Goal: Complete application form

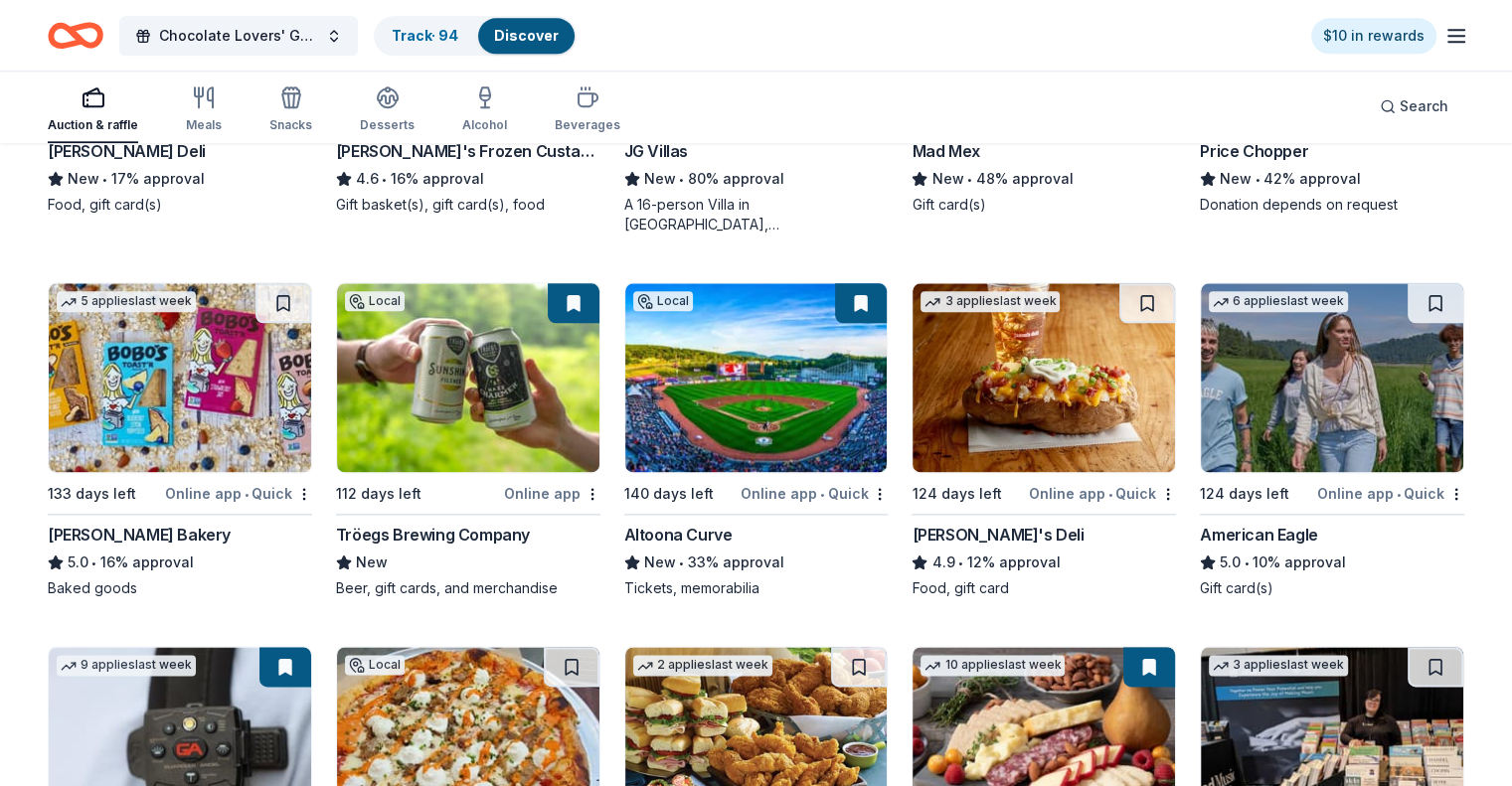
scroll to position [2484, 0]
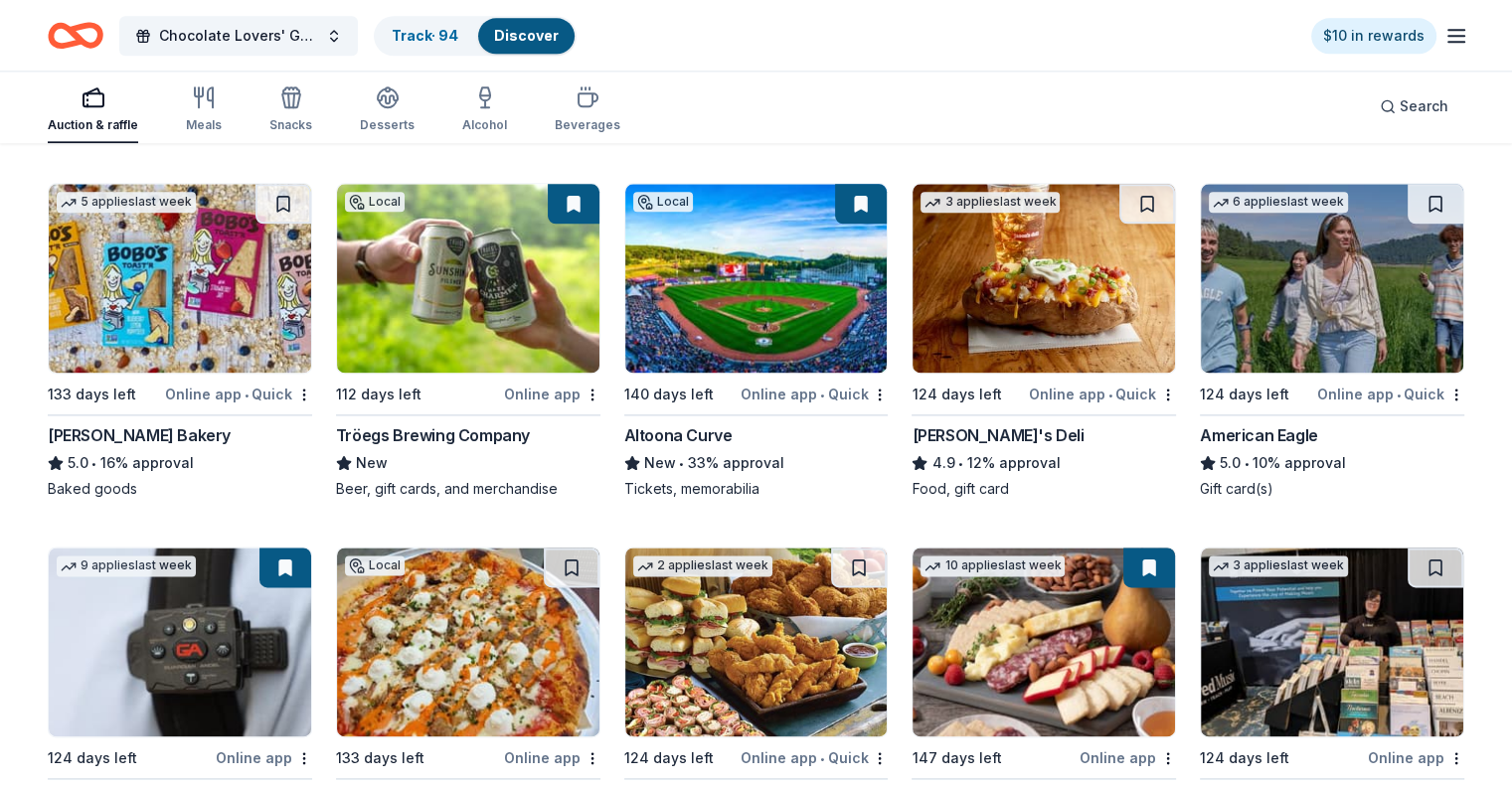
click at [269, 306] on img at bounding box center [180, 277] width 262 height 189
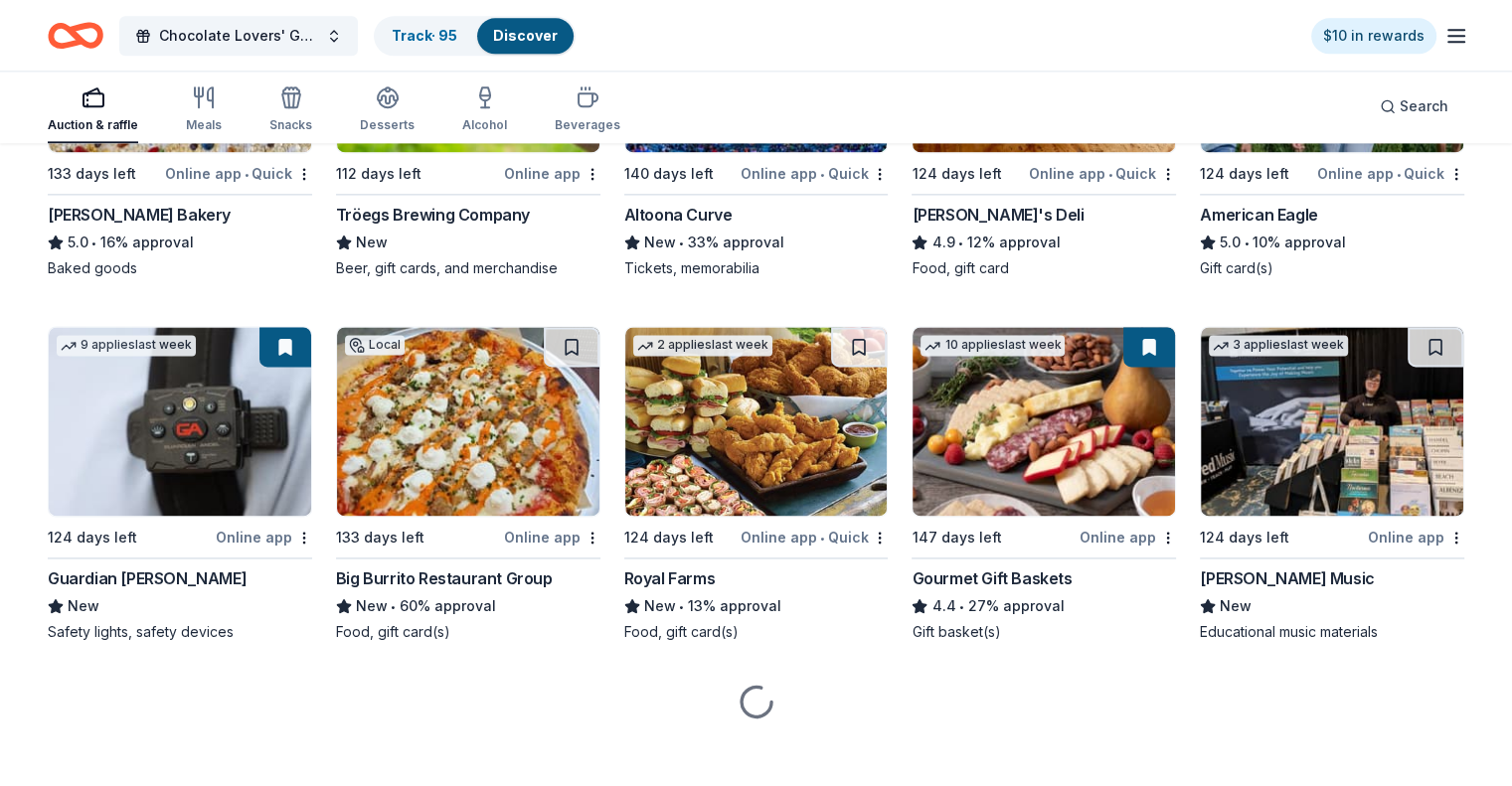
scroll to position [2716, 0]
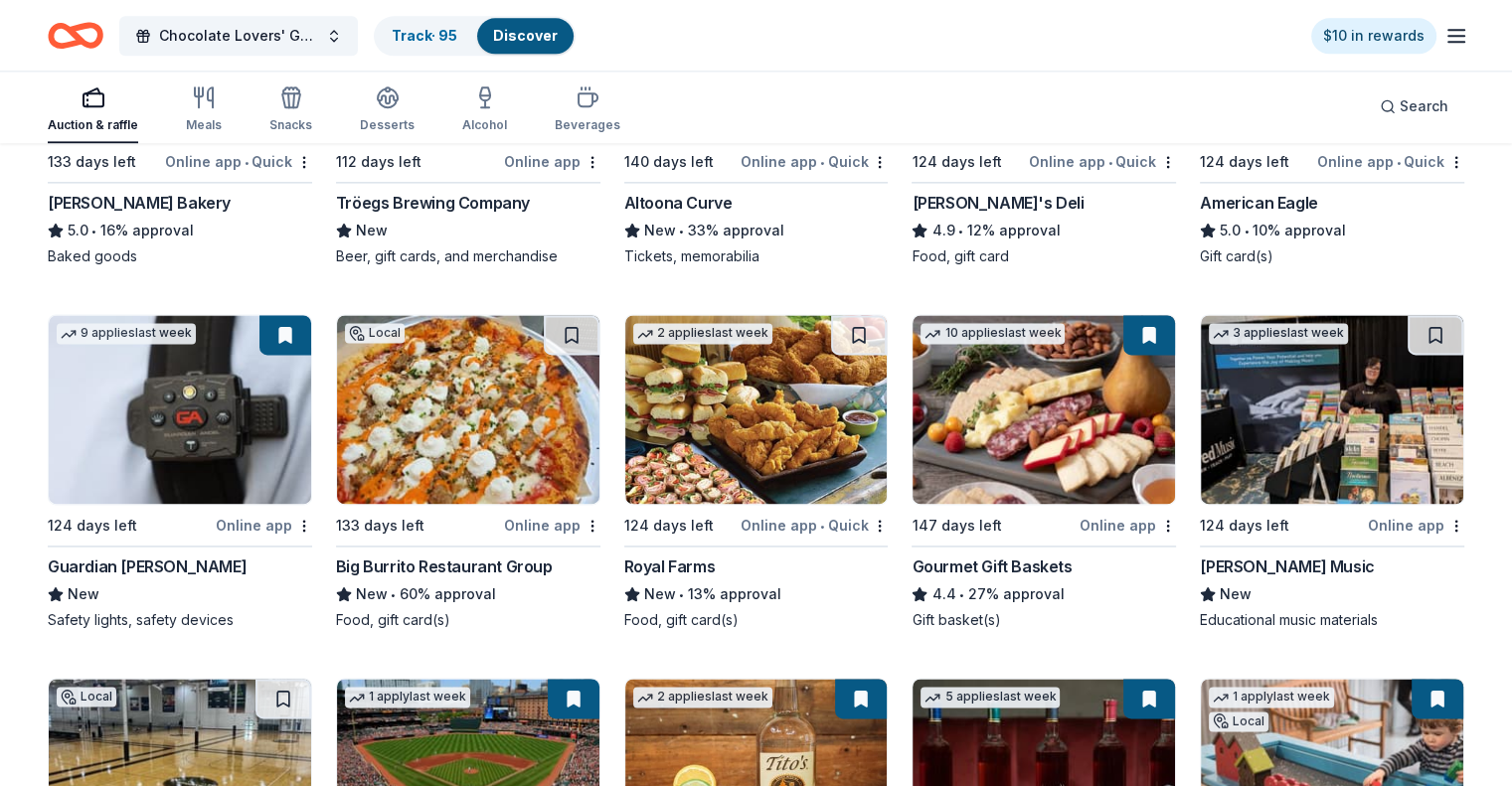
click at [509, 427] on img at bounding box center [468, 409] width 262 height 189
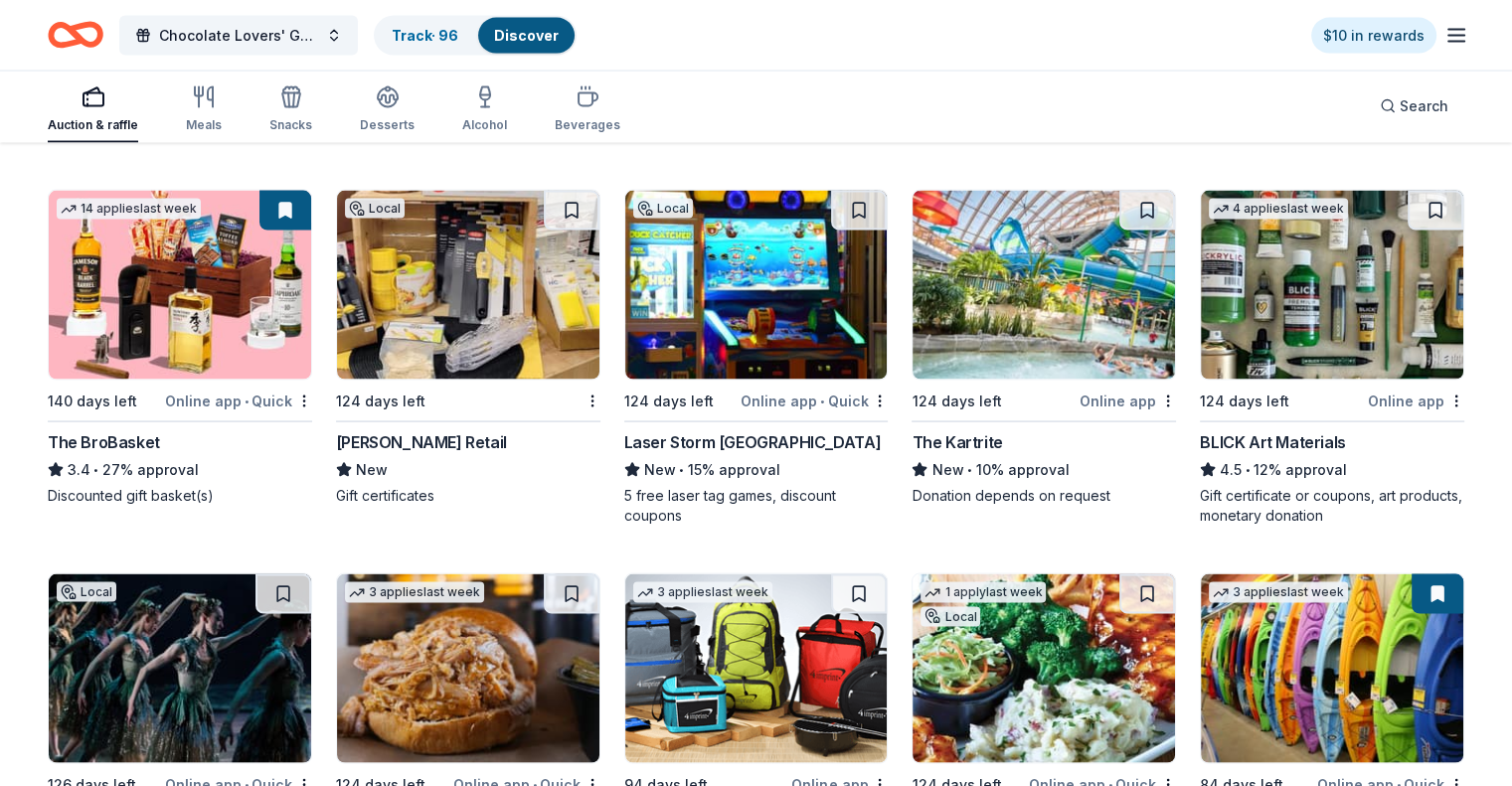
scroll to position [3959, 0]
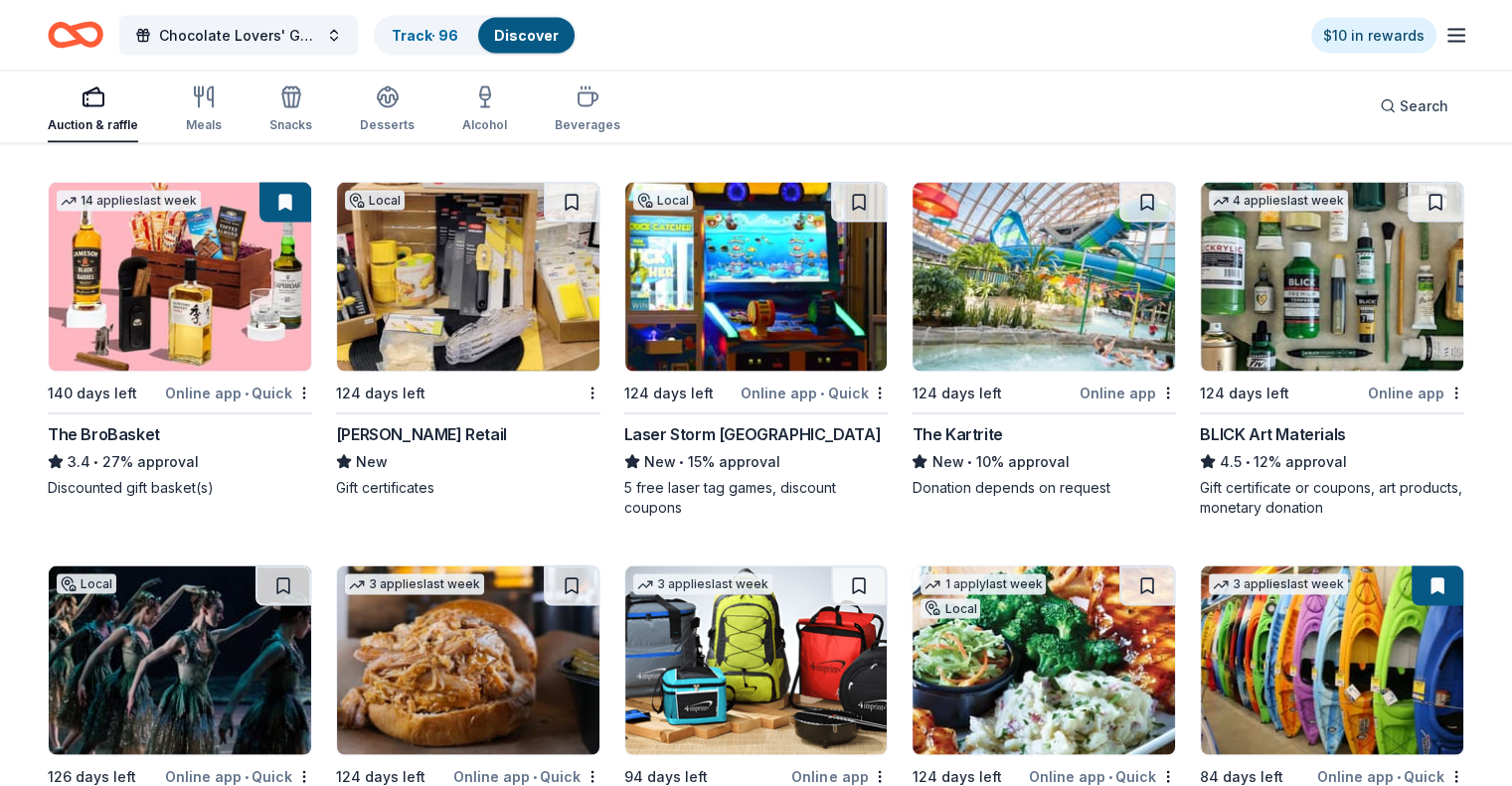
click at [1058, 288] on img at bounding box center [1043, 276] width 262 height 189
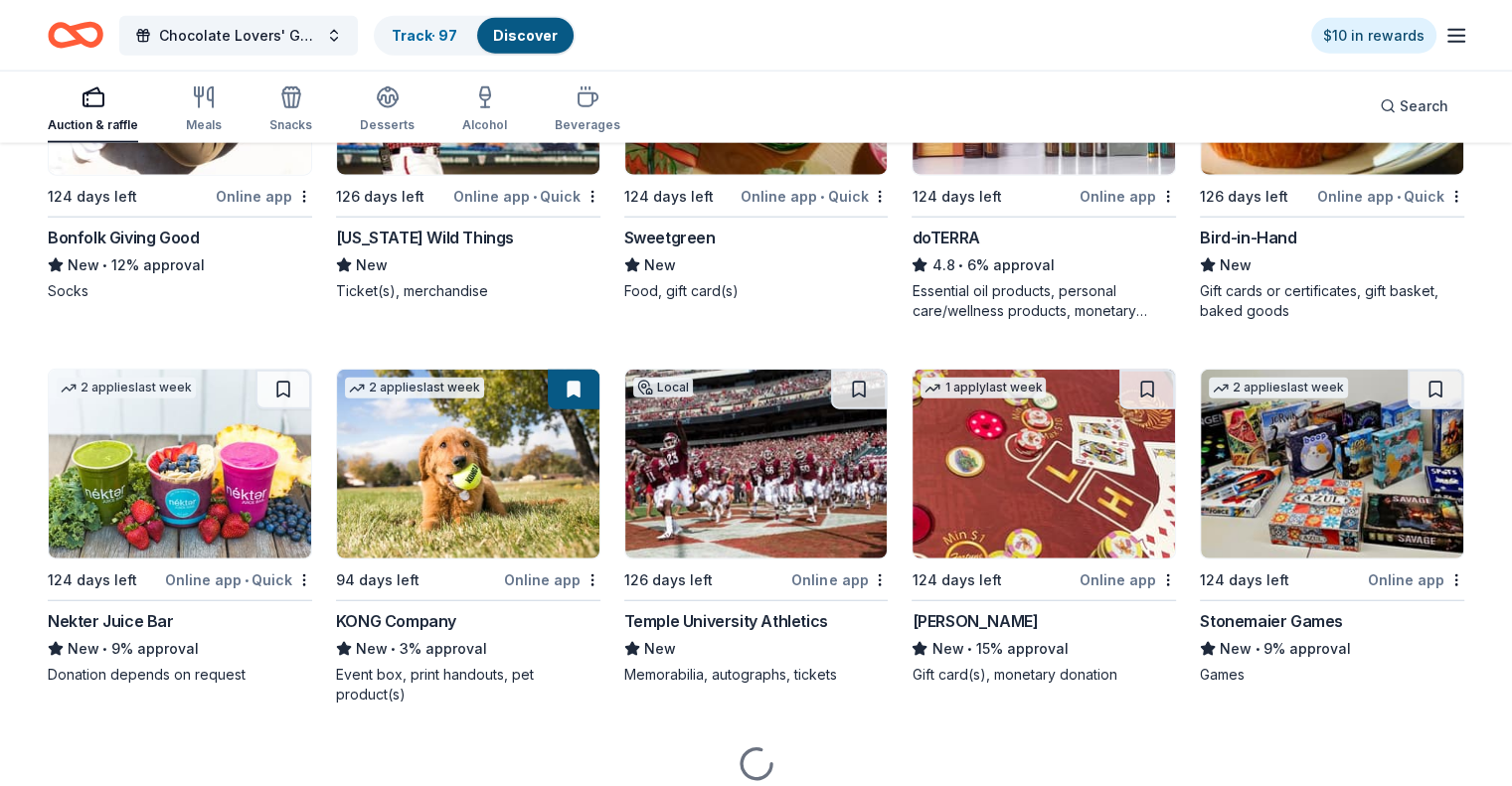
scroll to position [4924, 0]
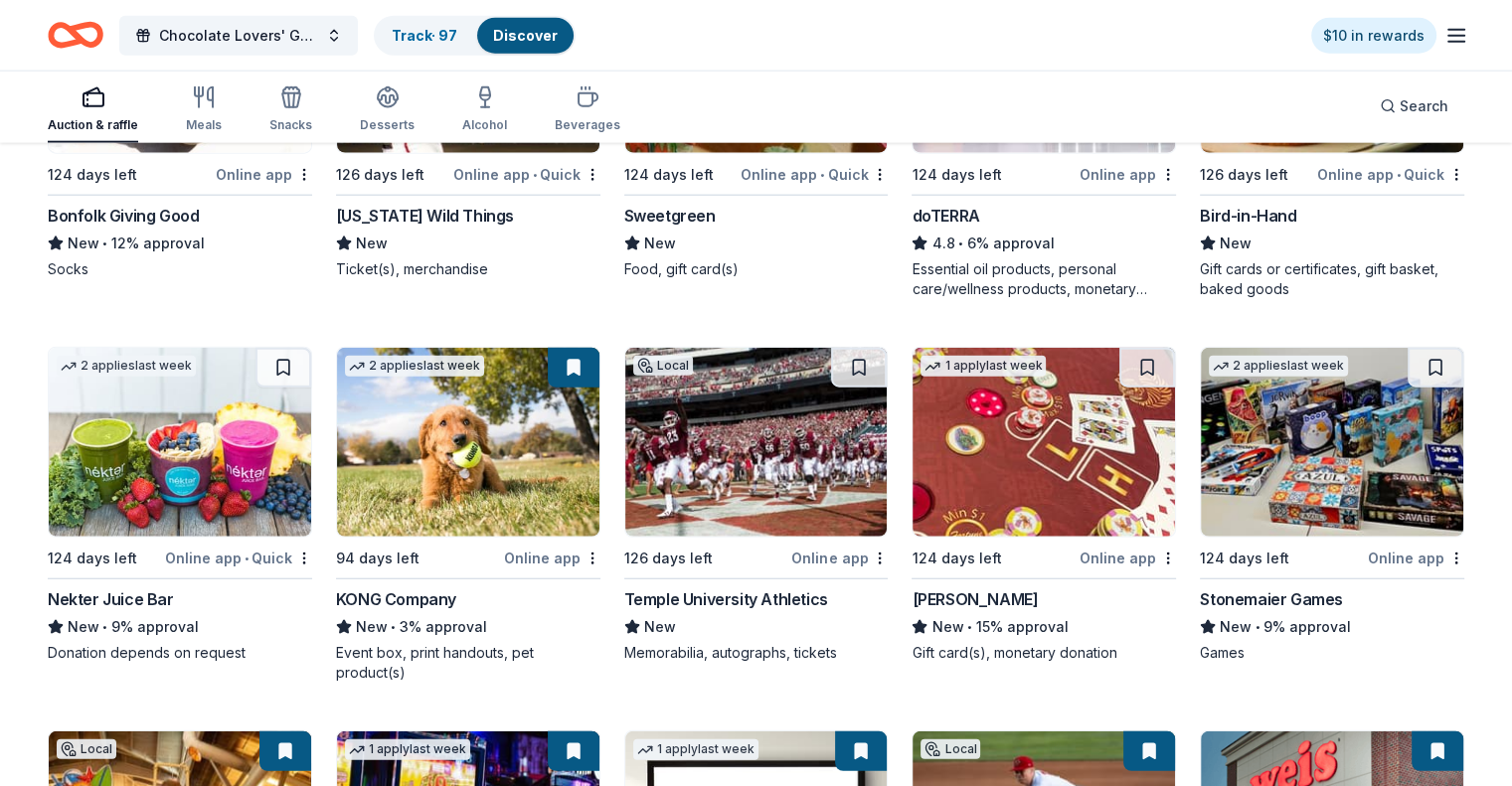
click at [1280, 187] on div "126 days left" at bounding box center [1257, 174] width 114 height 25
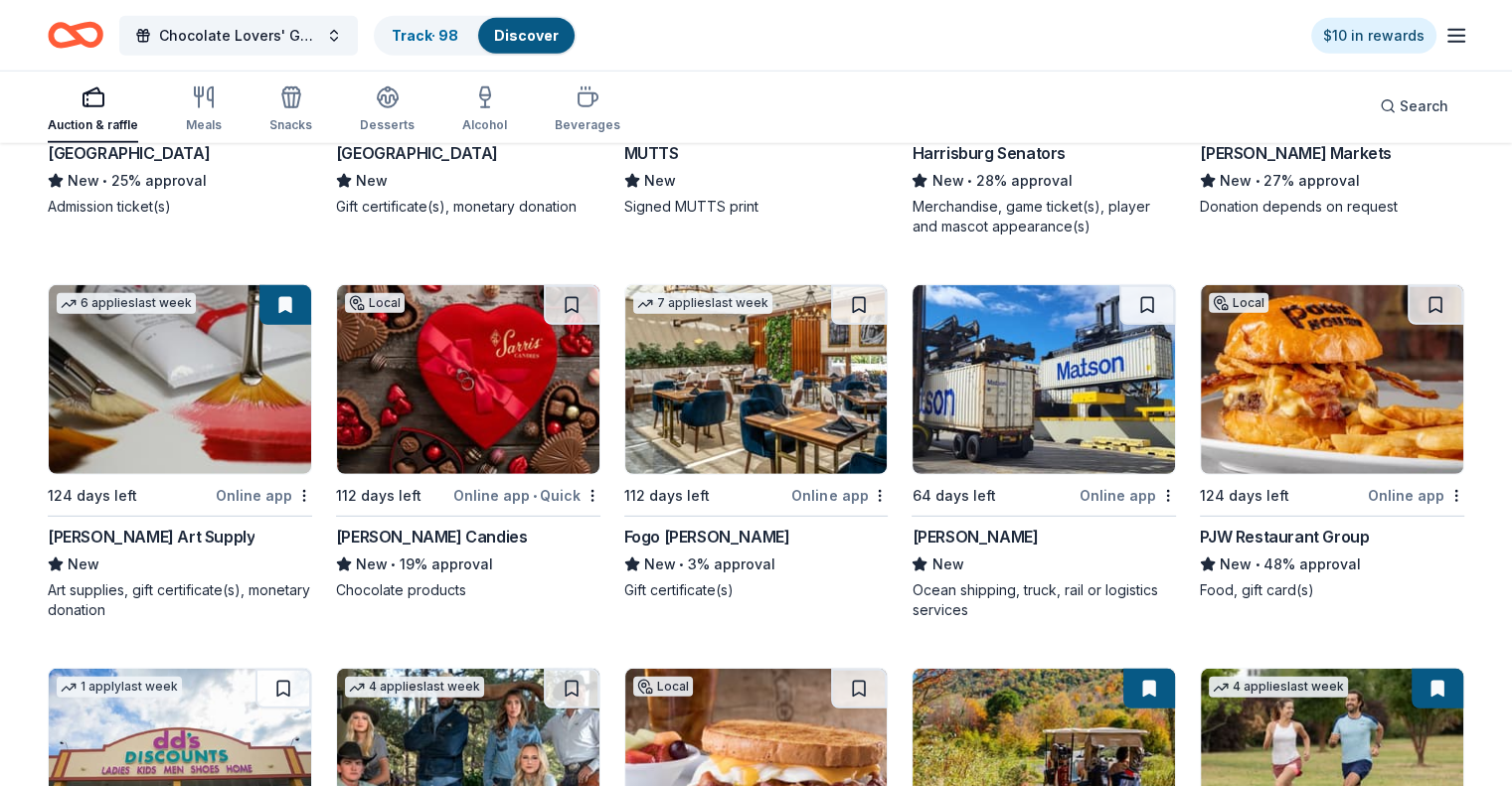
scroll to position [5719, 0]
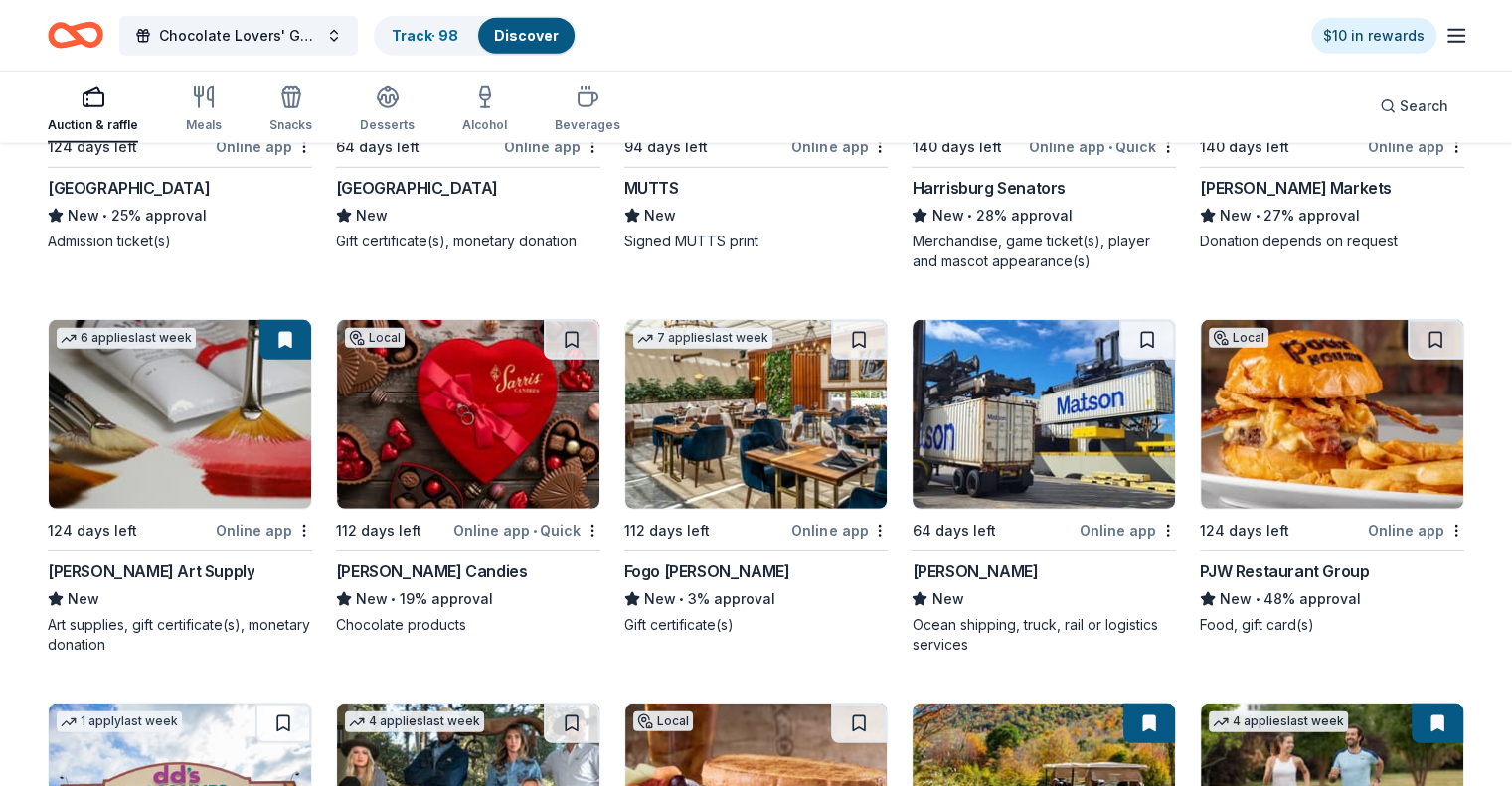
click at [1273, 424] on img at bounding box center [1331, 414] width 262 height 189
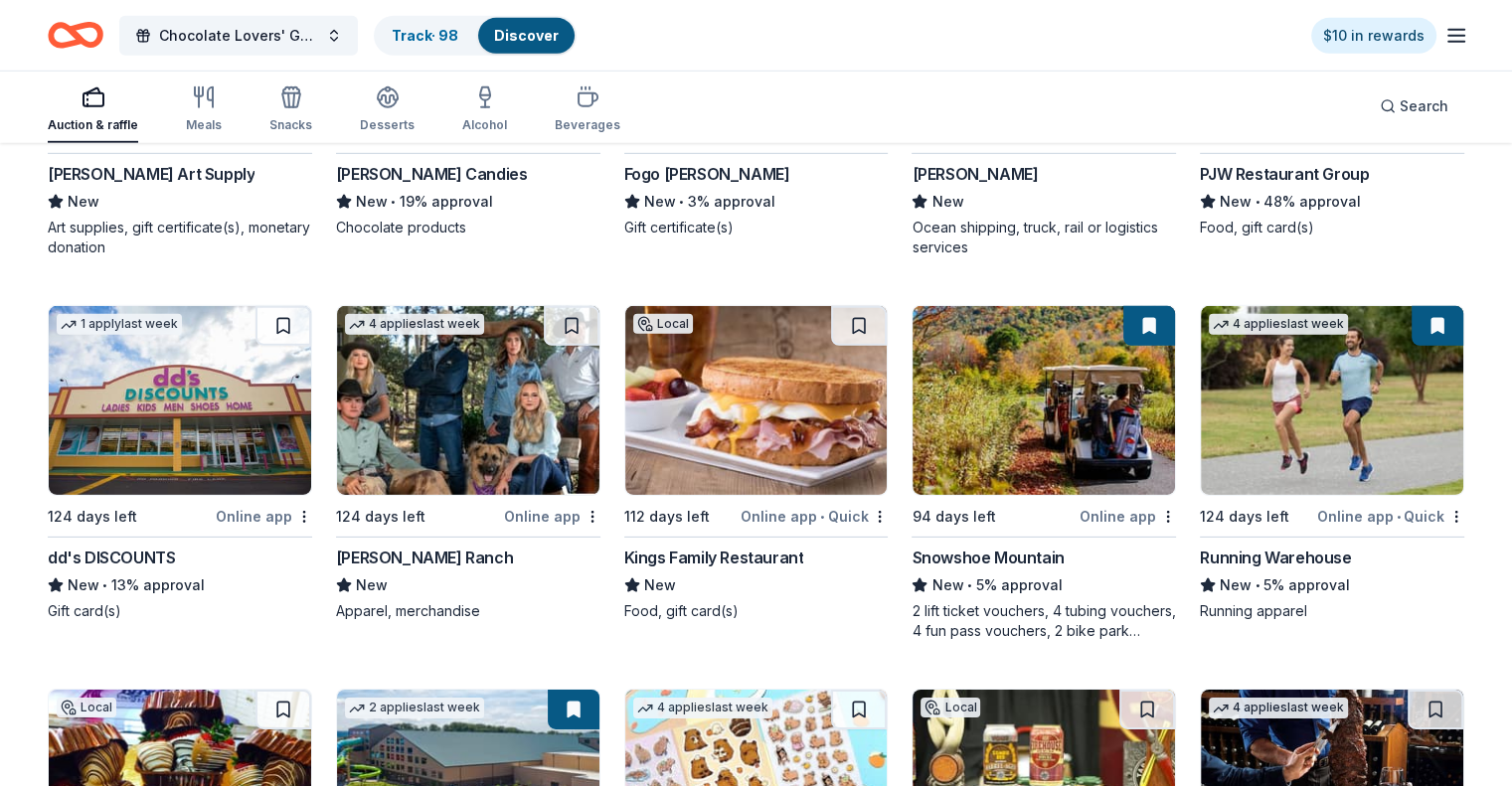
scroll to position [6216, 0]
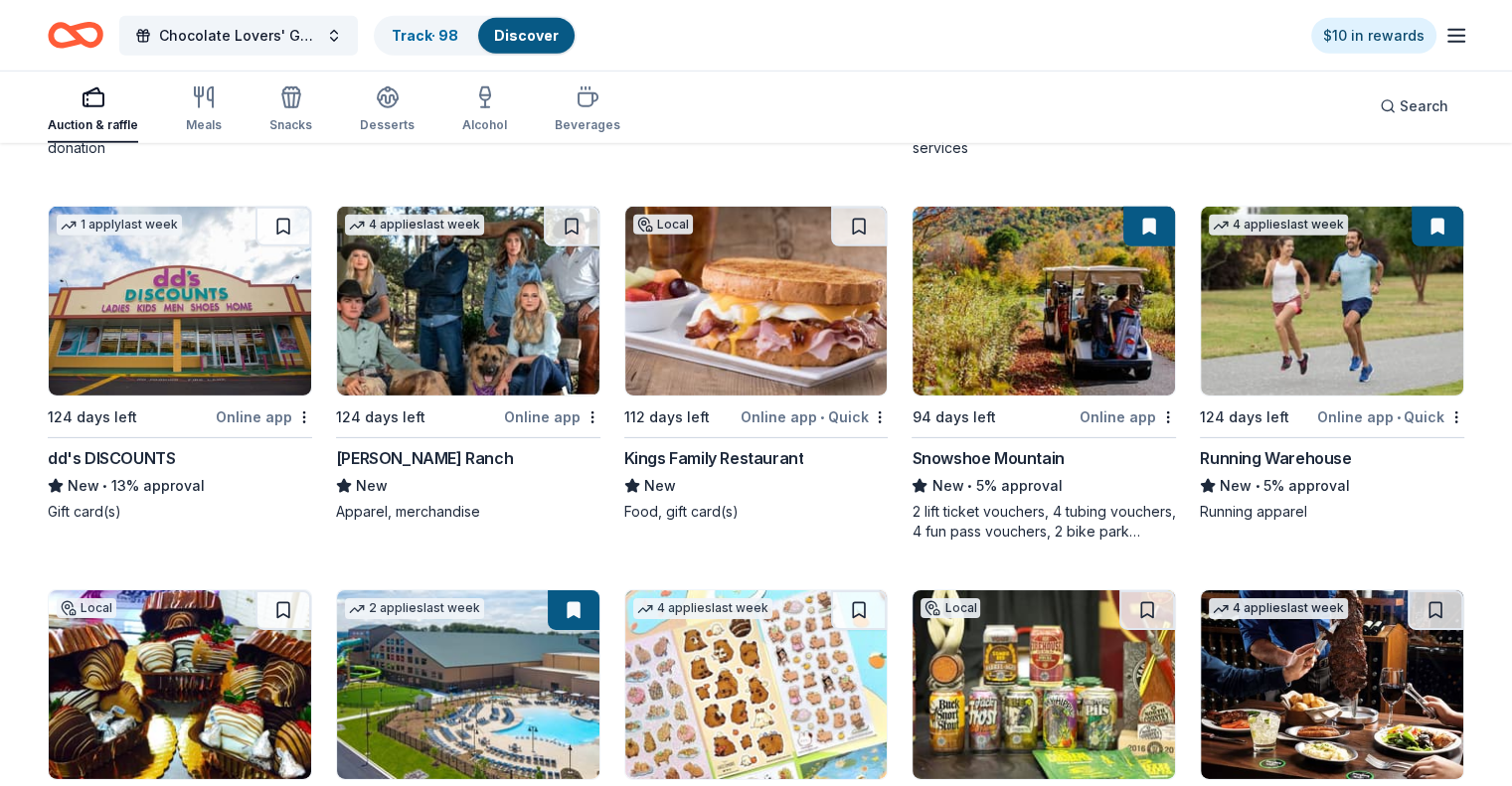
click at [785, 335] on img at bounding box center [756, 300] width 262 height 189
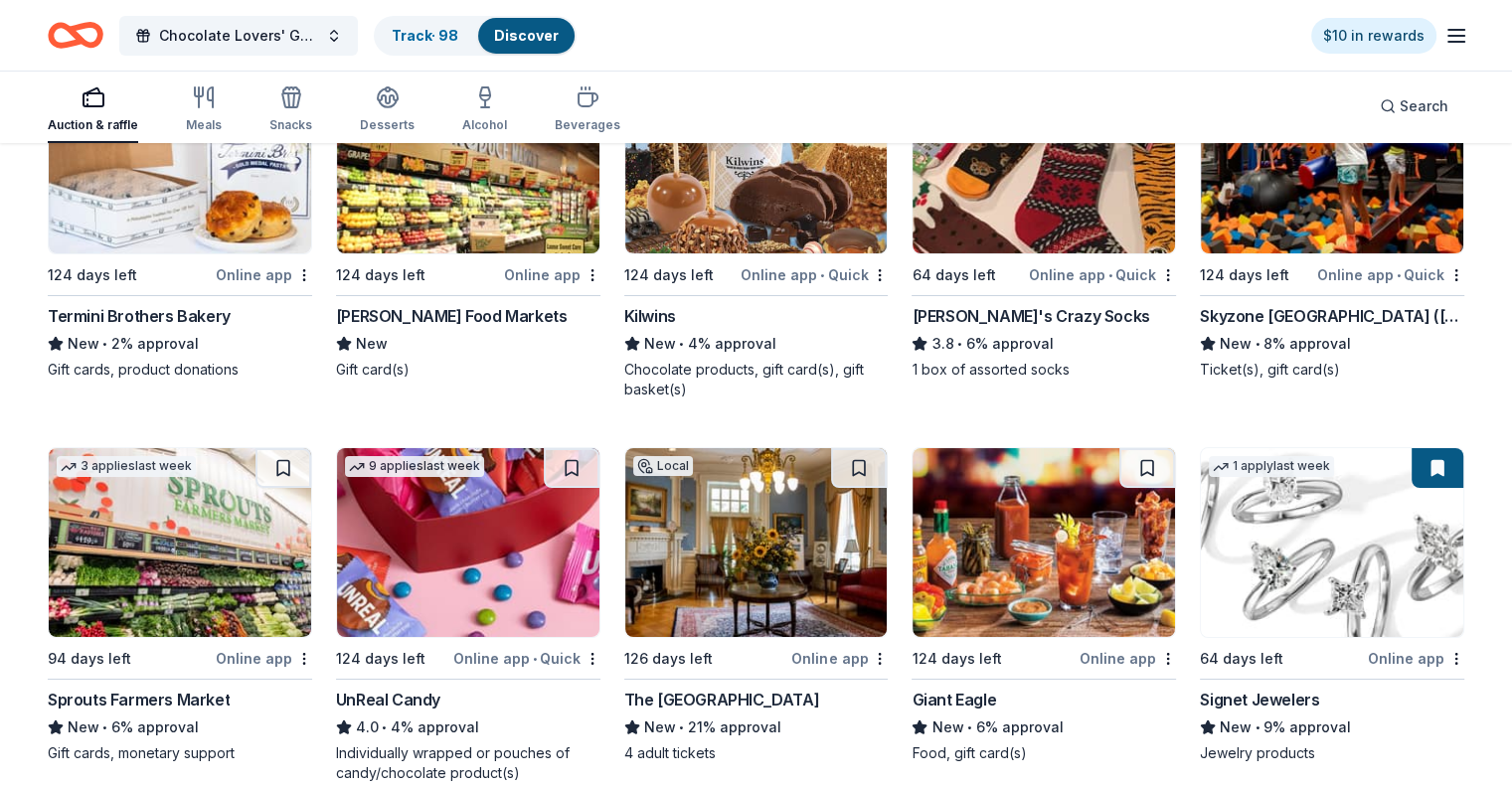
scroll to position [7205, 0]
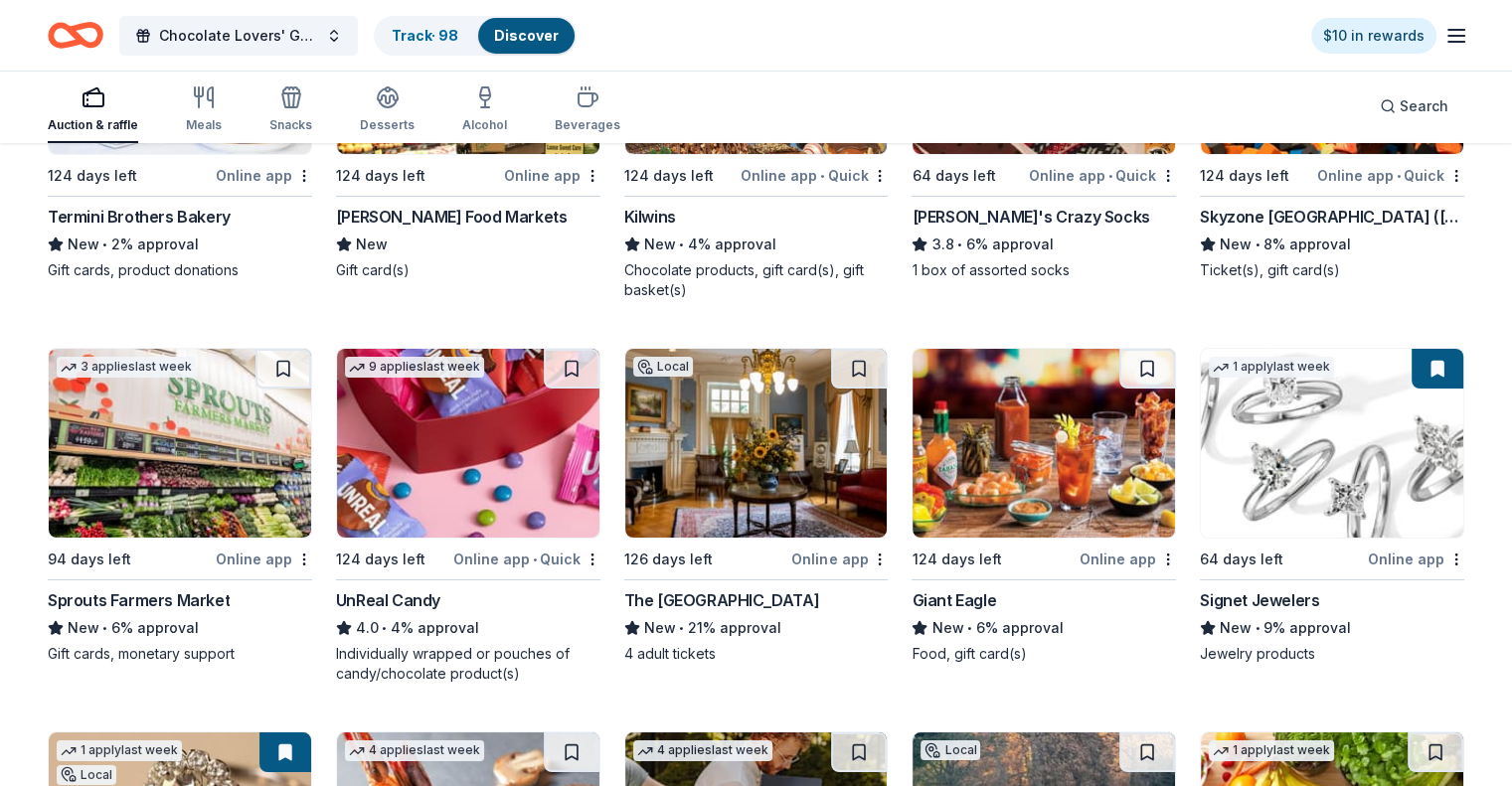
click at [780, 464] on img at bounding box center [756, 443] width 262 height 189
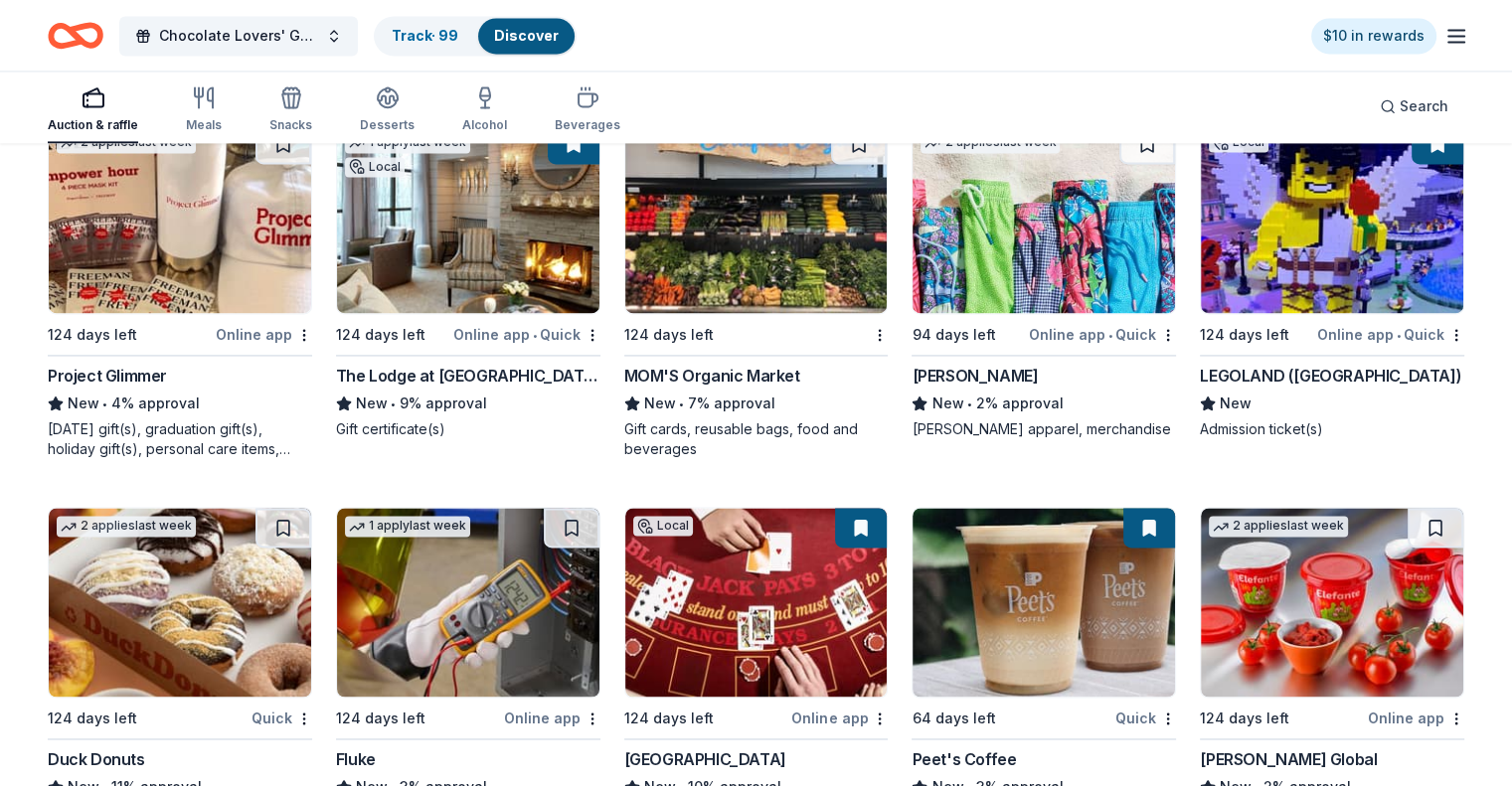
scroll to position [10384, 0]
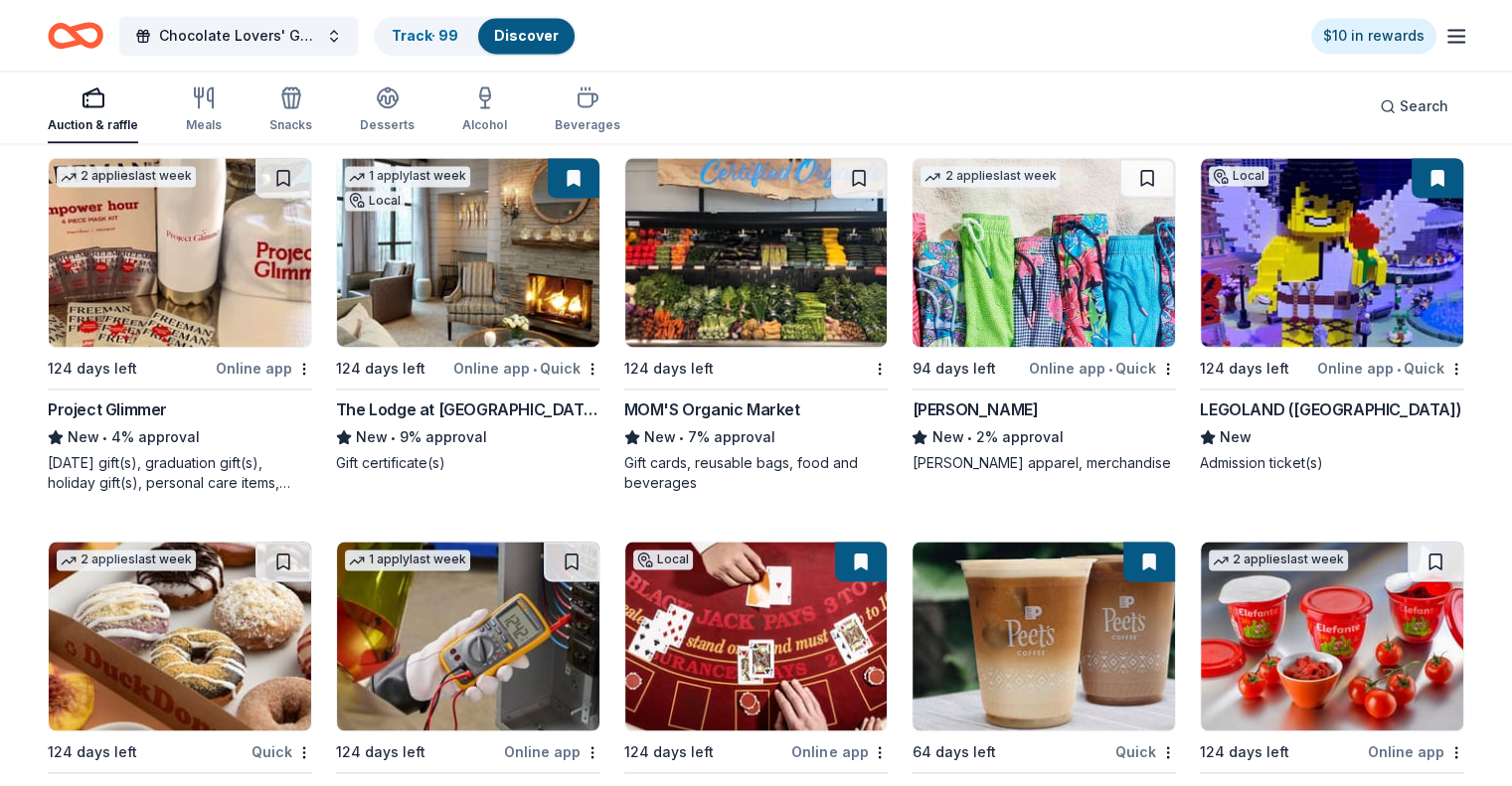
click at [249, 329] on img at bounding box center [180, 251] width 262 height 189
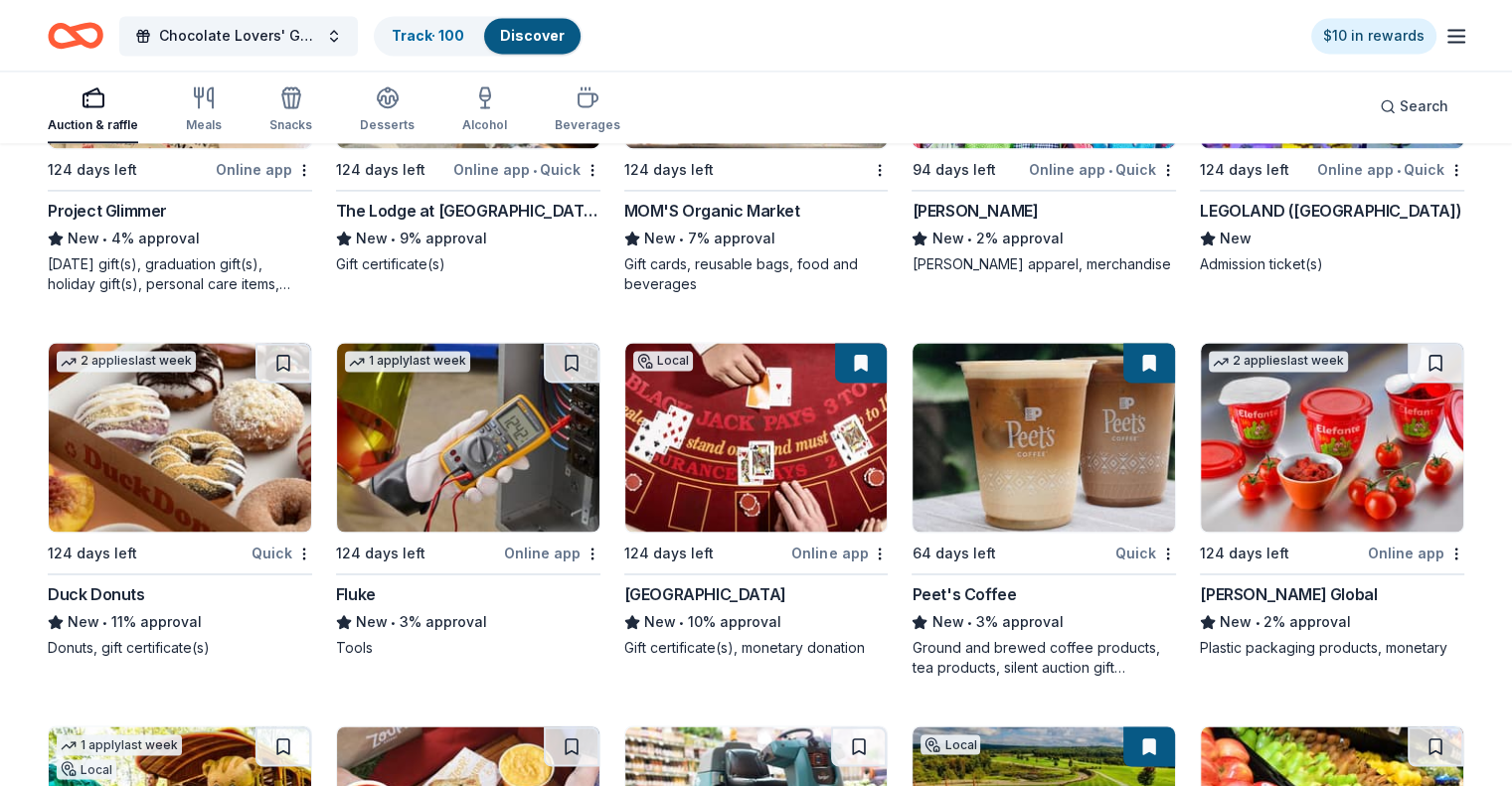
scroll to position [10681, 0]
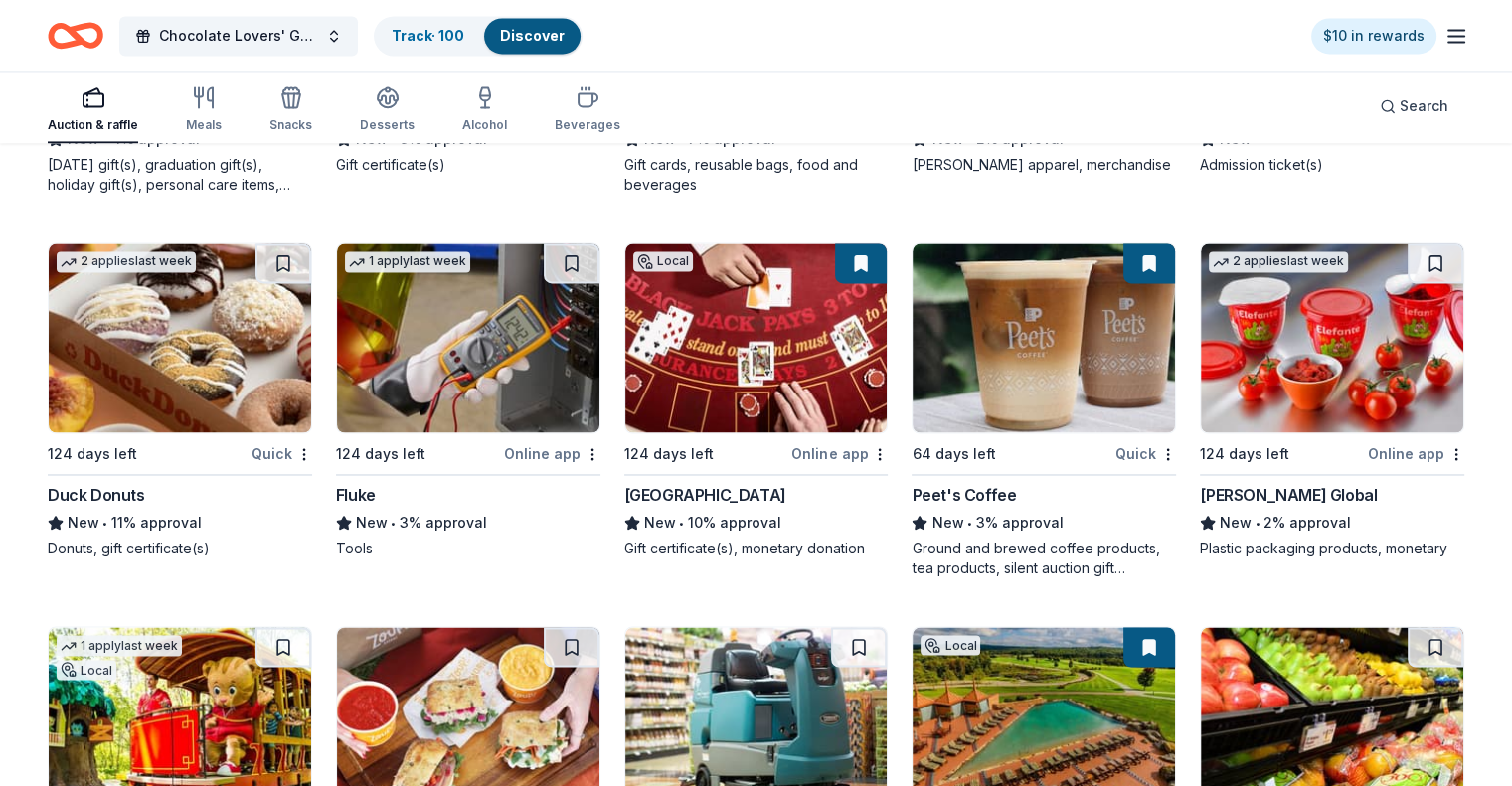
click at [460, 385] on img at bounding box center [468, 337] width 262 height 189
click at [1274, 392] on img at bounding box center [1331, 337] width 262 height 189
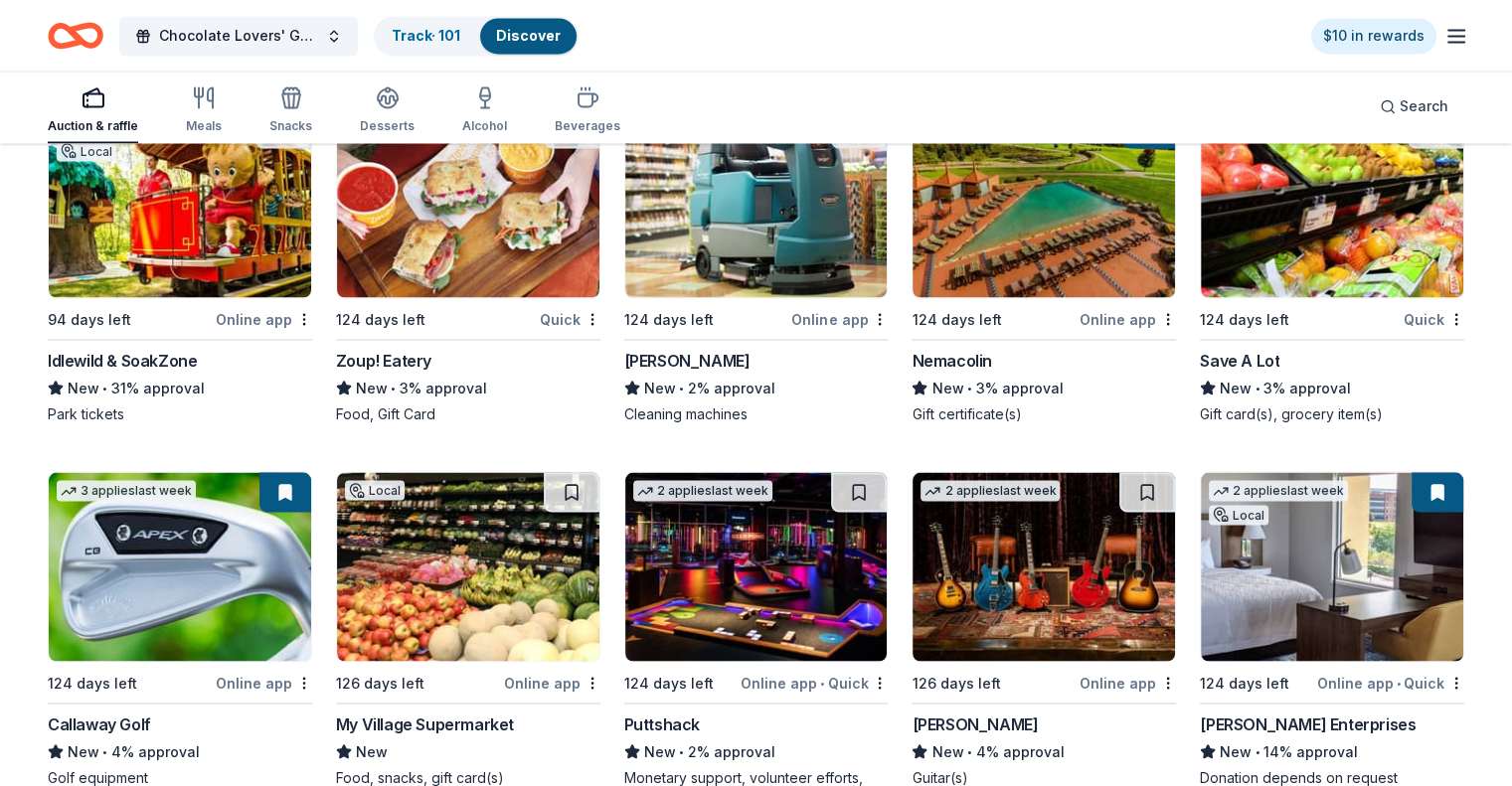
scroll to position [11079, 0]
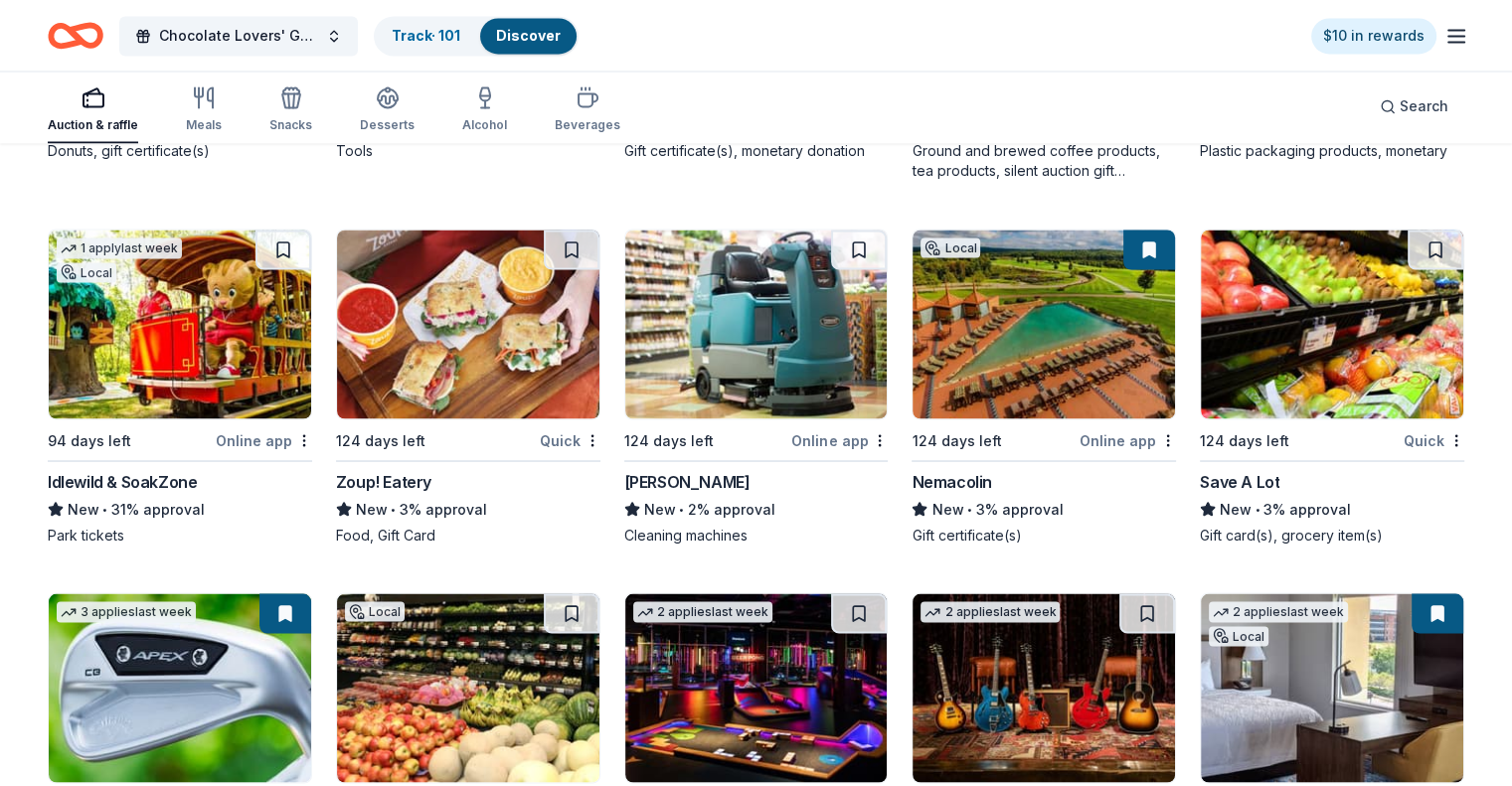
click at [197, 363] on img at bounding box center [180, 323] width 262 height 189
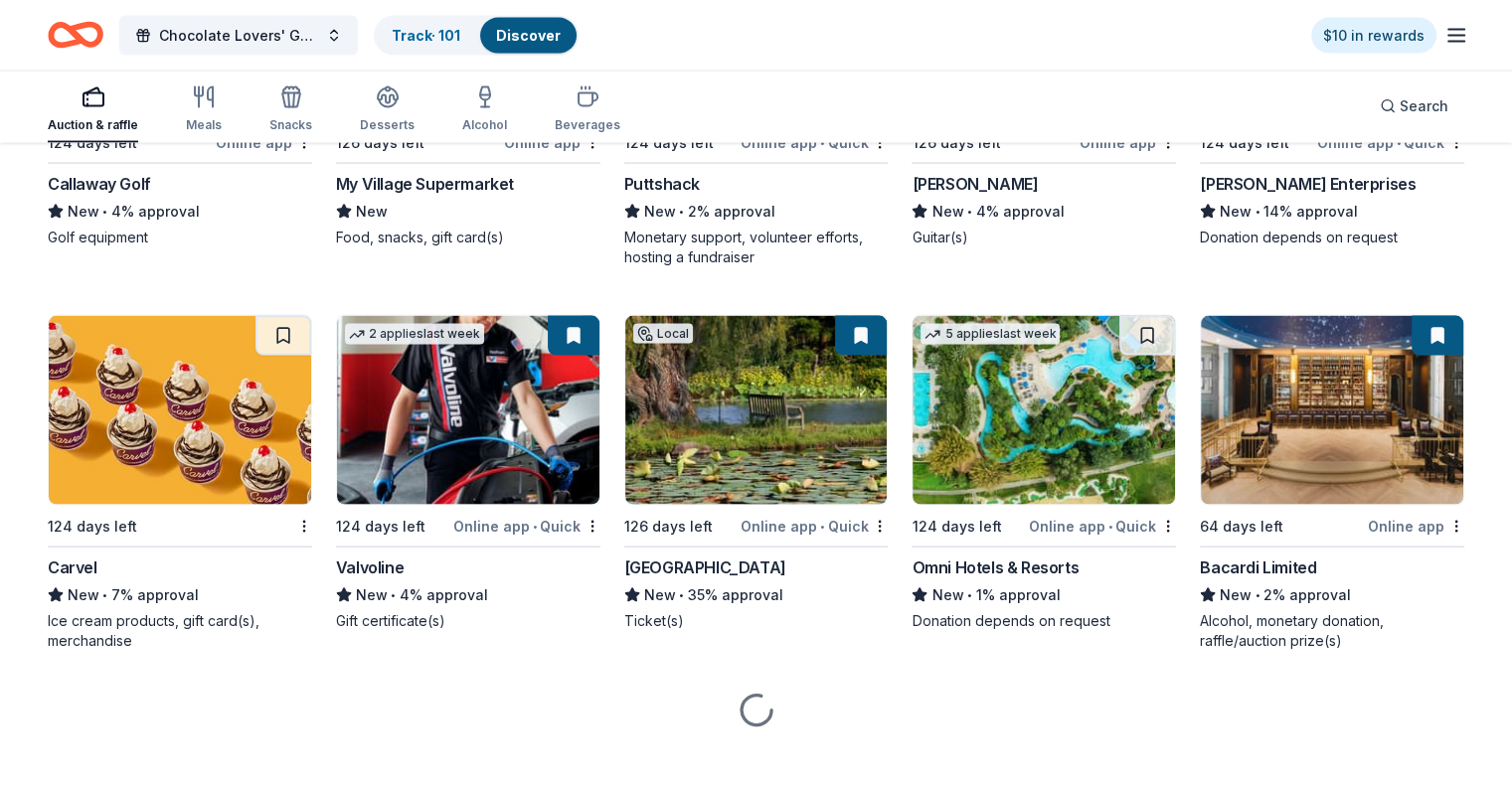
scroll to position [11774, 0]
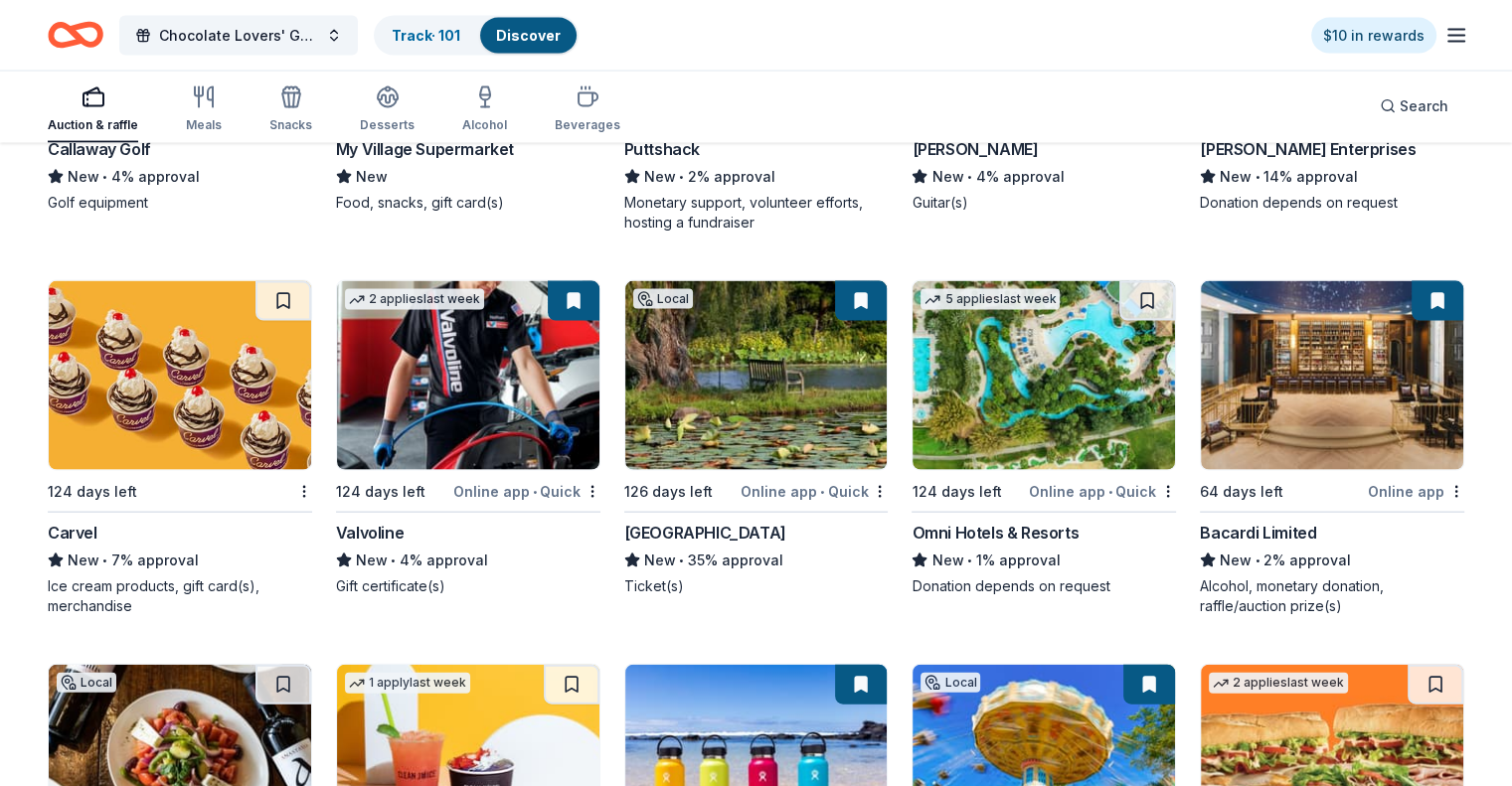
click at [1026, 408] on img at bounding box center [1043, 375] width 262 height 189
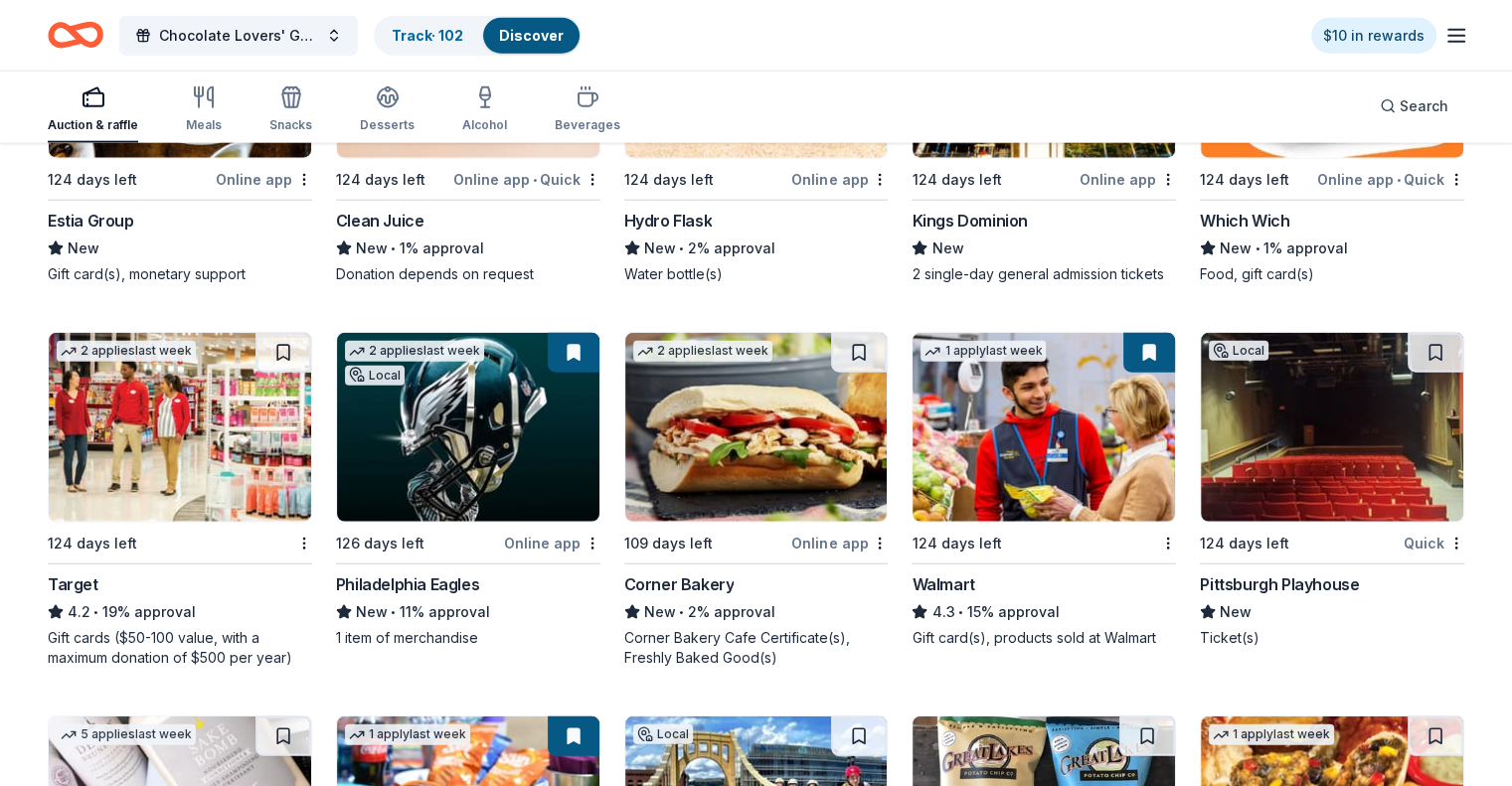
scroll to position [12569, 0]
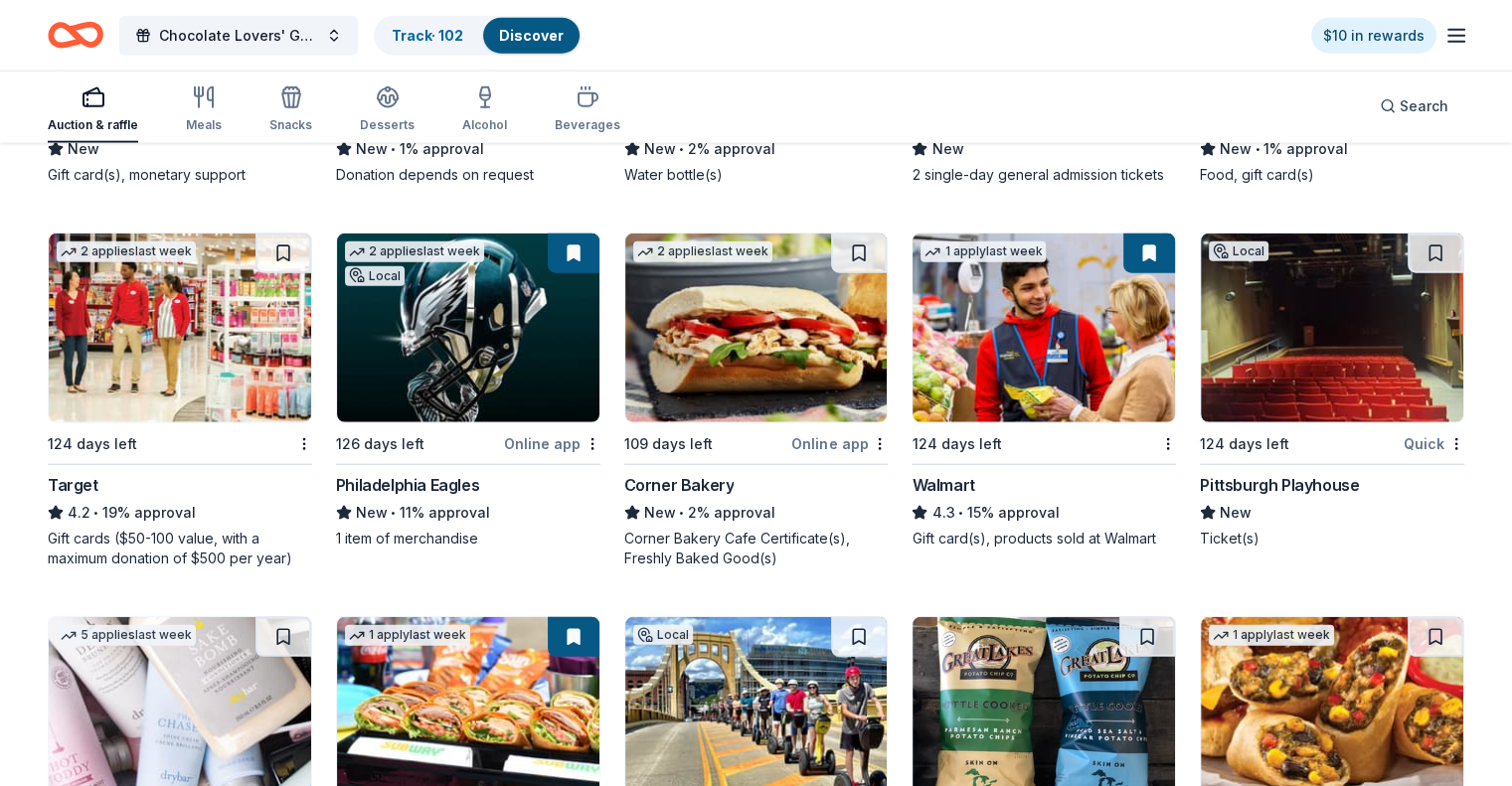
click at [216, 370] on img at bounding box center [180, 327] width 262 height 189
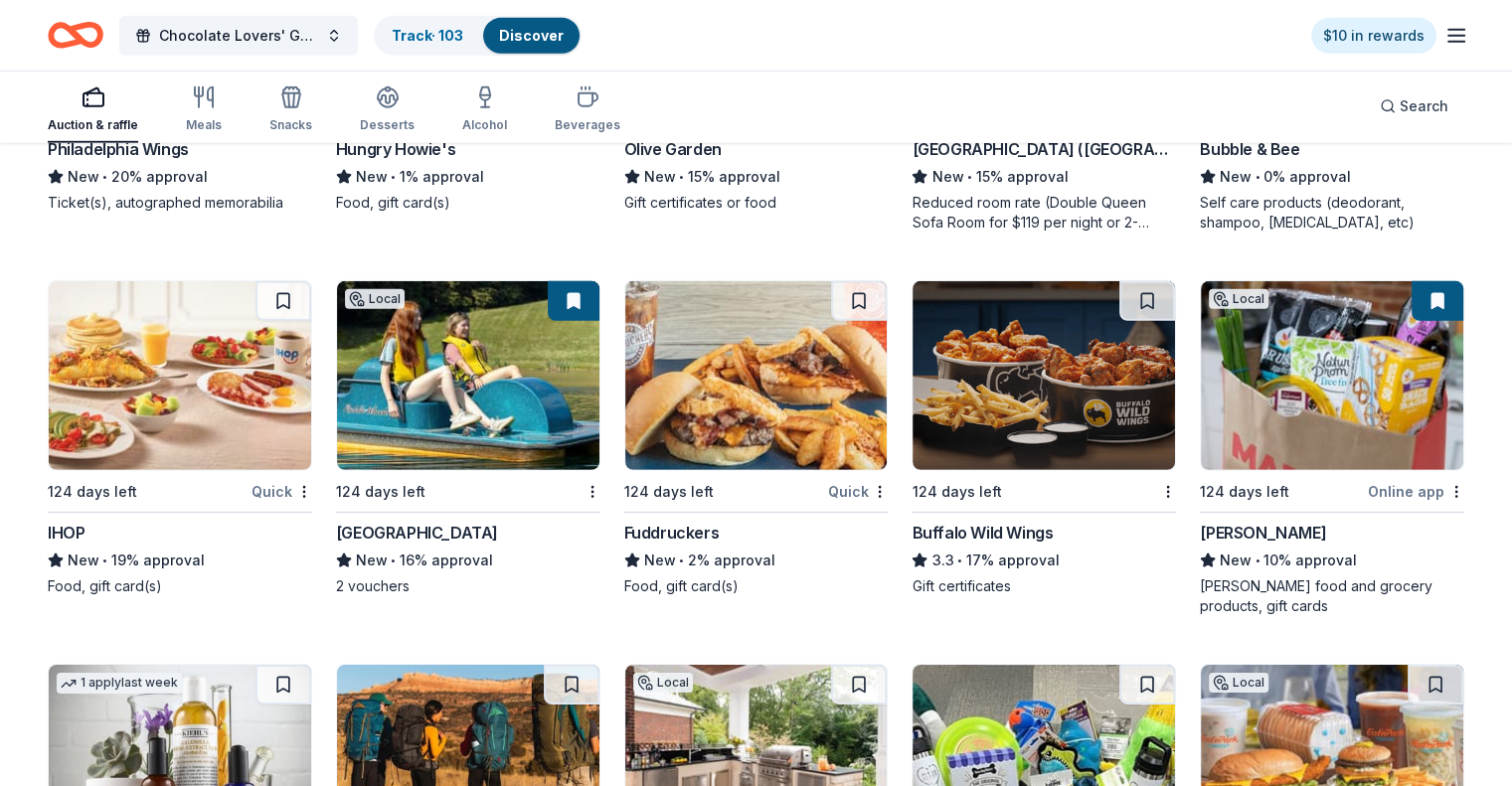
scroll to position [13705, 0]
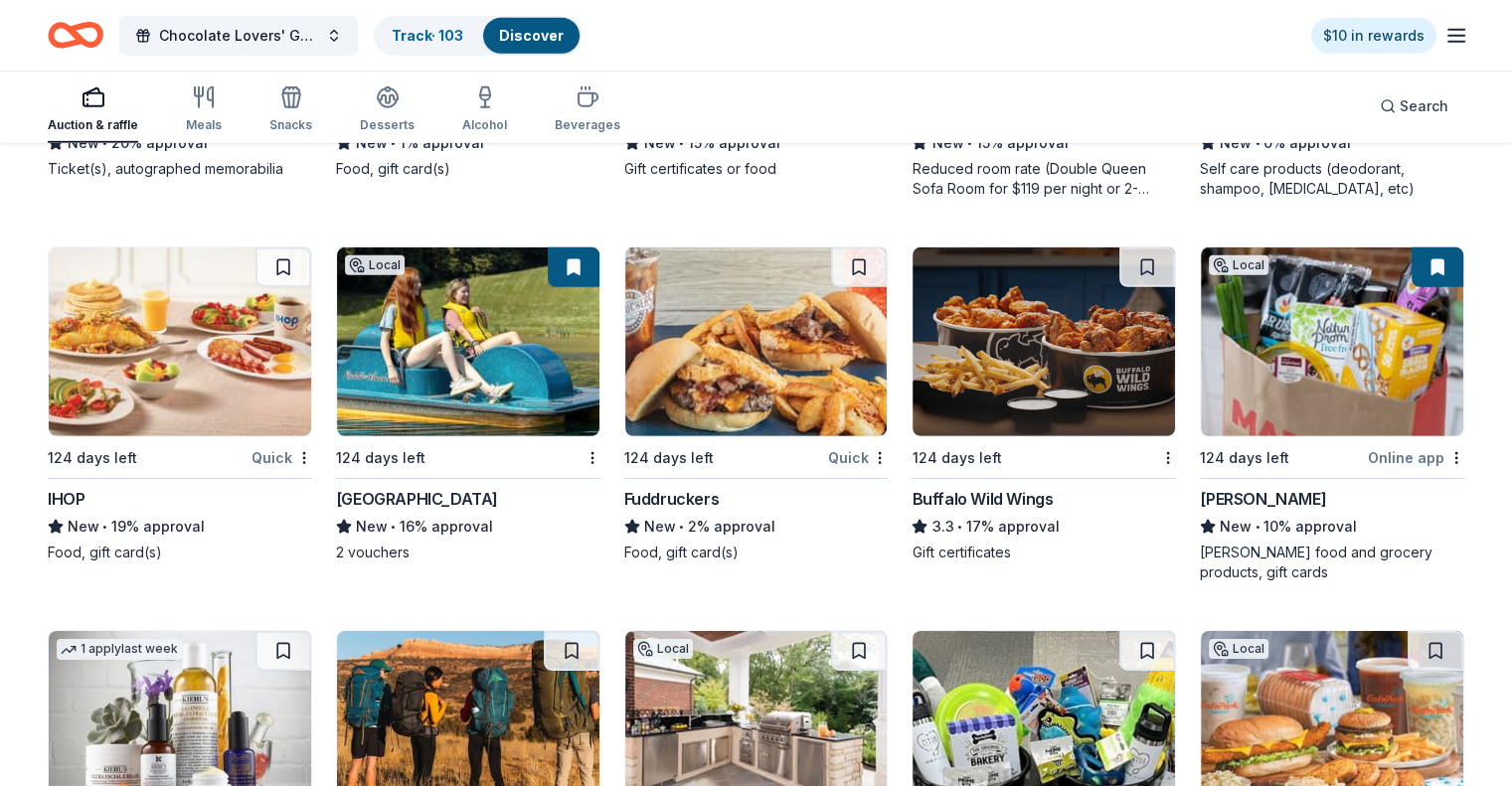
click at [1087, 413] on img at bounding box center [1043, 341] width 262 height 189
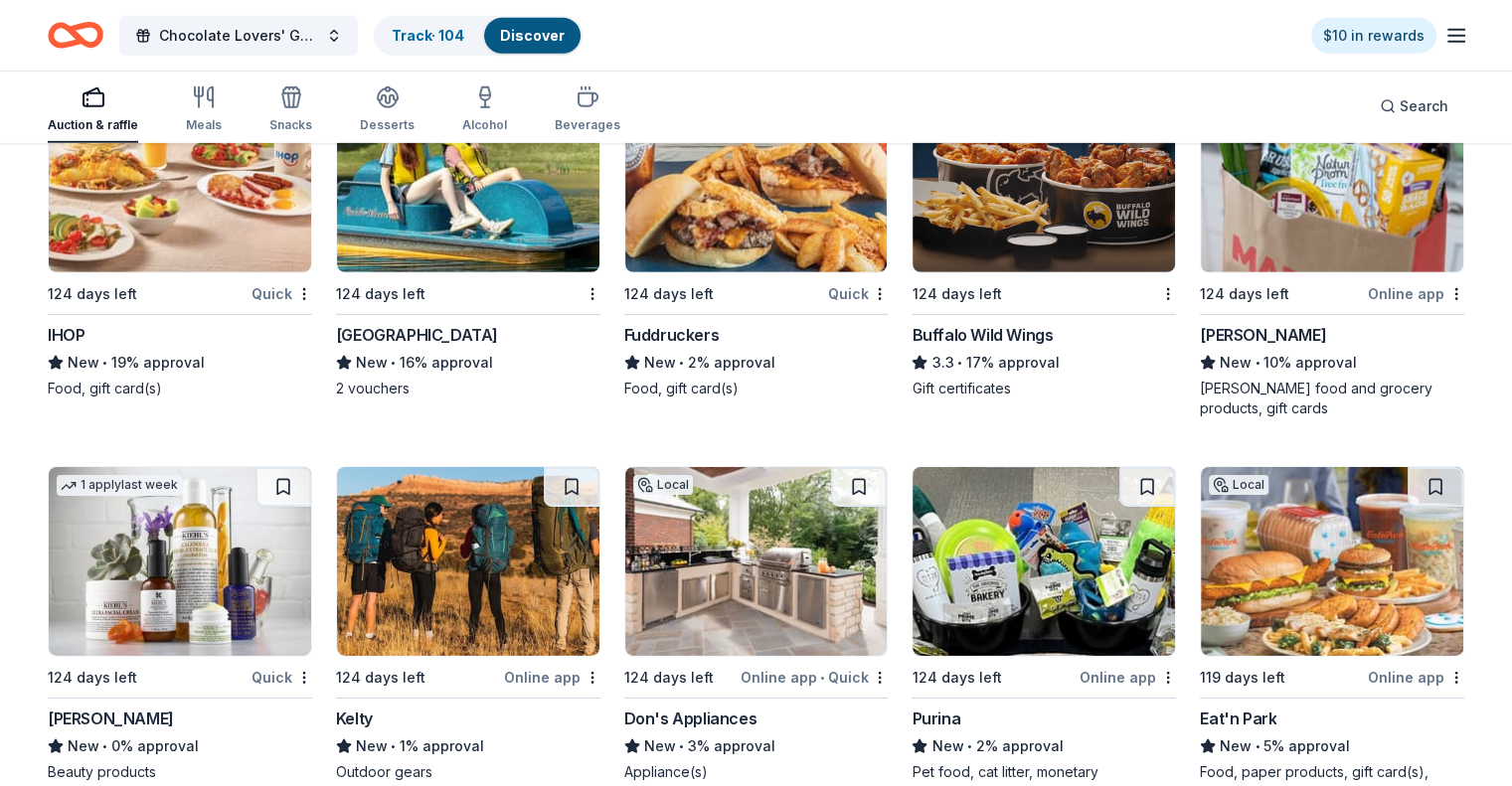
scroll to position [14003, 0]
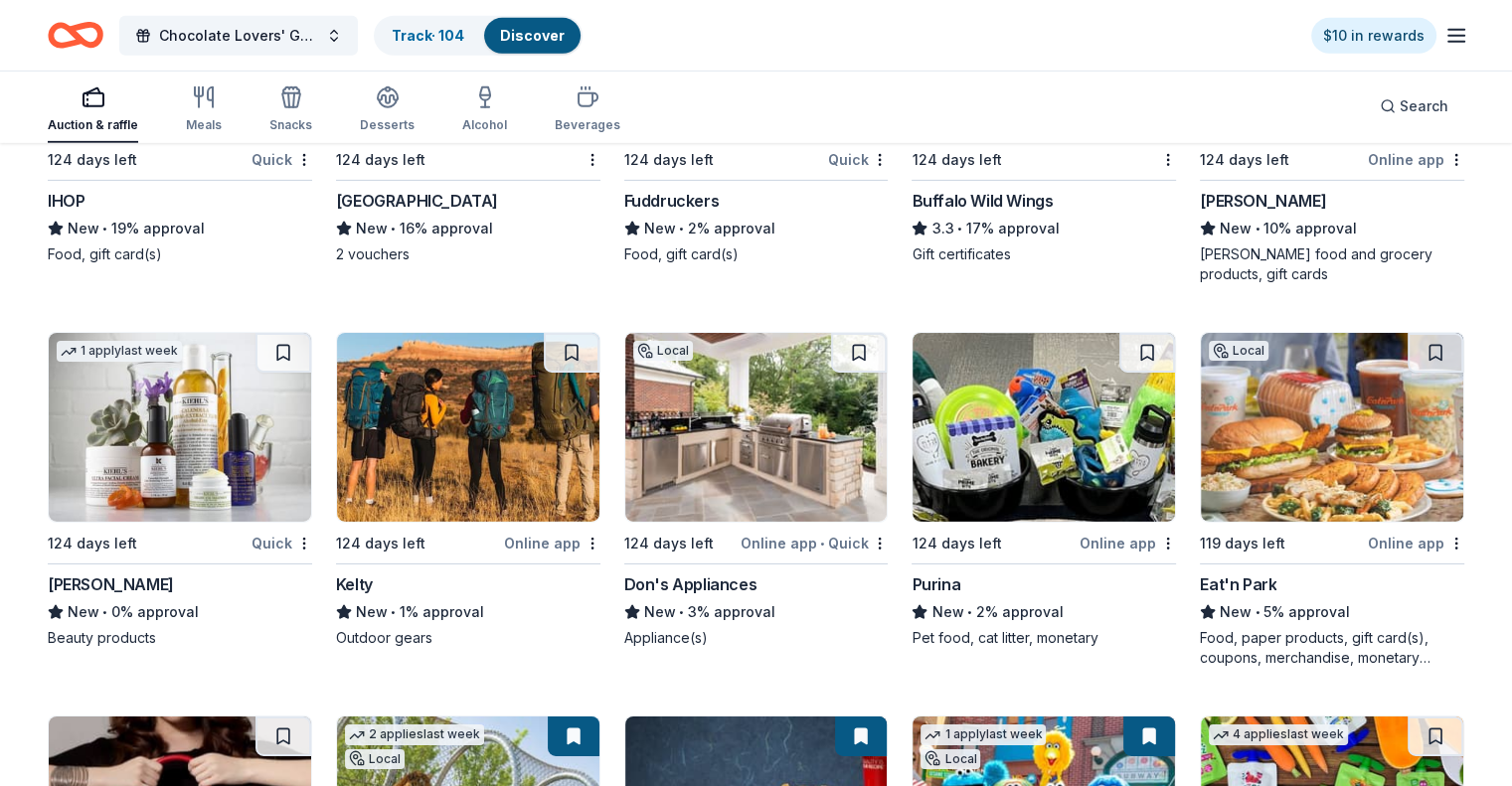
click at [1032, 488] on img at bounding box center [1043, 427] width 262 height 189
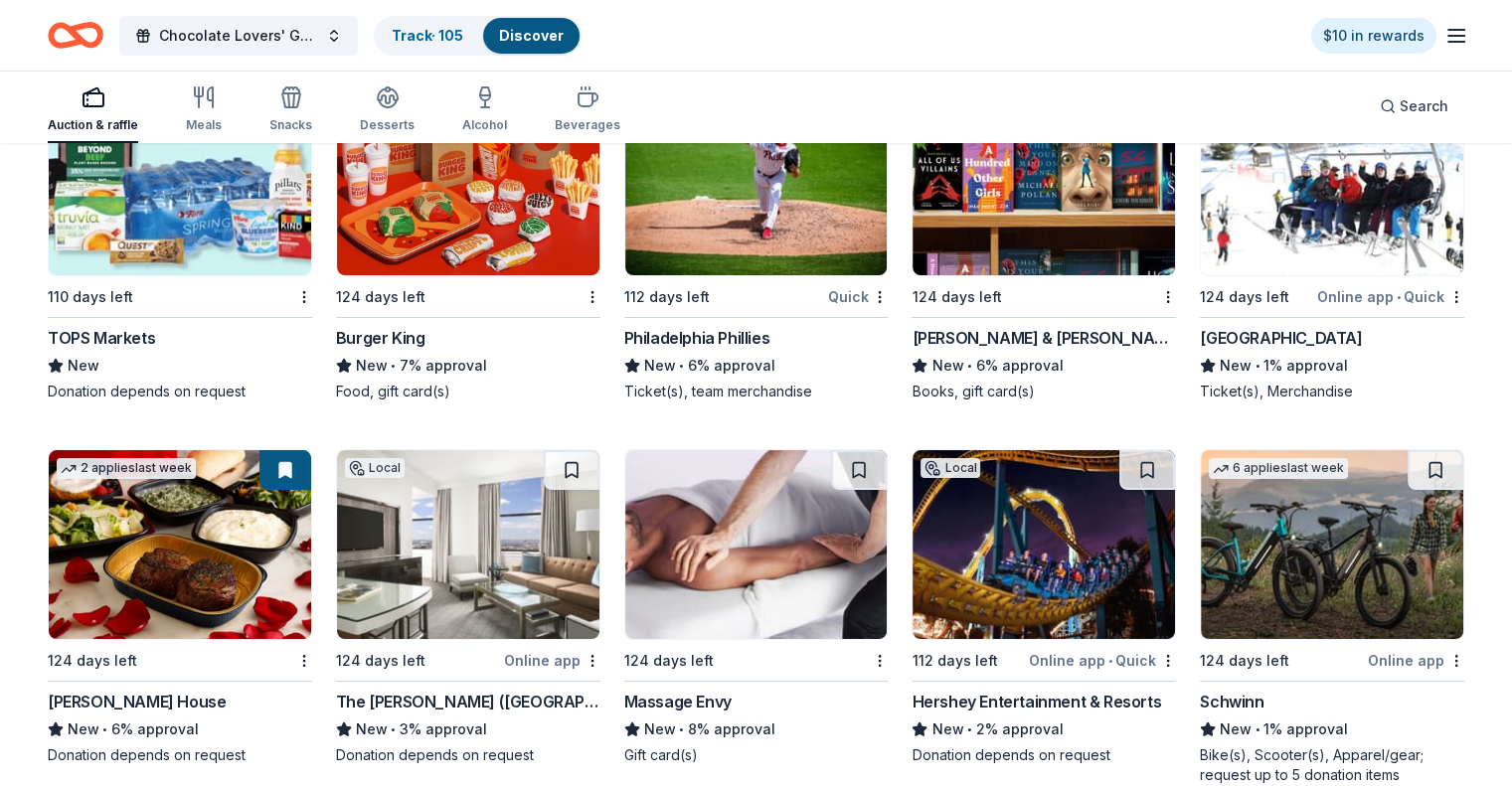
scroll to position [15096, 0]
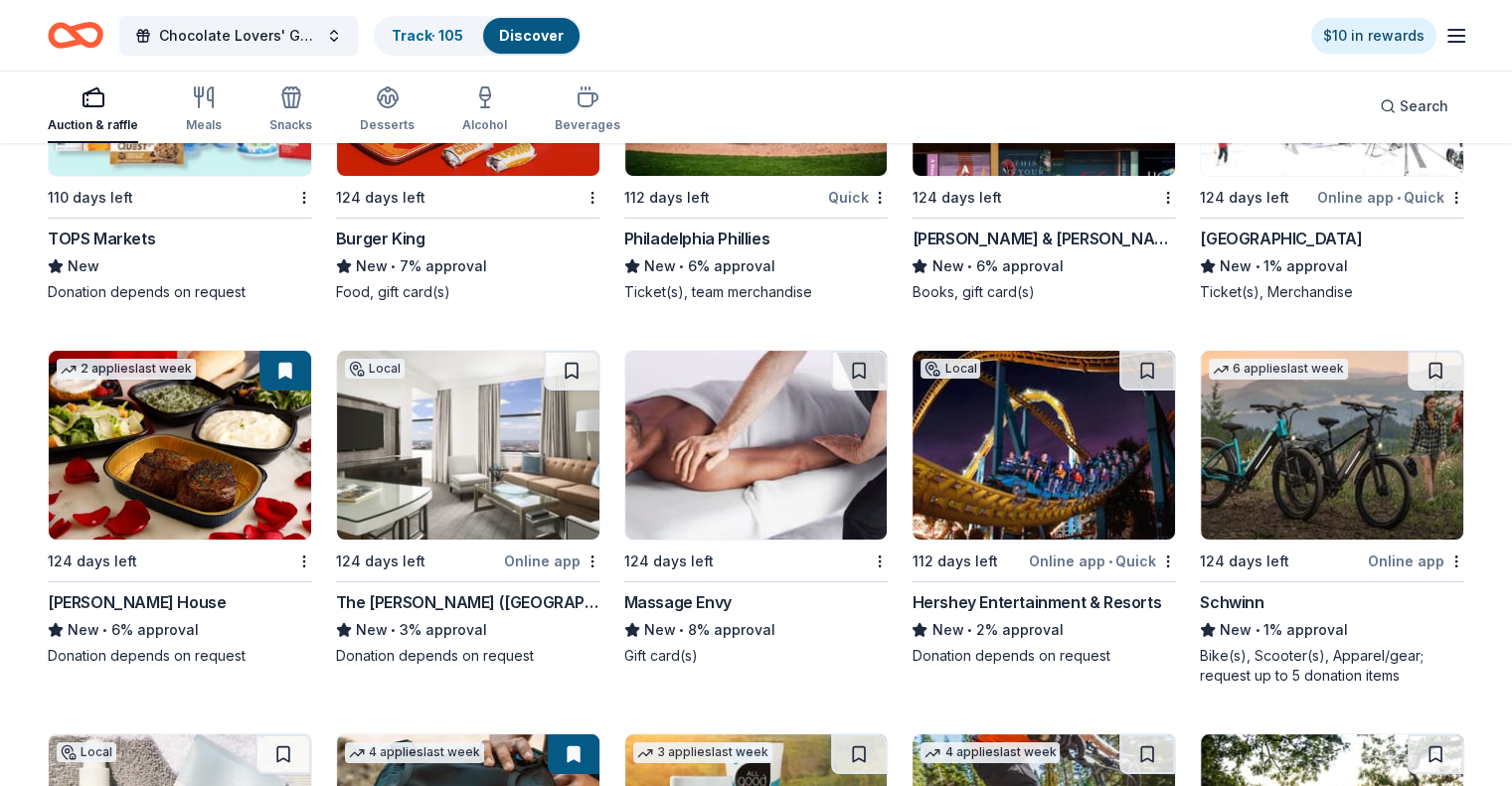
click at [1020, 500] on img at bounding box center [1043, 445] width 262 height 189
click at [509, 504] on img at bounding box center [468, 445] width 262 height 189
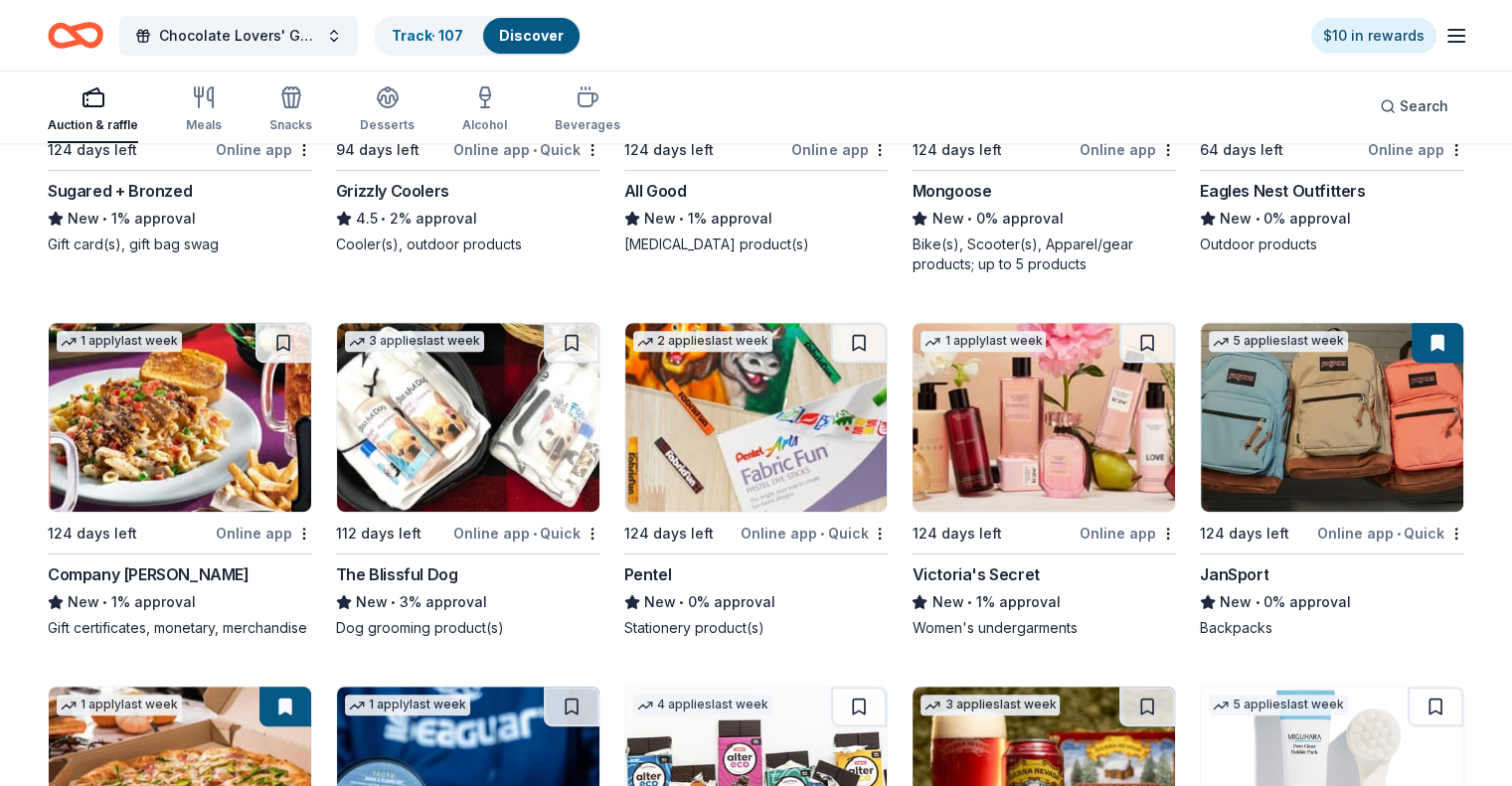
scroll to position [15891, 0]
click at [1052, 445] on img at bounding box center [1043, 417] width 262 height 189
click at [723, 494] on img at bounding box center [756, 417] width 262 height 189
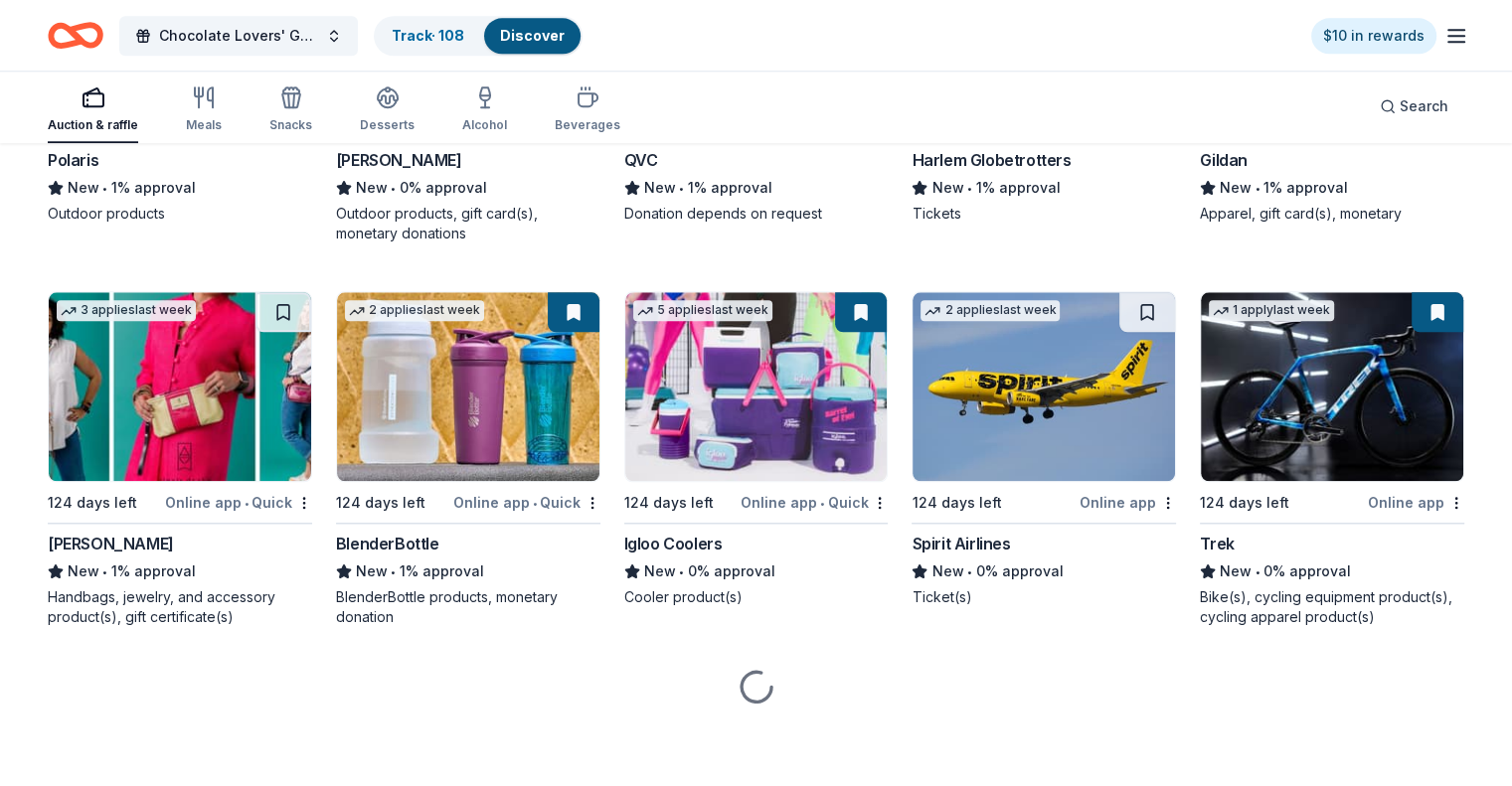
scroll to position [17100, 0]
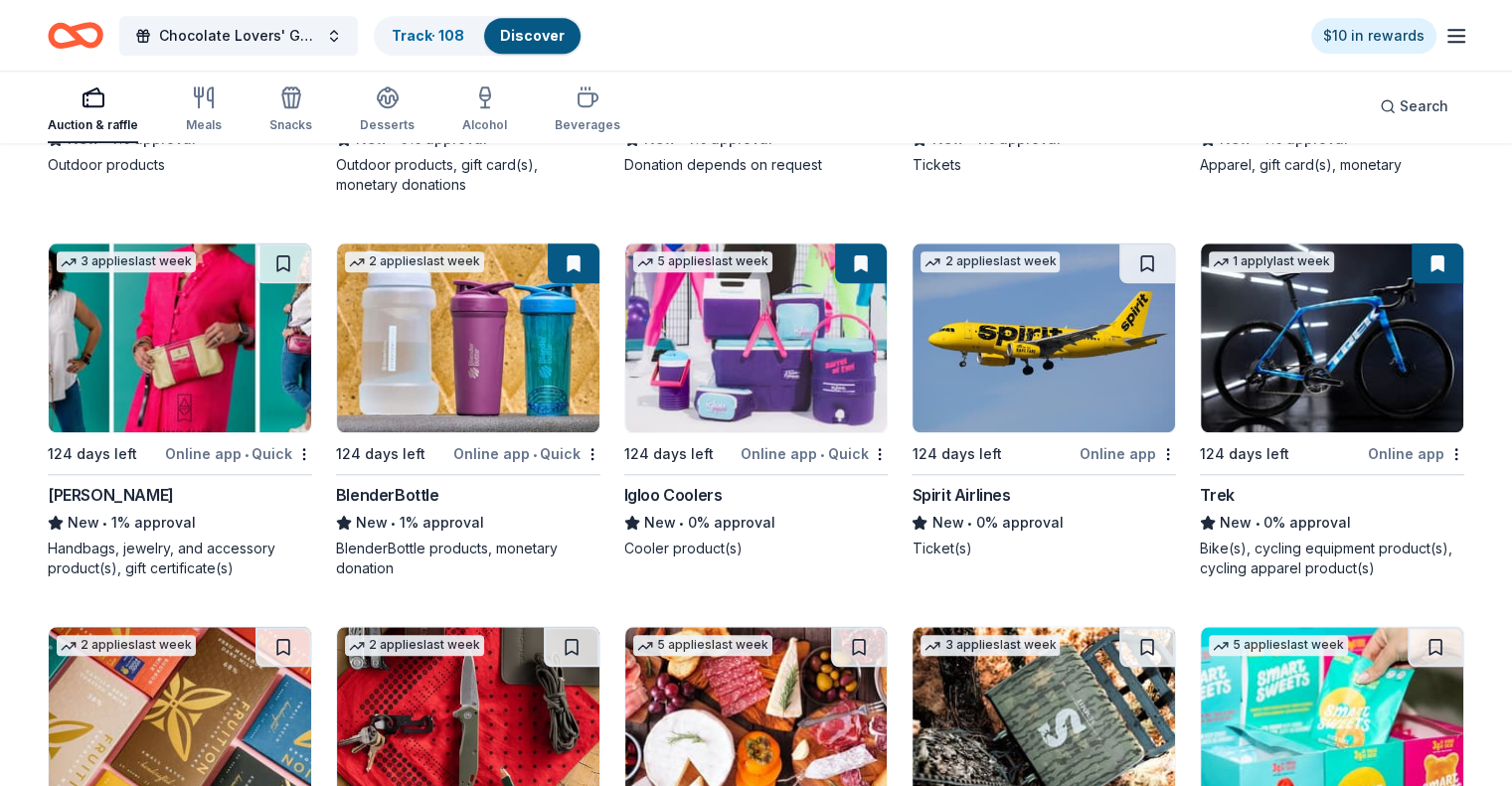
click at [223, 399] on img at bounding box center [180, 337] width 262 height 189
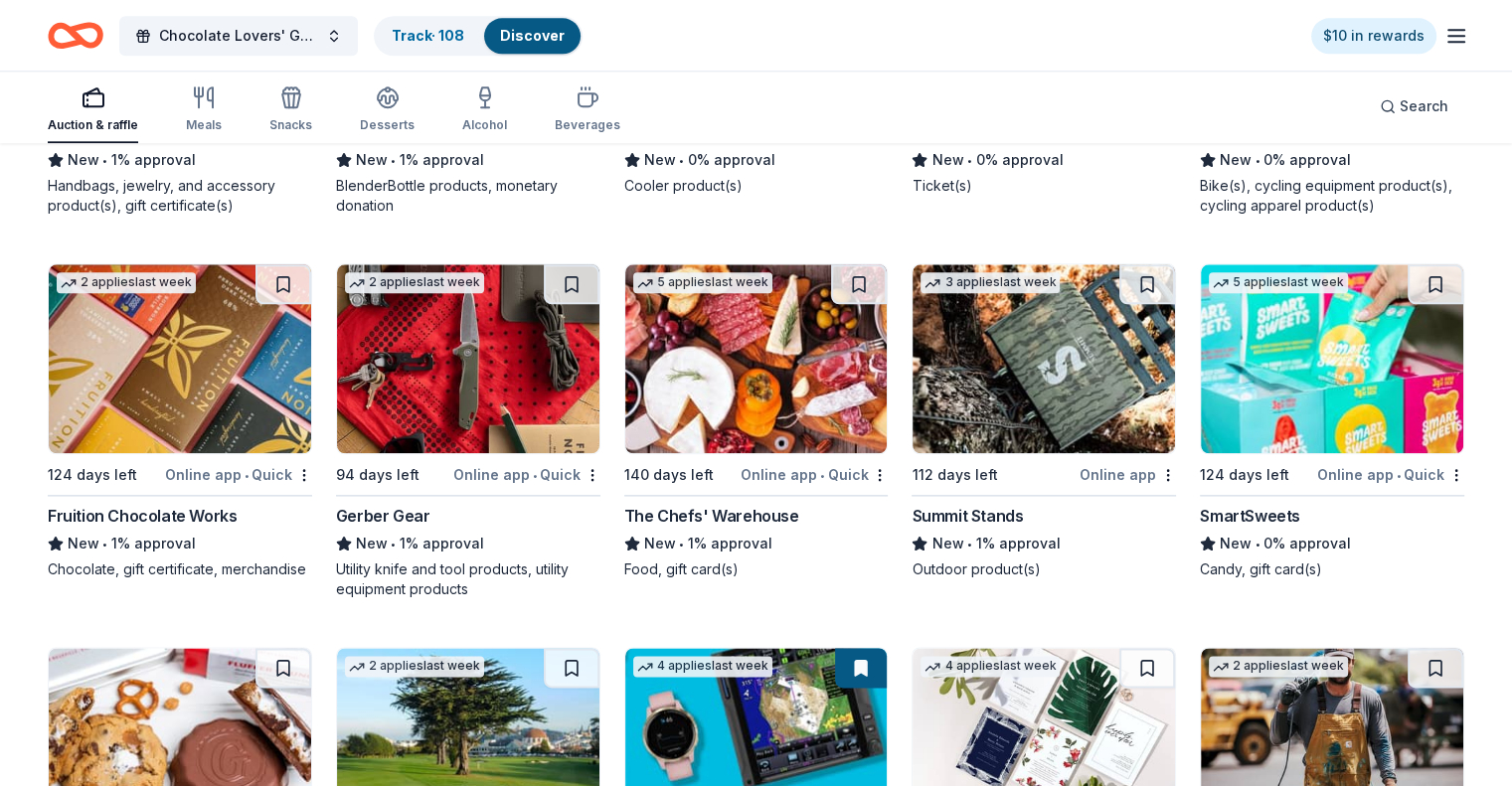
scroll to position [17498, 0]
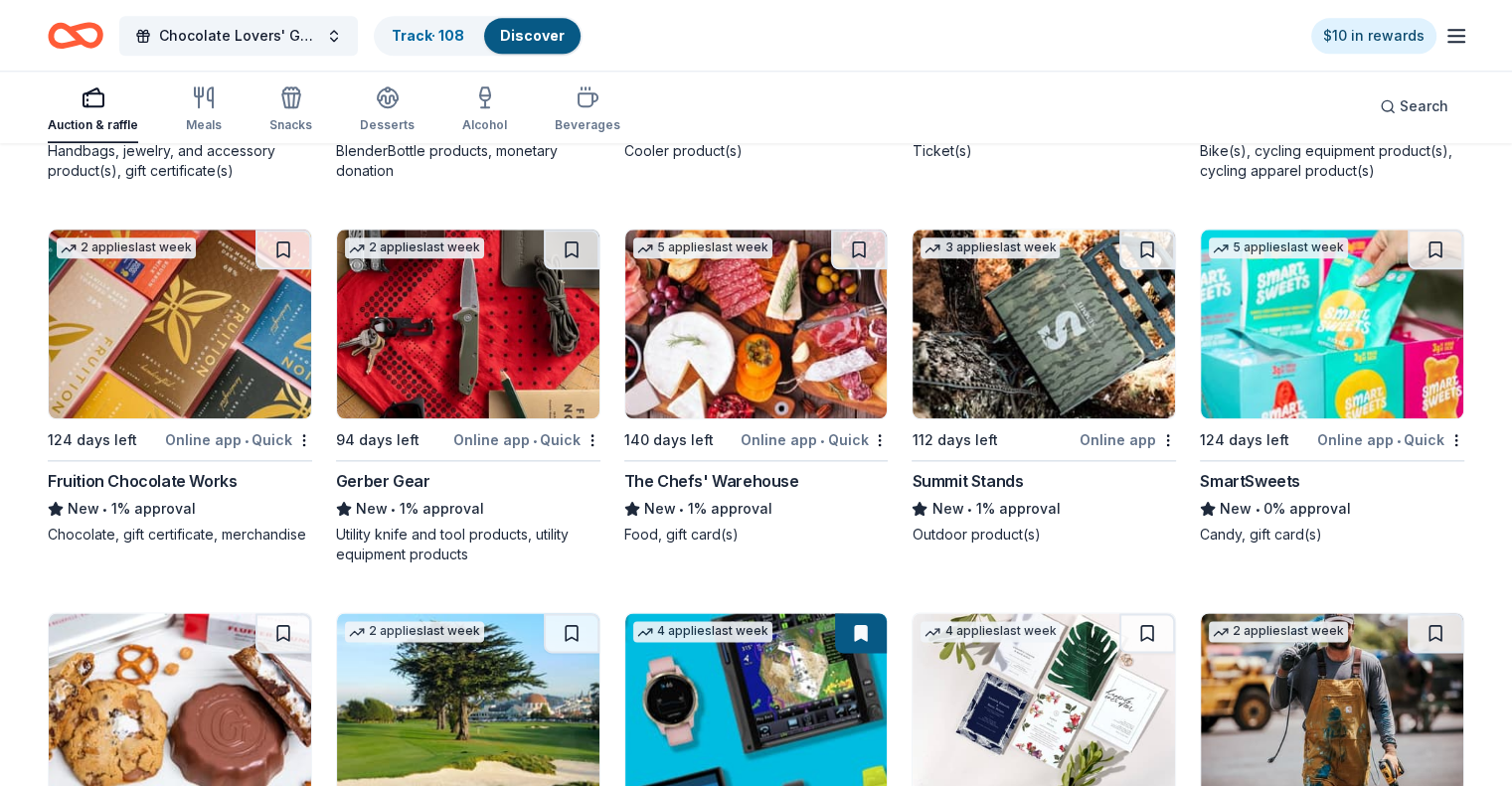
click at [778, 390] on img at bounding box center [756, 323] width 262 height 189
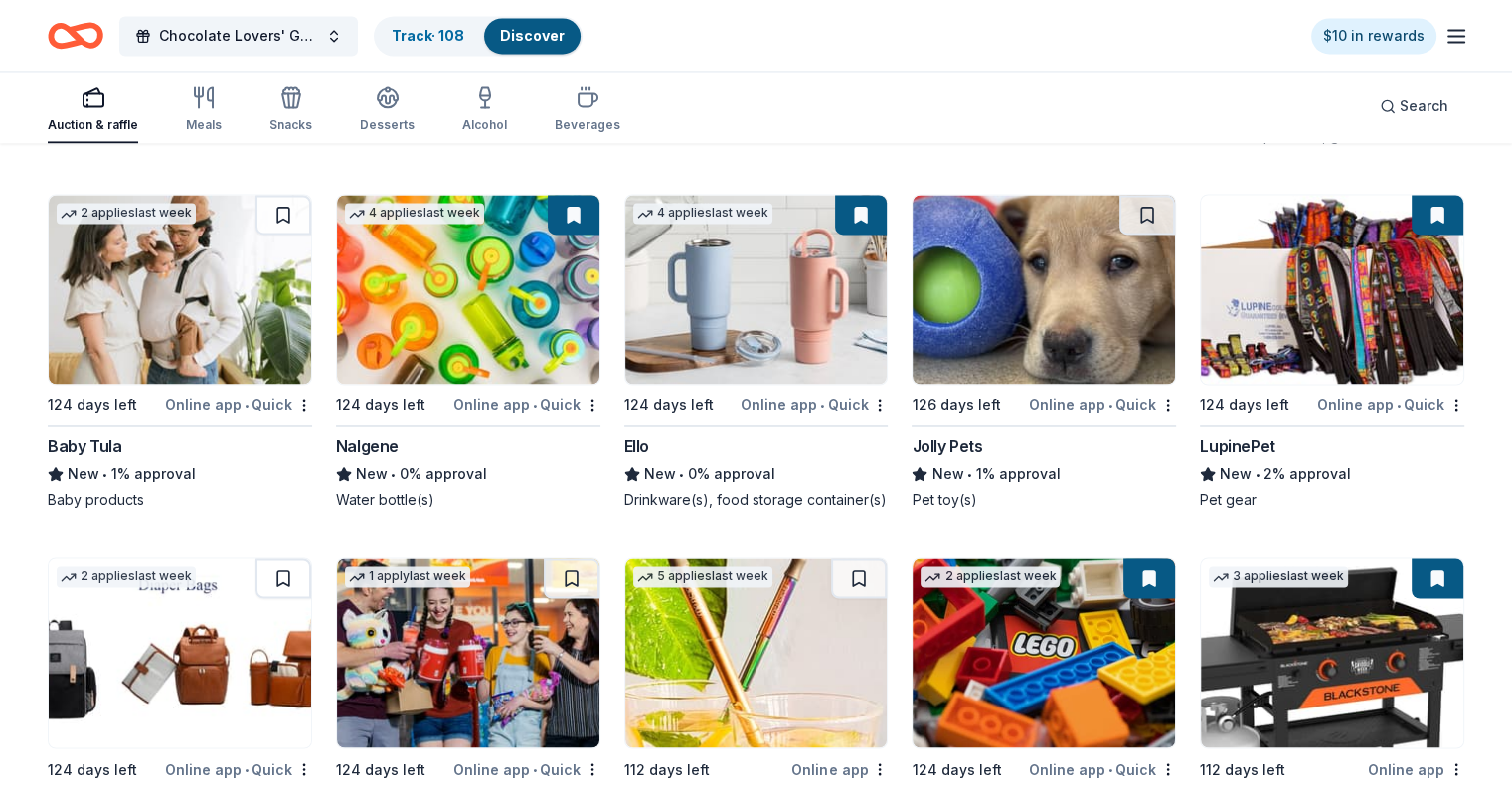
scroll to position [18266, 0]
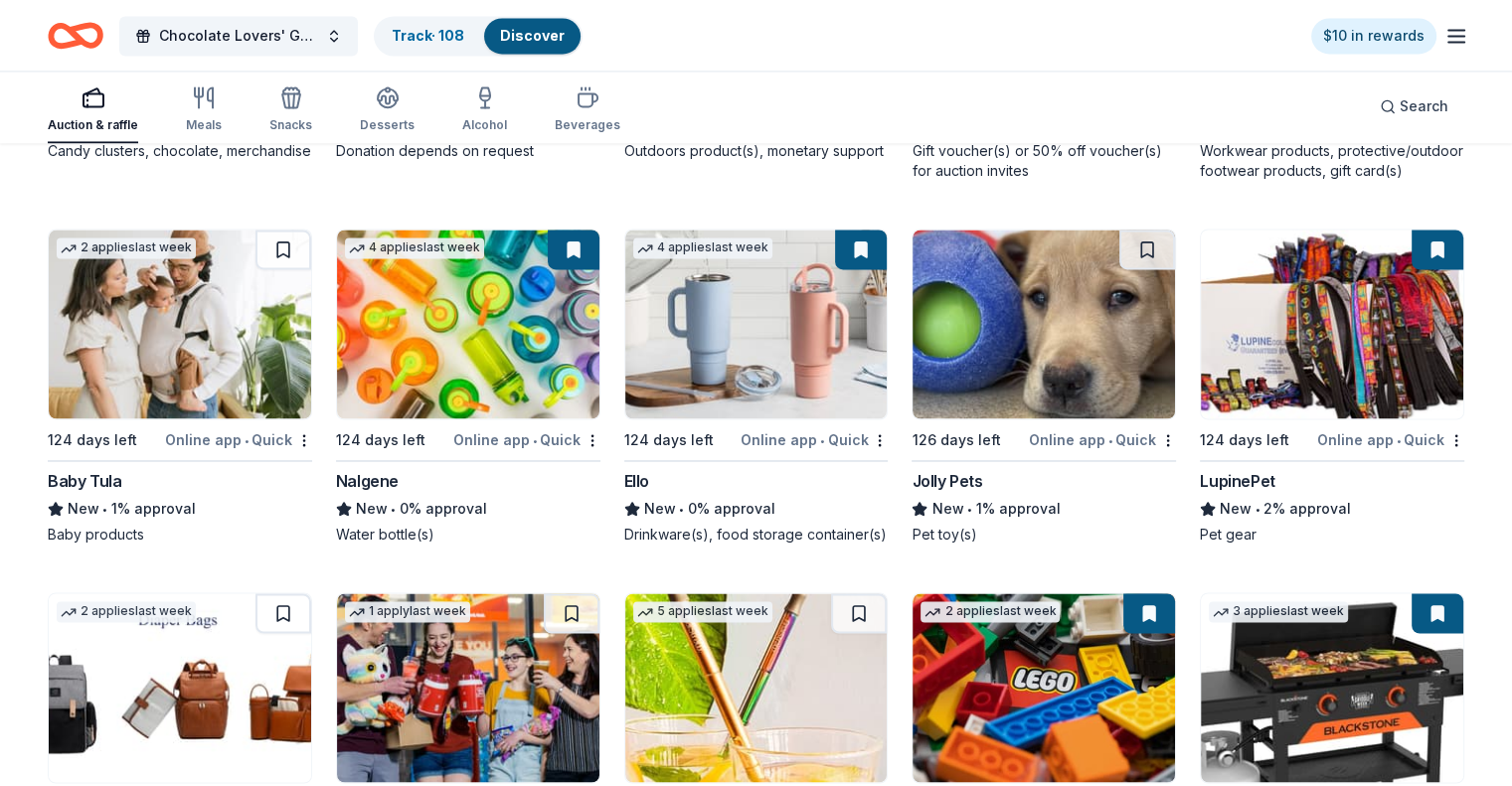
click at [1011, 417] on img at bounding box center [1043, 323] width 262 height 189
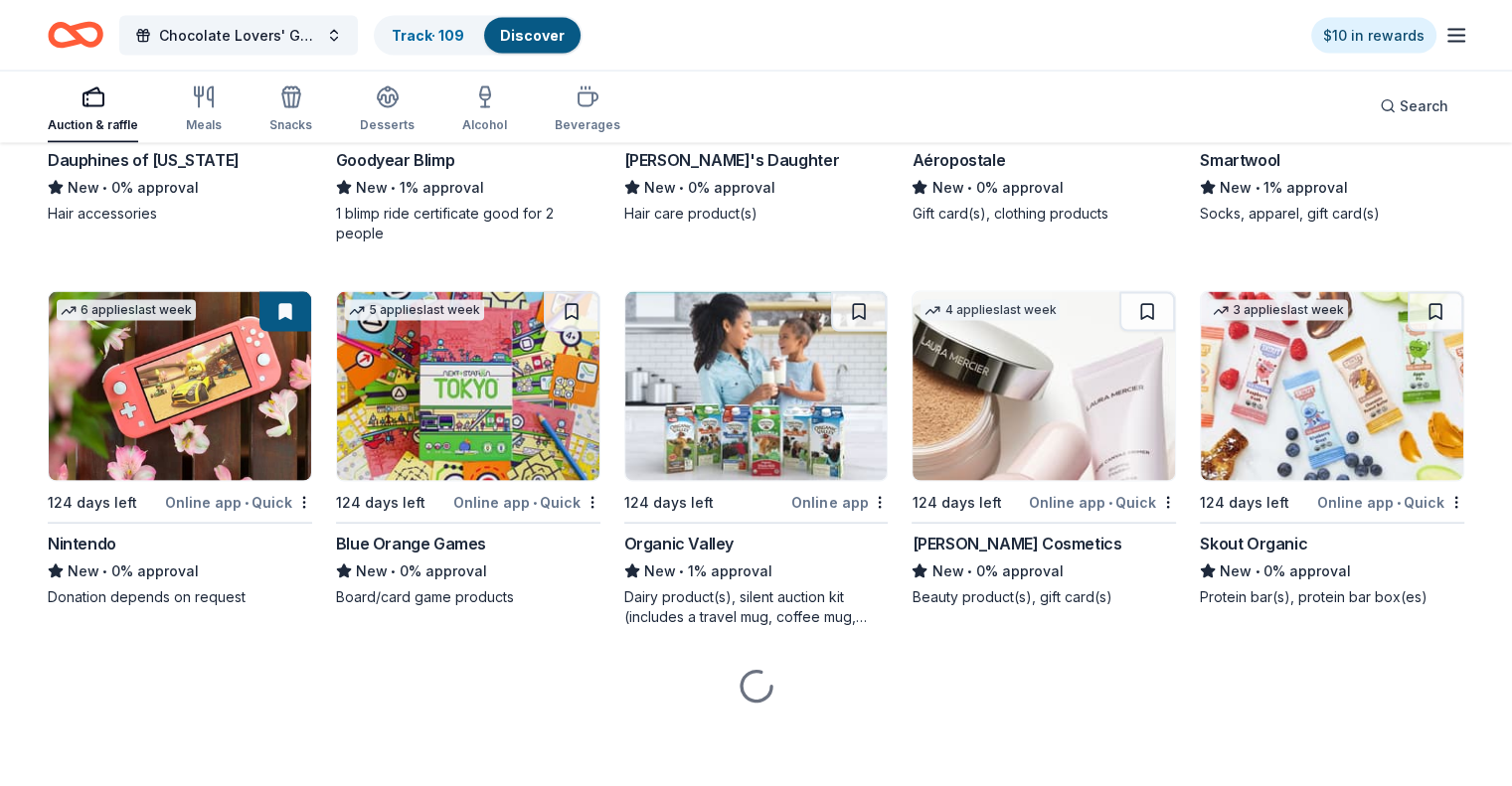
scroll to position [19358, 0]
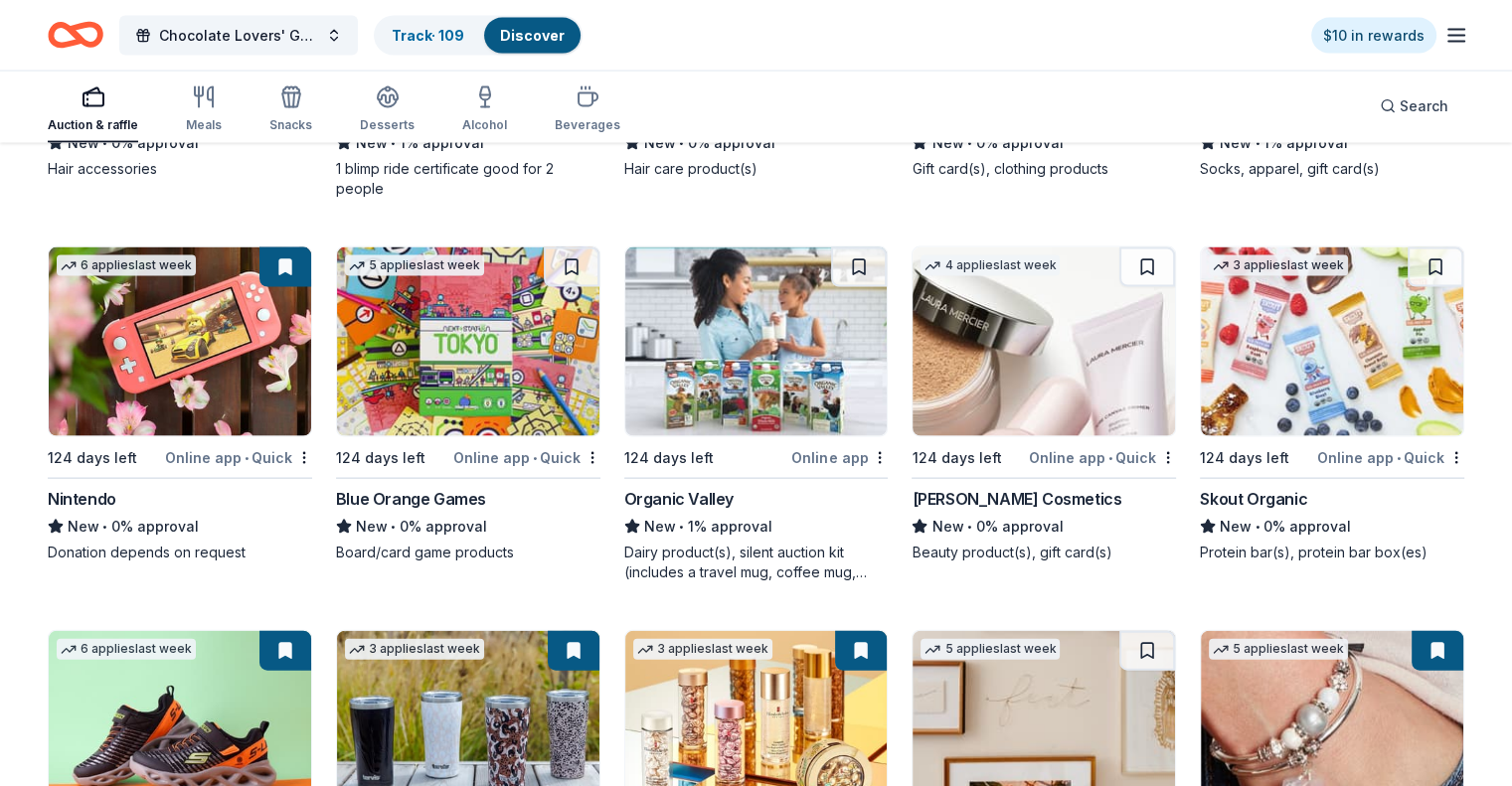
click at [762, 436] on img at bounding box center [756, 341] width 262 height 189
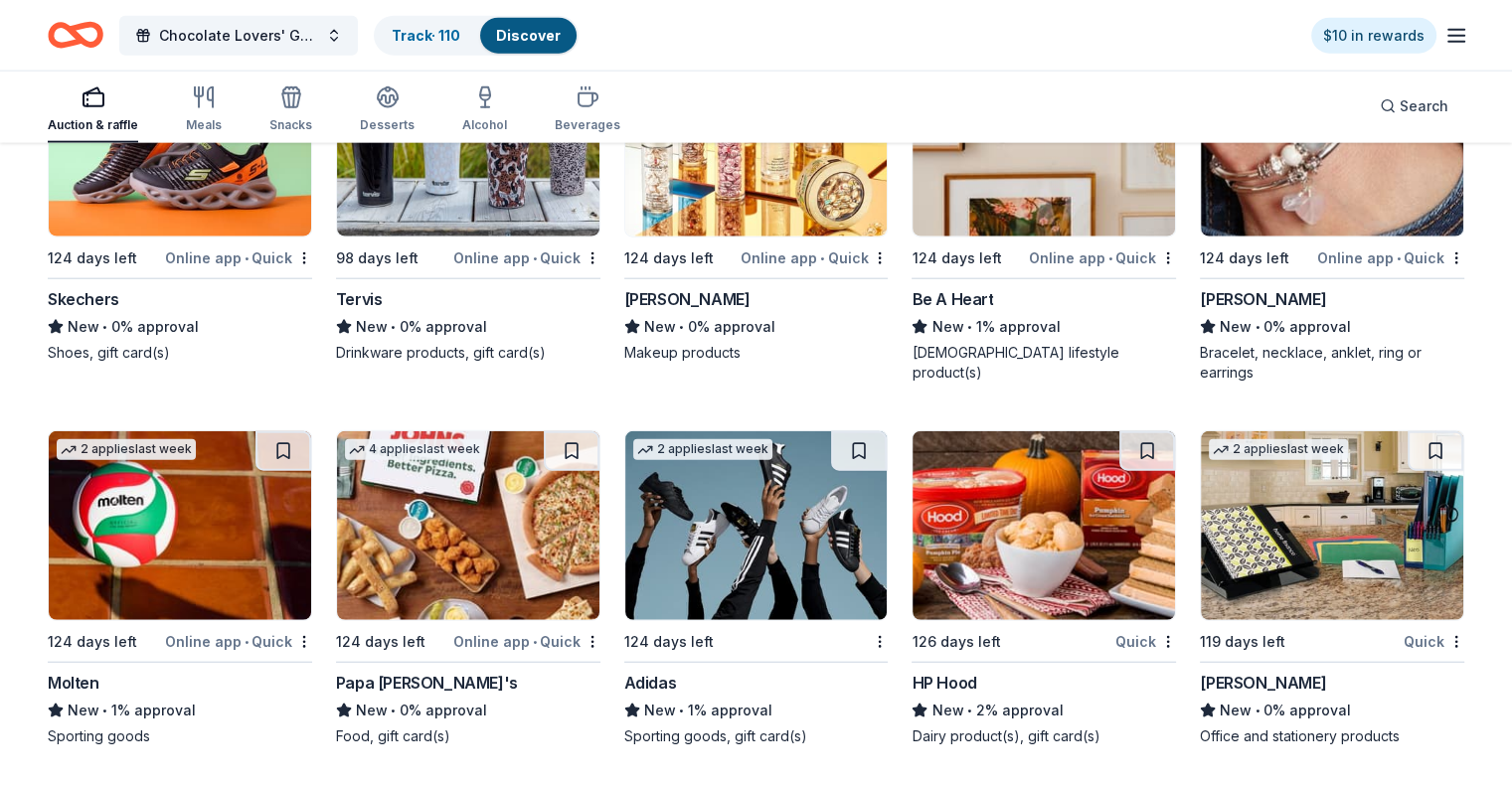
scroll to position [20007, 0]
click at [572, 452] on button at bounding box center [572, 451] width 56 height 40
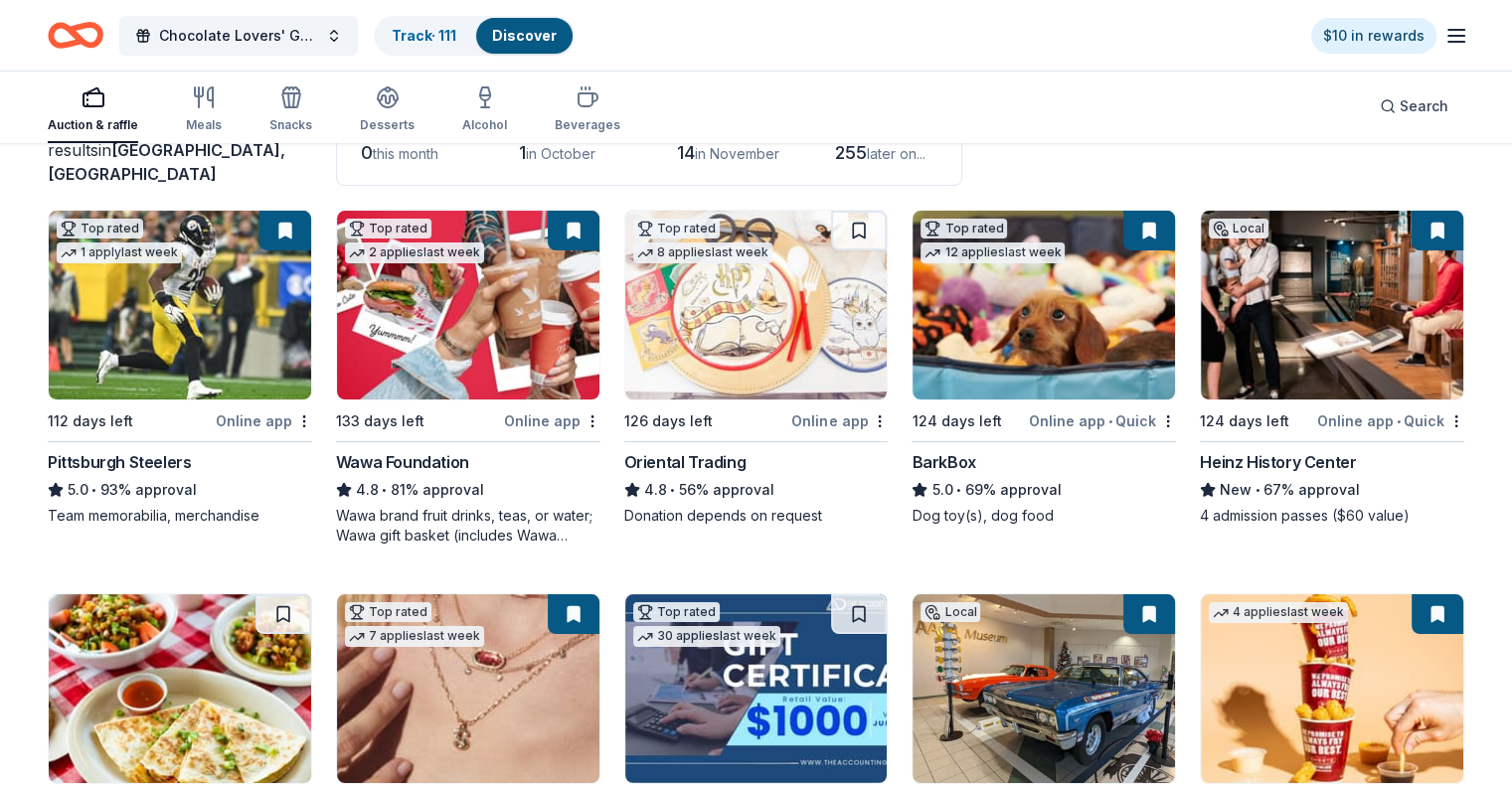
scroll to position [0, 0]
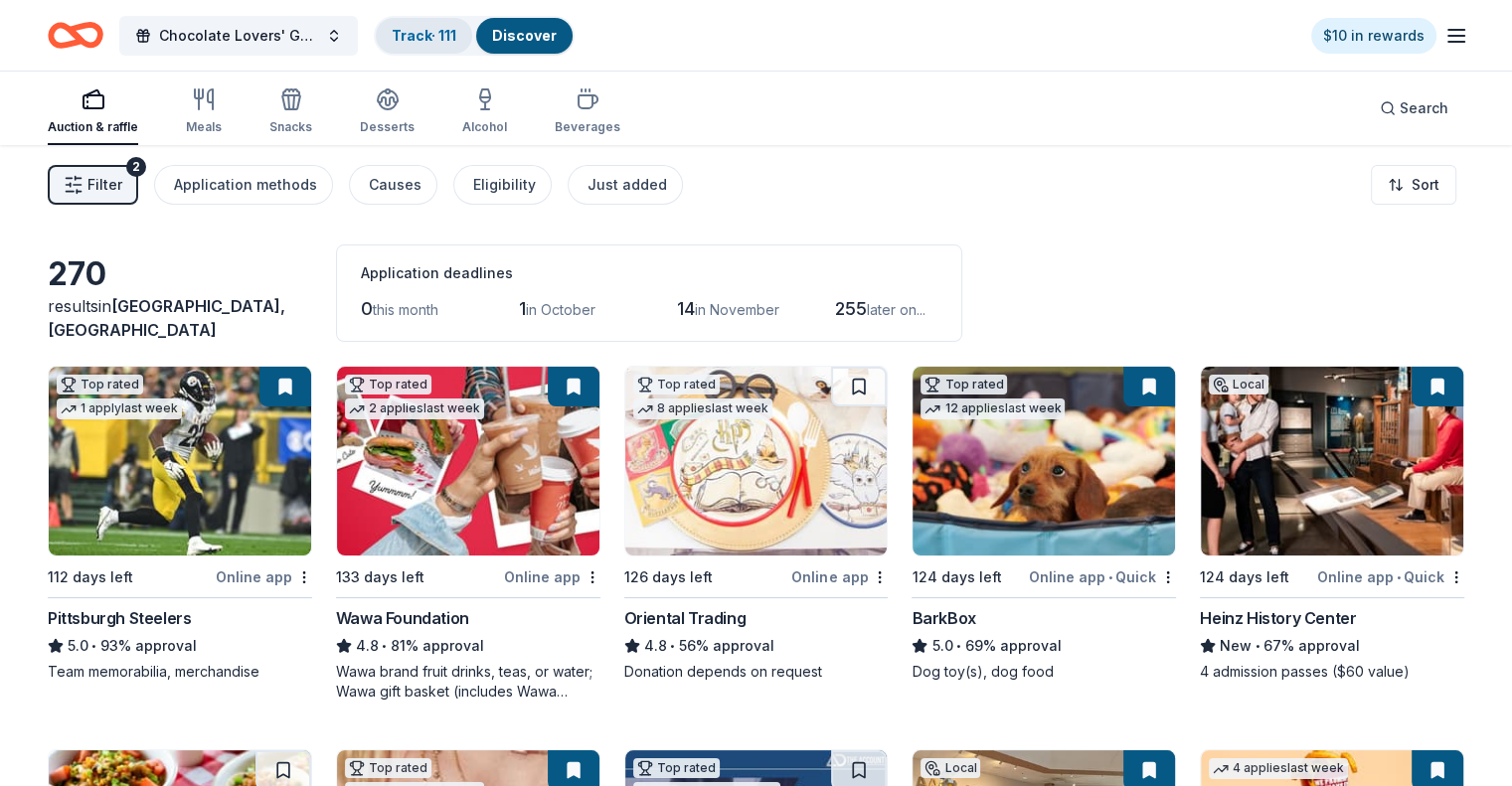
click at [454, 28] on link "Track · 111" at bounding box center [423, 35] width 65 height 17
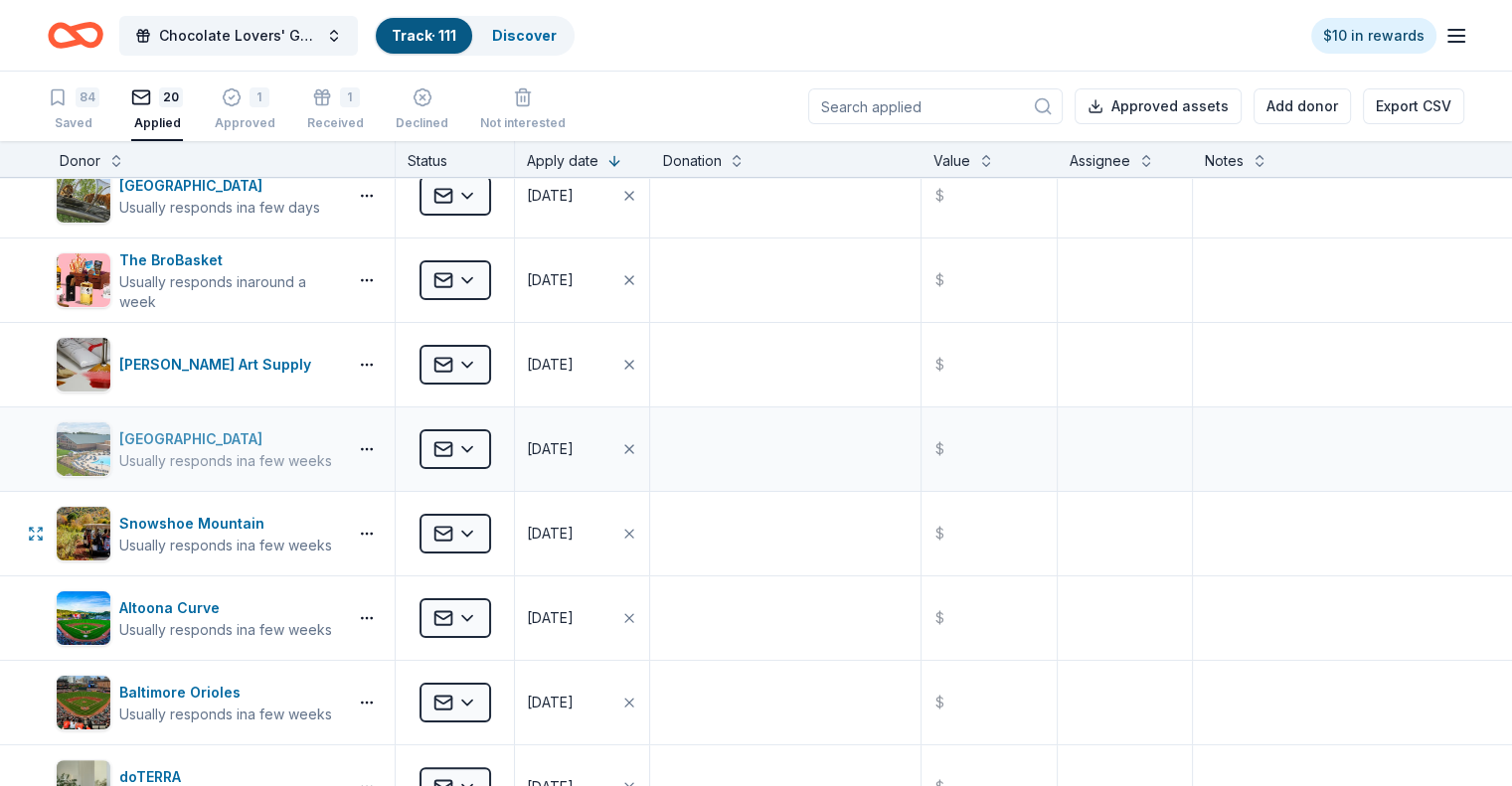
scroll to position [397, 0]
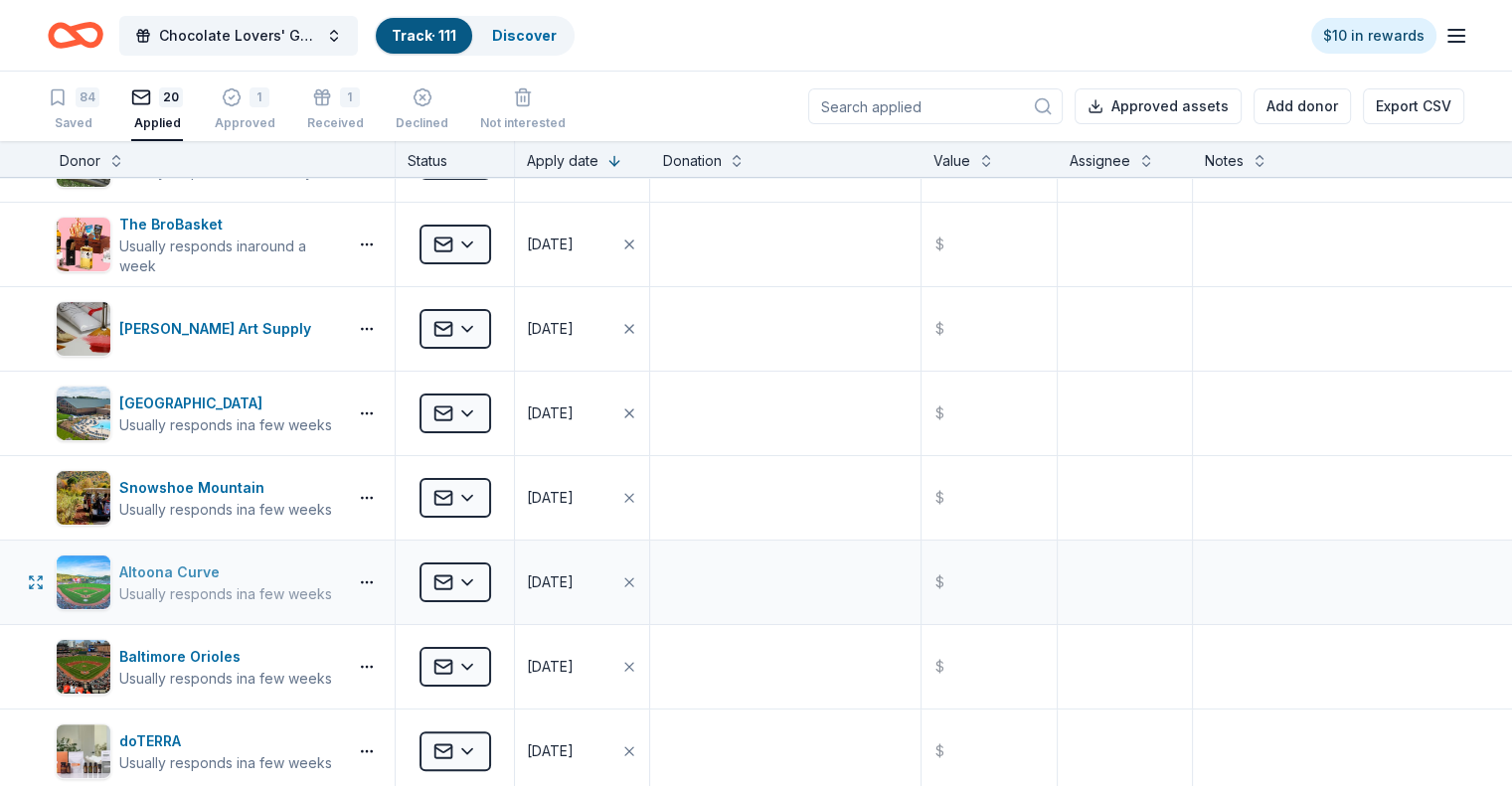
click at [332, 585] on div "Usually responds in a few weeks" at bounding box center [226, 594] width 213 height 20
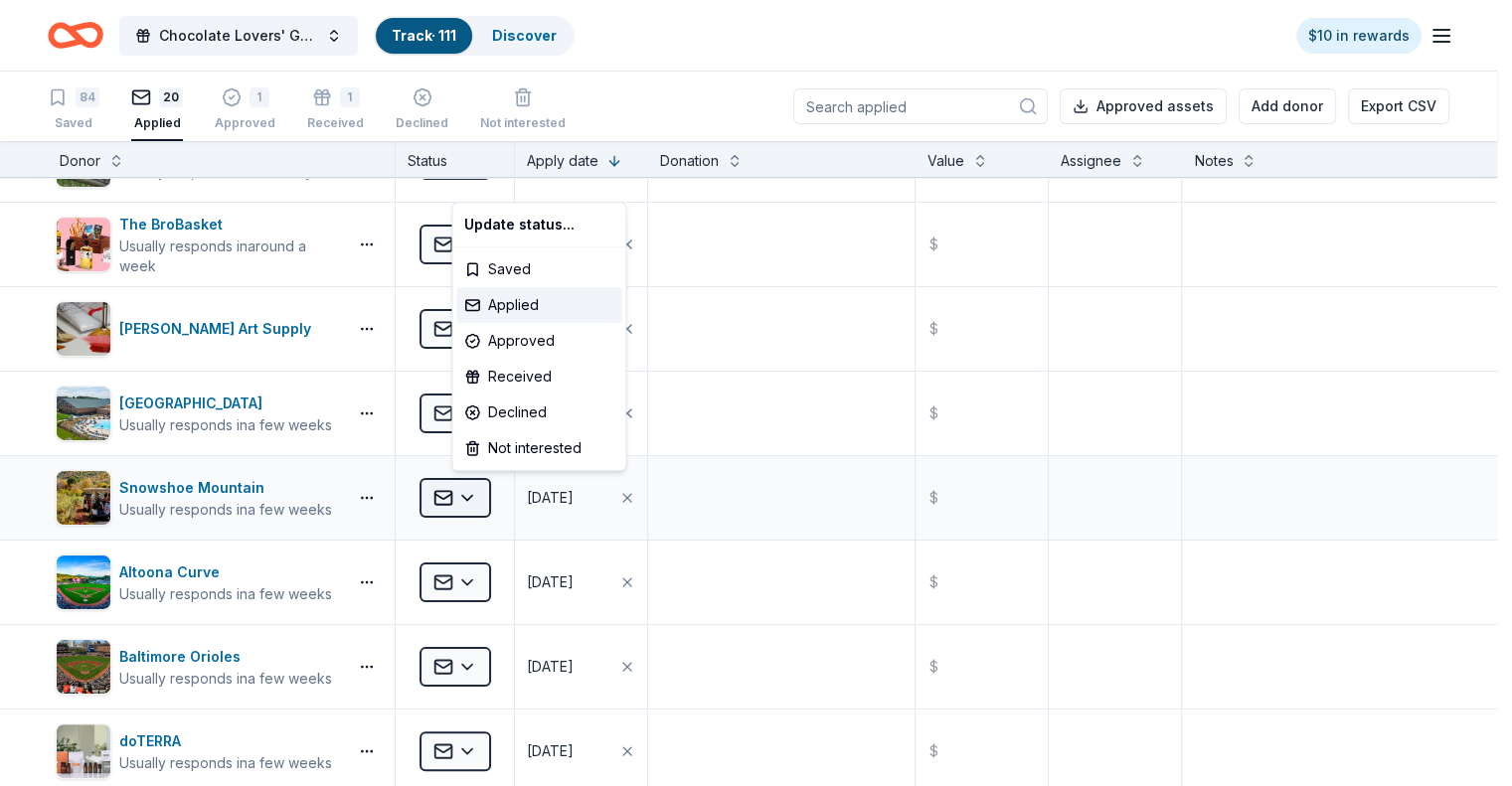
click at [503, 496] on html "Chocolate Lovers' Gala Track · 111 Discover $10 in rewards 84 Saved 20 Applied …" at bounding box center [756, 393] width 1512 height 786
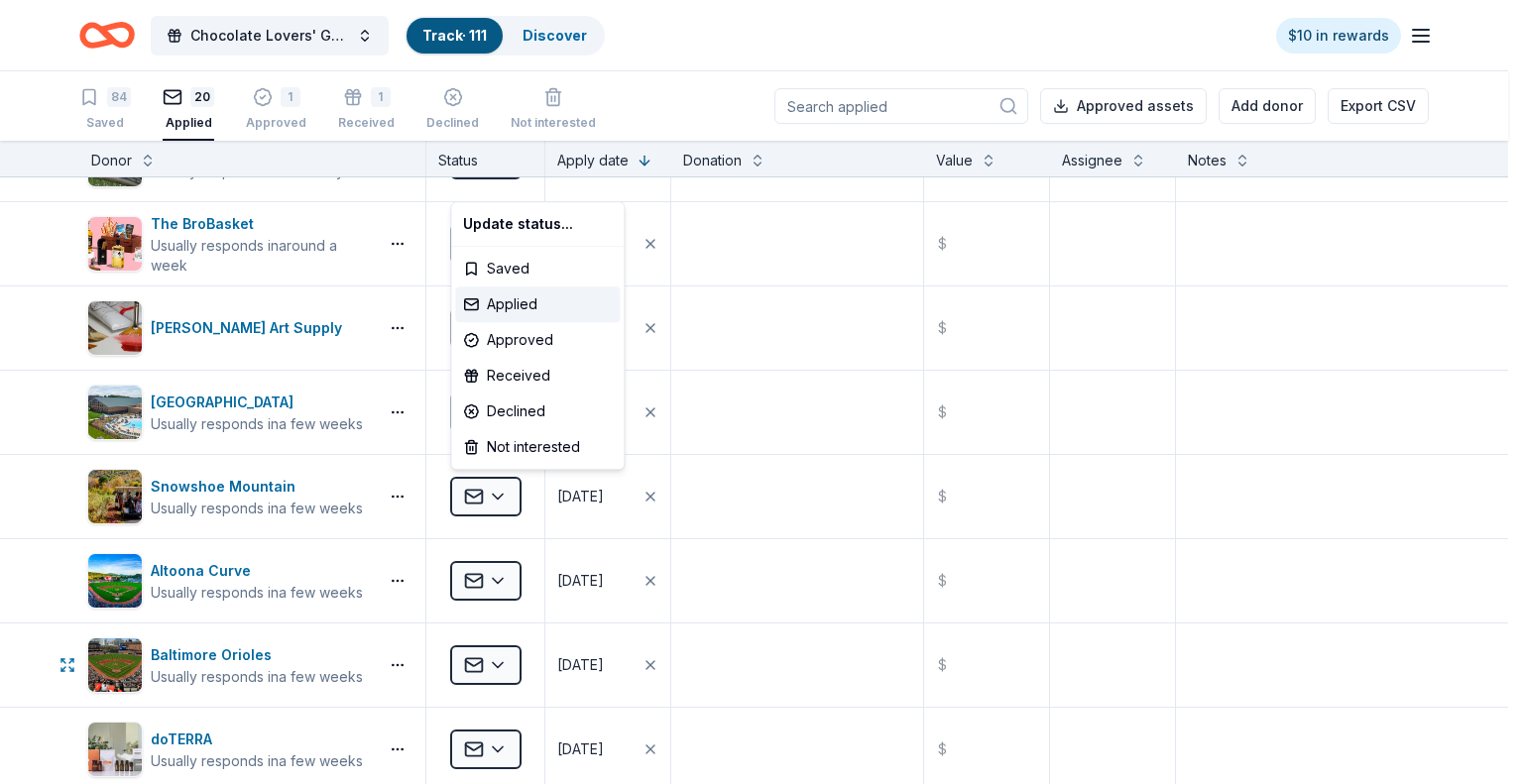
click at [285, 668] on html "Chocolate Lovers' Gala Track · 111 Discover $10 in rewards 84 Saved 20 Applied …" at bounding box center [762, 392] width 1523 height 784
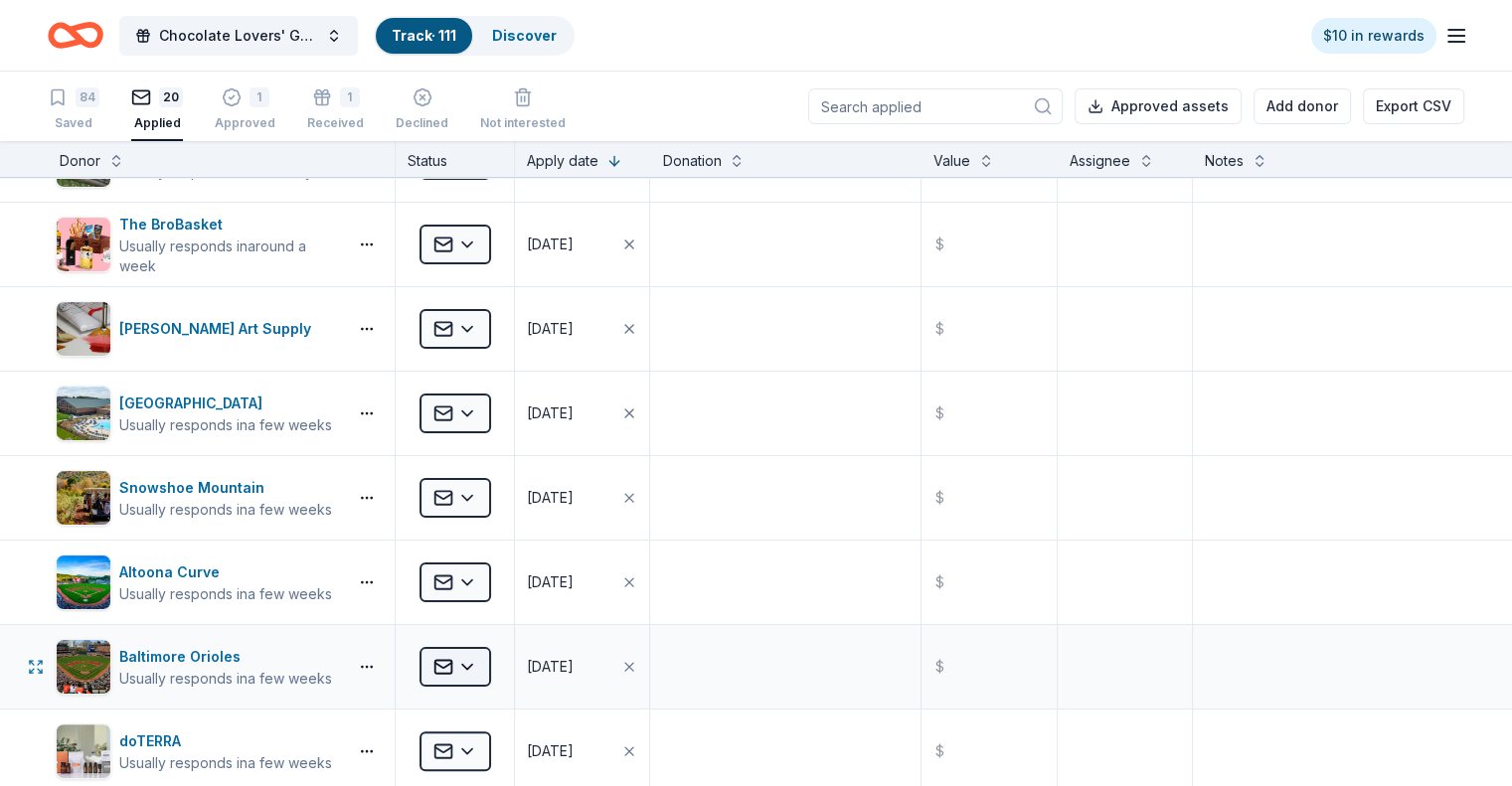
click at [502, 660] on html "Chocolate Lovers' Gala Track · 111 Discover $10 in rewards 84 Saved 20 Applied …" at bounding box center [756, 393] width 1512 height 786
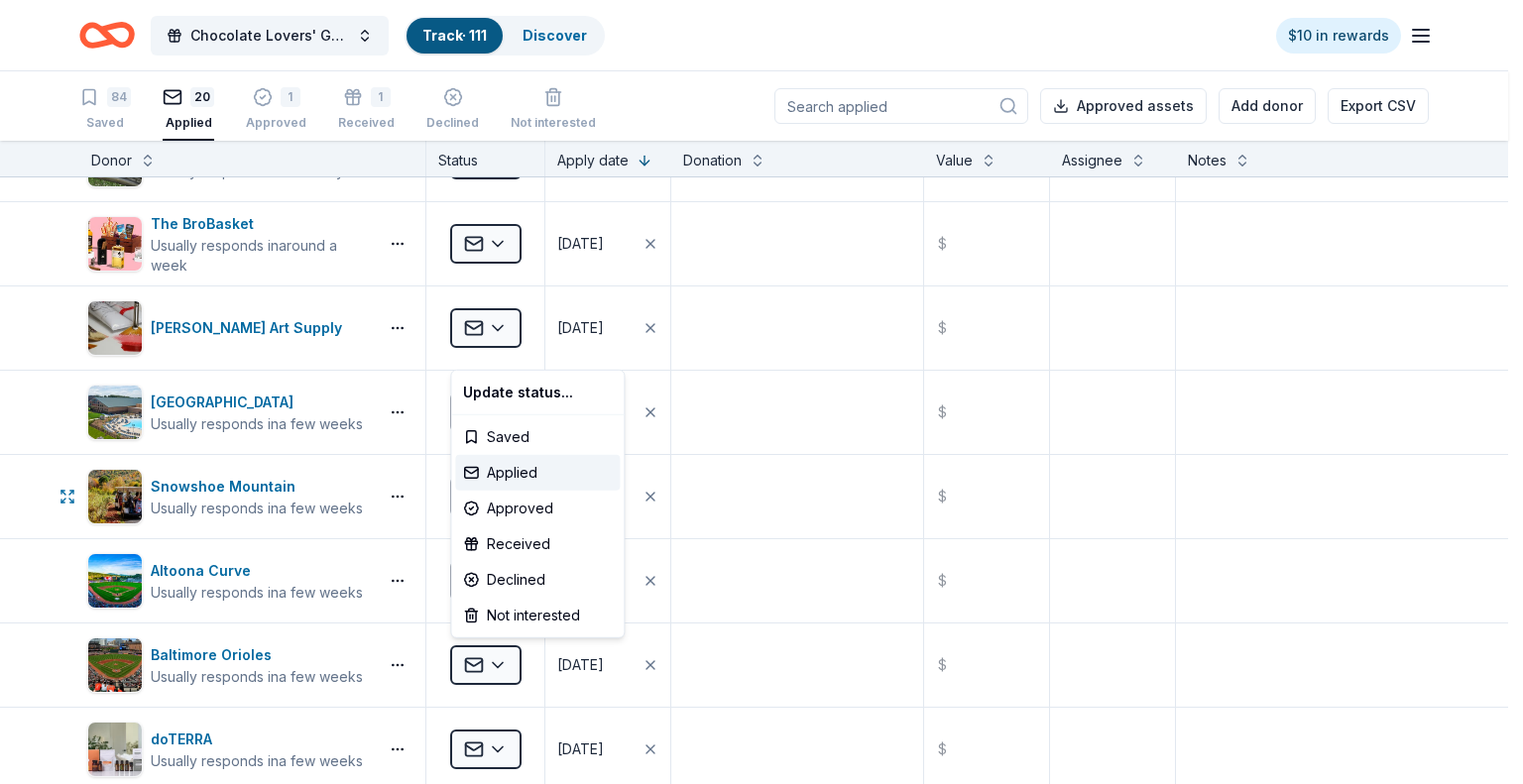
click at [1264, 455] on html "Chocolate Lovers' Gala Track · 111 Discover $10 in rewards 84 Saved 20 Applied …" at bounding box center [762, 392] width 1523 height 784
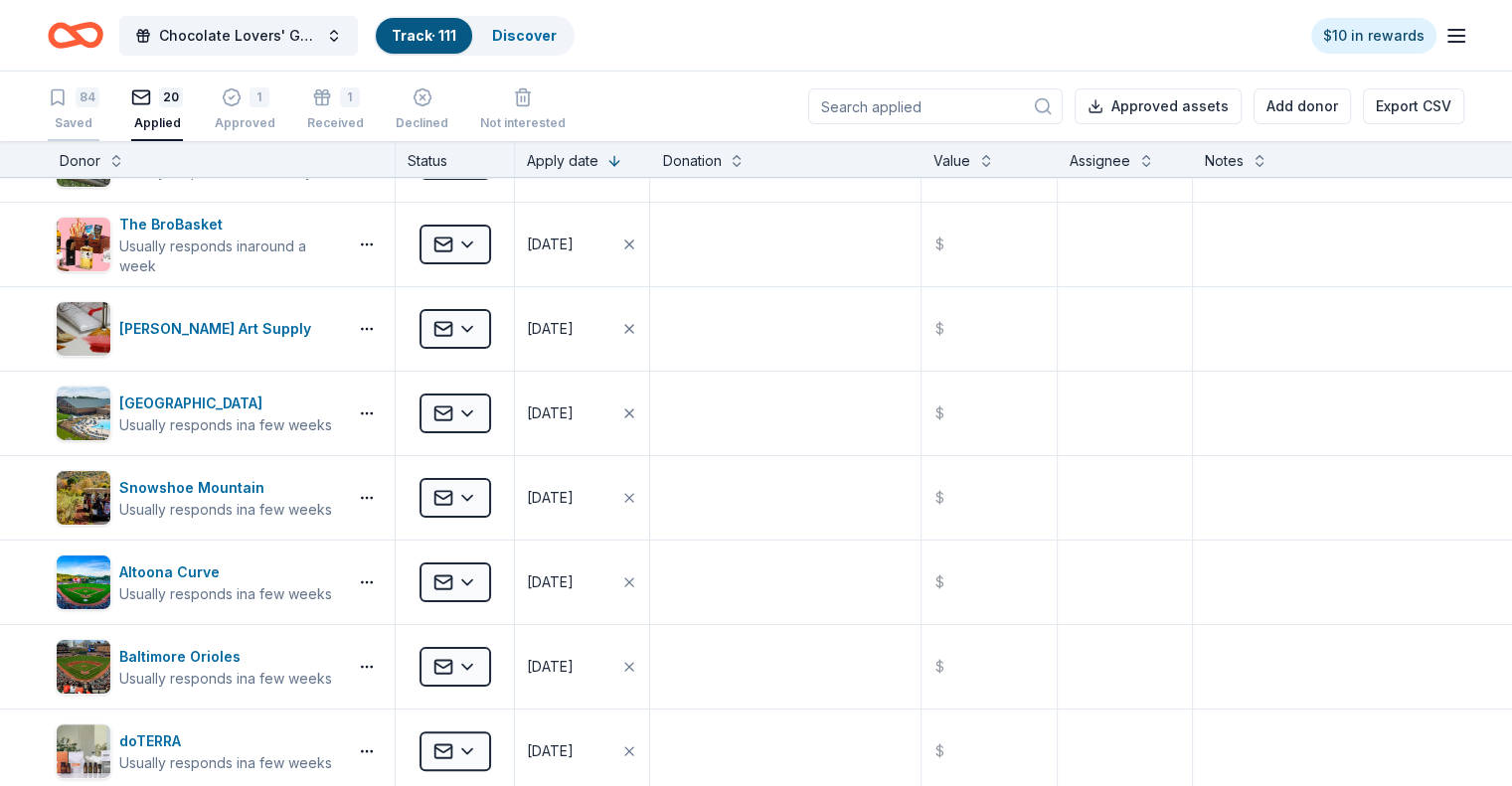
click at [100, 116] on div "Saved" at bounding box center [74, 124] width 52 height 16
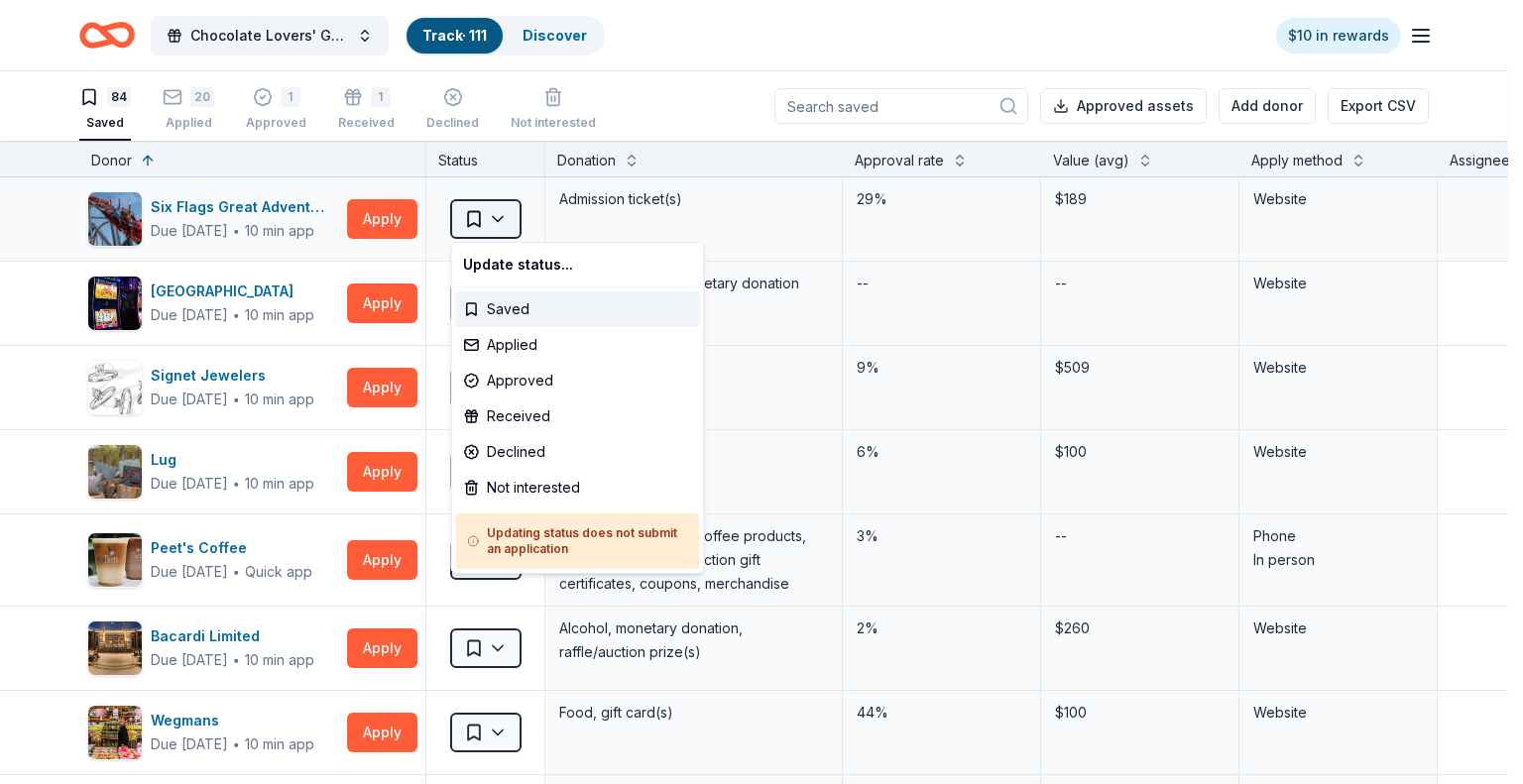
click at [499, 221] on html "Chocolate Lovers' Gala Track · 111 Discover $10 in rewards 84 Saved 20 Applied …" at bounding box center [762, 392] width 1523 height 784
click at [240, 241] on html "Chocolate Lovers' Gala Track · 111 Discover $10 in rewards 84 Saved 20 Applied …" at bounding box center [762, 392] width 1523 height 784
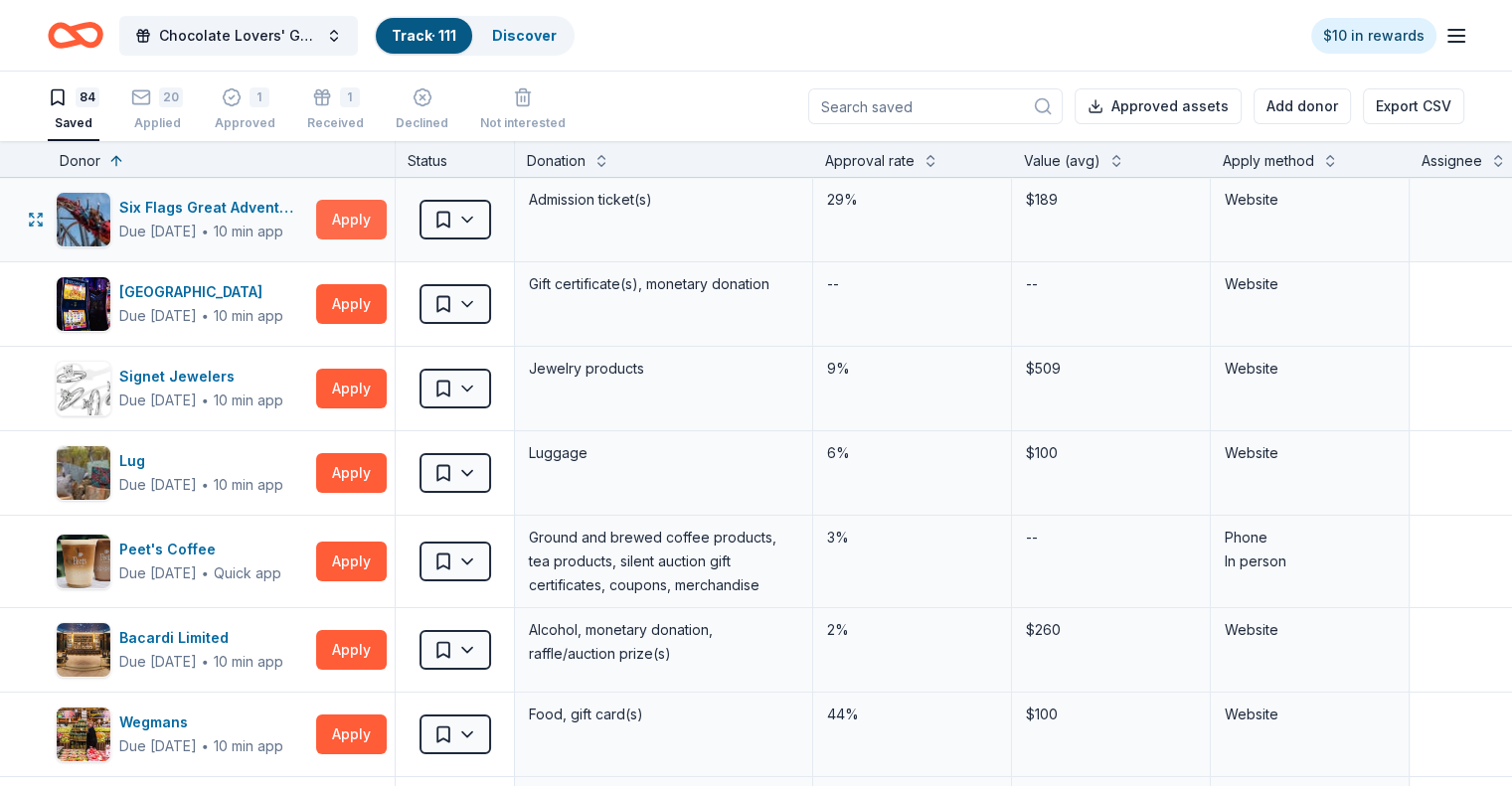
click at [386, 211] on button "Apply" at bounding box center [351, 219] width 71 height 40
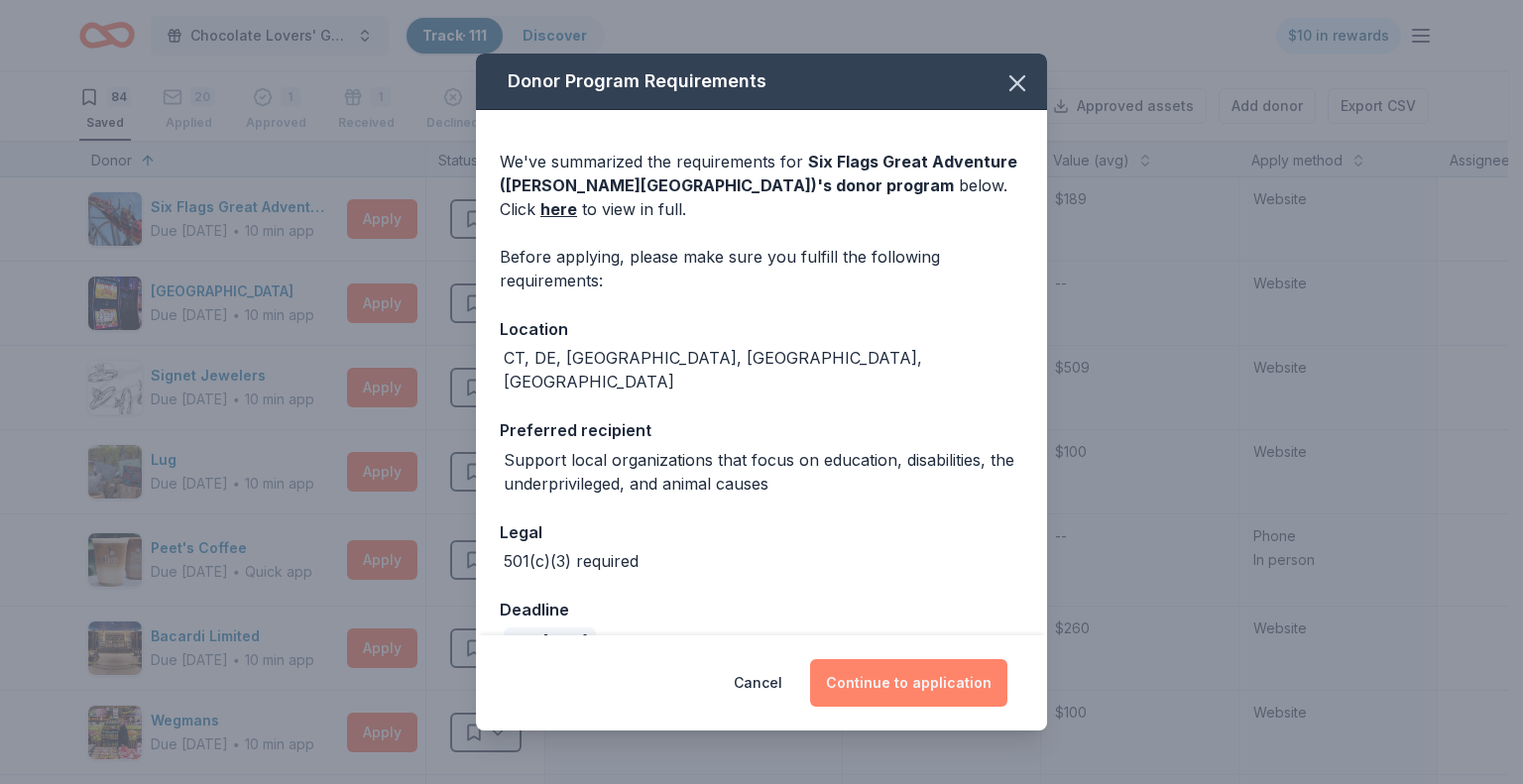
click at [910, 679] on button "Continue to application" at bounding box center [909, 683] width 197 height 48
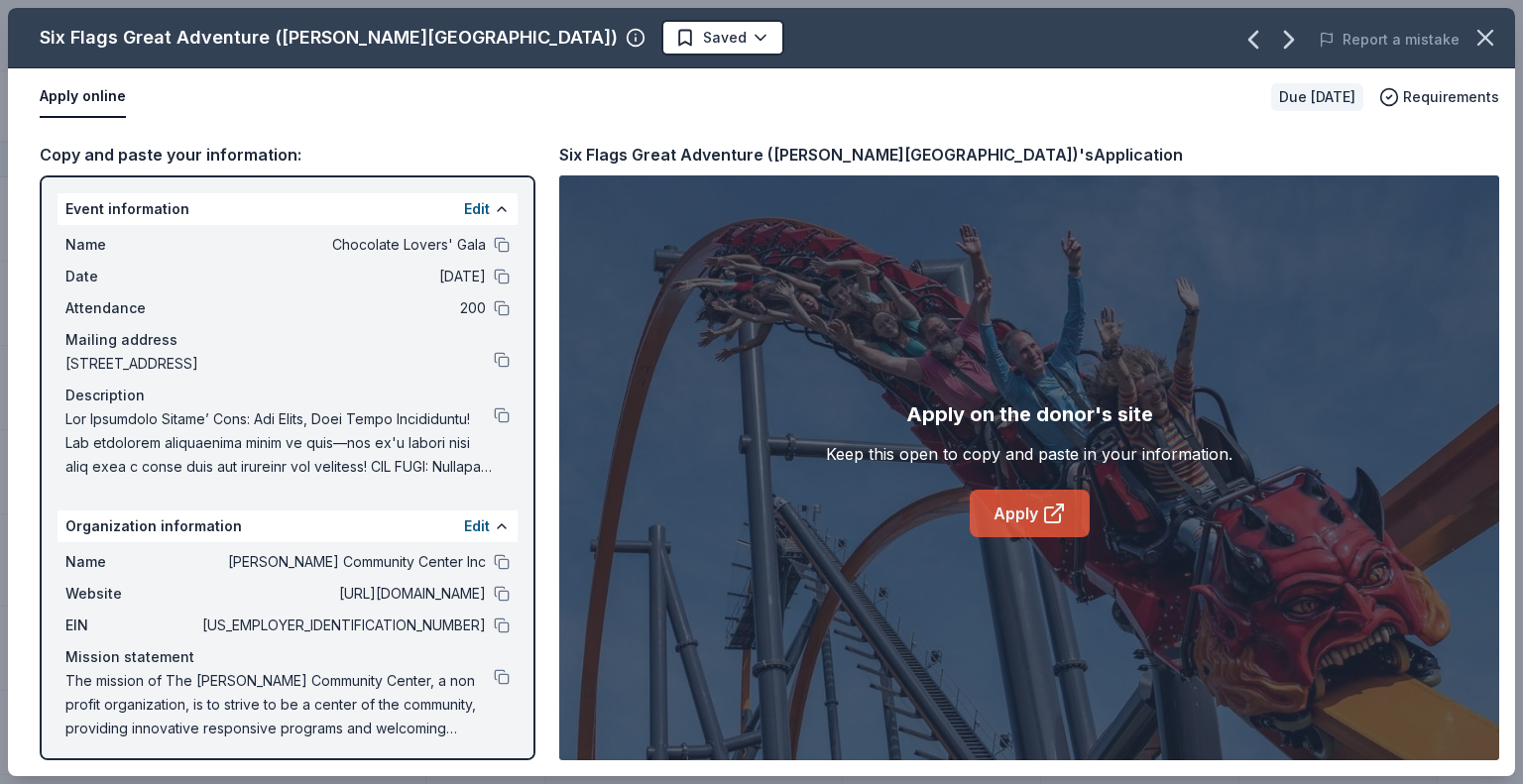
click at [1018, 522] on link "Apply" at bounding box center [1029, 513] width 120 height 48
click at [1018, 523] on link "Apply" at bounding box center [1029, 513] width 120 height 48
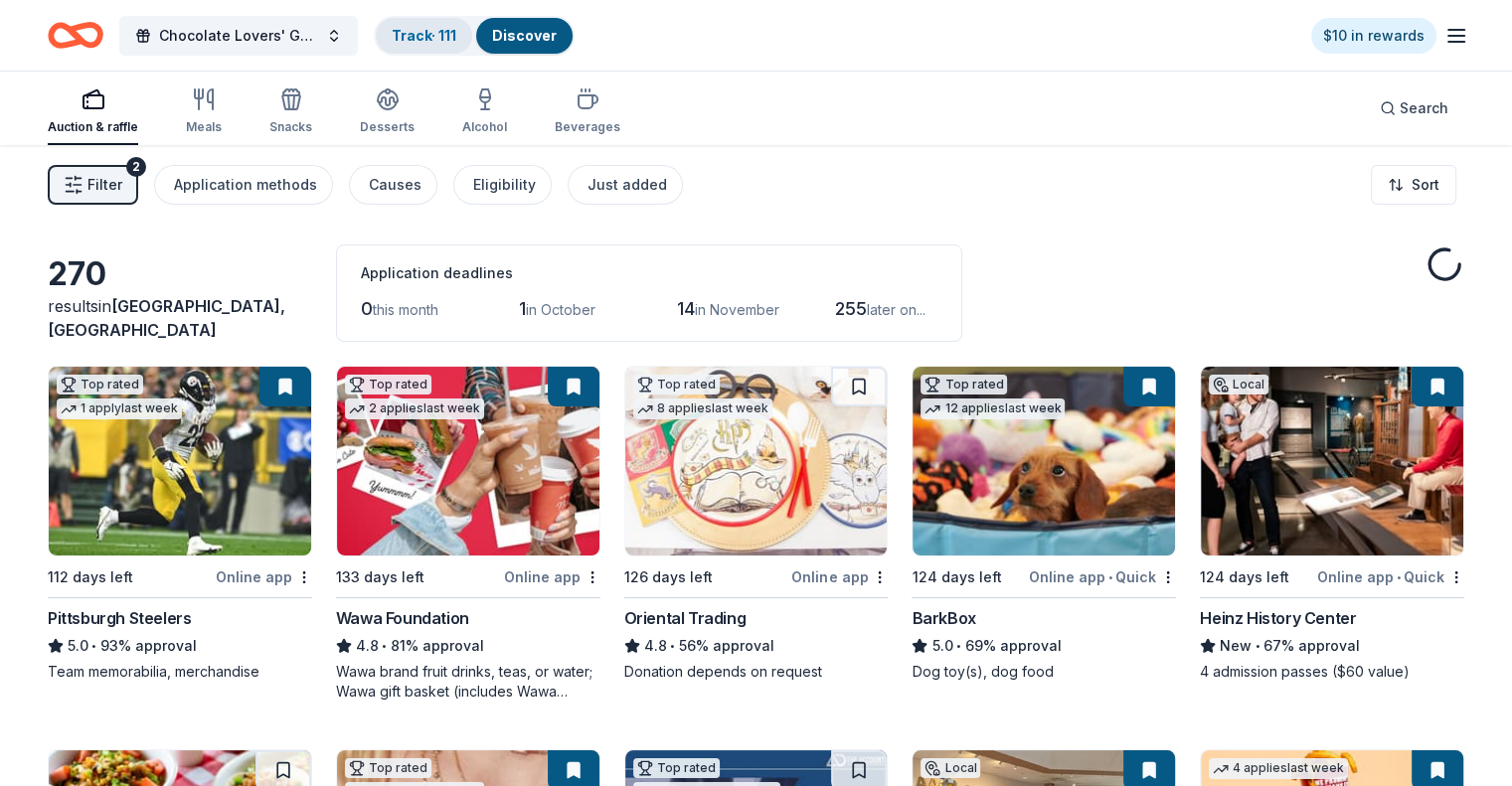
click at [437, 38] on link "Track · 111" at bounding box center [423, 35] width 65 height 17
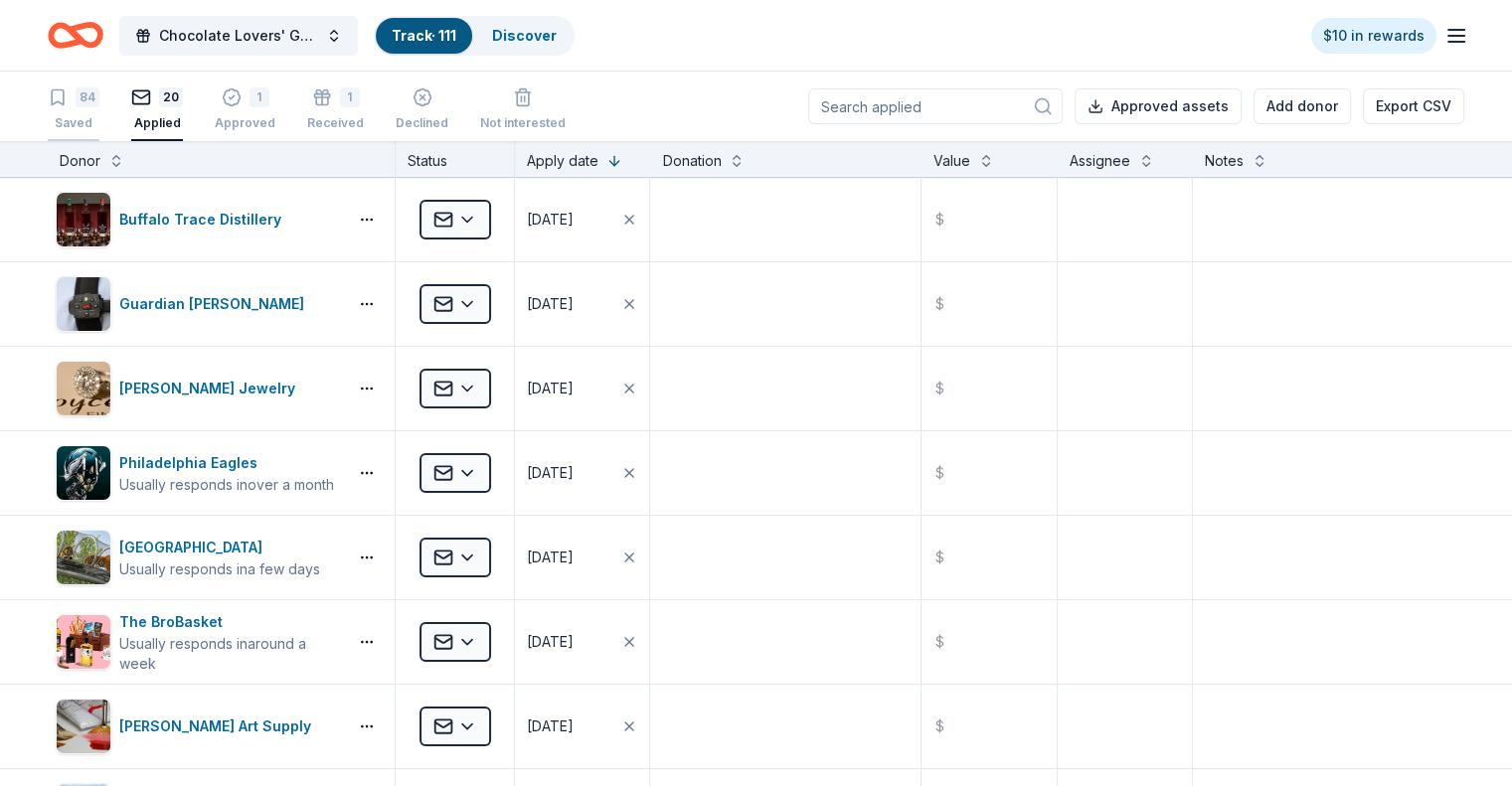
click at [100, 107] on div "84 Saved" at bounding box center [74, 110] width 52 height 44
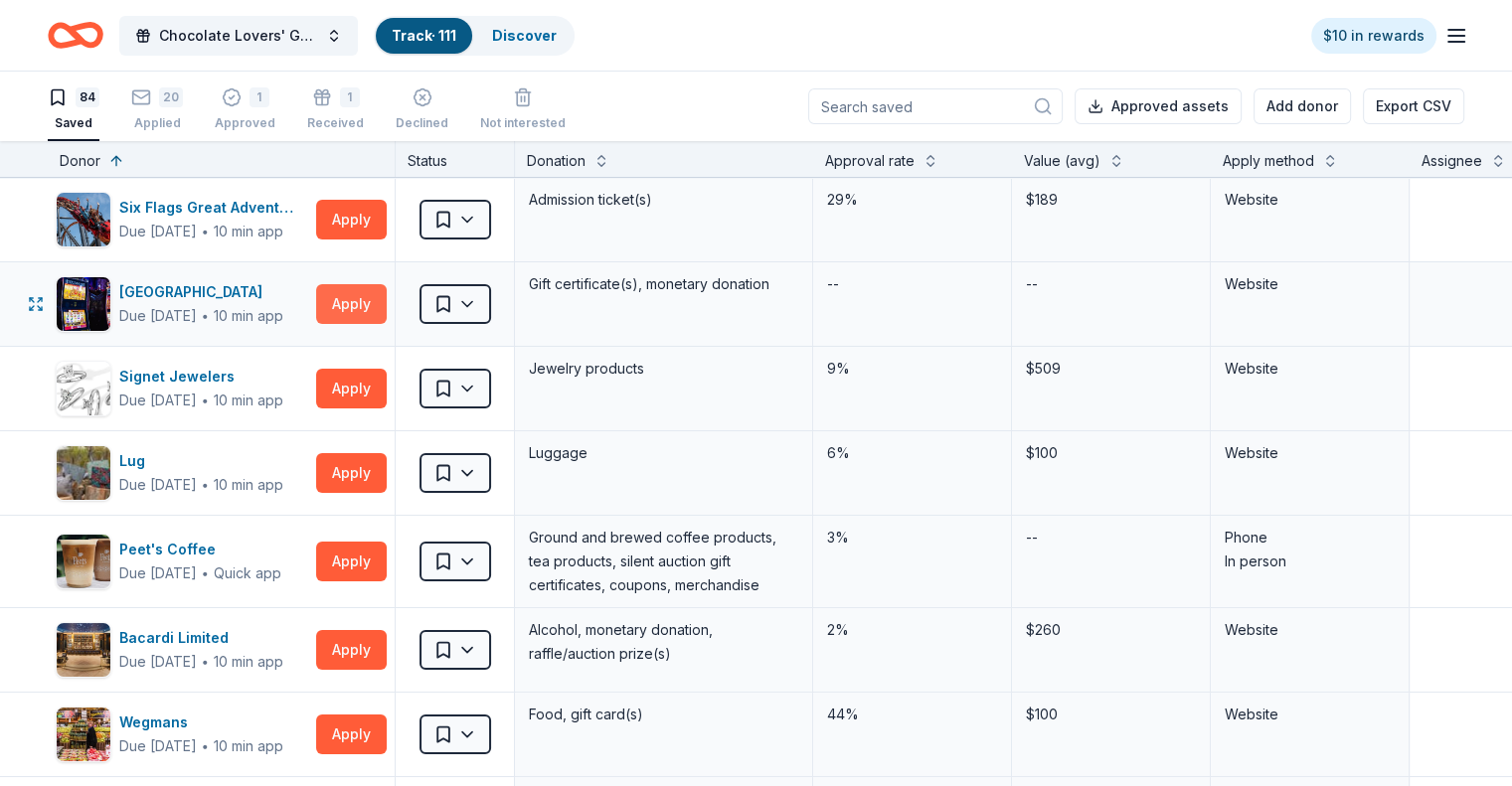
click at [371, 297] on button "Apply" at bounding box center [351, 304] width 71 height 40
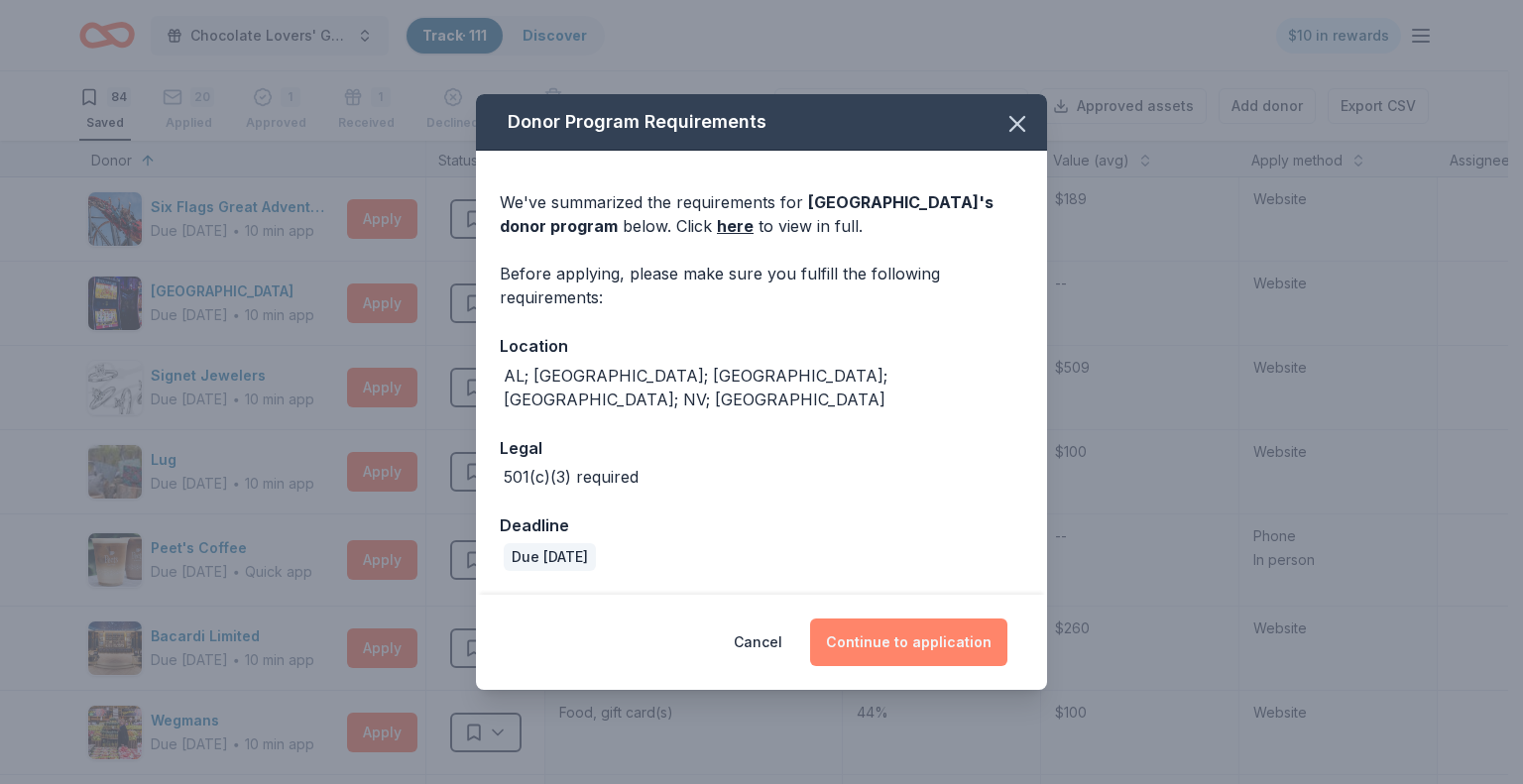
click at [892, 629] on button "Continue to application" at bounding box center [909, 642] width 197 height 48
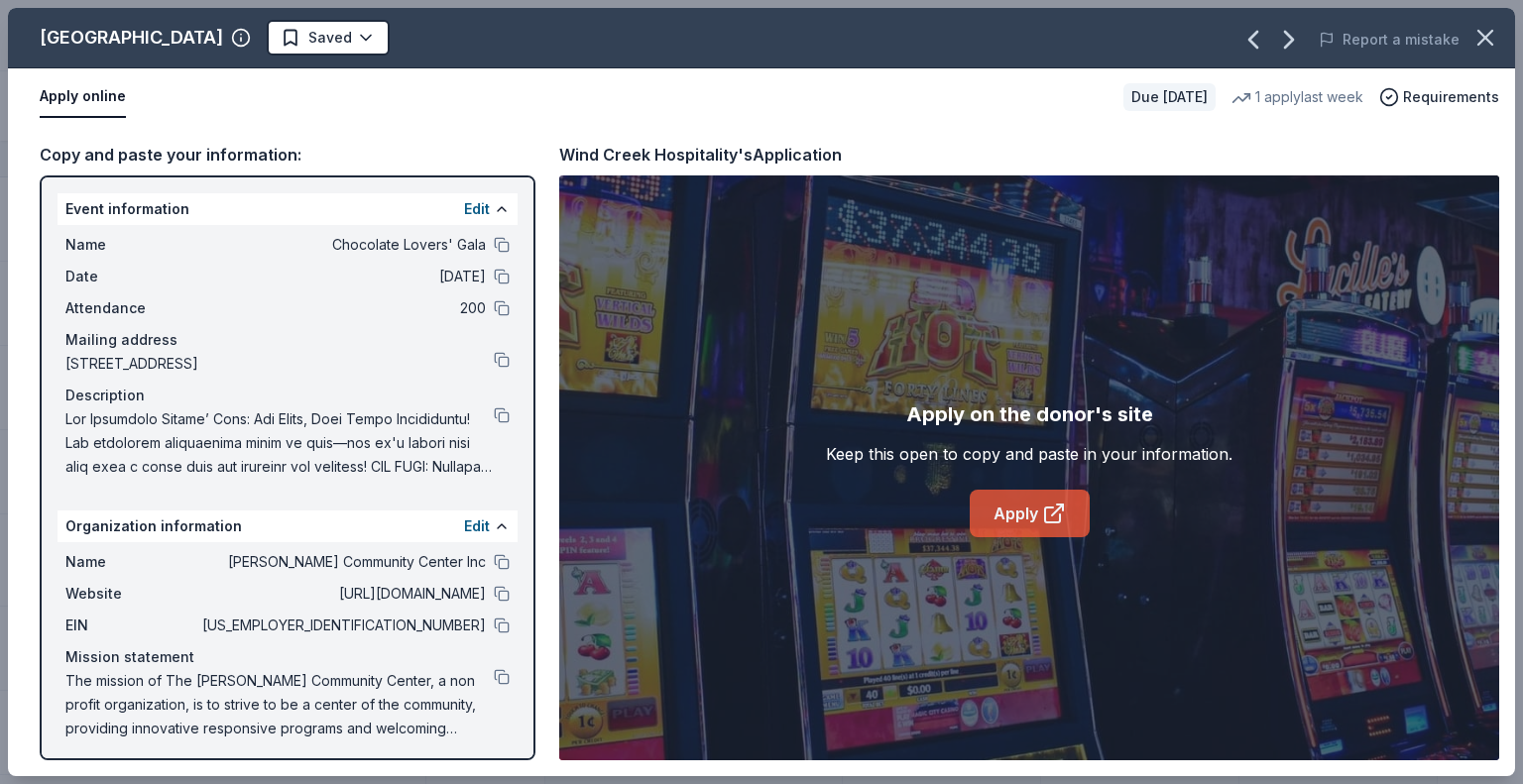
click at [1052, 518] on icon at bounding box center [1054, 513] width 24 height 24
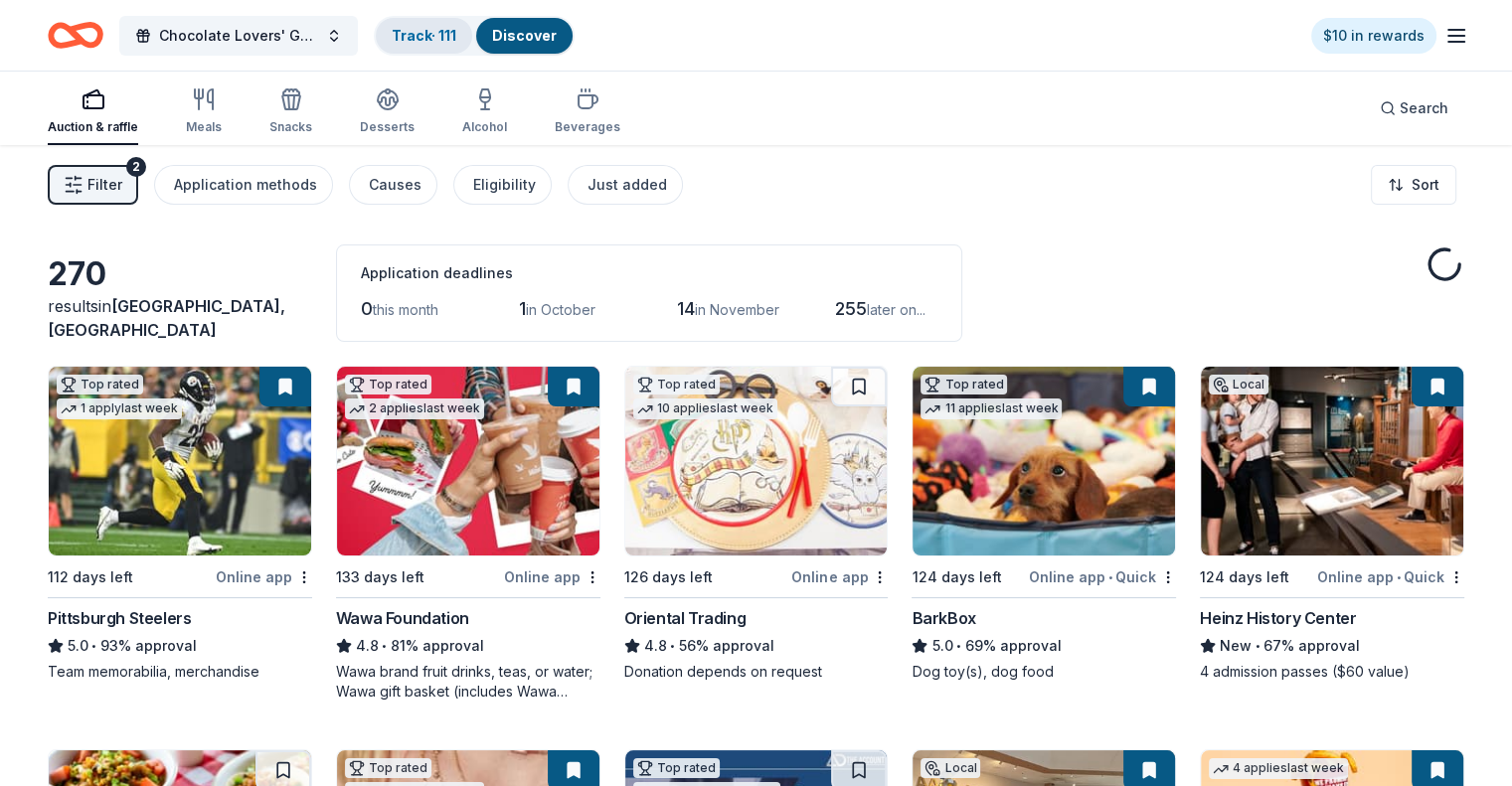
click at [447, 35] on link "Track · 111" at bounding box center [423, 35] width 65 height 17
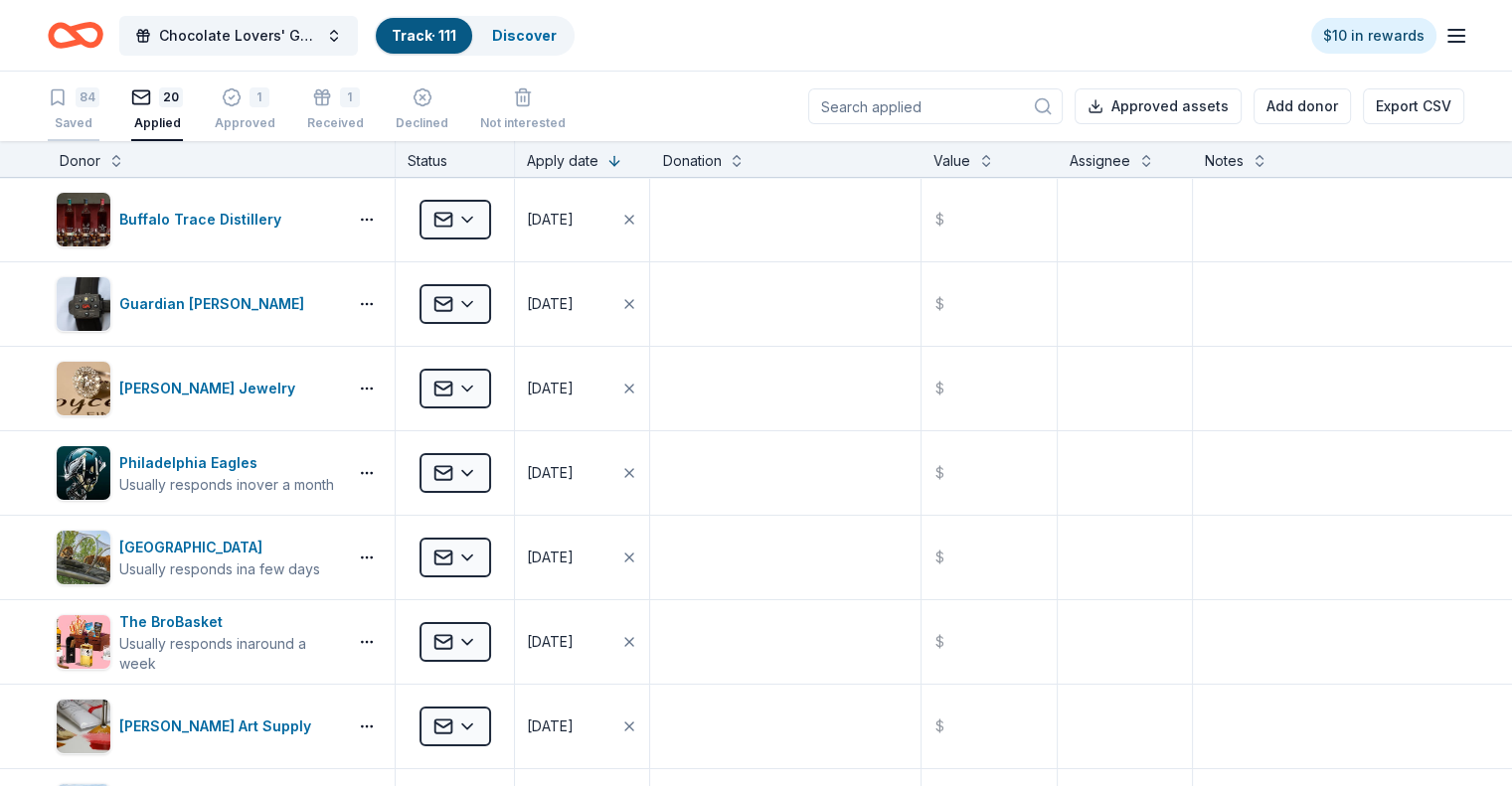
click at [100, 107] on div "84 Saved" at bounding box center [74, 110] width 52 height 44
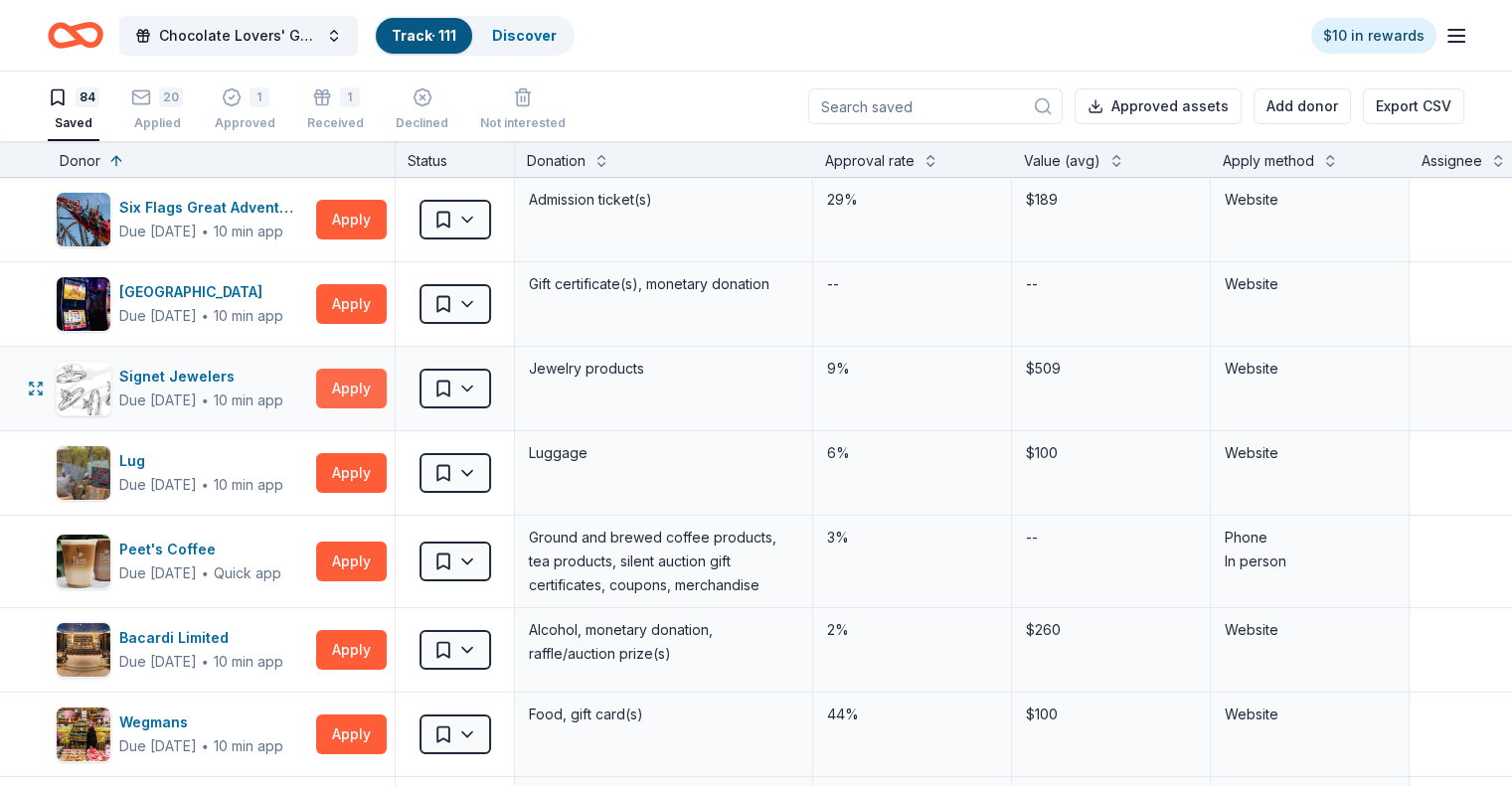
click at [384, 379] on button "Apply" at bounding box center [351, 388] width 71 height 40
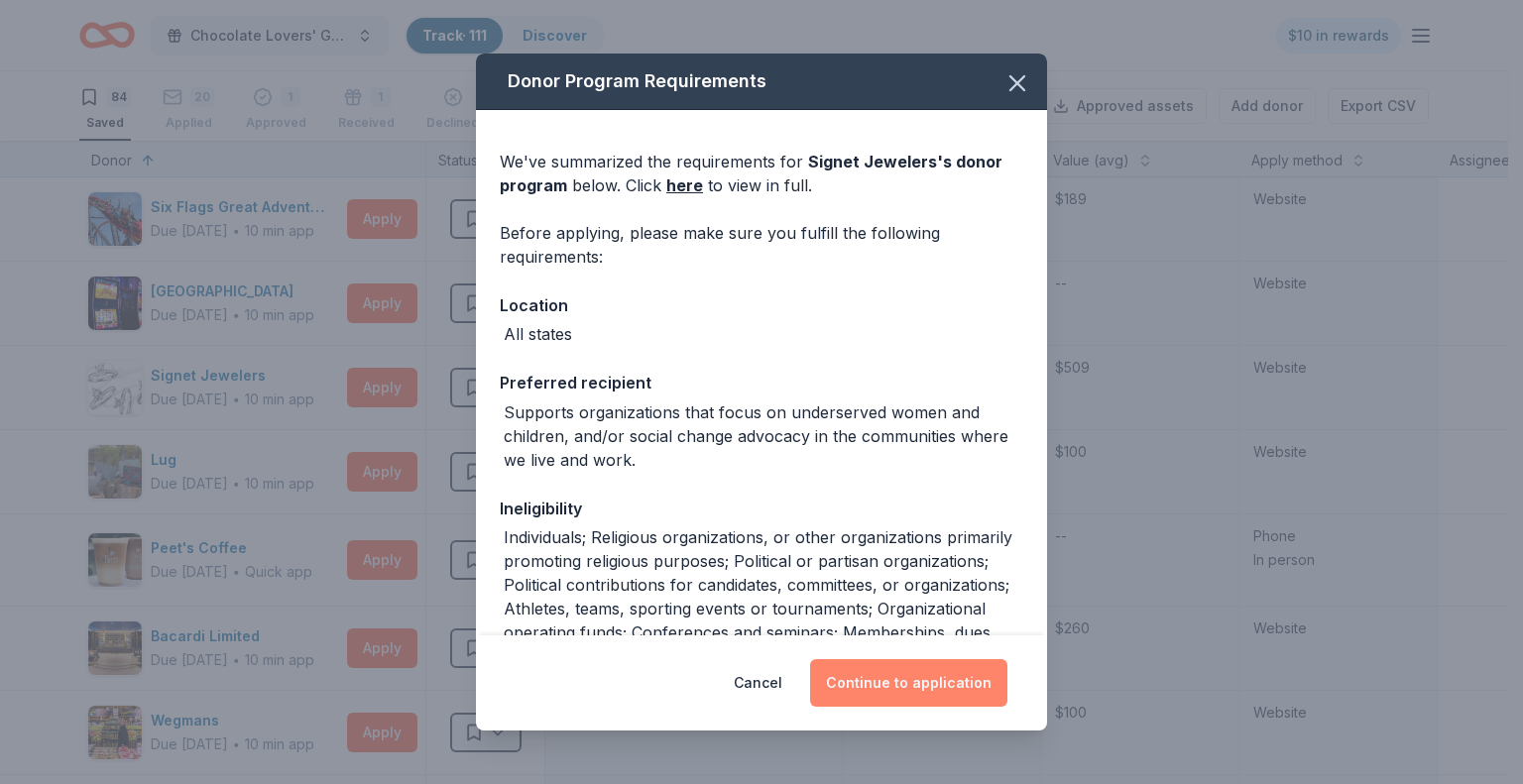
click at [920, 674] on button "Continue to application" at bounding box center [909, 683] width 197 height 48
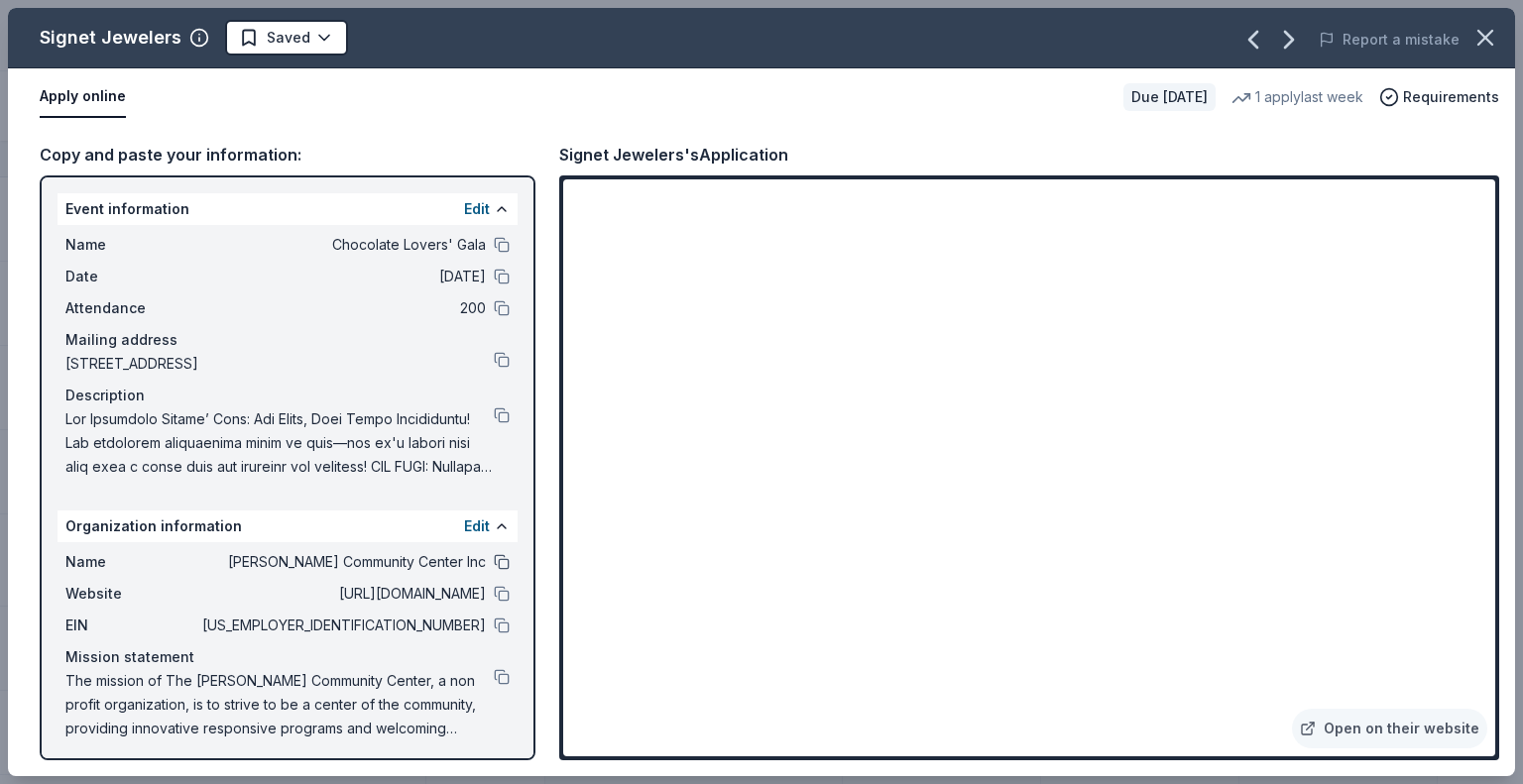
click at [494, 563] on button at bounding box center [502, 562] width 16 height 16
click at [494, 592] on button at bounding box center [502, 594] width 16 height 16
click at [494, 623] on button at bounding box center [502, 625] width 16 height 16
click at [494, 677] on button at bounding box center [502, 677] width 16 height 16
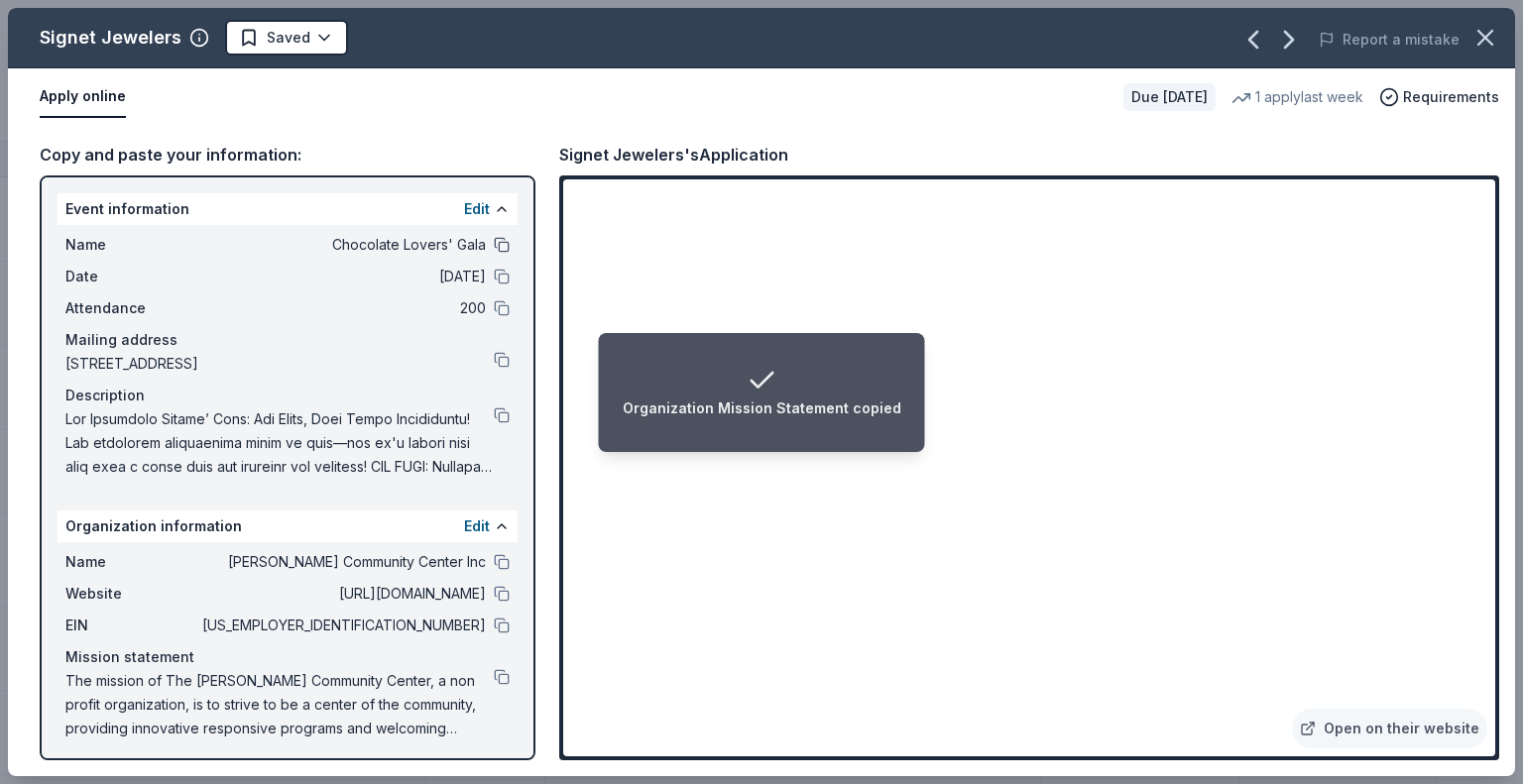
click at [494, 242] on button at bounding box center [502, 245] width 16 height 16
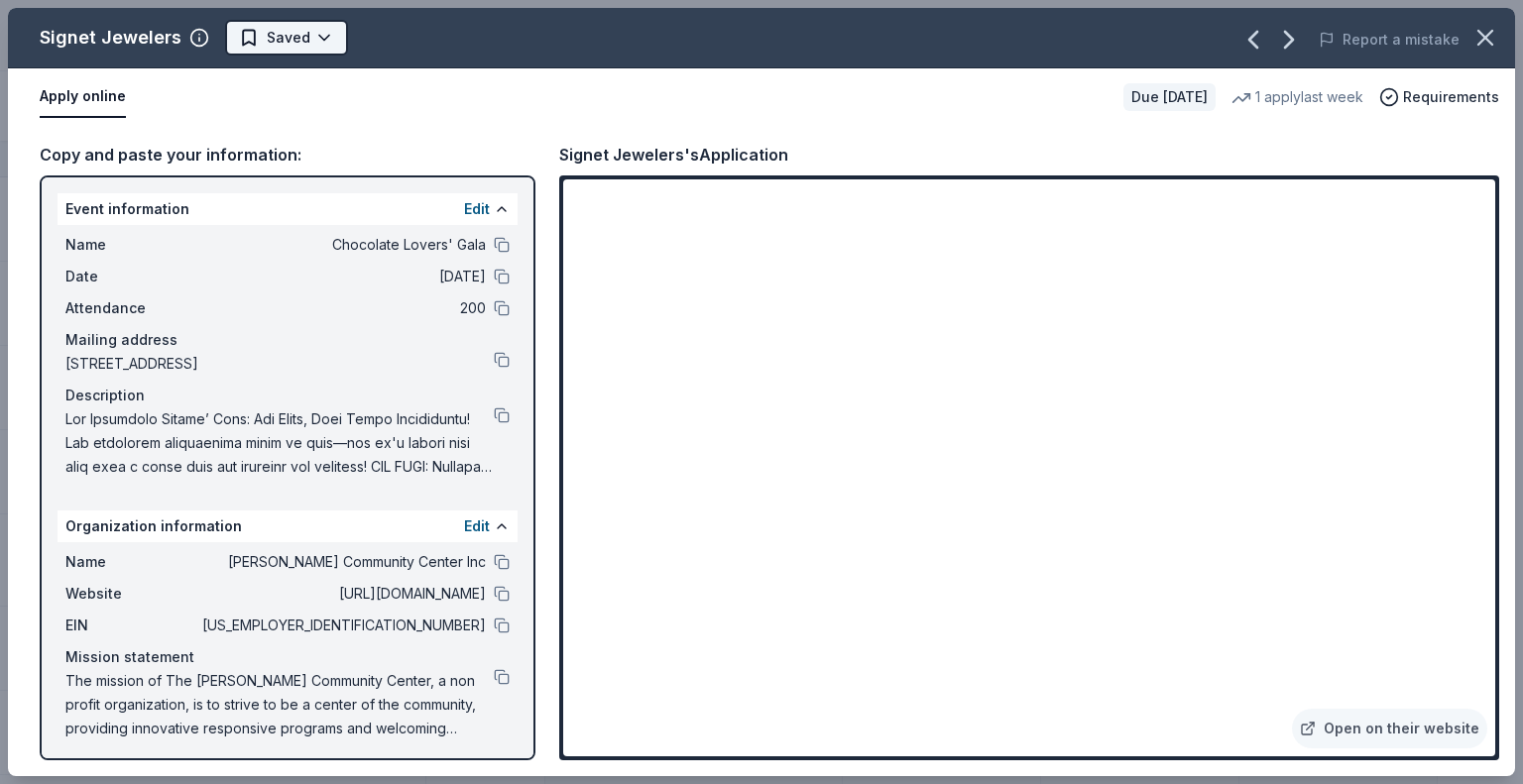
click at [310, 38] on html "Chocolate Lovers' Gala Track · 111 Discover $10 in rewards 84 Saved 20 Applied …" at bounding box center [762, 392] width 1523 height 784
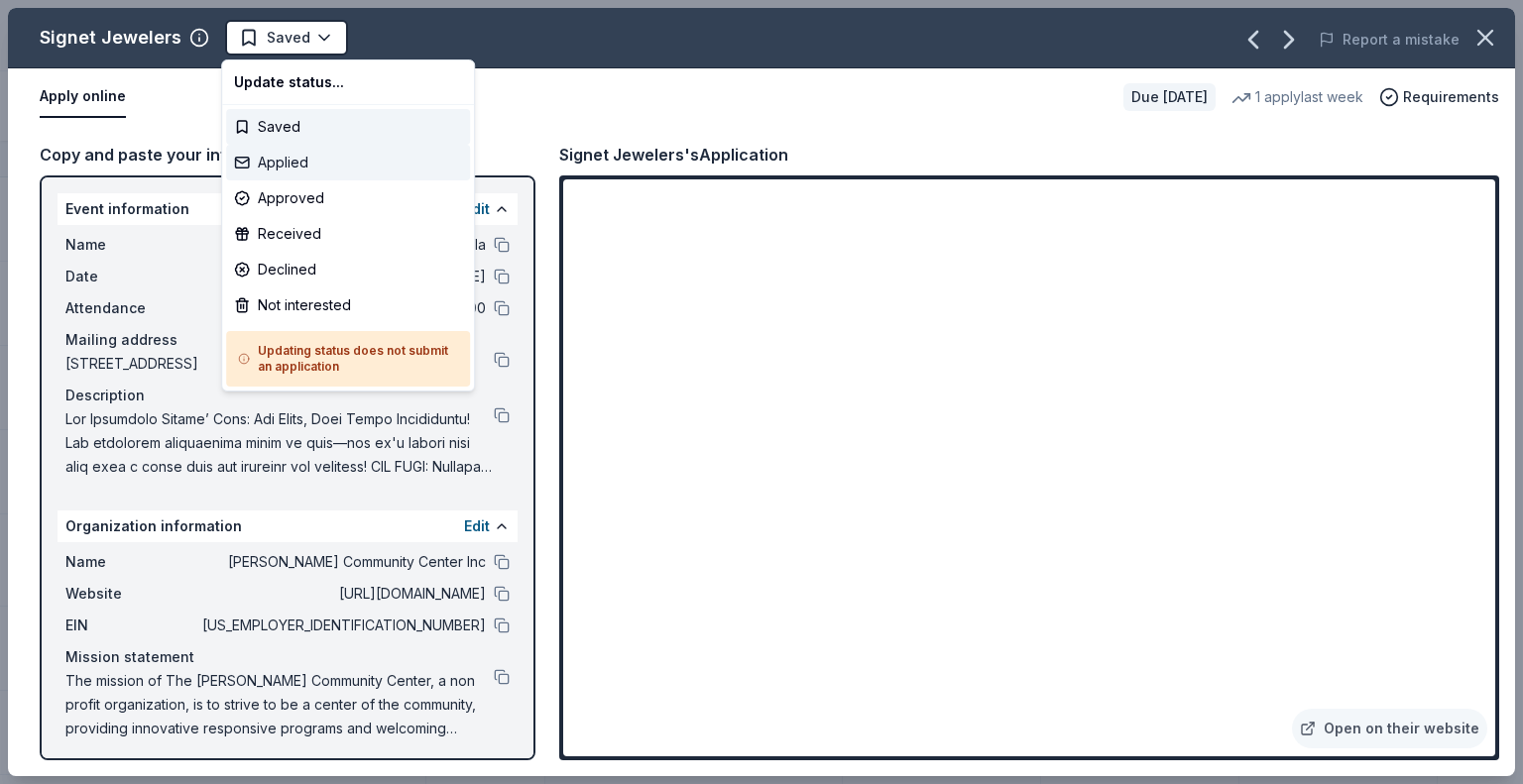
click at [275, 156] on div "Applied" at bounding box center [347, 162] width 244 height 36
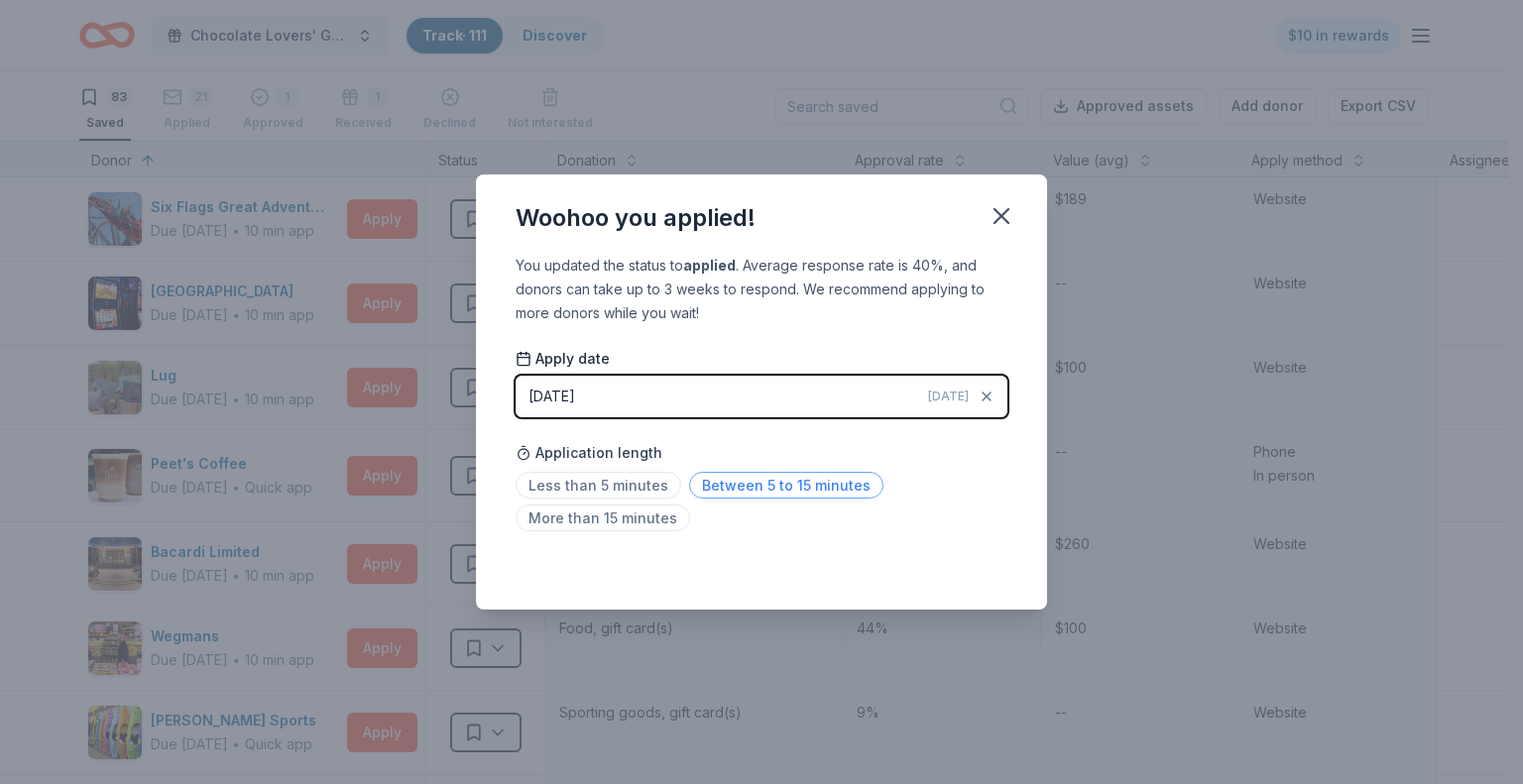
click at [716, 488] on span "Between 5 to 15 minutes" at bounding box center [785, 485] width 194 height 27
click at [1007, 206] on icon "button" at bounding box center [1001, 216] width 28 height 28
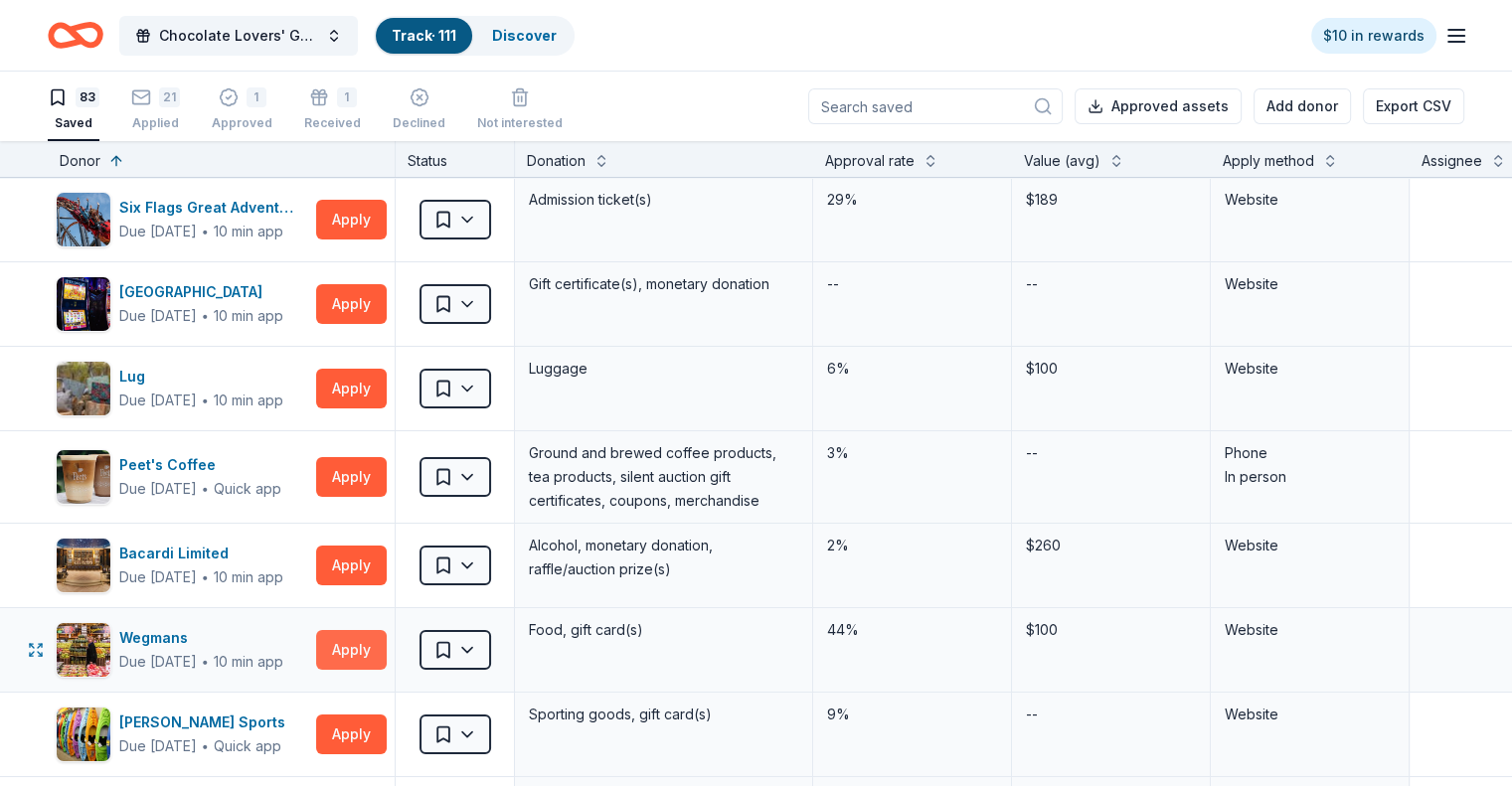
click at [385, 649] on button "Apply" at bounding box center [351, 649] width 71 height 40
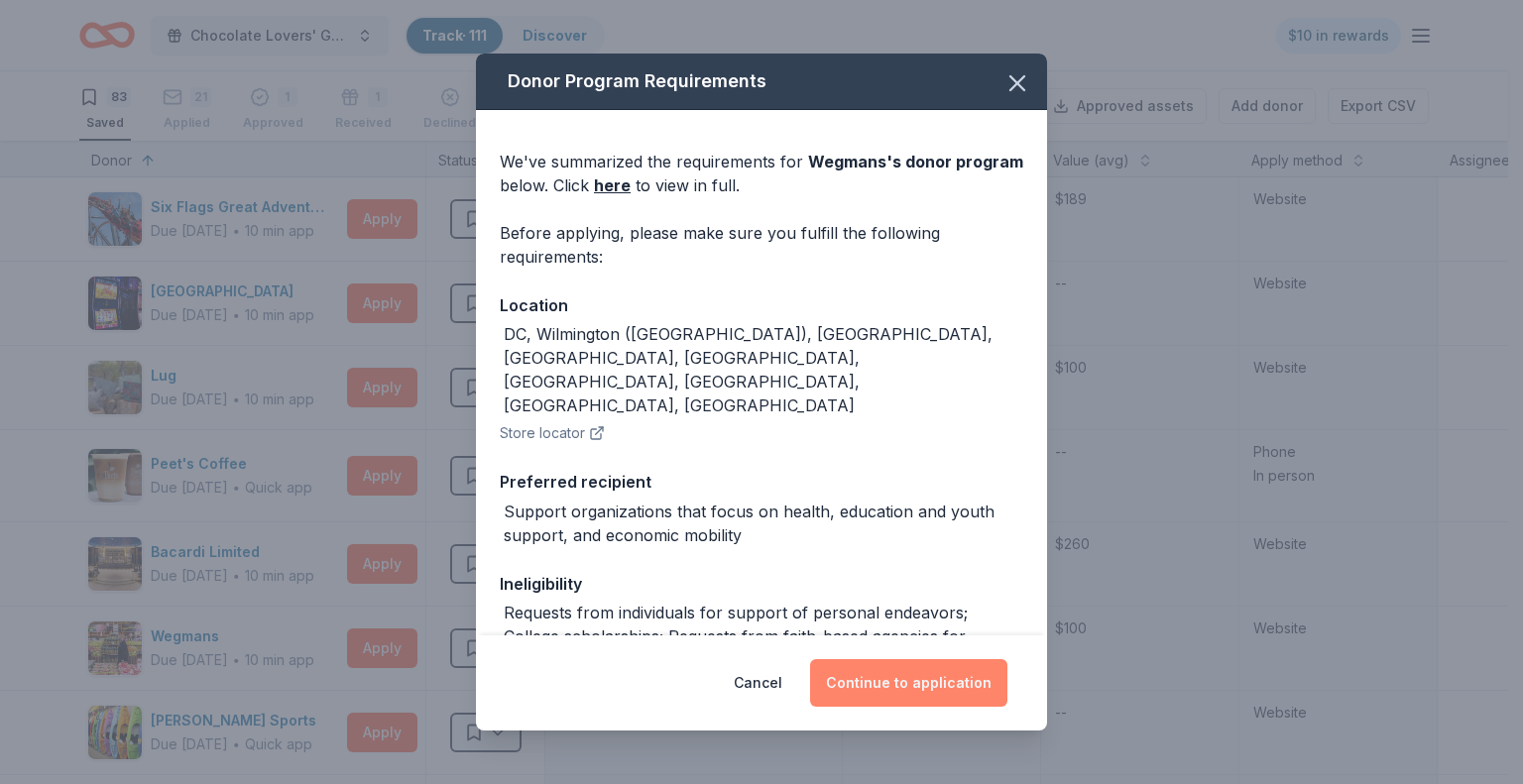
click at [903, 674] on button "Continue to application" at bounding box center [909, 683] width 197 height 48
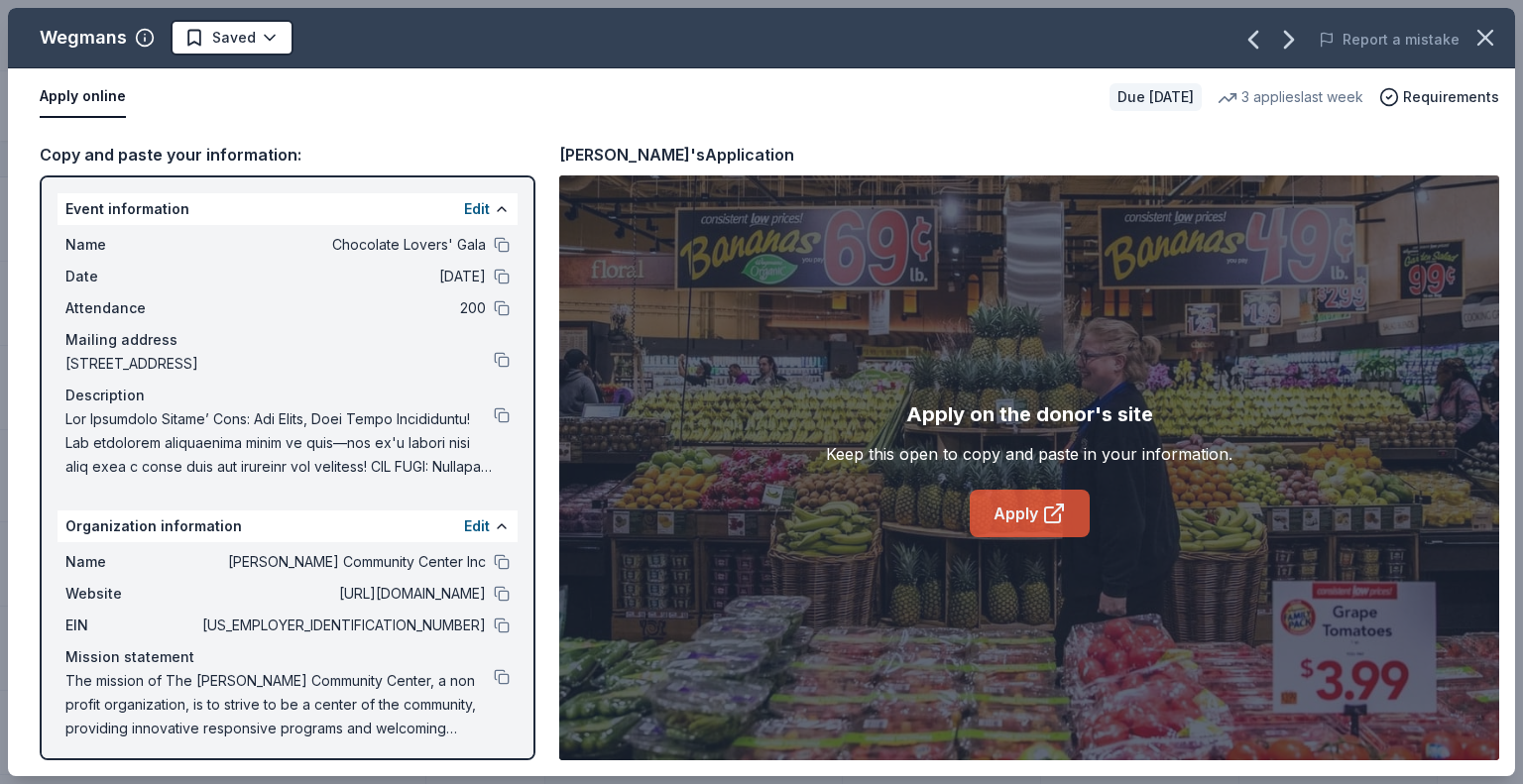
click at [1033, 501] on link "Apply" at bounding box center [1029, 513] width 120 height 48
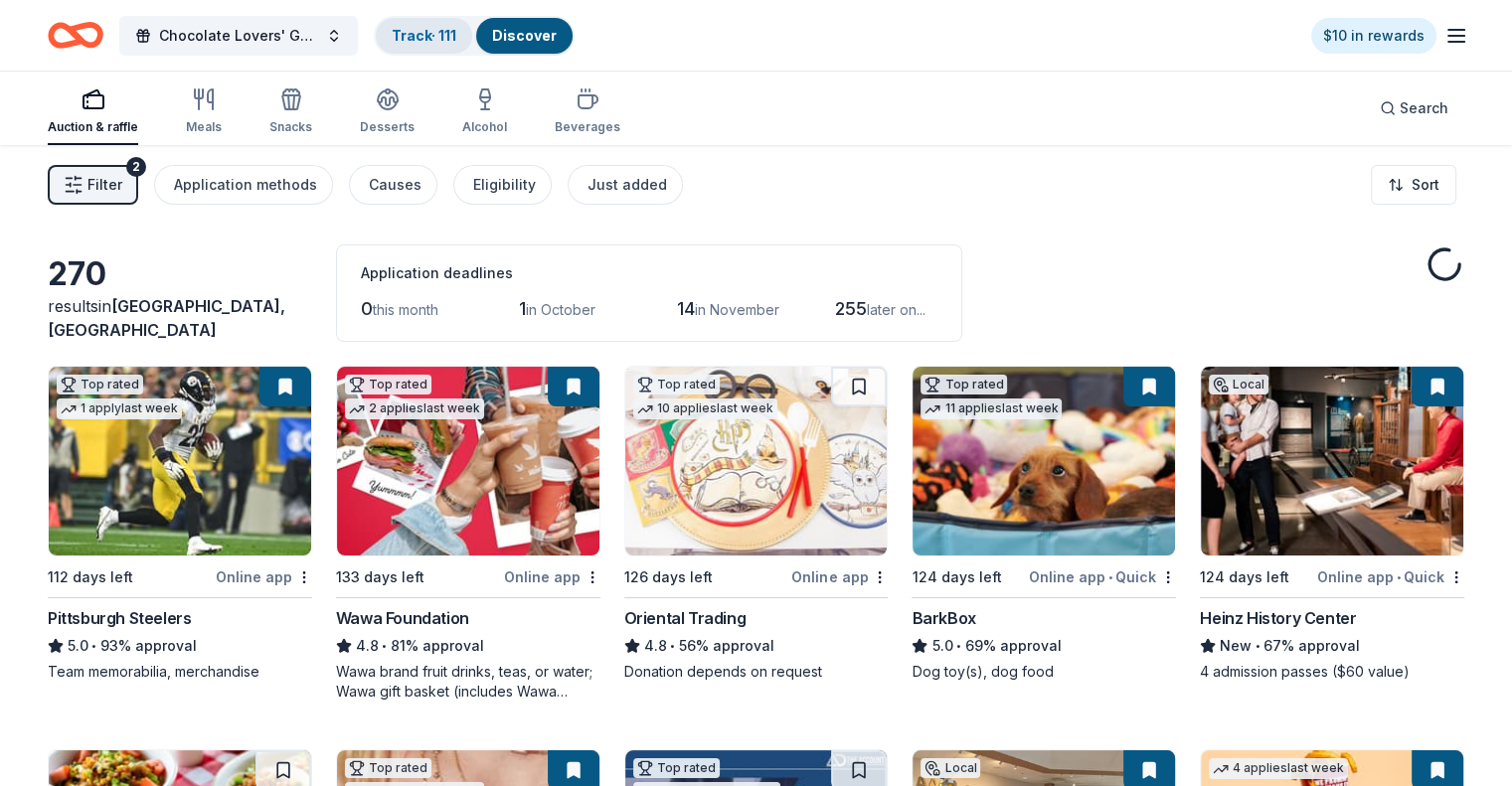
click at [453, 37] on link "Track · 111" at bounding box center [423, 35] width 65 height 17
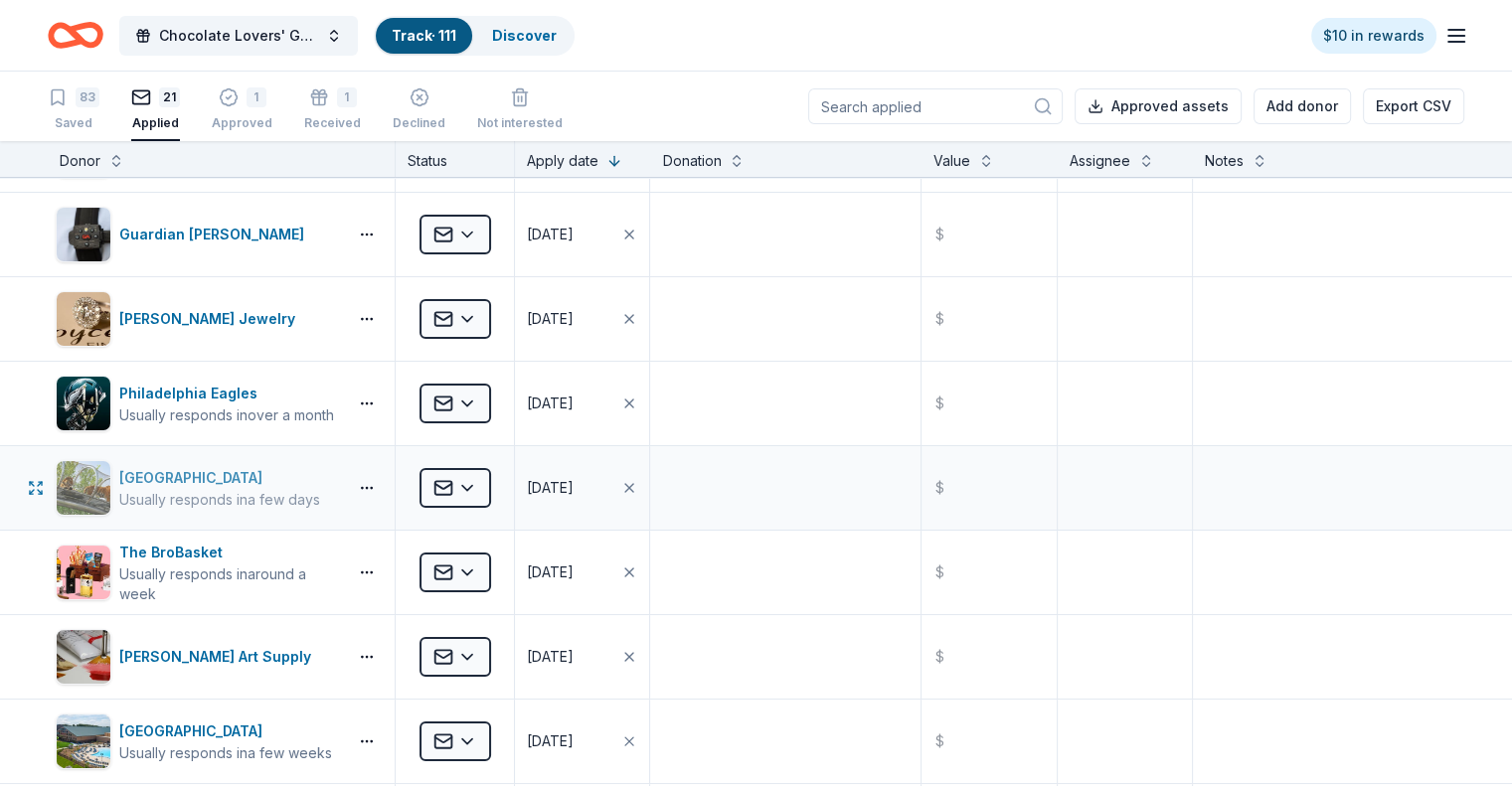
scroll to position [198, 0]
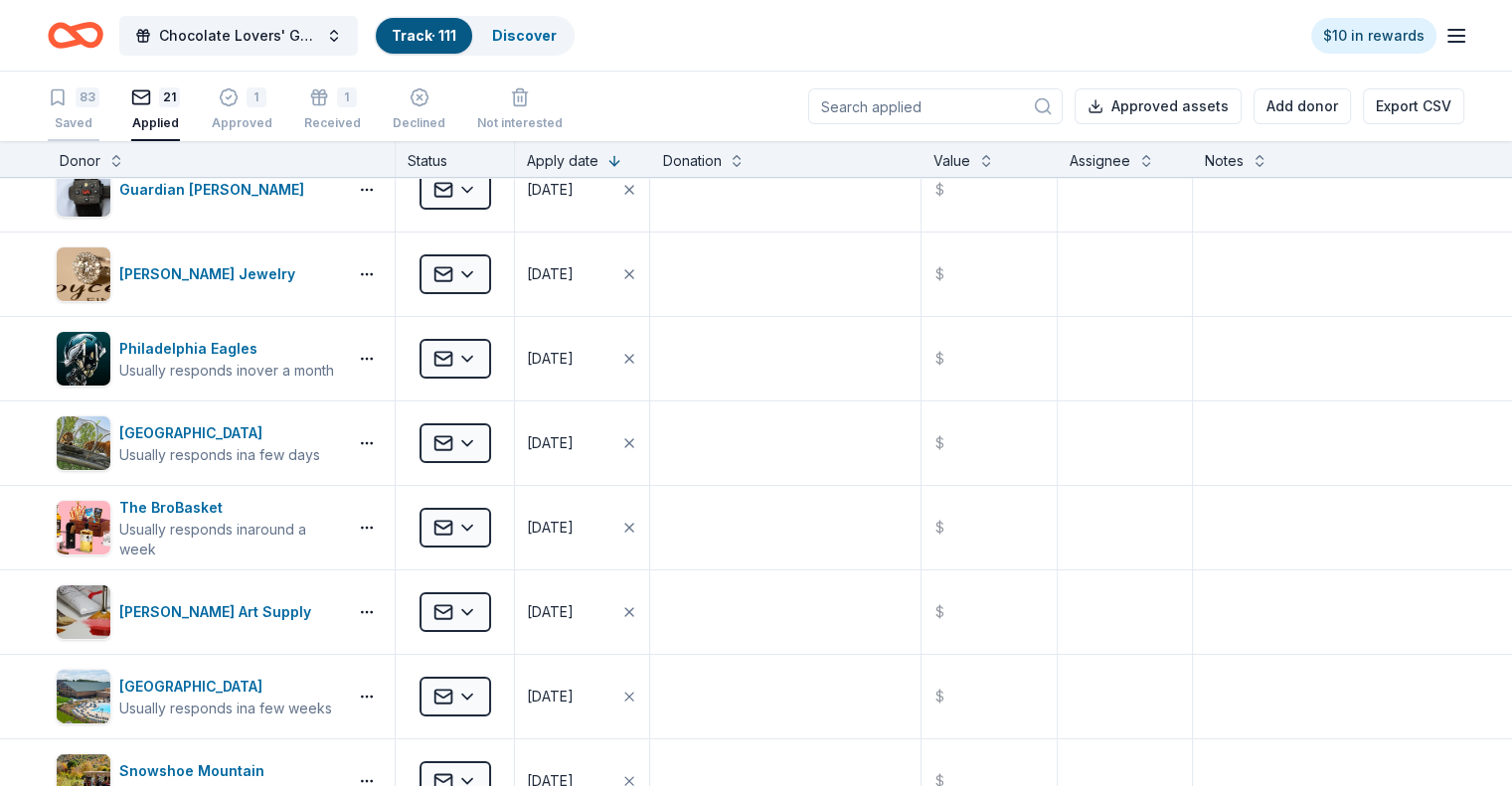
click at [100, 100] on div "83" at bounding box center [88, 98] width 24 height 20
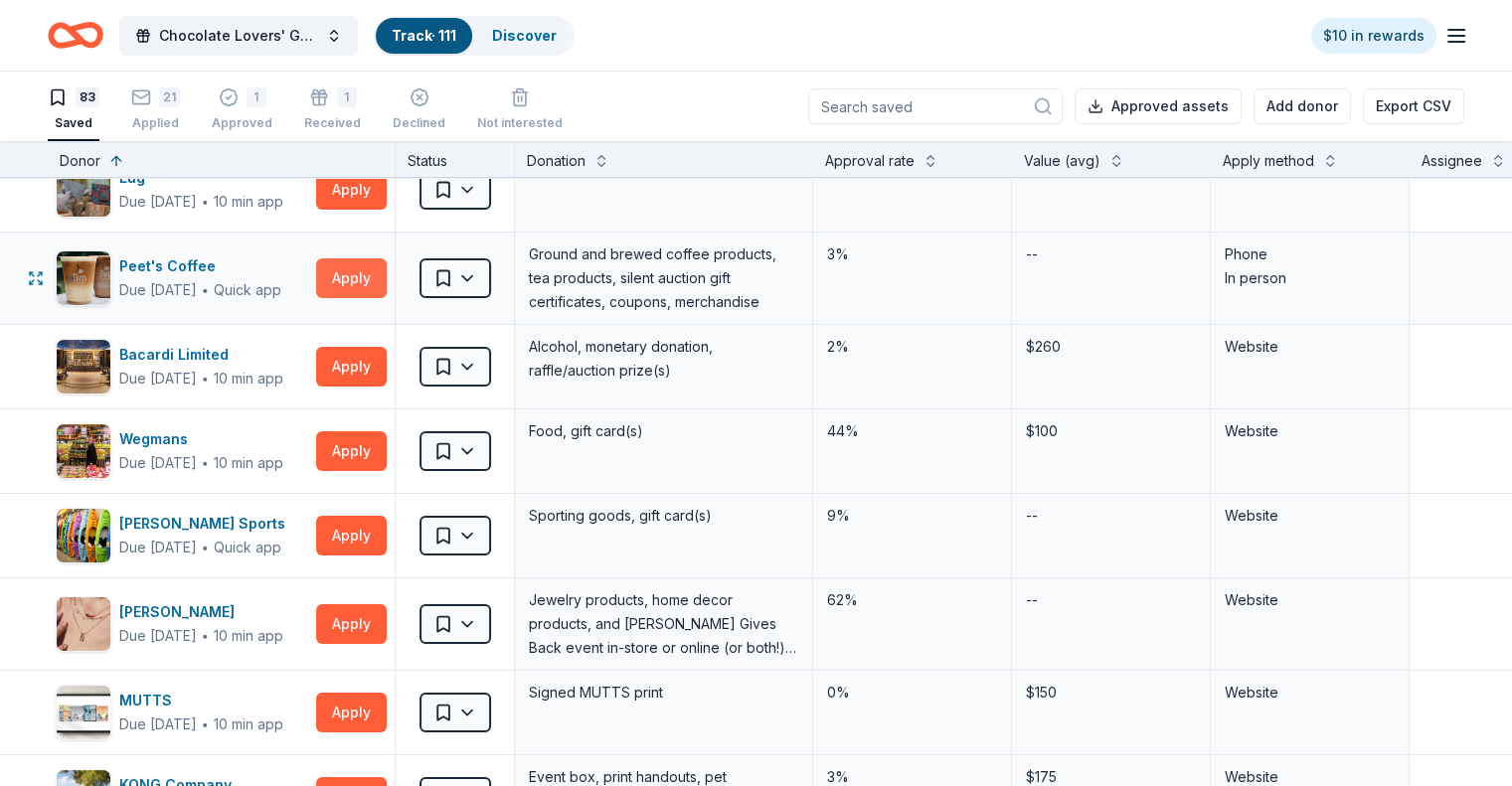
click at [386, 273] on button "Apply" at bounding box center [351, 278] width 71 height 40
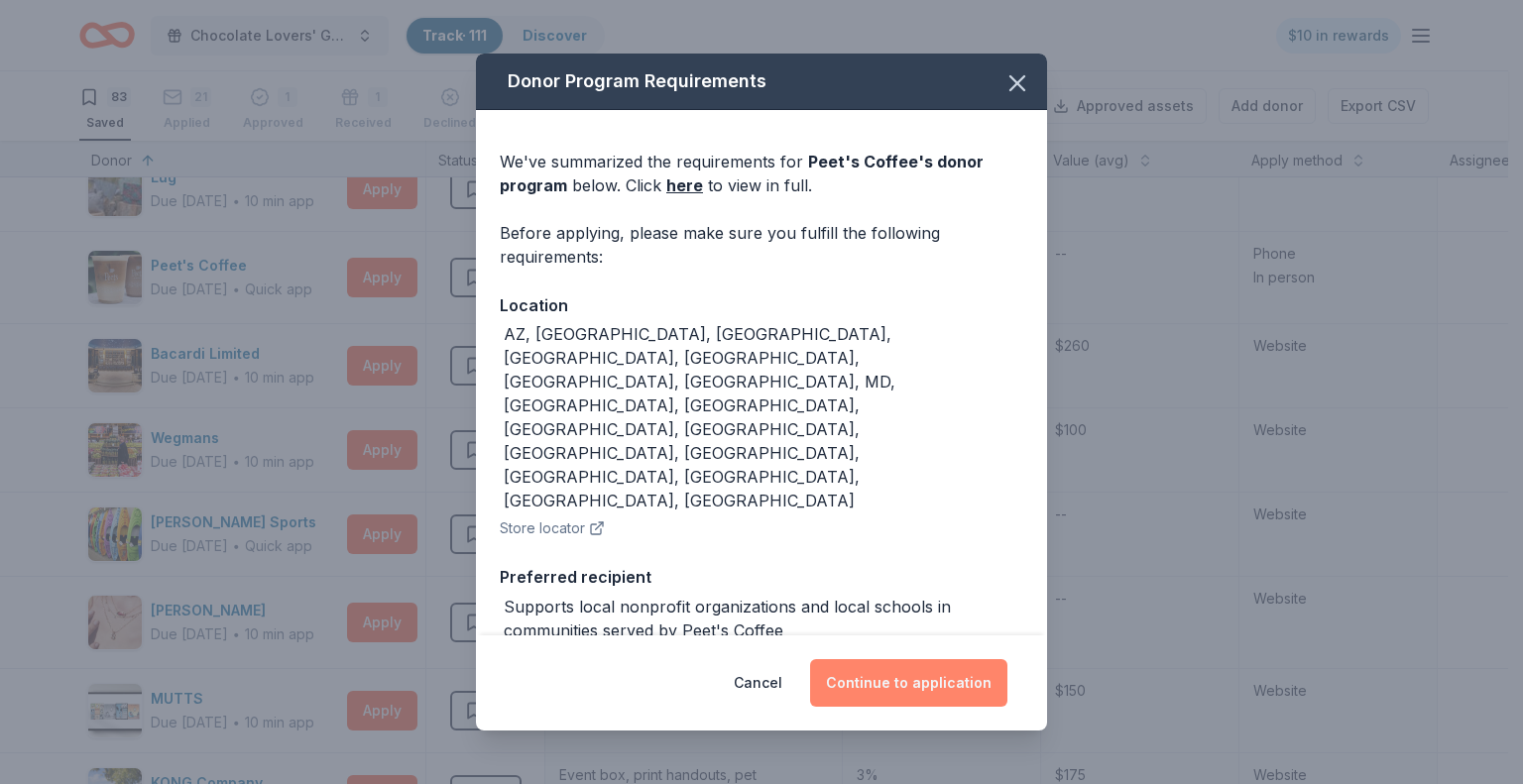
click at [920, 679] on button "Continue to application" at bounding box center [909, 683] width 197 height 48
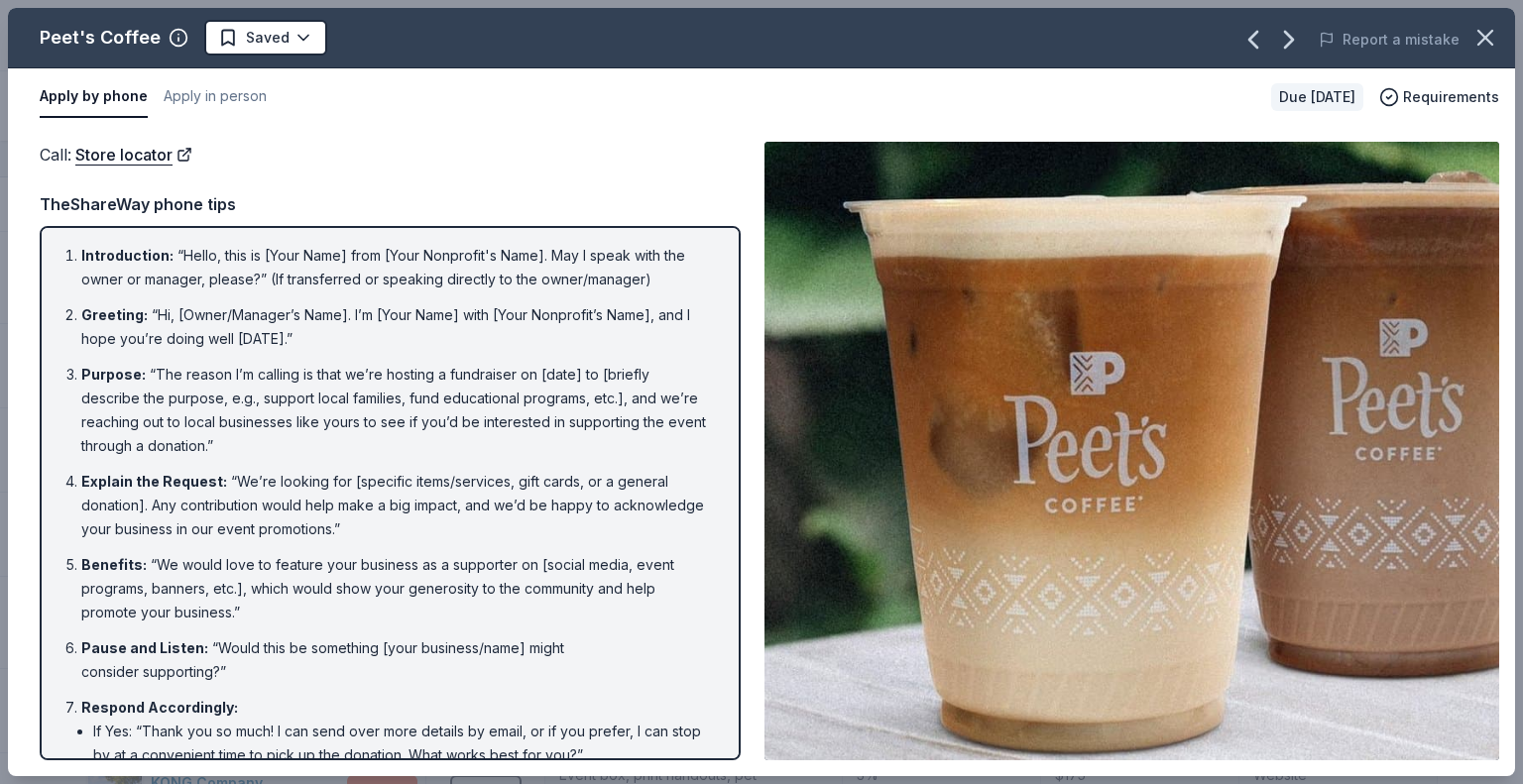
drag, startPoint x: 69, startPoint y: 250, endPoint x: 186, endPoint y: 308, distance: 130.6
click at [186, 308] on ol "Introduction : “Hello, this is [Your Name] from [Your Nonprofit's Name]. May I …" at bounding box center [390, 574] width 665 height 662
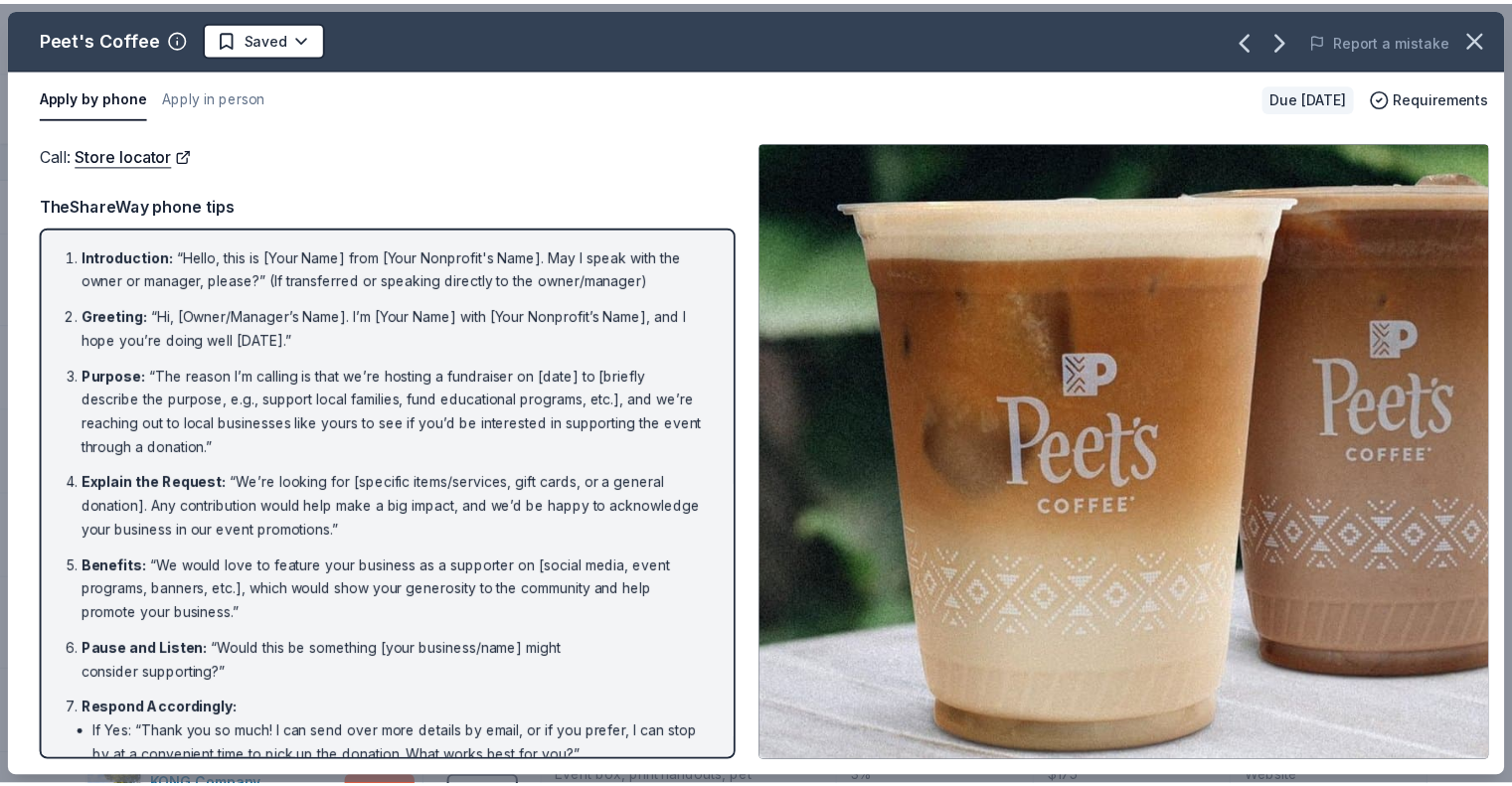
scroll to position [198, 0]
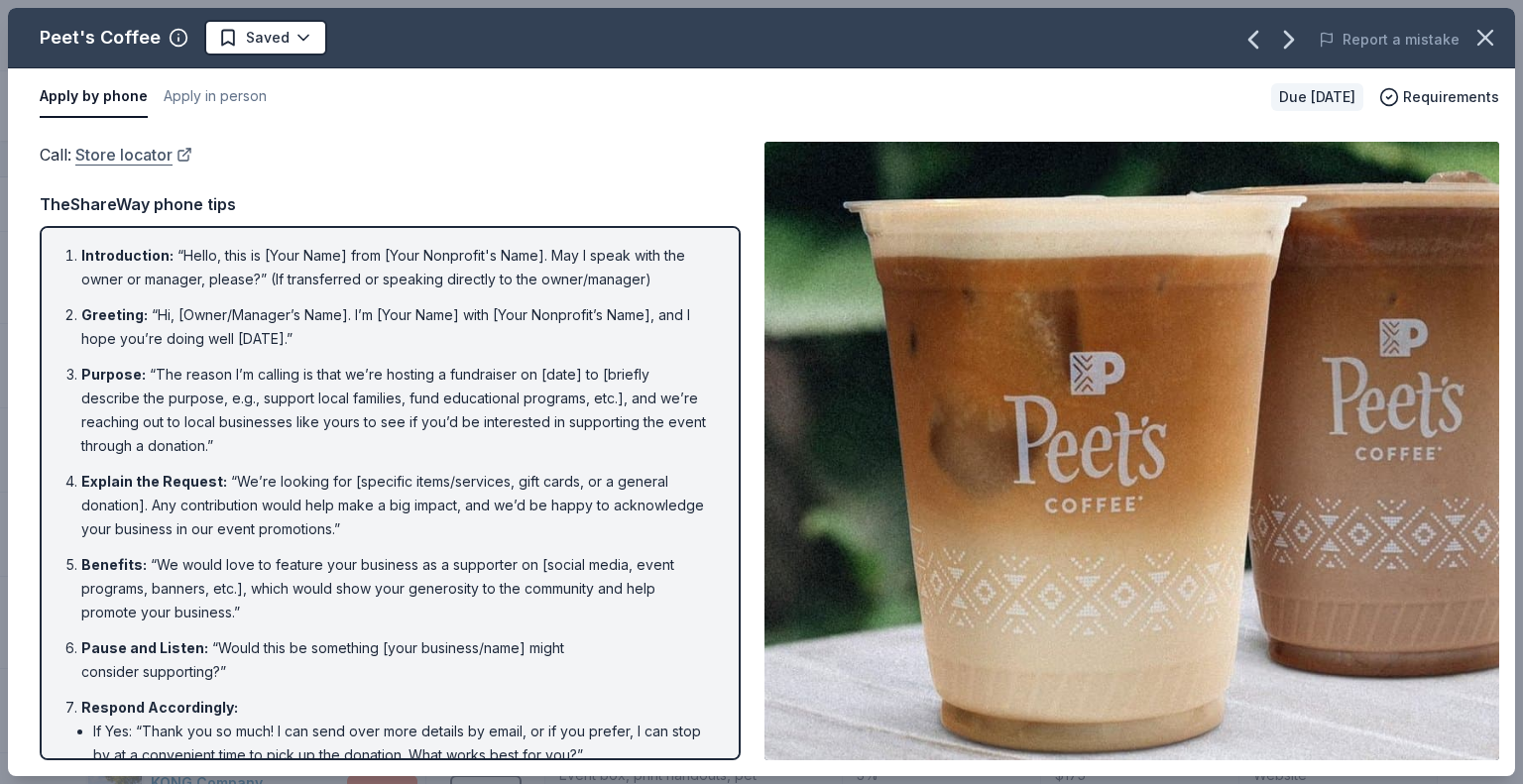
click at [170, 150] on link "Store locator" at bounding box center [134, 154] width 117 height 26
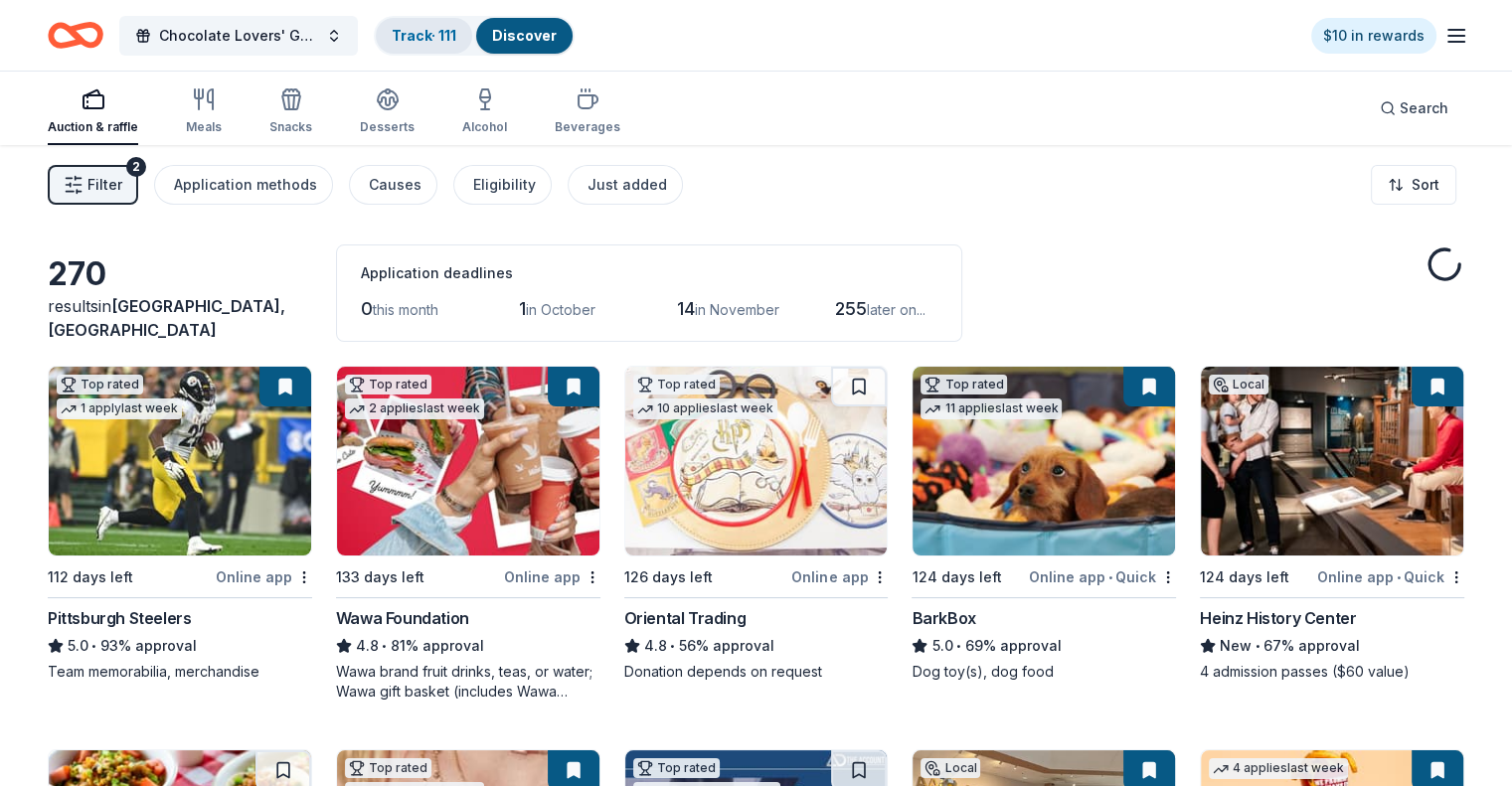
click at [456, 39] on link "Track · 111" at bounding box center [423, 35] width 65 height 17
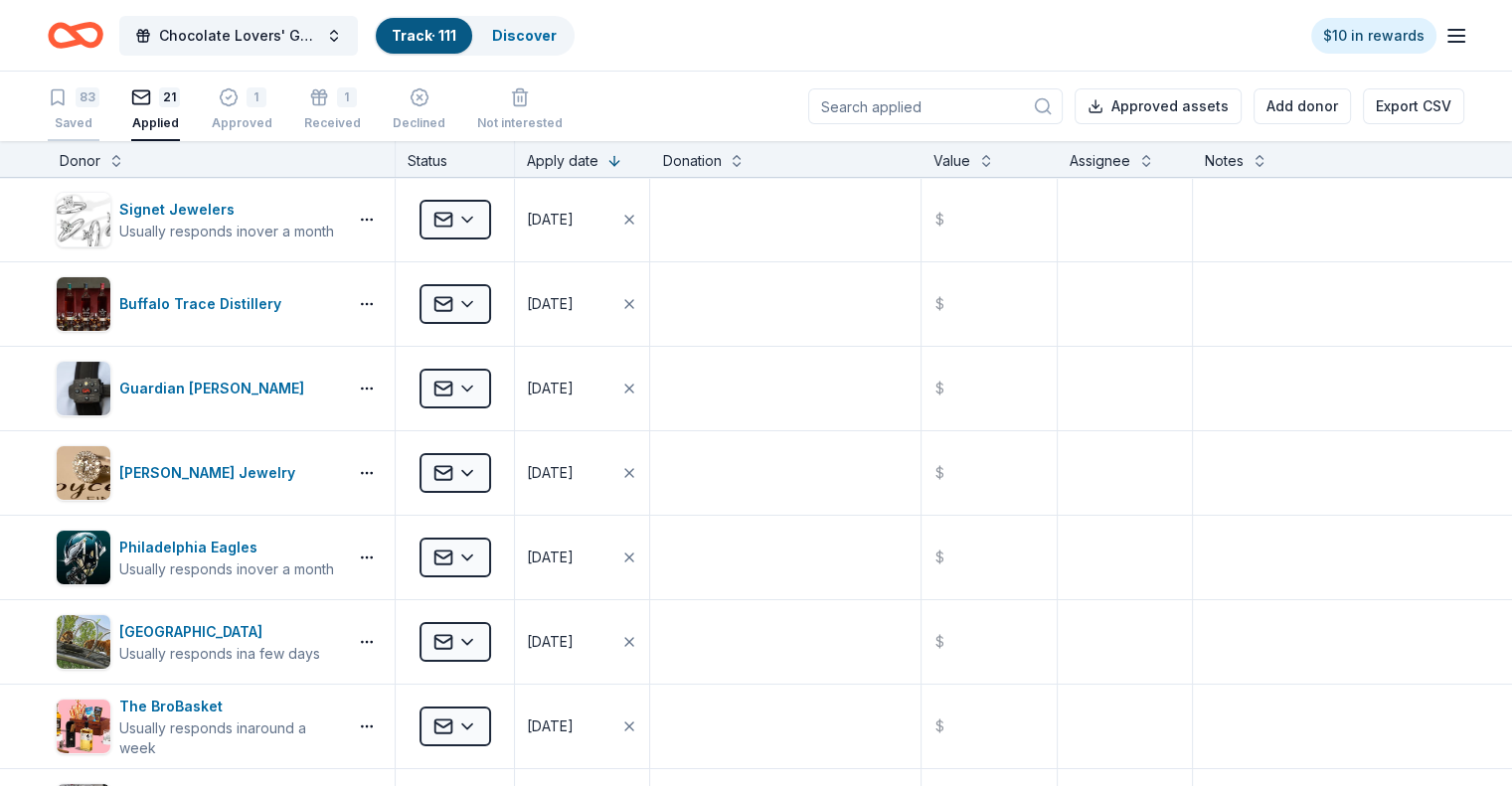
click at [97, 108] on div "83 Saved" at bounding box center [74, 110] width 52 height 44
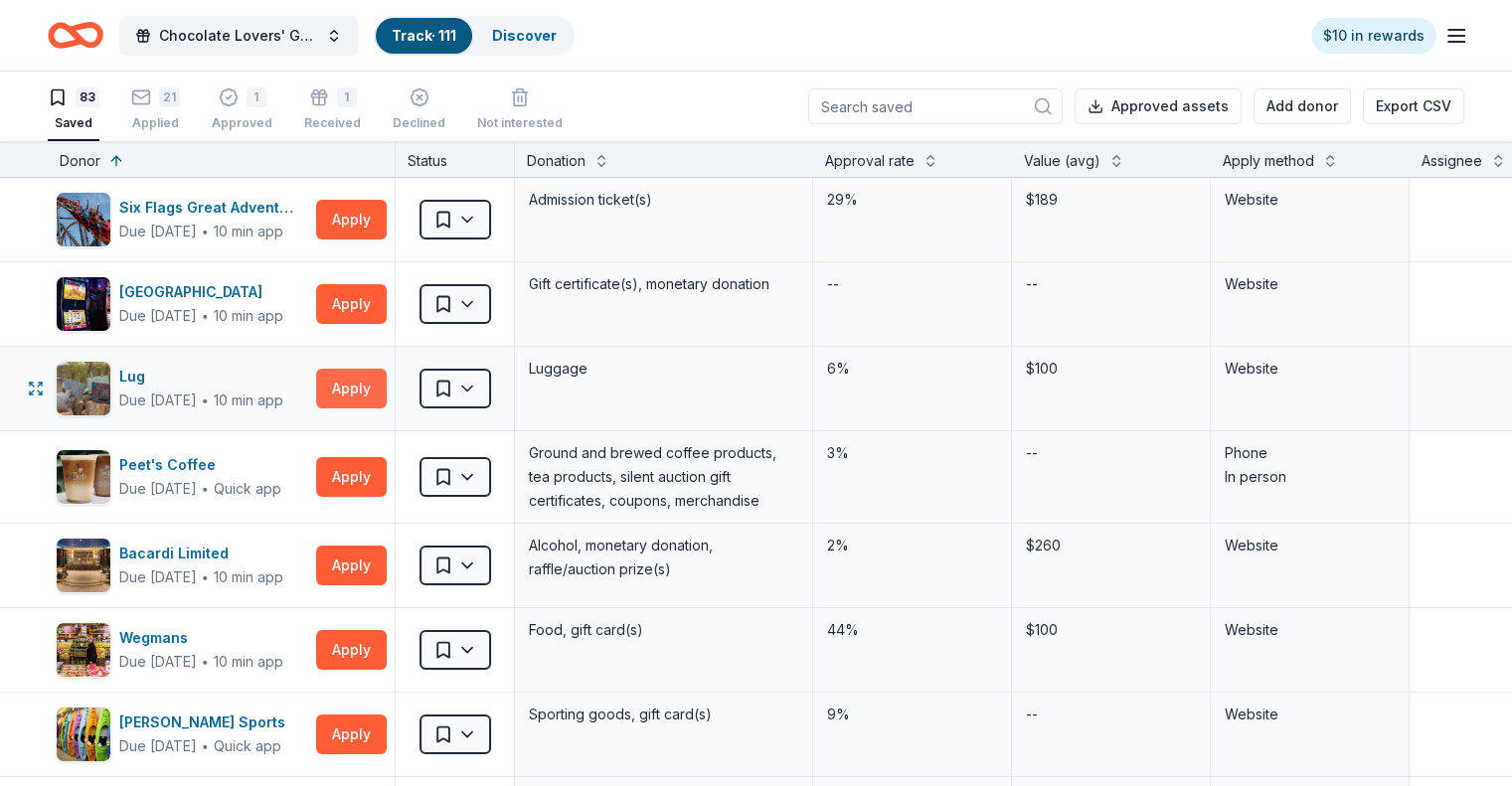
click at [368, 384] on button "Apply" at bounding box center [351, 388] width 71 height 40
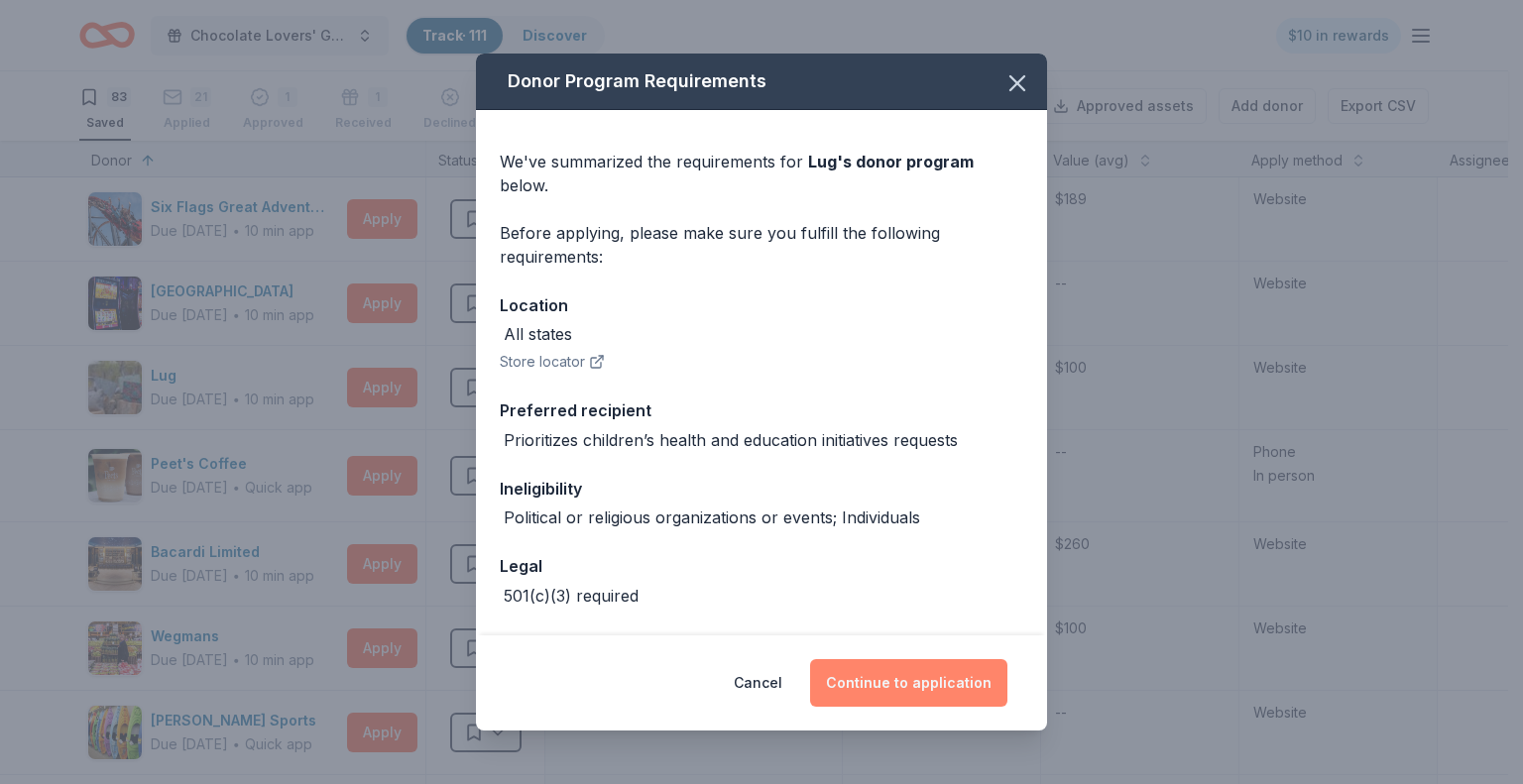
click at [922, 680] on button "Continue to application" at bounding box center [909, 683] width 197 height 48
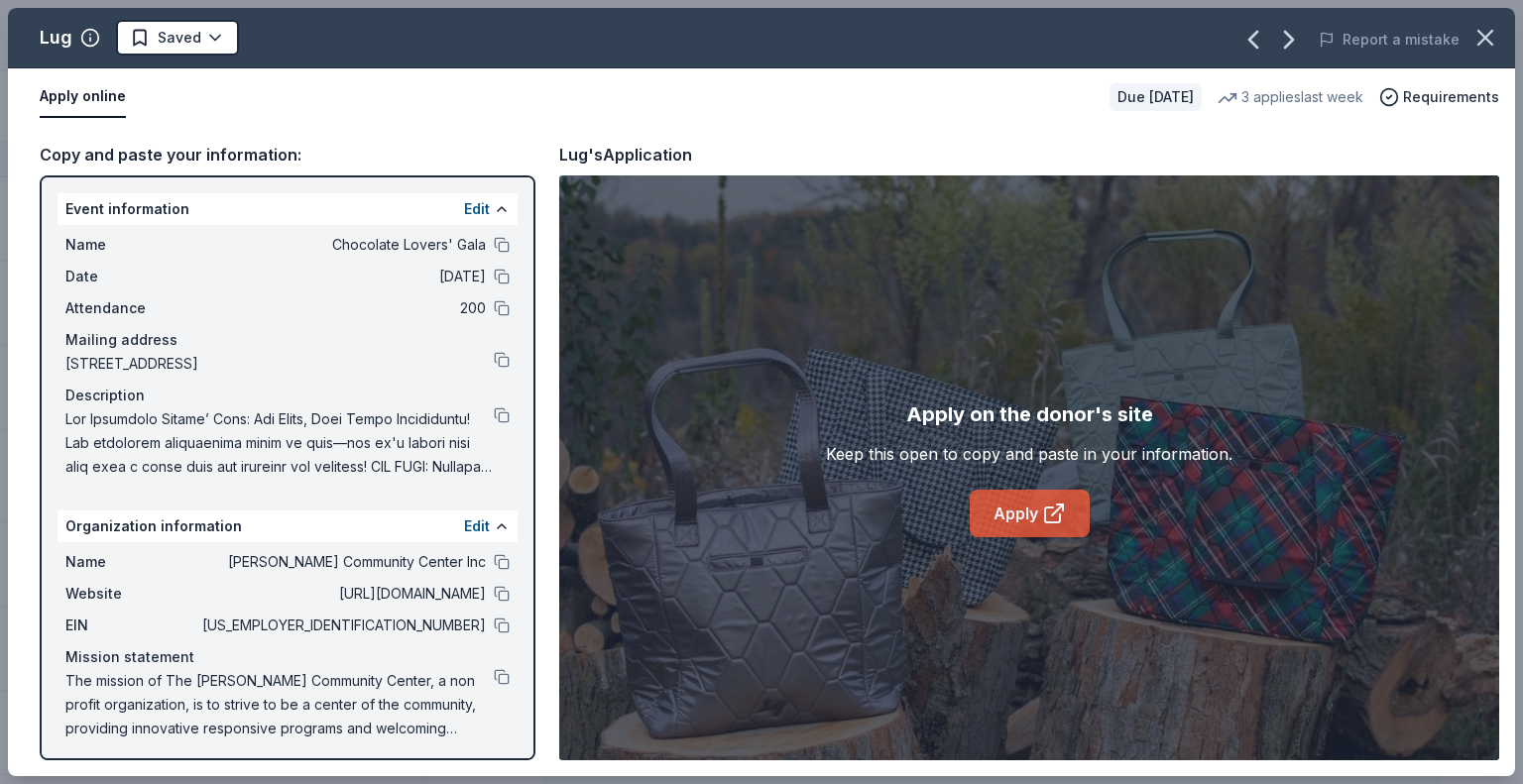
click at [1023, 511] on link "Apply" at bounding box center [1029, 513] width 120 height 48
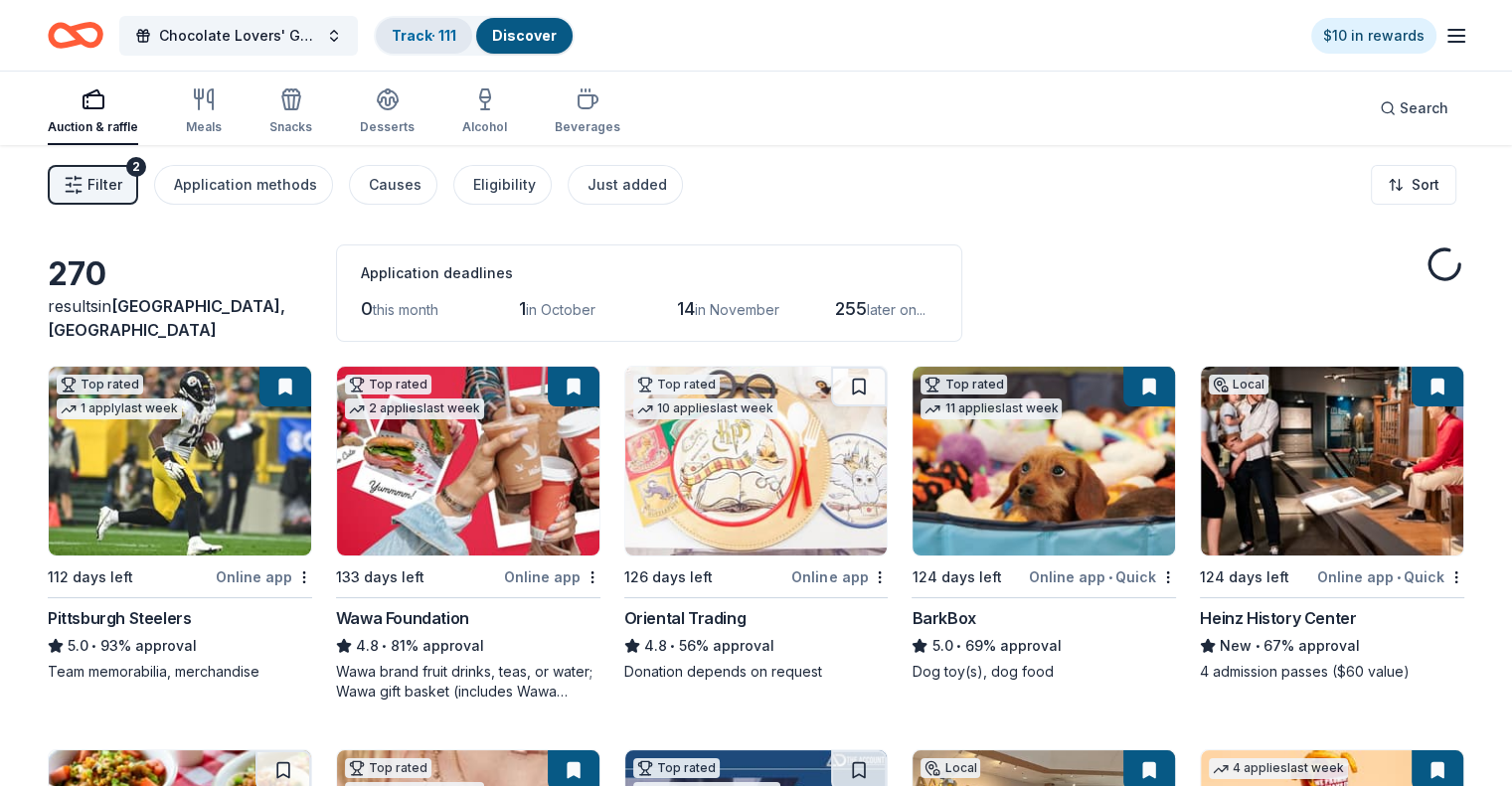
click at [449, 30] on link "Track · 111" at bounding box center [423, 35] width 65 height 17
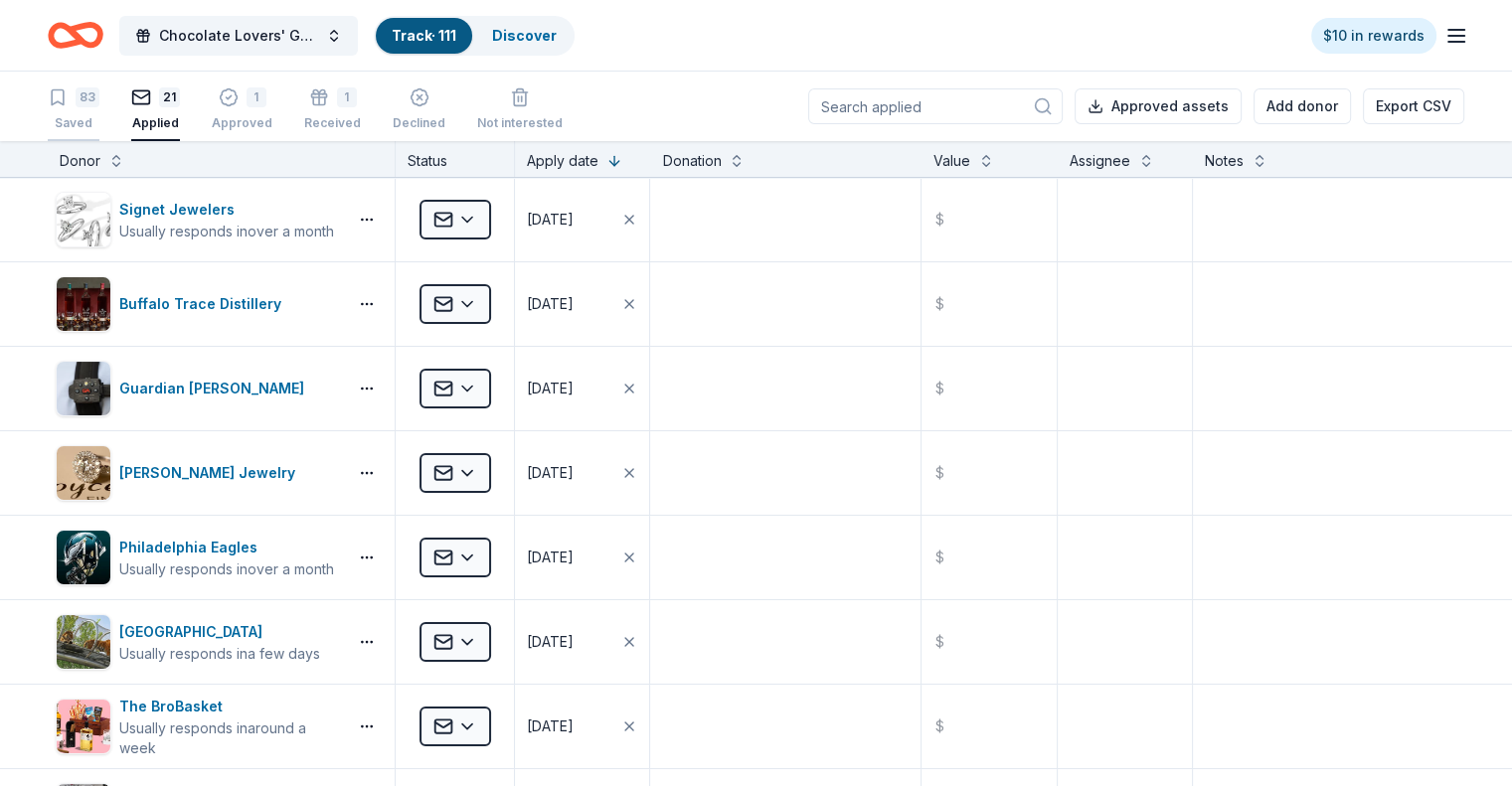
click at [100, 110] on div "83 Saved" at bounding box center [74, 110] width 52 height 44
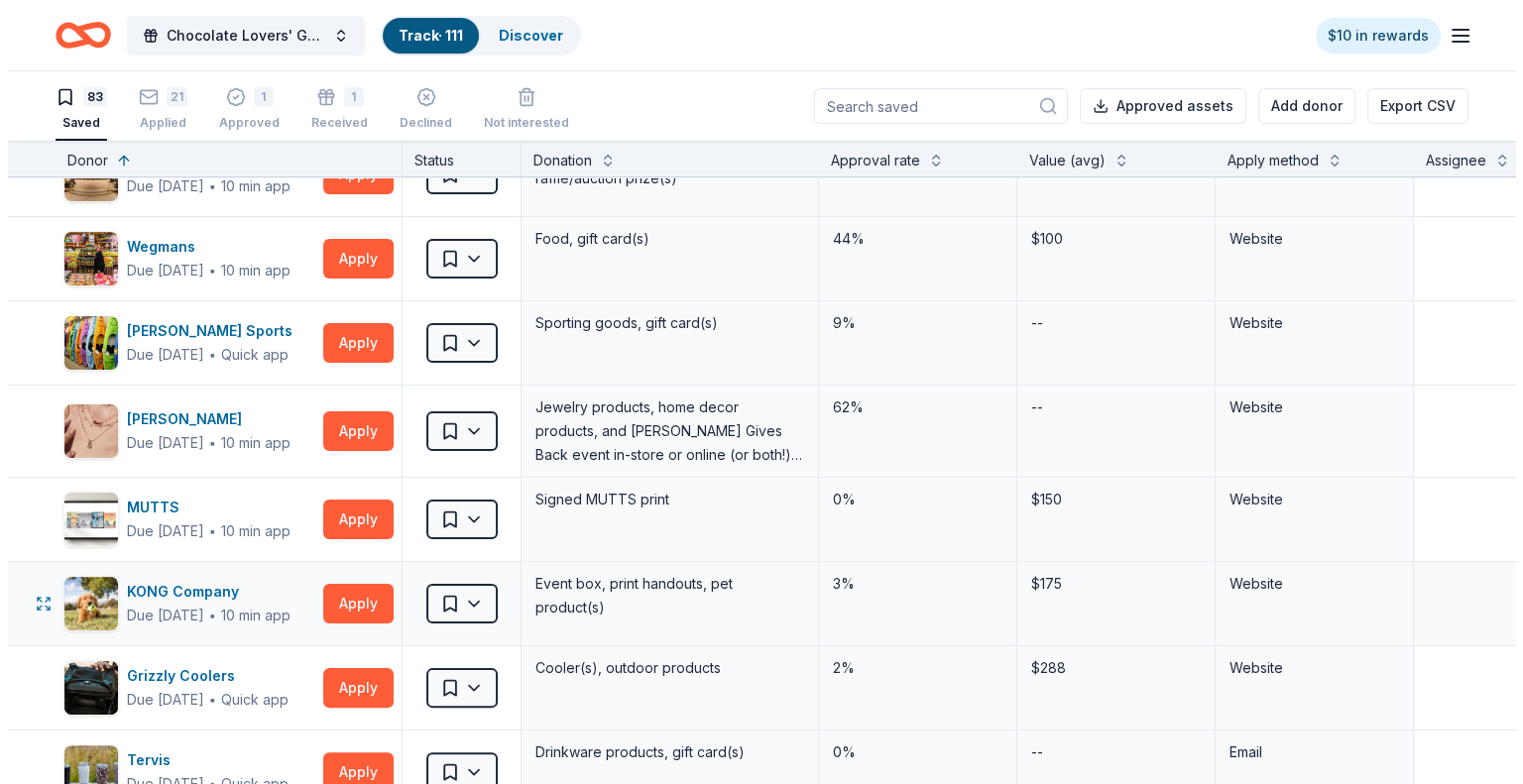
scroll to position [396, 0]
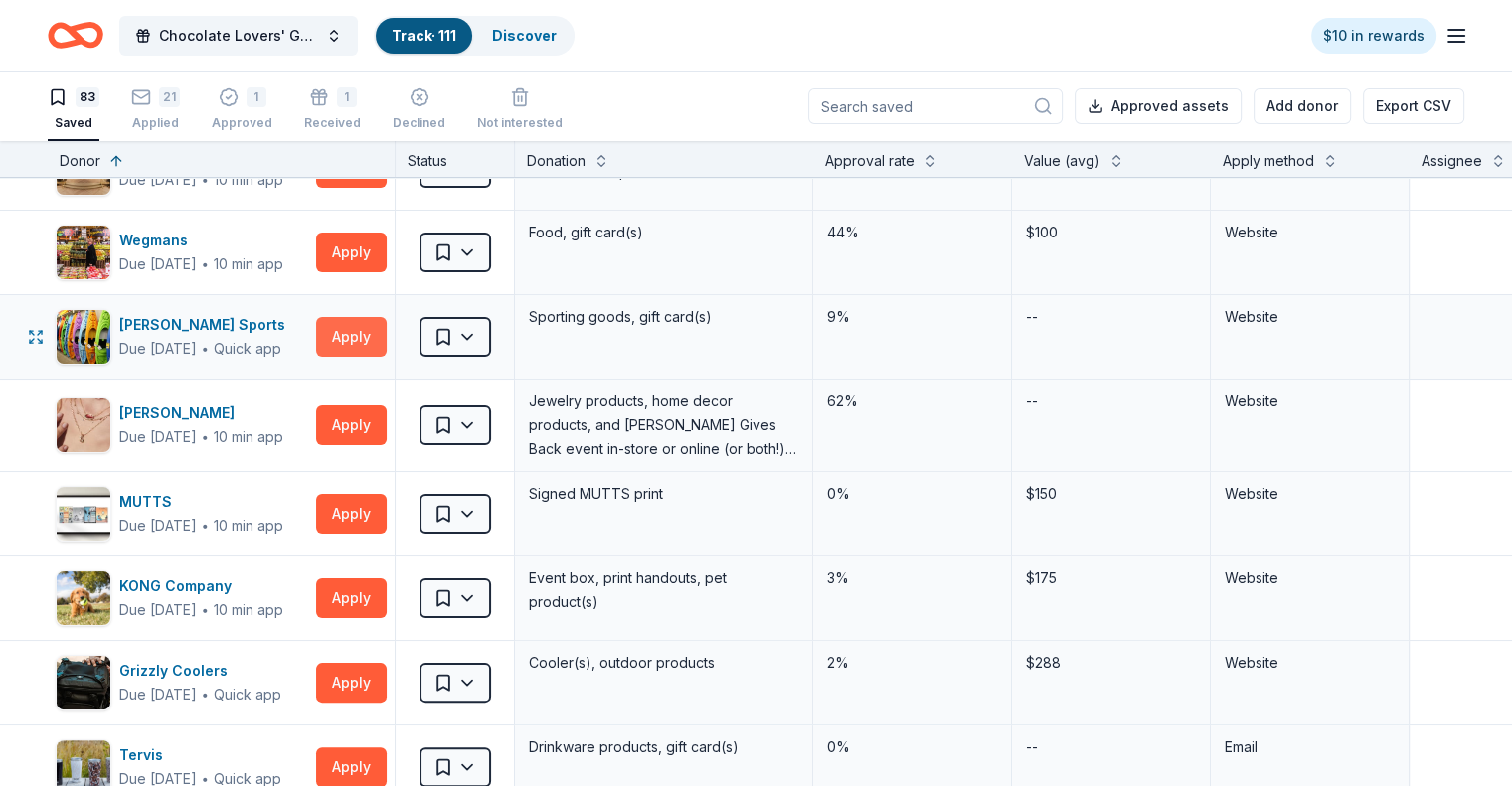
click at [377, 324] on button "Apply" at bounding box center [351, 337] width 71 height 40
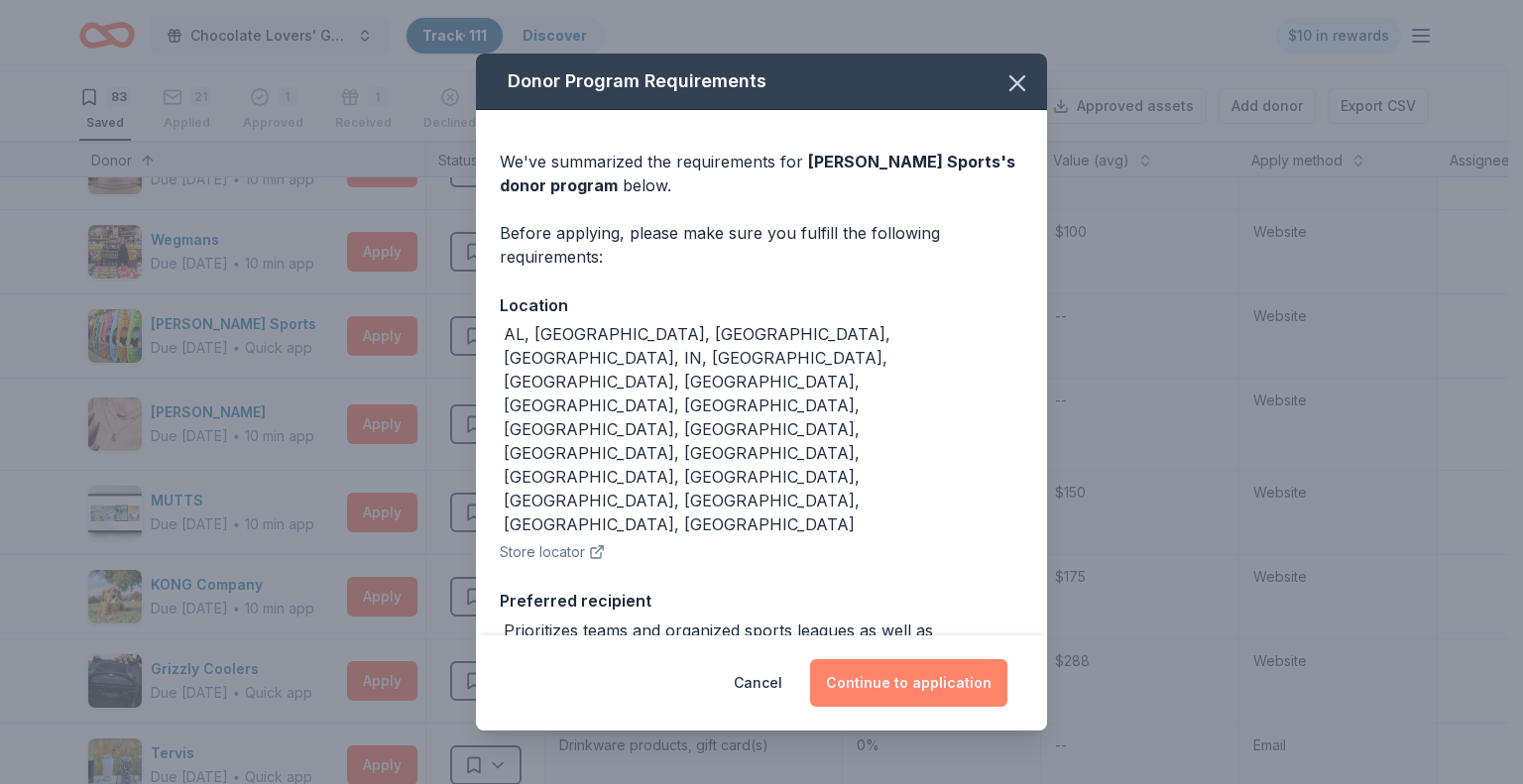
click at [889, 684] on button "Continue to application" at bounding box center [909, 683] width 197 height 48
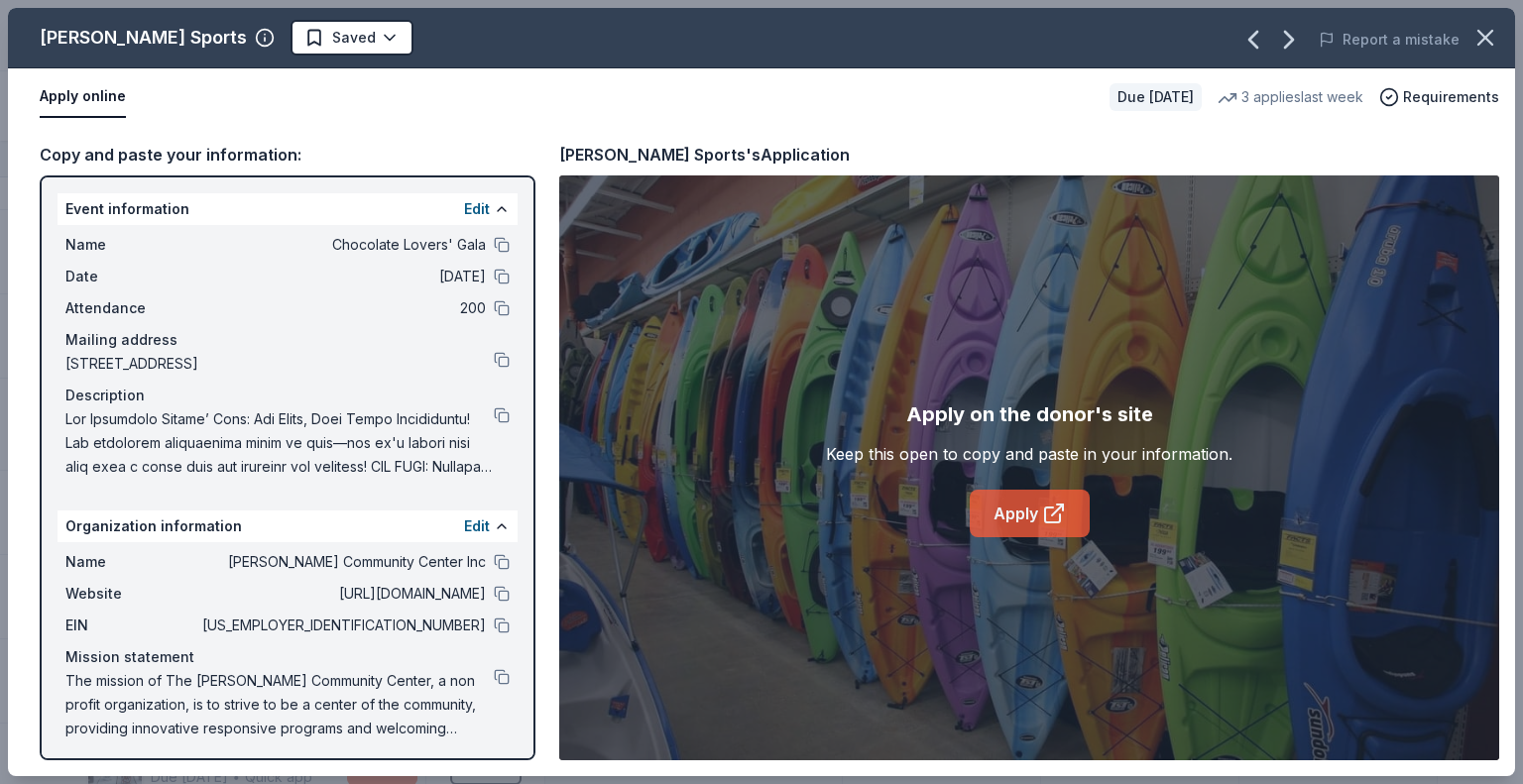
click at [1047, 498] on link "Apply" at bounding box center [1029, 513] width 120 height 48
click at [329, 36] on html "Chocolate Lovers' Gala Track · 111 Discover $10 in rewards 83 Saved 21 Applied …" at bounding box center [762, 392] width 1523 height 784
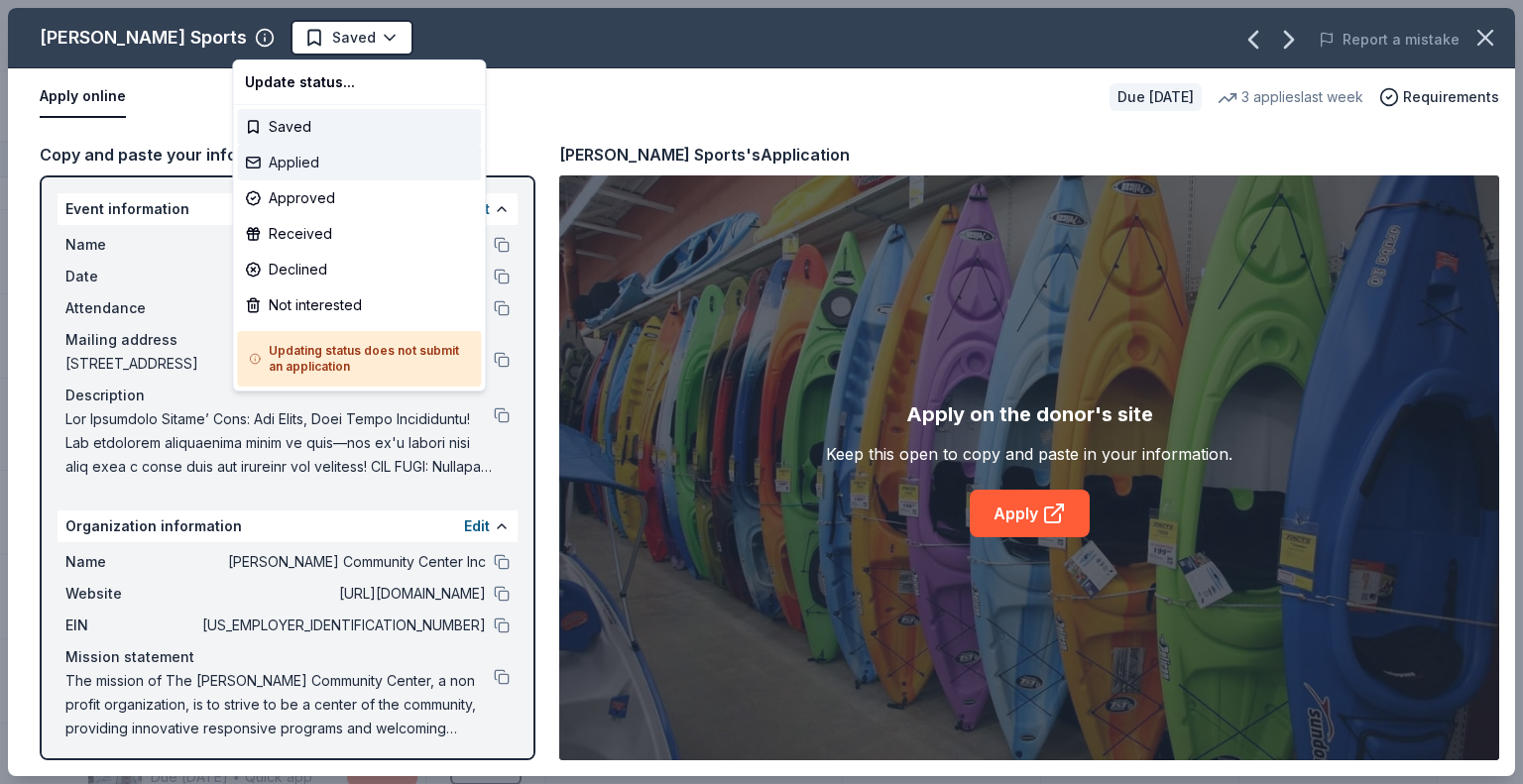
click at [306, 157] on div "Applied" at bounding box center [358, 162] width 244 height 36
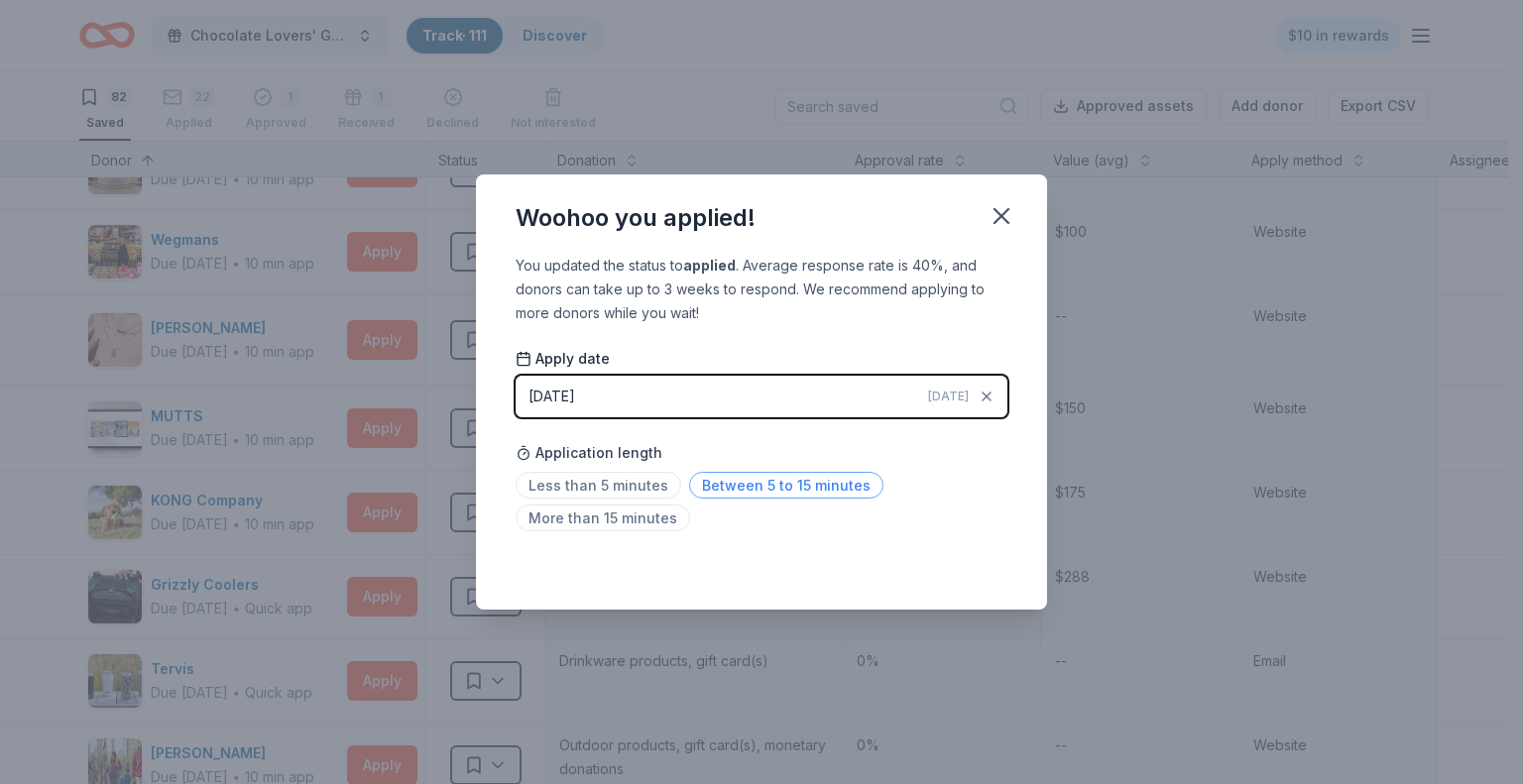
click at [764, 487] on span "Between 5 to 15 minutes" at bounding box center [785, 485] width 194 height 27
click at [997, 208] on icon "button" at bounding box center [1001, 216] width 28 height 28
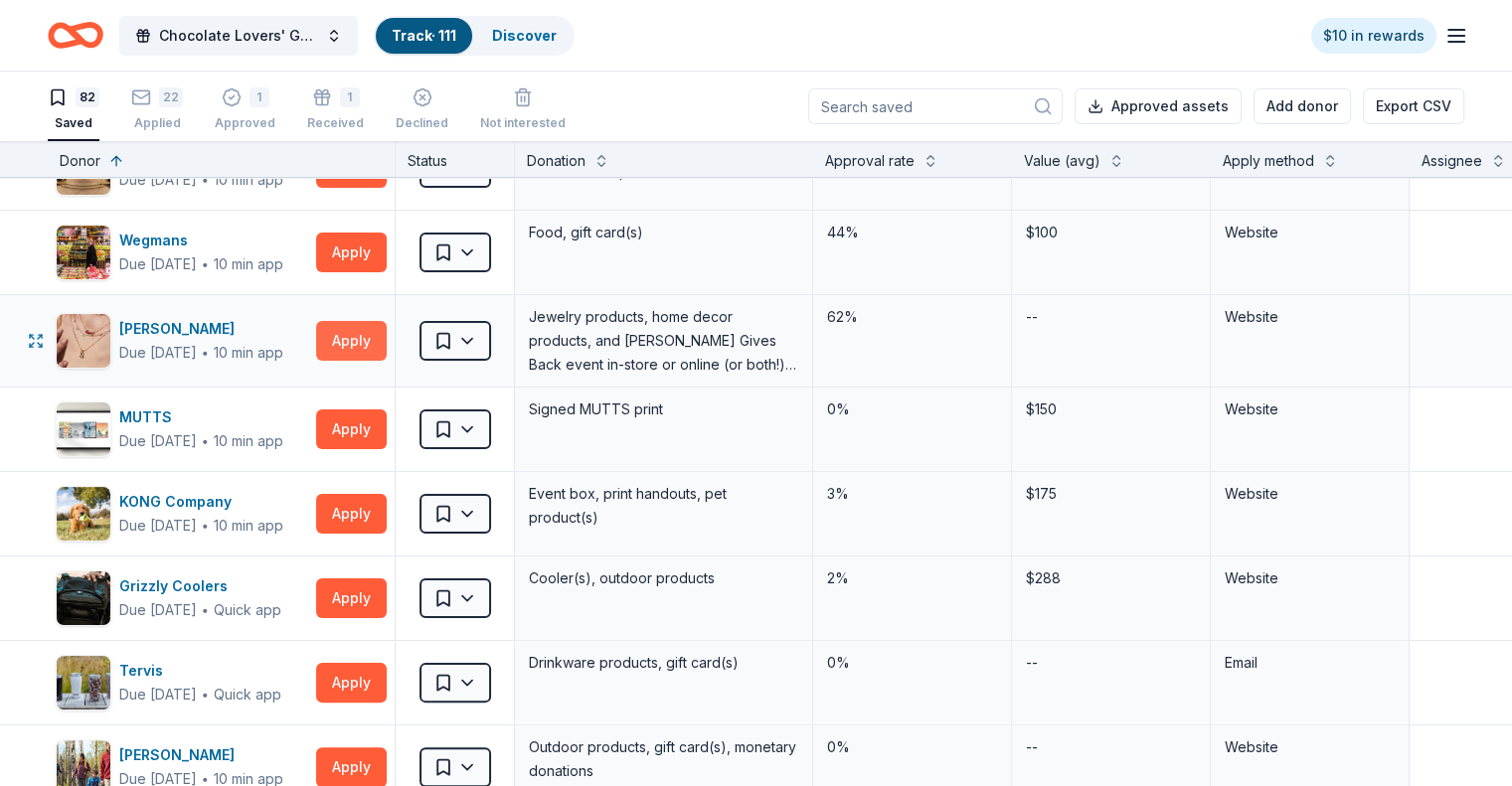
click at [372, 340] on button "Apply" at bounding box center [351, 341] width 71 height 40
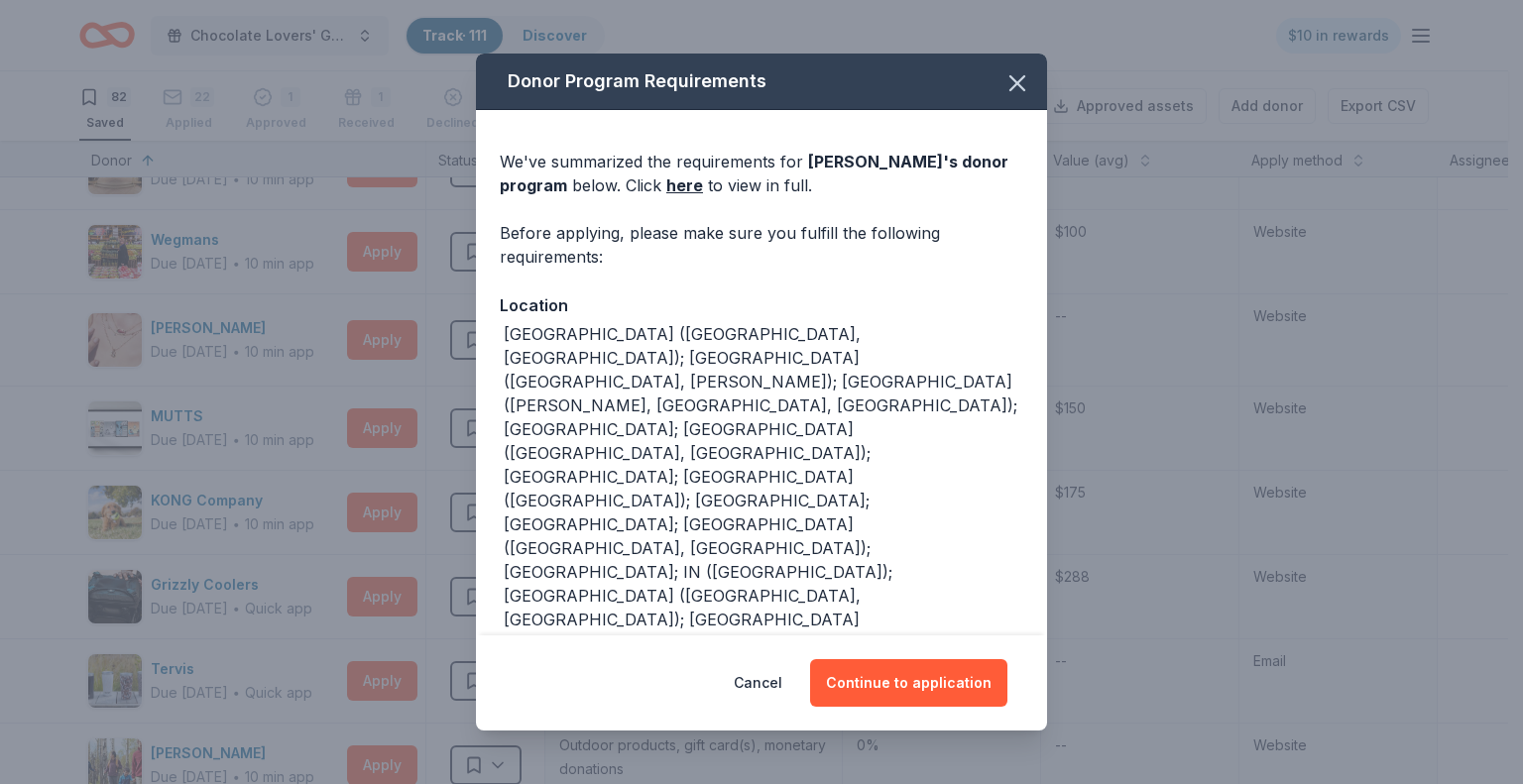
scroll to position [99, 0]
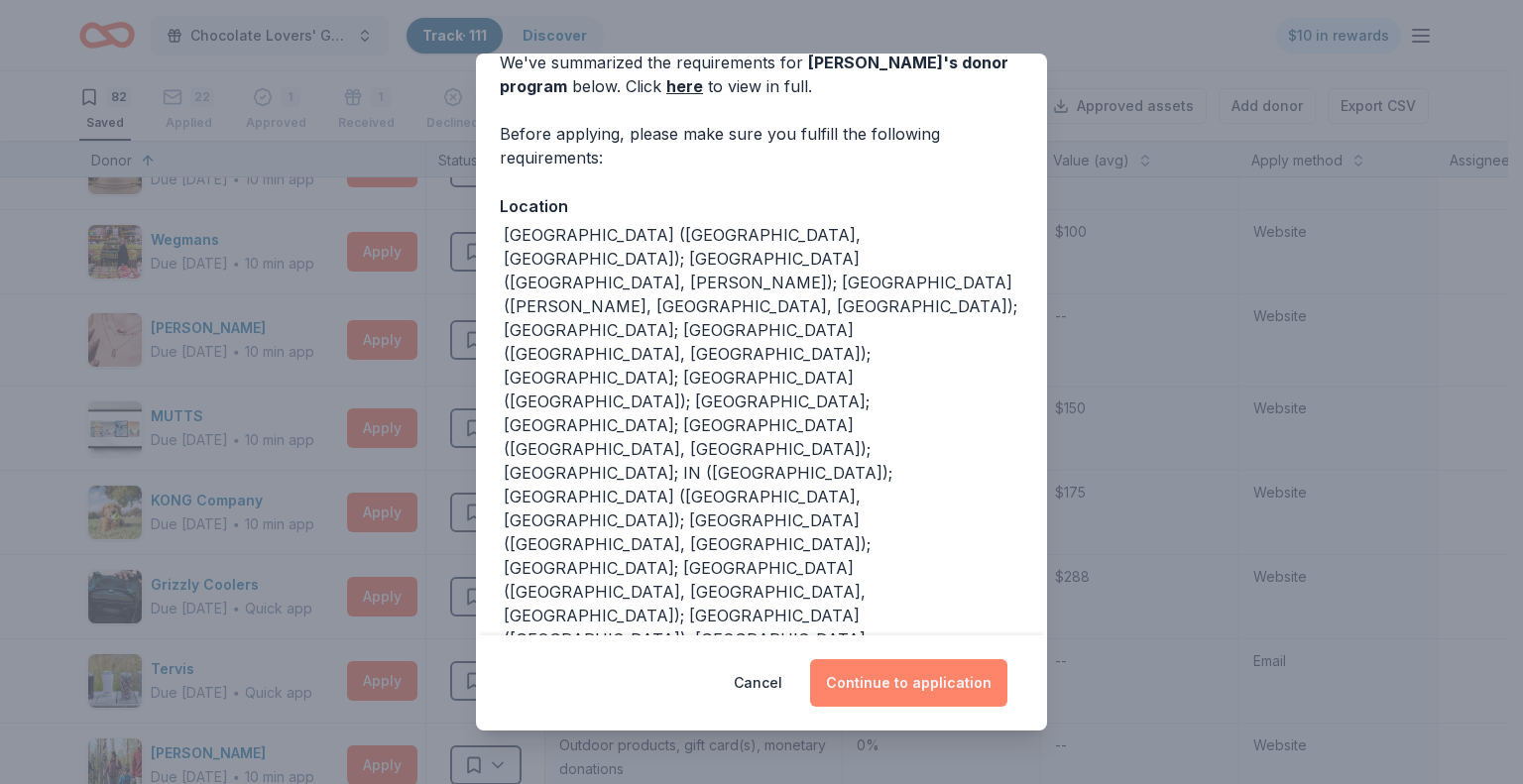
click at [887, 686] on button "Continue to application" at bounding box center [909, 683] width 197 height 48
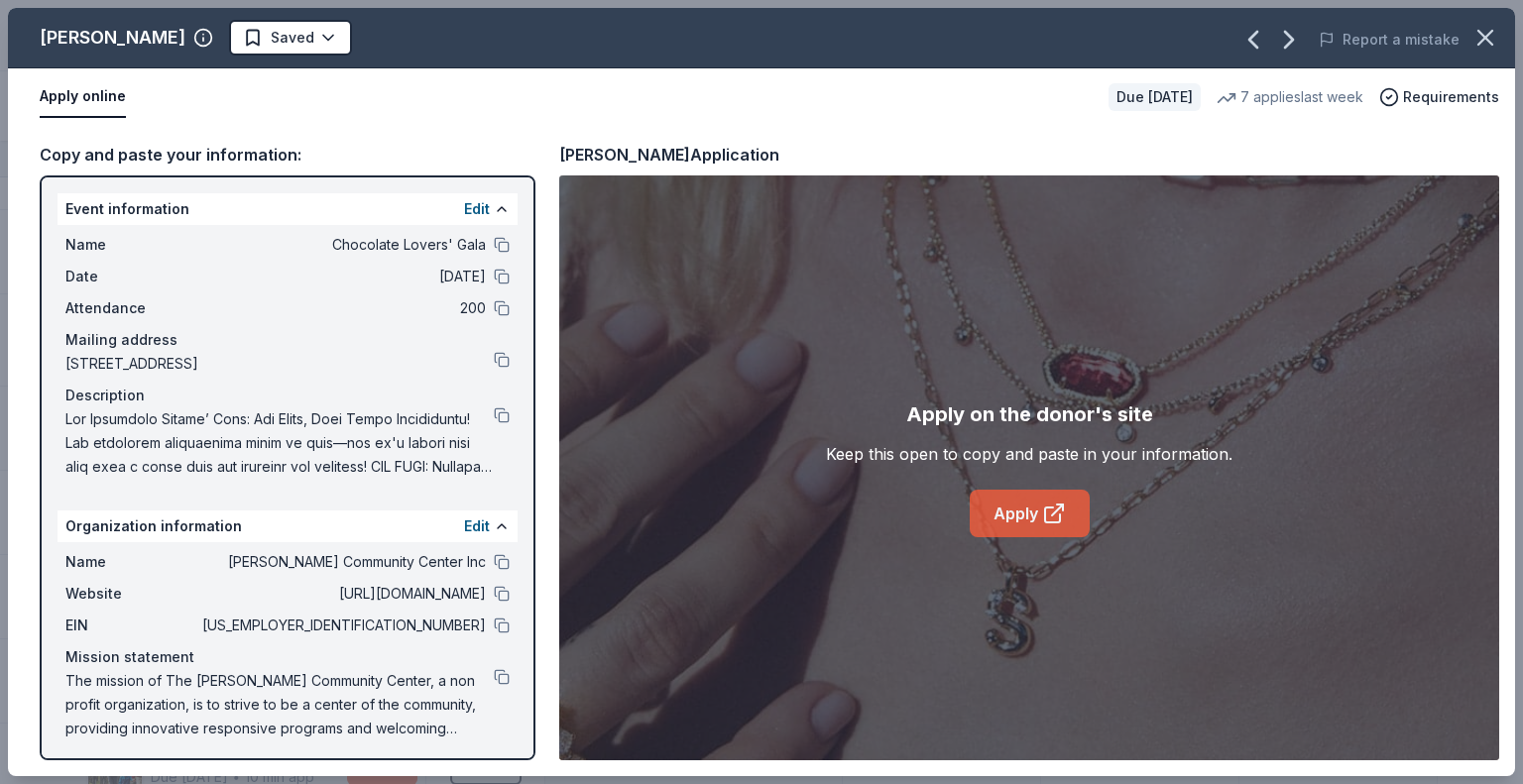
click at [1031, 514] on link "Apply" at bounding box center [1029, 513] width 120 height 48
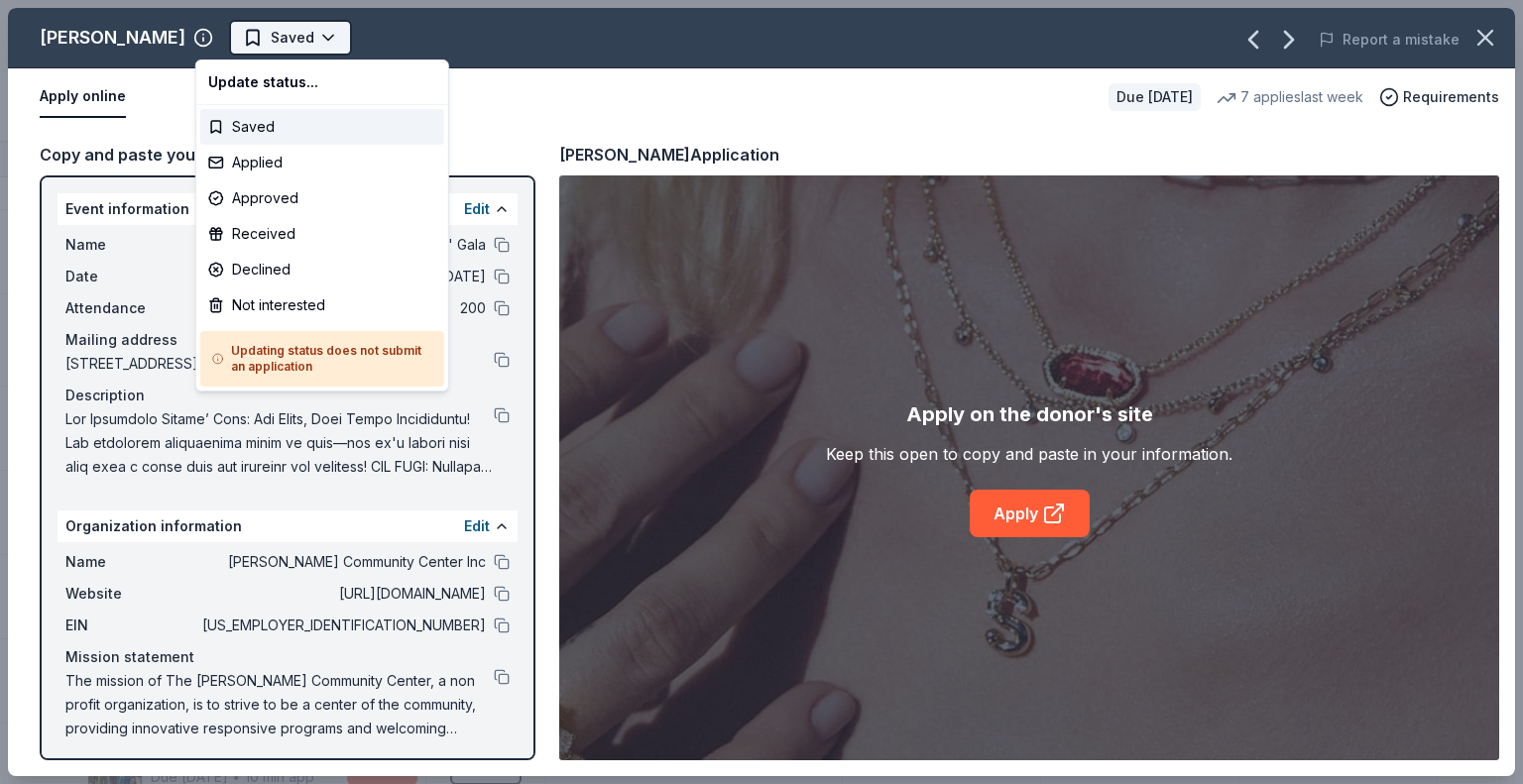
click at [290, 35] on html "Chocolate Lovers' Gala Track · 111 Discover $10 in rewards 82 Saved 22 Applied …" at bounding box center [762, 392] width 1523 height 784
click at [260, 293] on div "Not interested" at bounding box center [322, 305] width 244 height 36
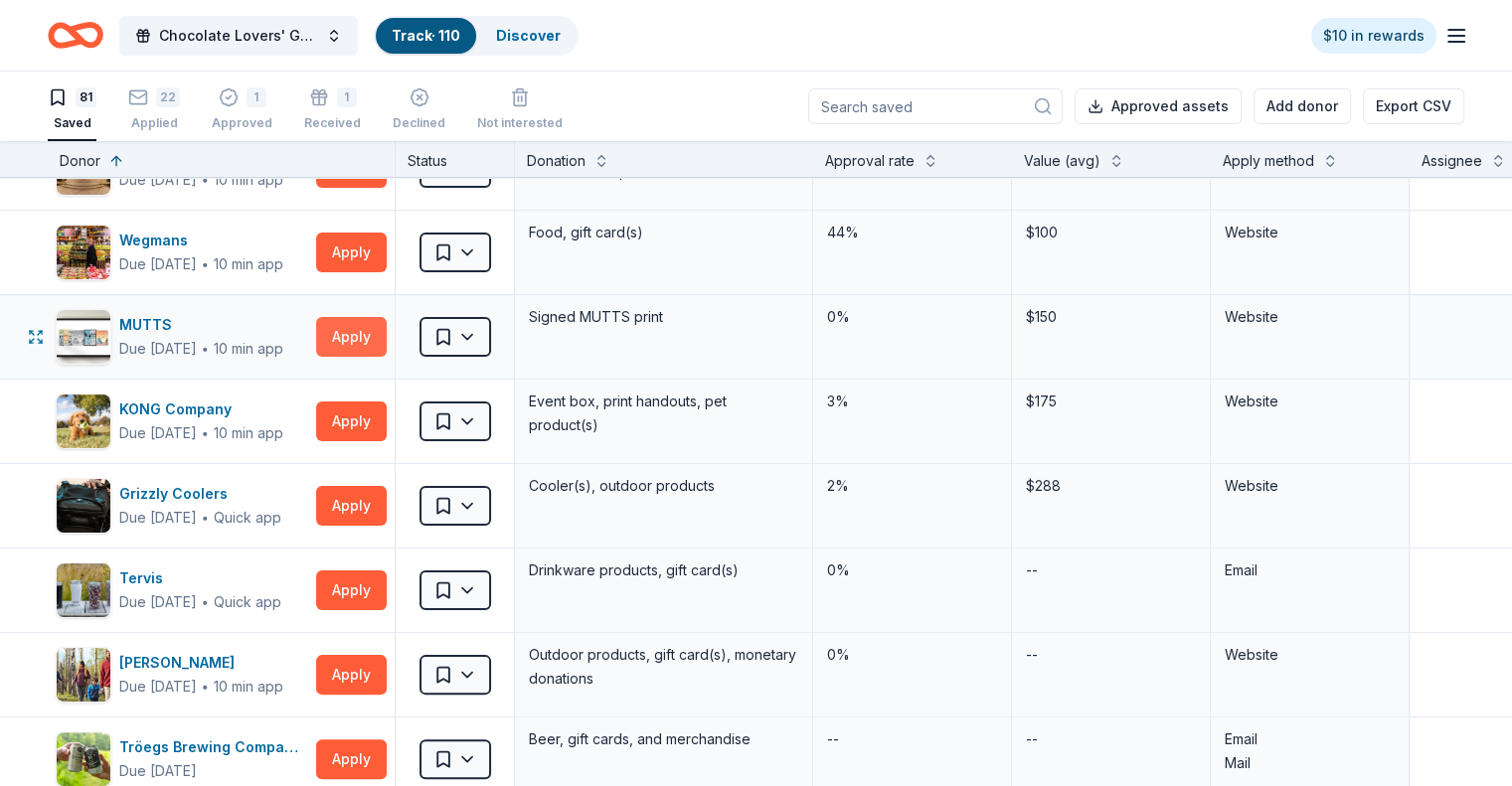
click at [386, 337] on button "Apply" at bounding box center [351, 337] width 71 height 40
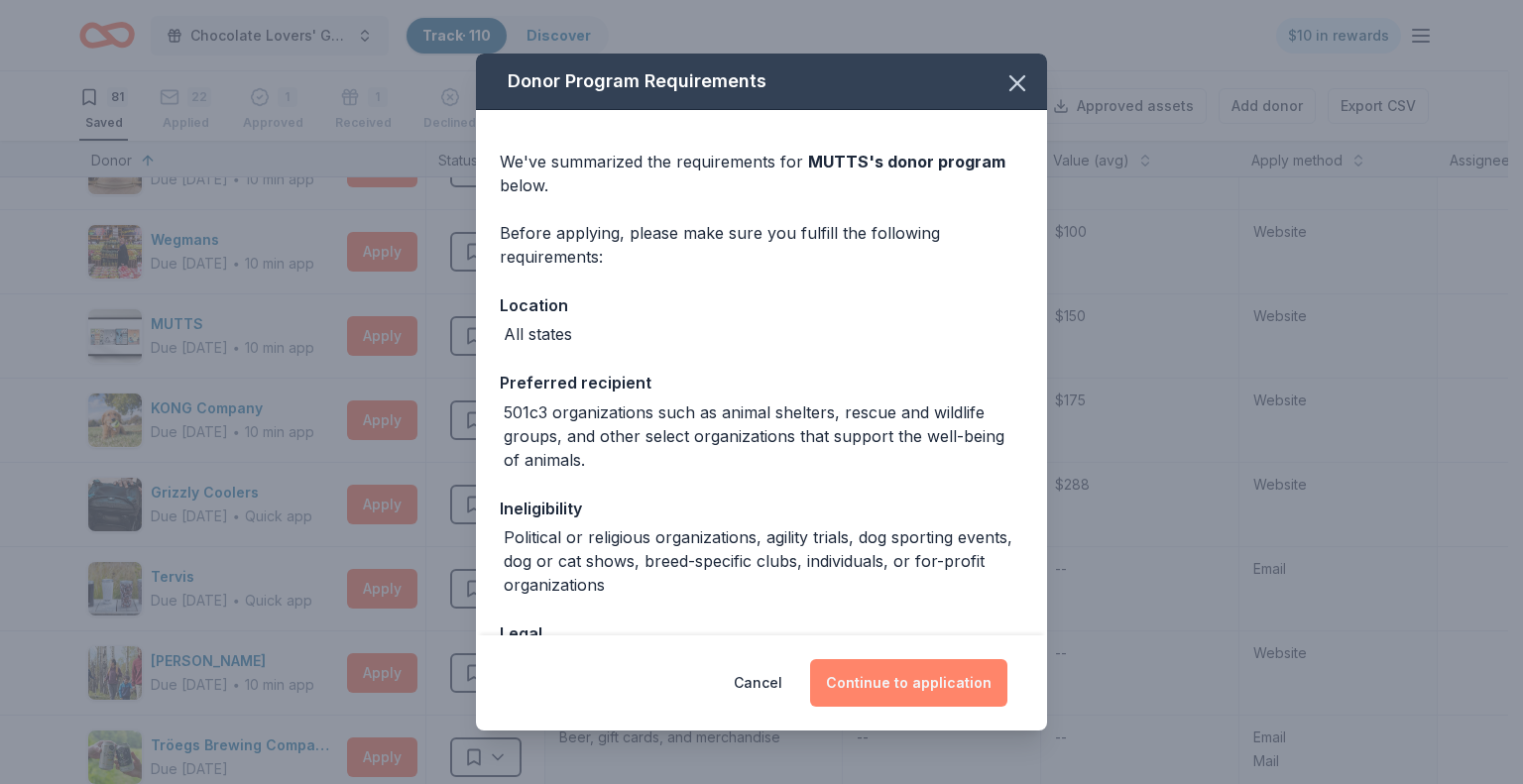
click at [898, 672] on button "Continue to application" at bounding box center [909, 683] width 197 height 48
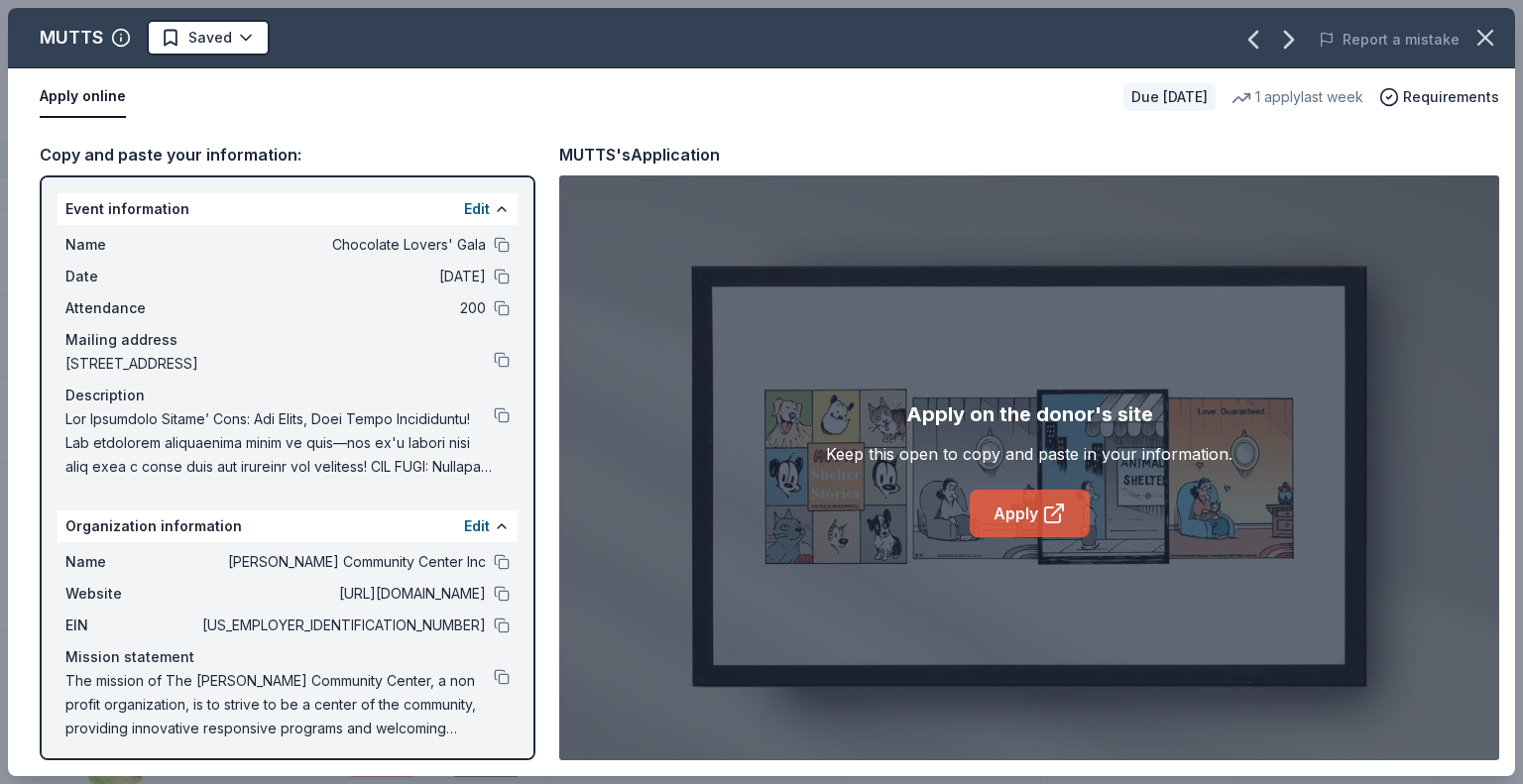
click at [1012, 522] on link "Apply" at bounding box center [1029, 513] width 120 height 48
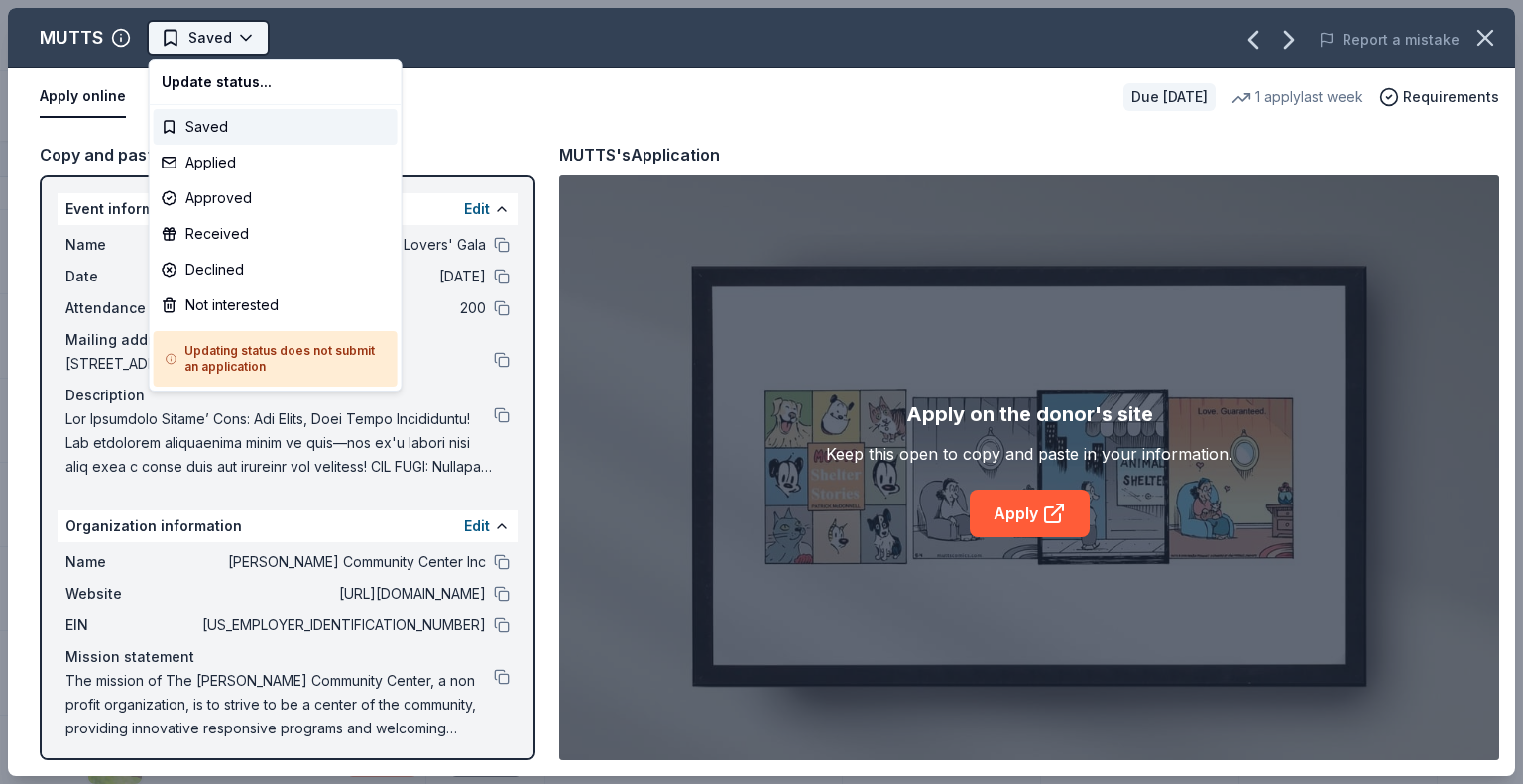
click at [248, 35] on html "Chocolate Lovers' Gala Track · 110 Discover $10 in rewards 81 Saved 22 Applied …" at bounding box center [762, 392] width 1523 height 784
click at [210, 309] on div "Not interested" at bounding box center [275, 305] width 244 height 36
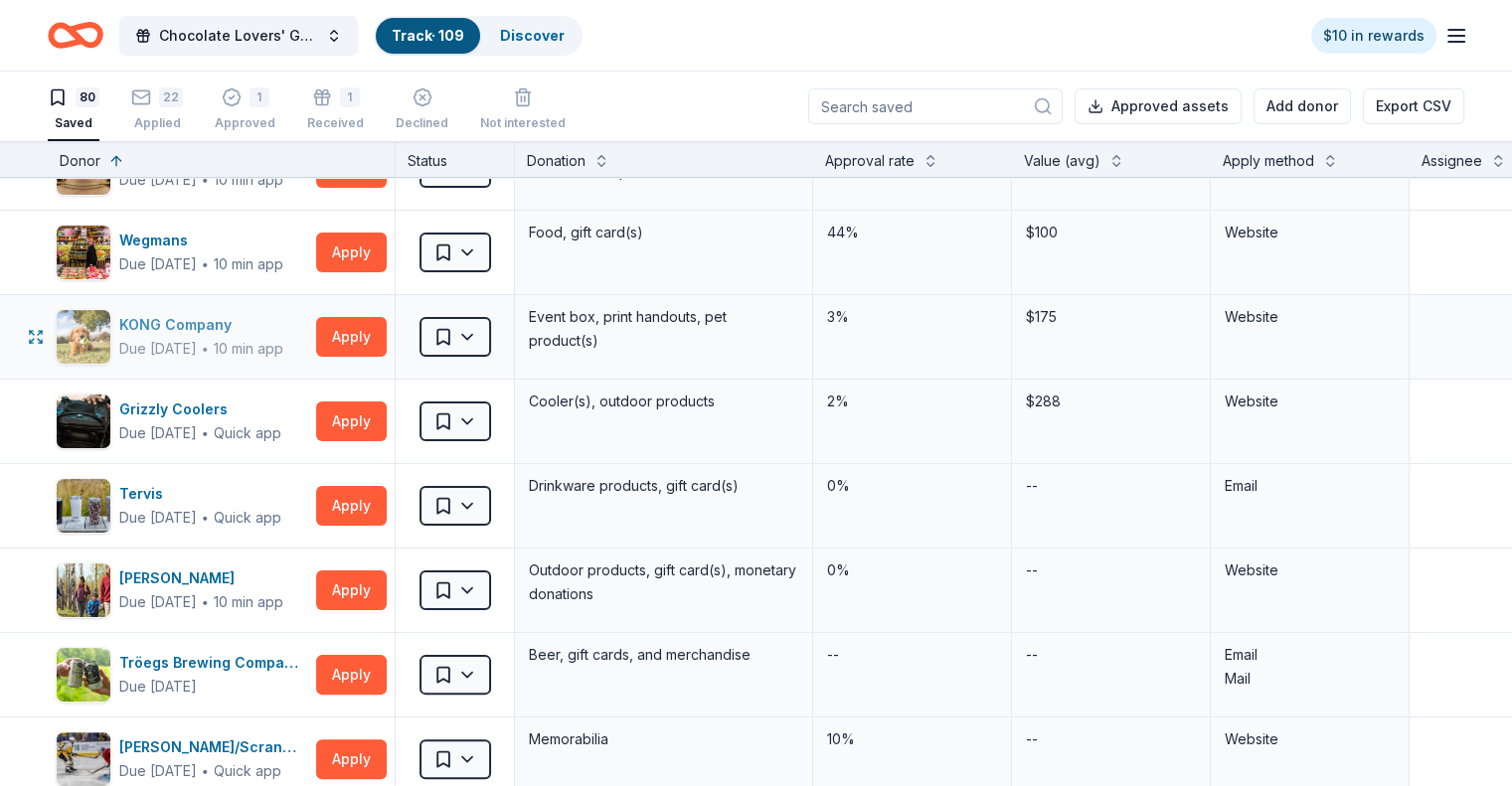
click at [265, 337] on div "Due in 94 days ∙ 10 min app" at bounding box center [202, 349] width 164 height 24
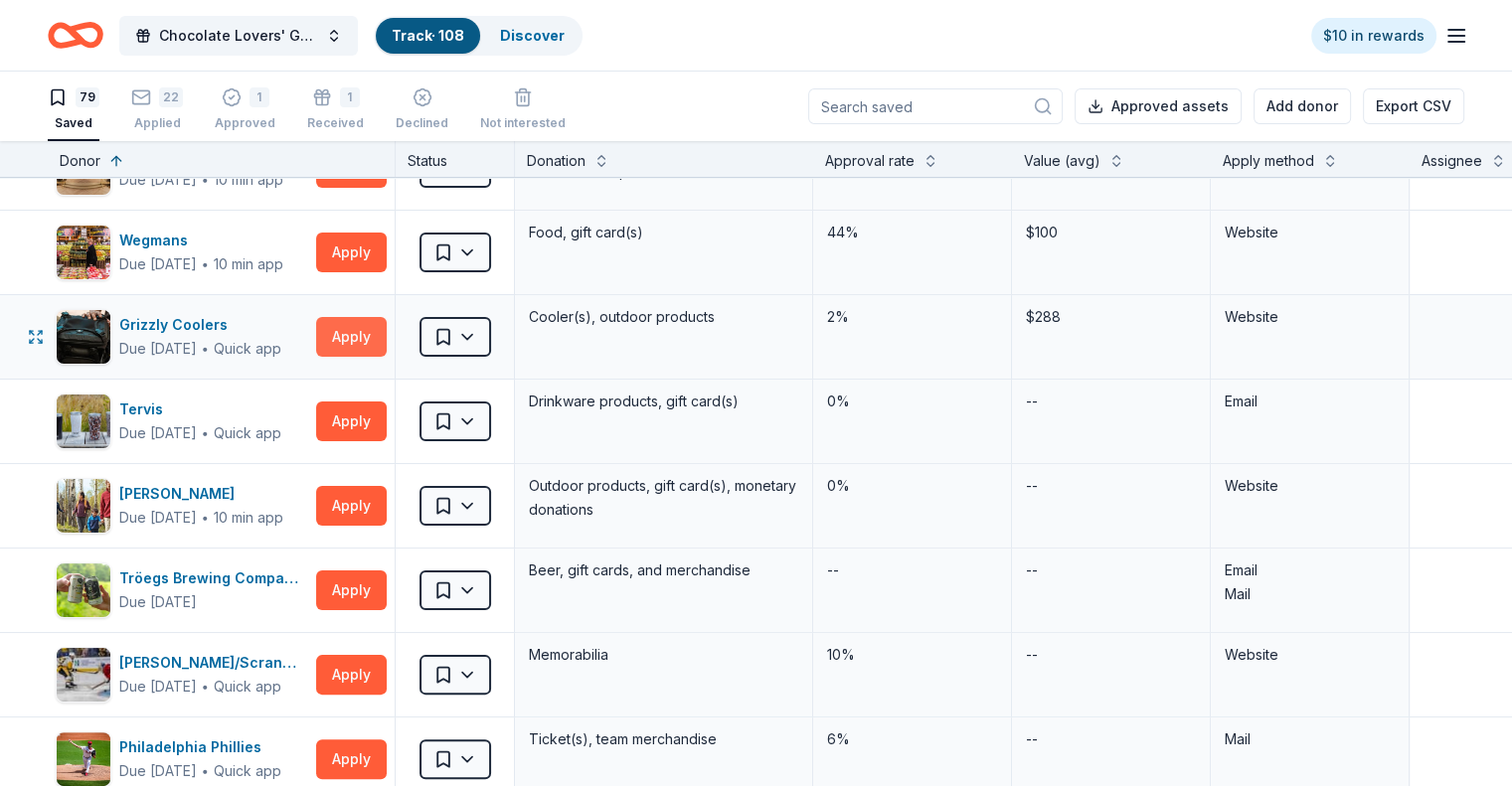
click at [374, 334] on button "Apply" at bounding box center [351, 337] width 71 height 40
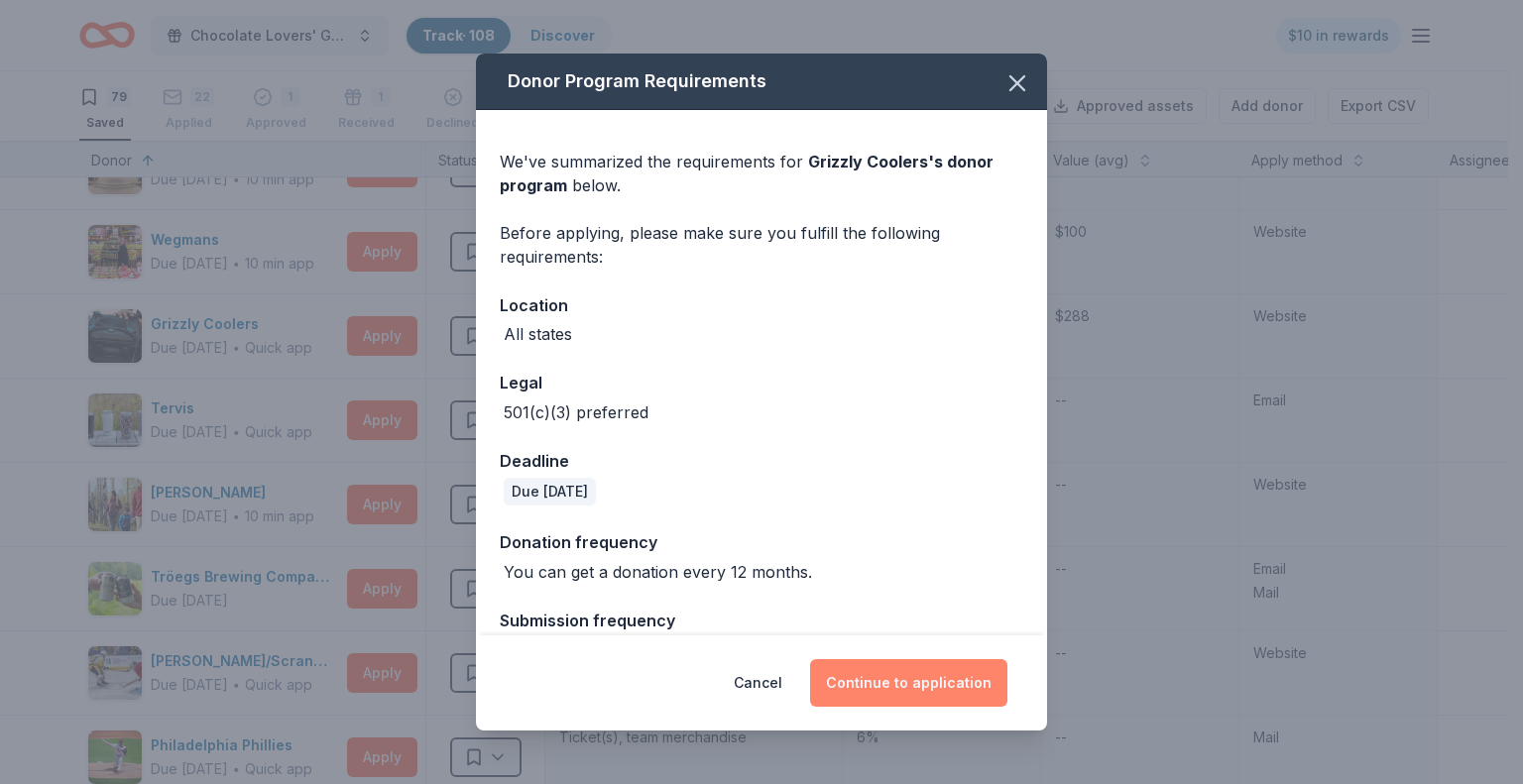
click at [884, 678] on button "Continue to application" at bounding box center [909, 683] width 197 height 48
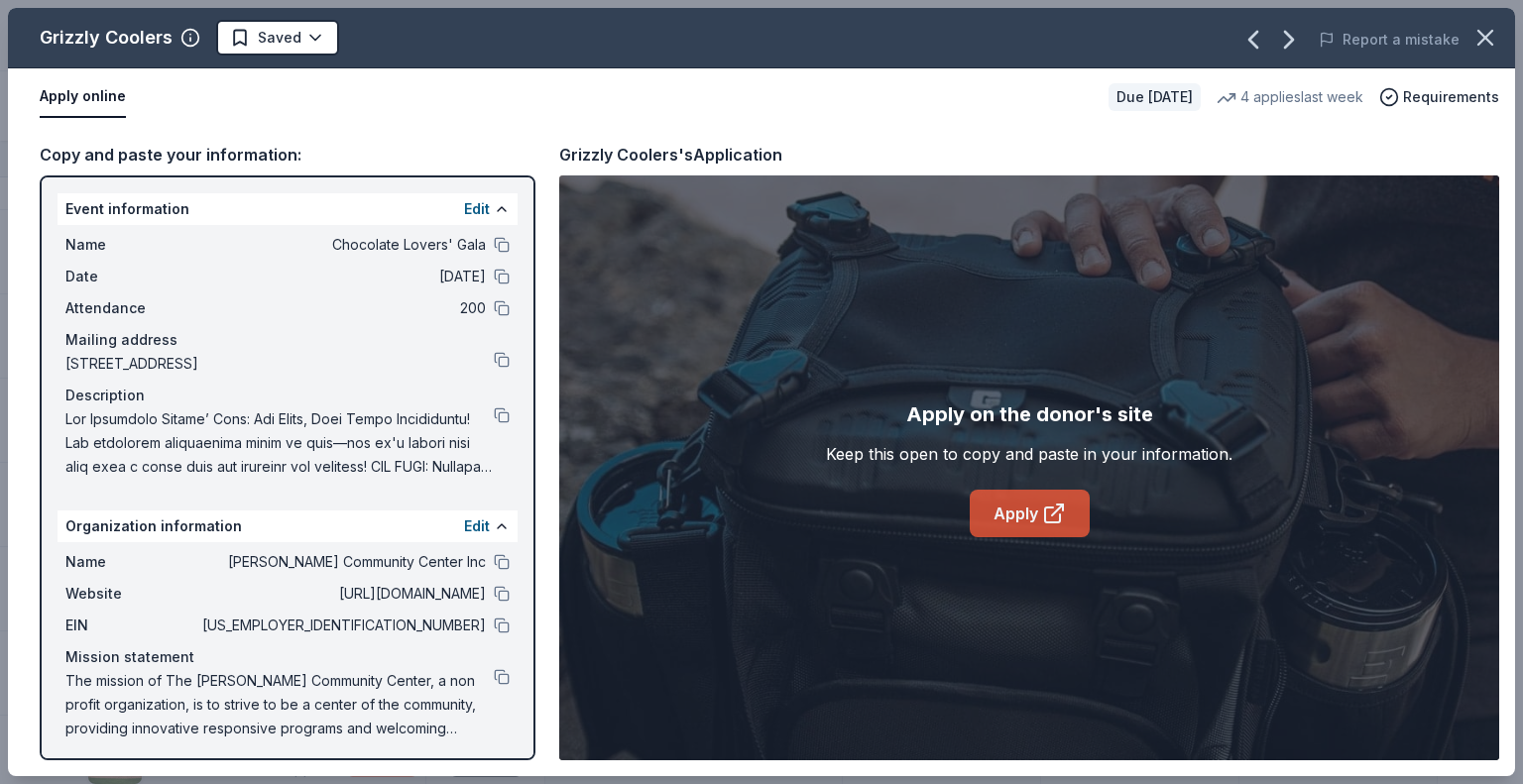
click at [993, 526] on link "Apply" at bounding box center [1029, 513] width 120 height 48
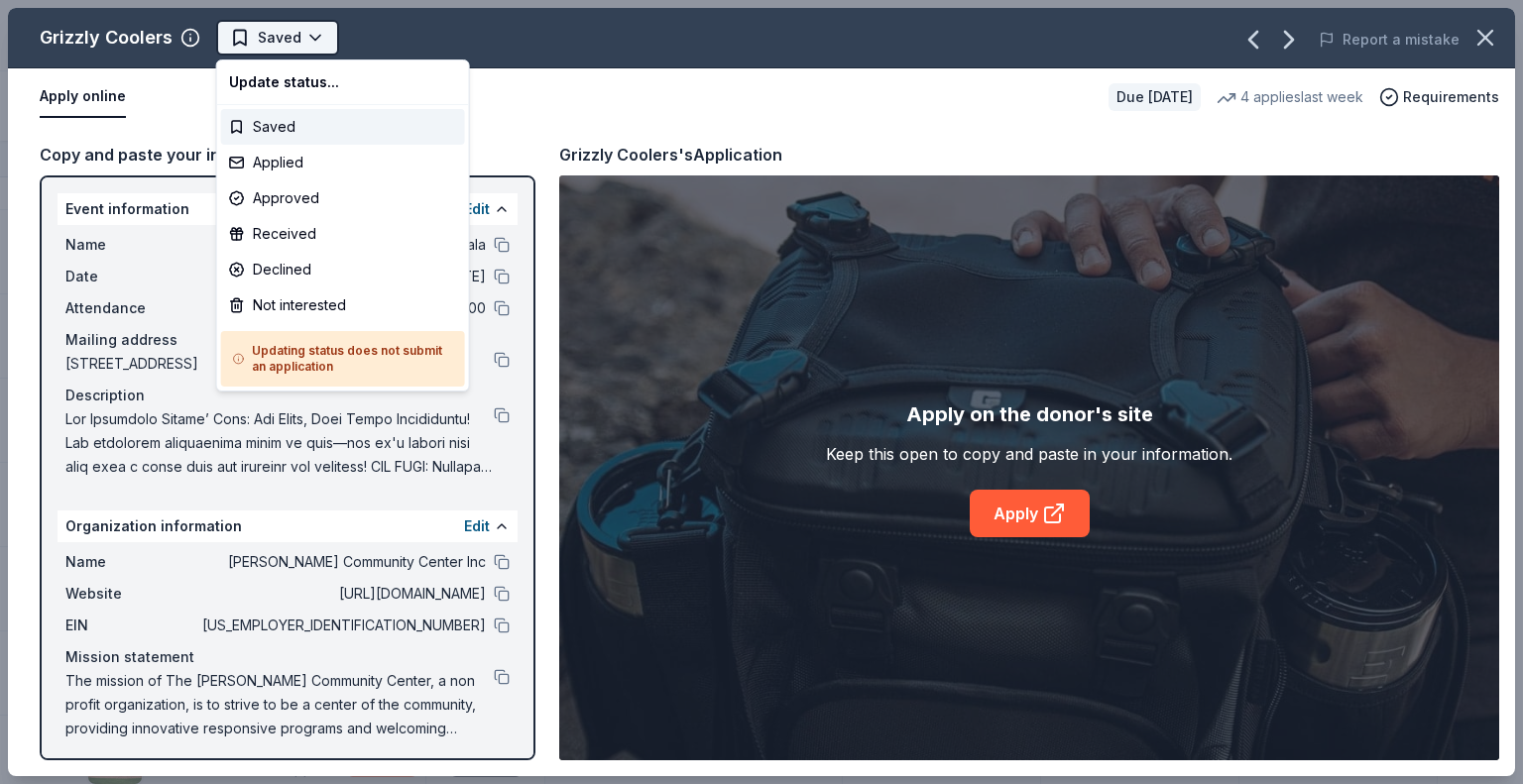
click at [316, 38] on html "Chocolate Lovers' Gala Track · 108 Discover $10 in rewards 79 Saved 22 Applied …" at bounding box center [762, 392] width 1523 height 784
click at [286, 167] on div "Applied" at bounding box center [342, 162] width 244 height 36
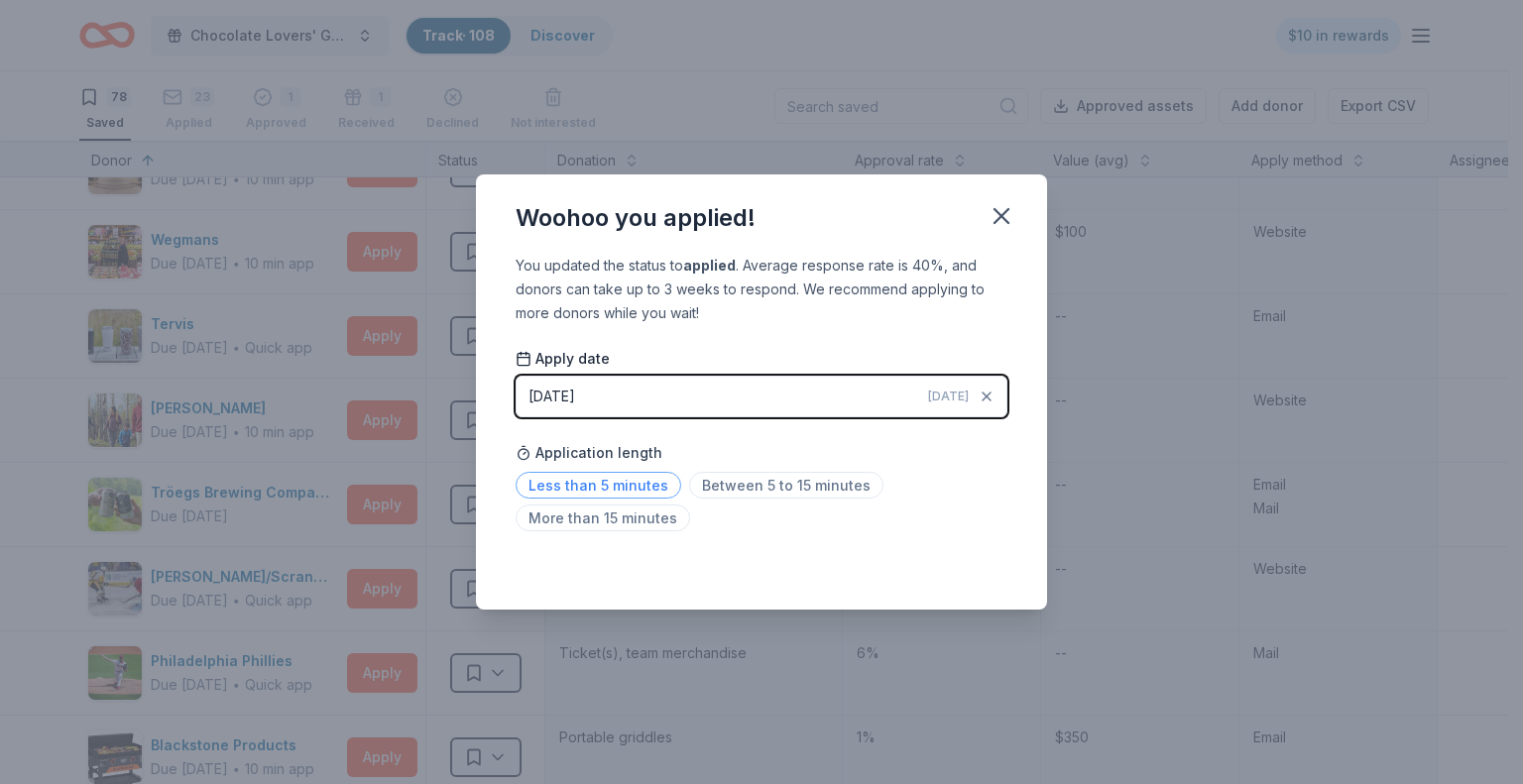
click at [600, 487] on span "Less than 5 minutes" at bounding box center [598, 485] width 165 height 27
click at [1003, 213] on icon "button" at bounding box center [1001, 216] width 14 height 14
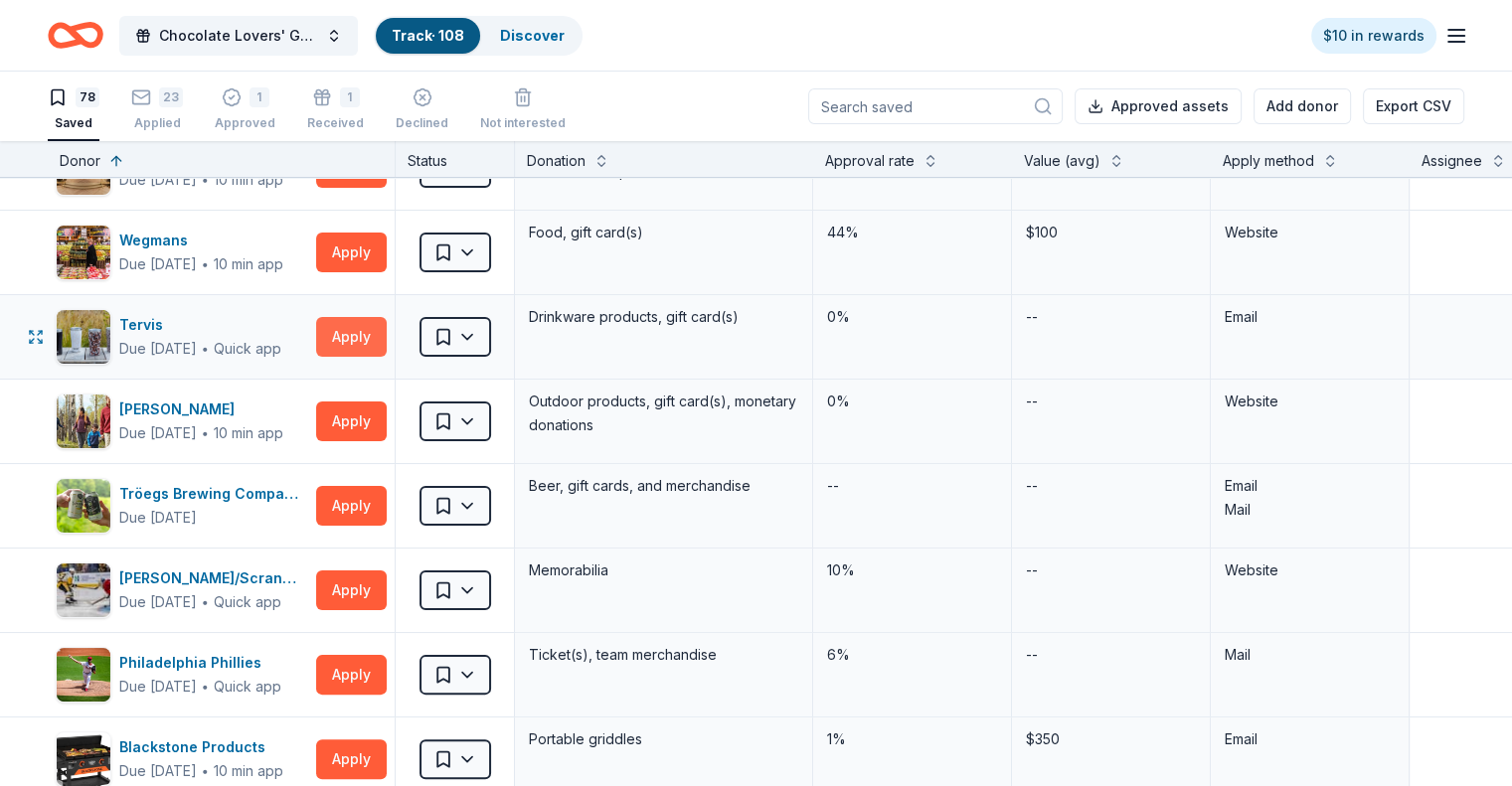
click at [386, 333] on button "Apply" at bounding box center [351, 337] width 71 height 40
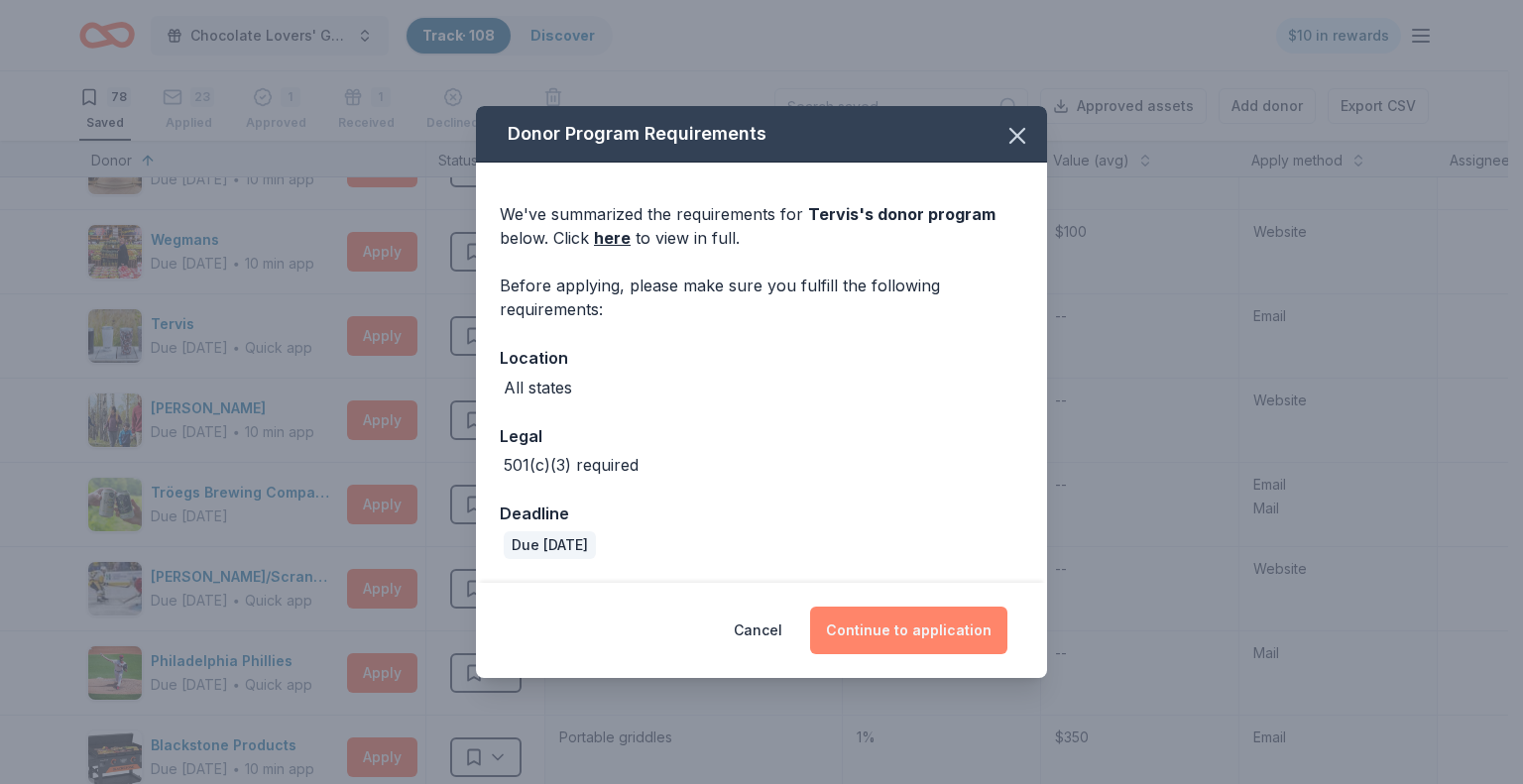
click at [880, 634] on button "Continue to application" at bounding box center [909, 631] width 197 height 48
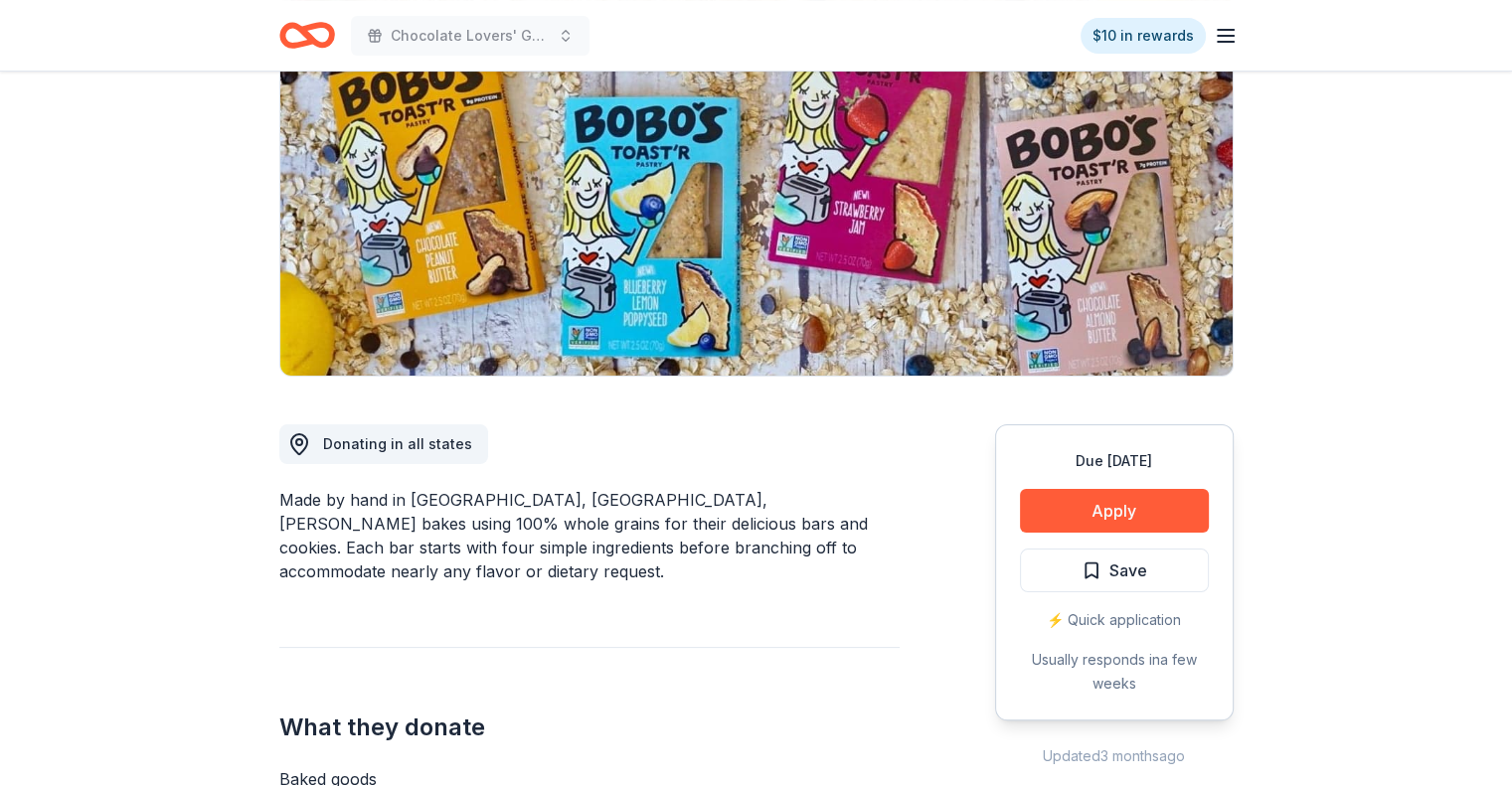
scroll to position [198, 0]
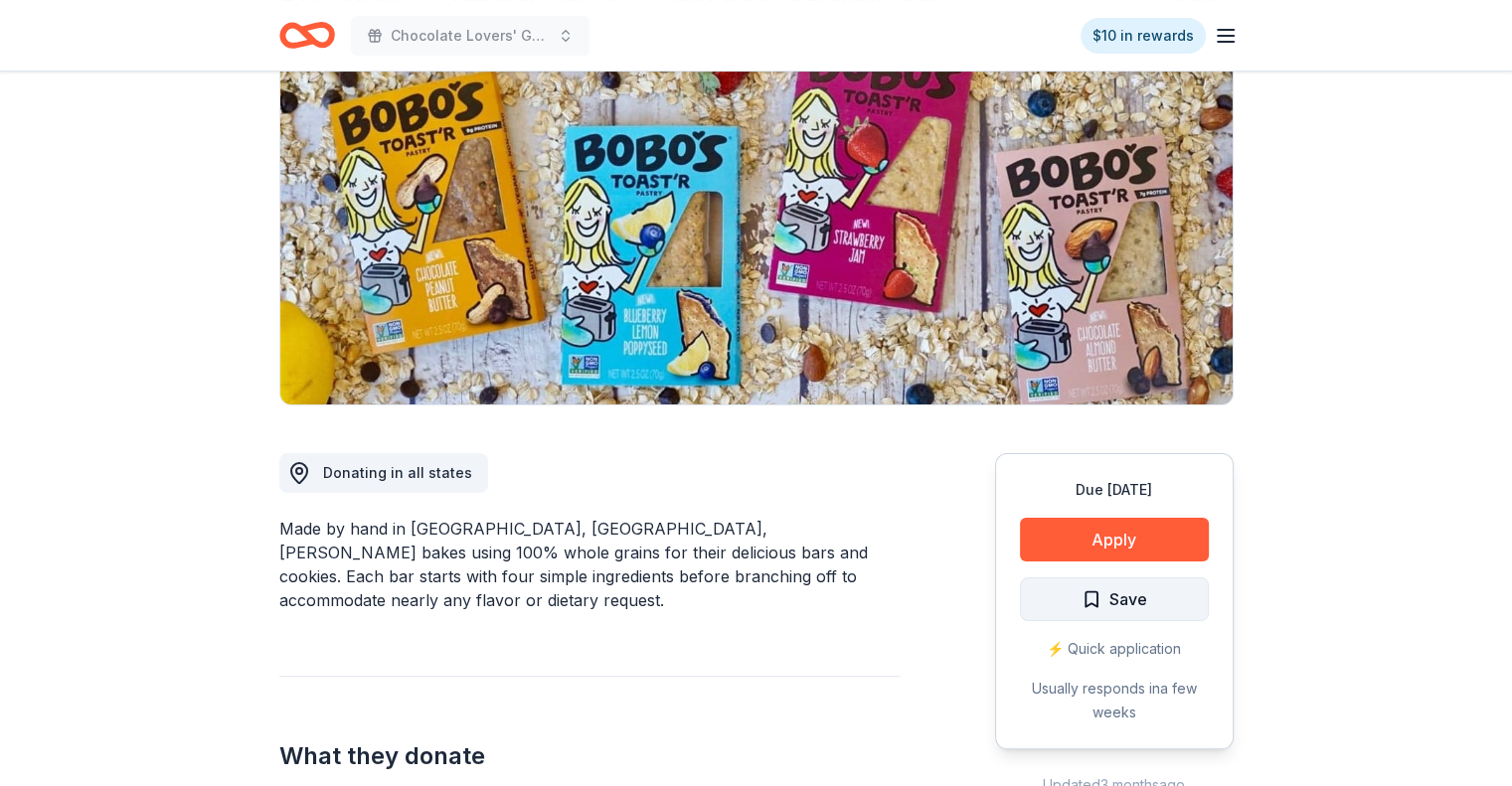
click at [1133, 596] on span "Save" at bounding box center [1128, 599] width 38 height 26
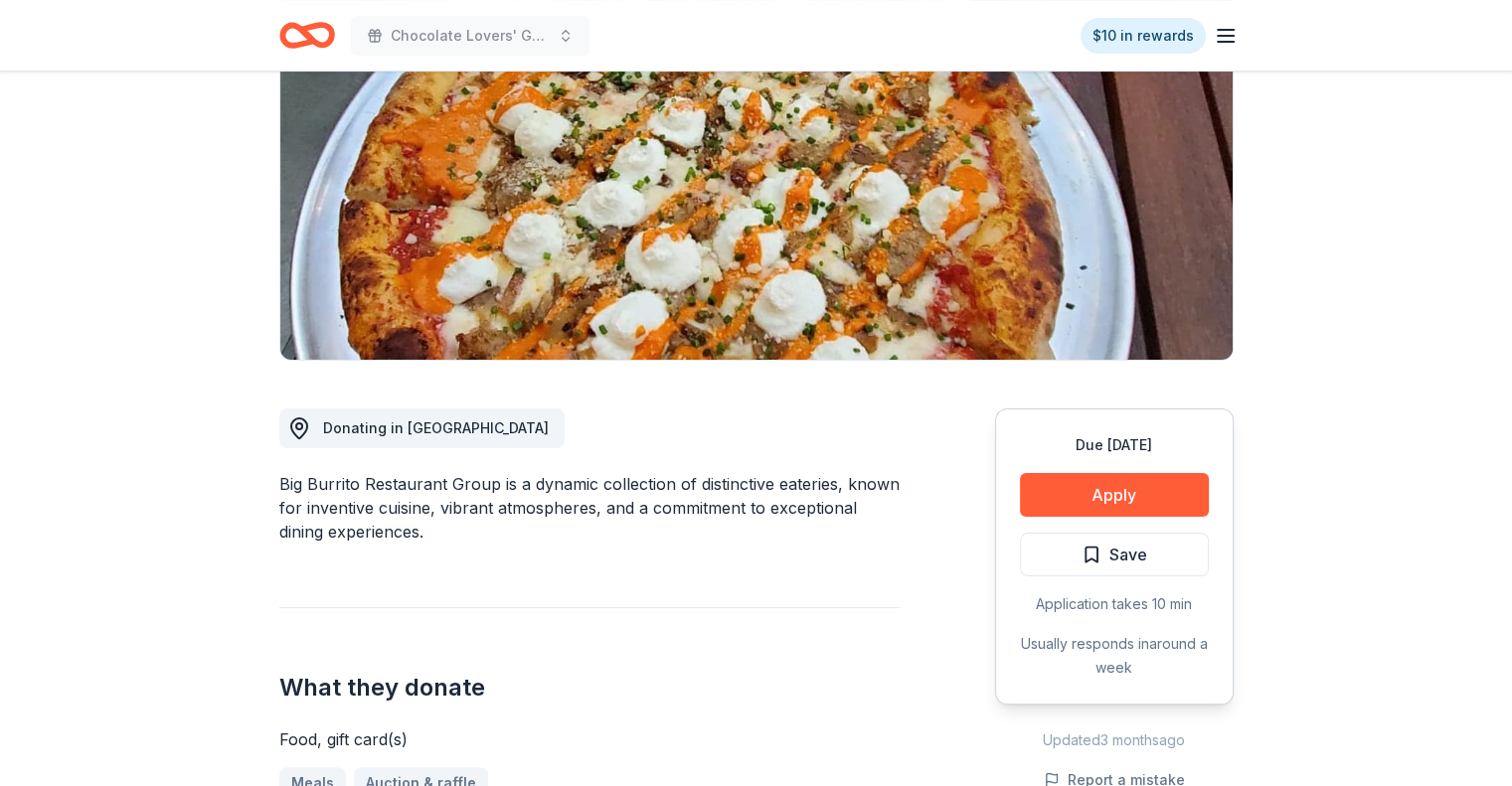
scroll to position [198, 0]
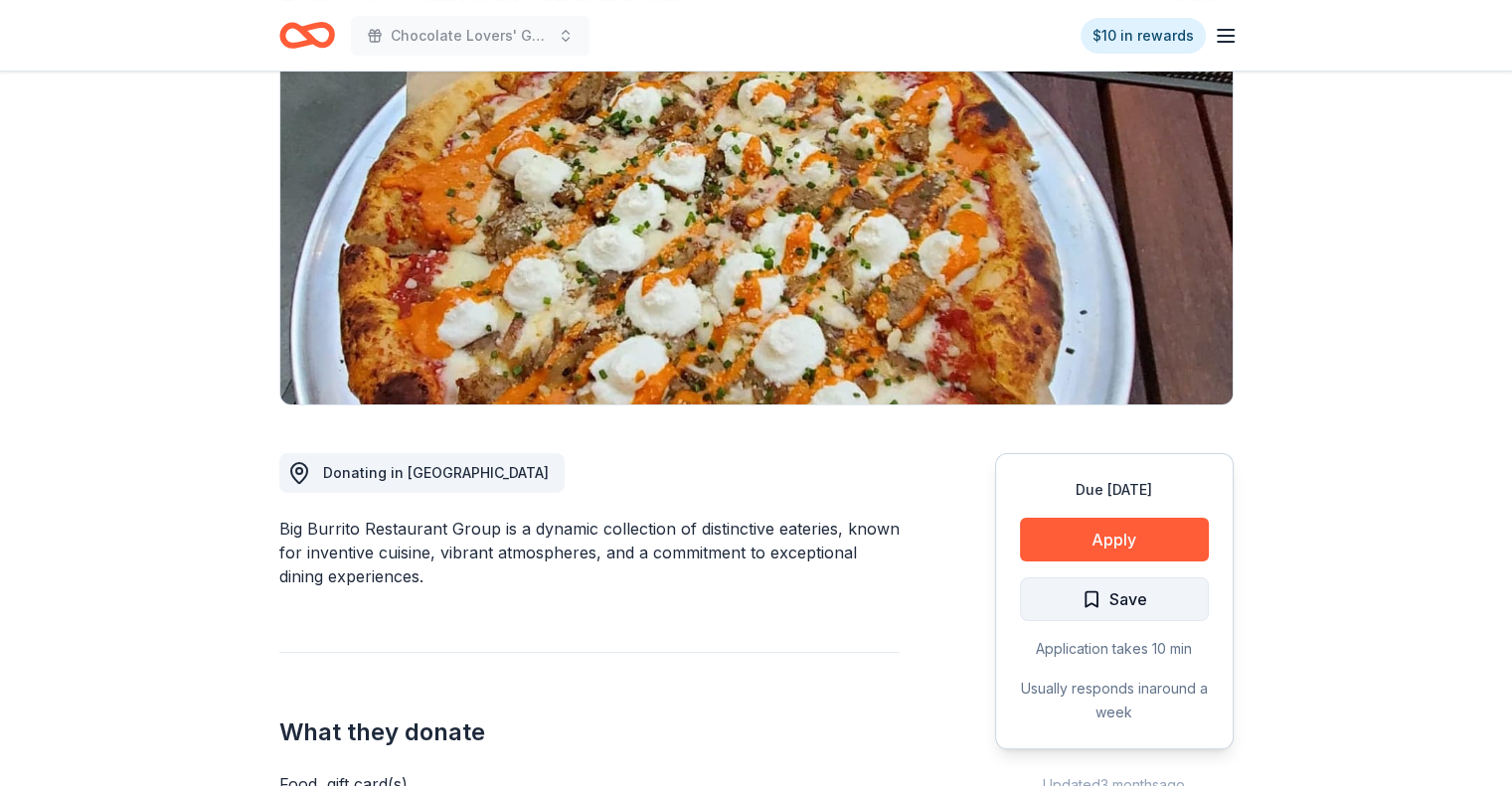
click at [1093, 599] on span "Save" at bounding box center [1115, 599] width 66 height 26
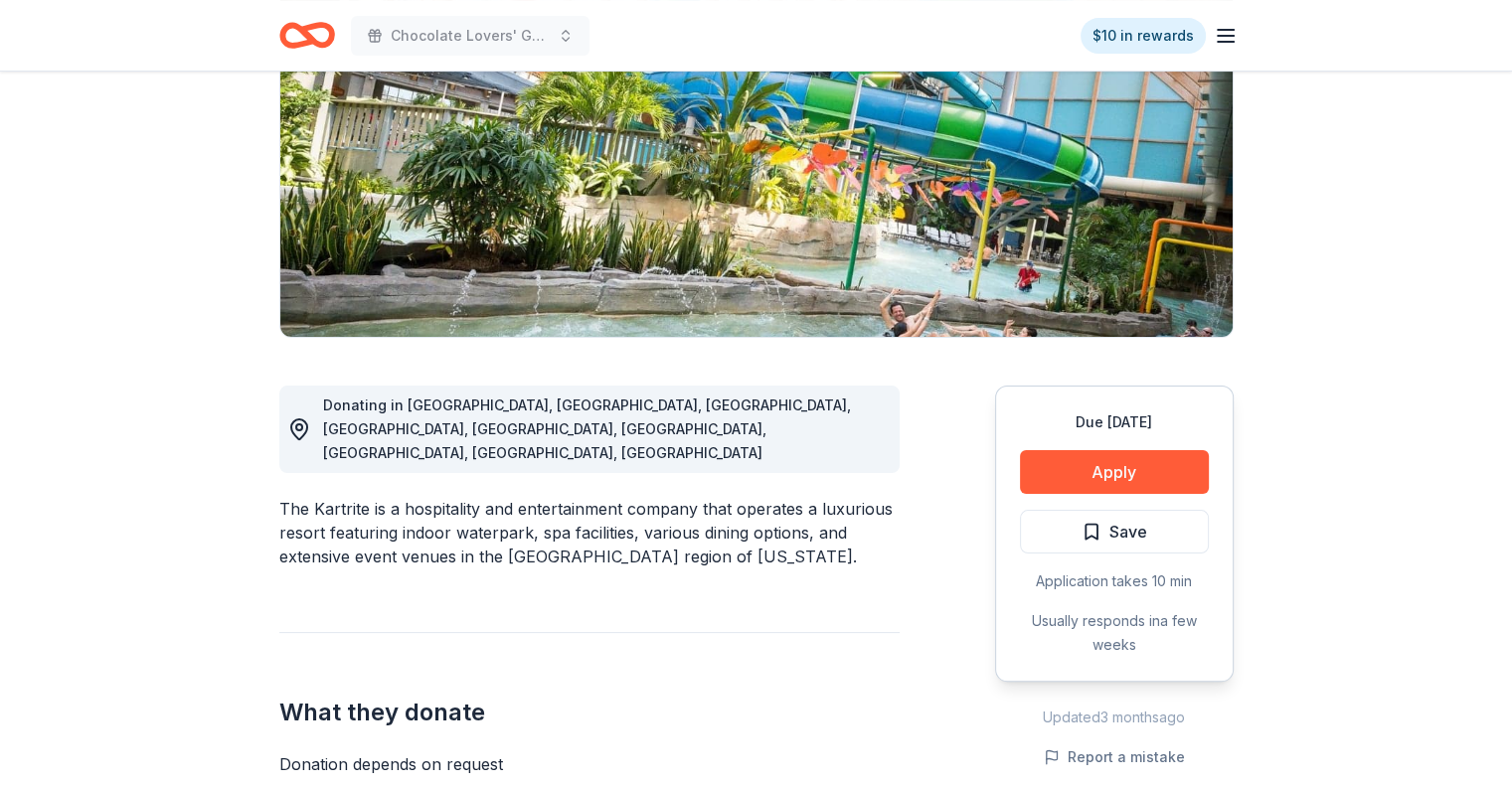
scroll to position [298, 0]
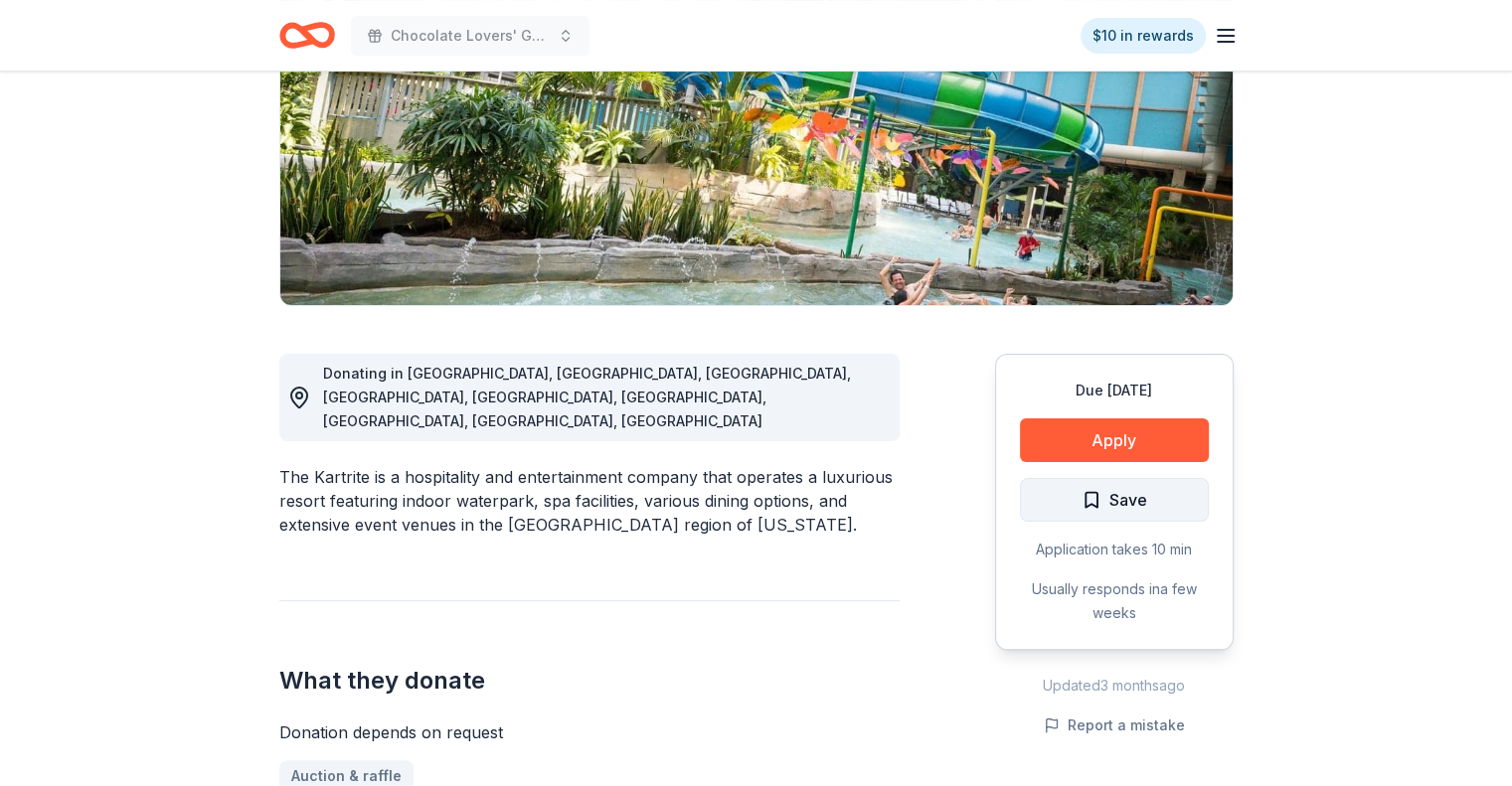
click at [1103, 503] on span "Save" at bounding box center [1115, 500] width 66 height 26
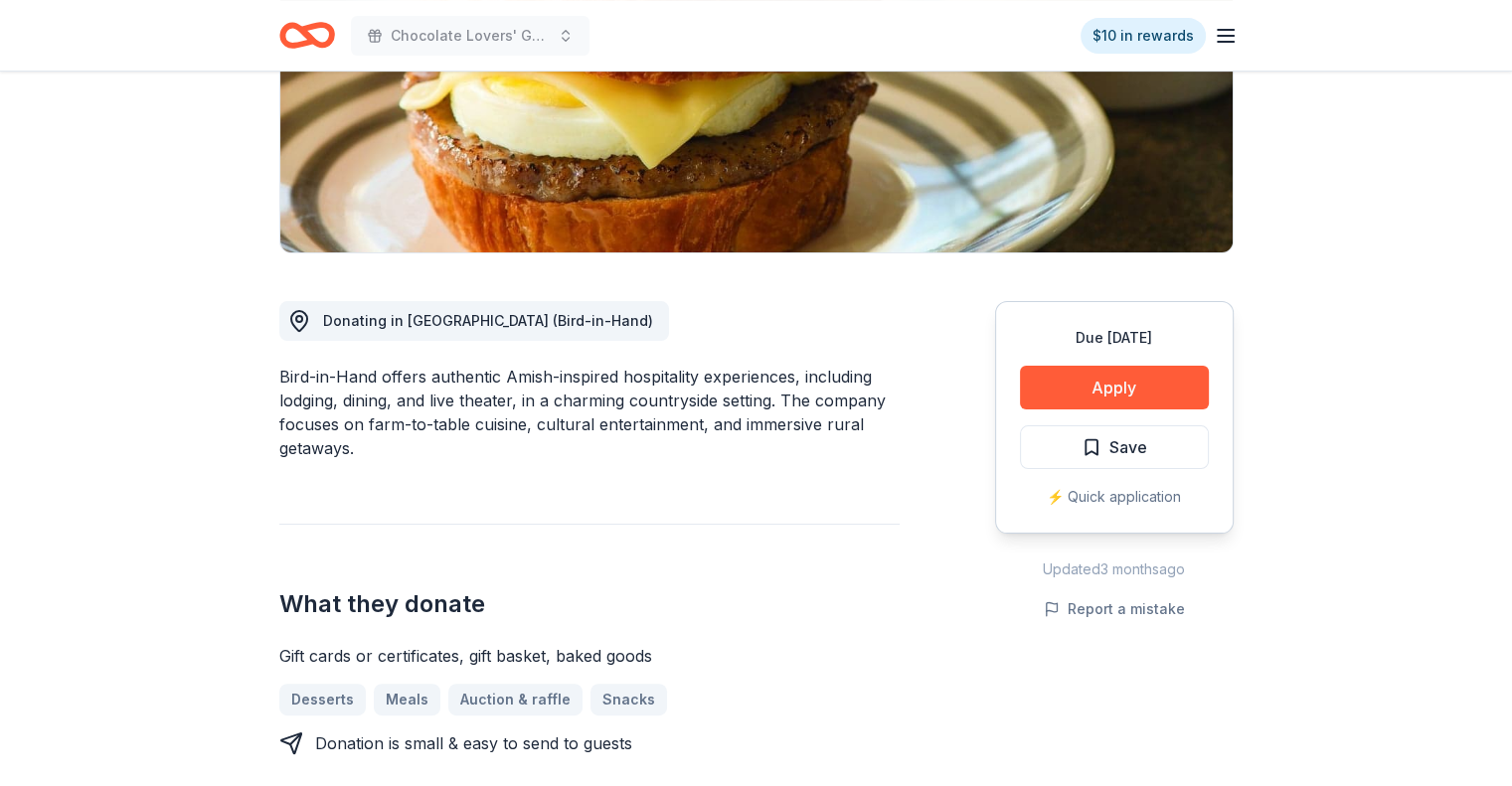
scroll to position [397, 0]
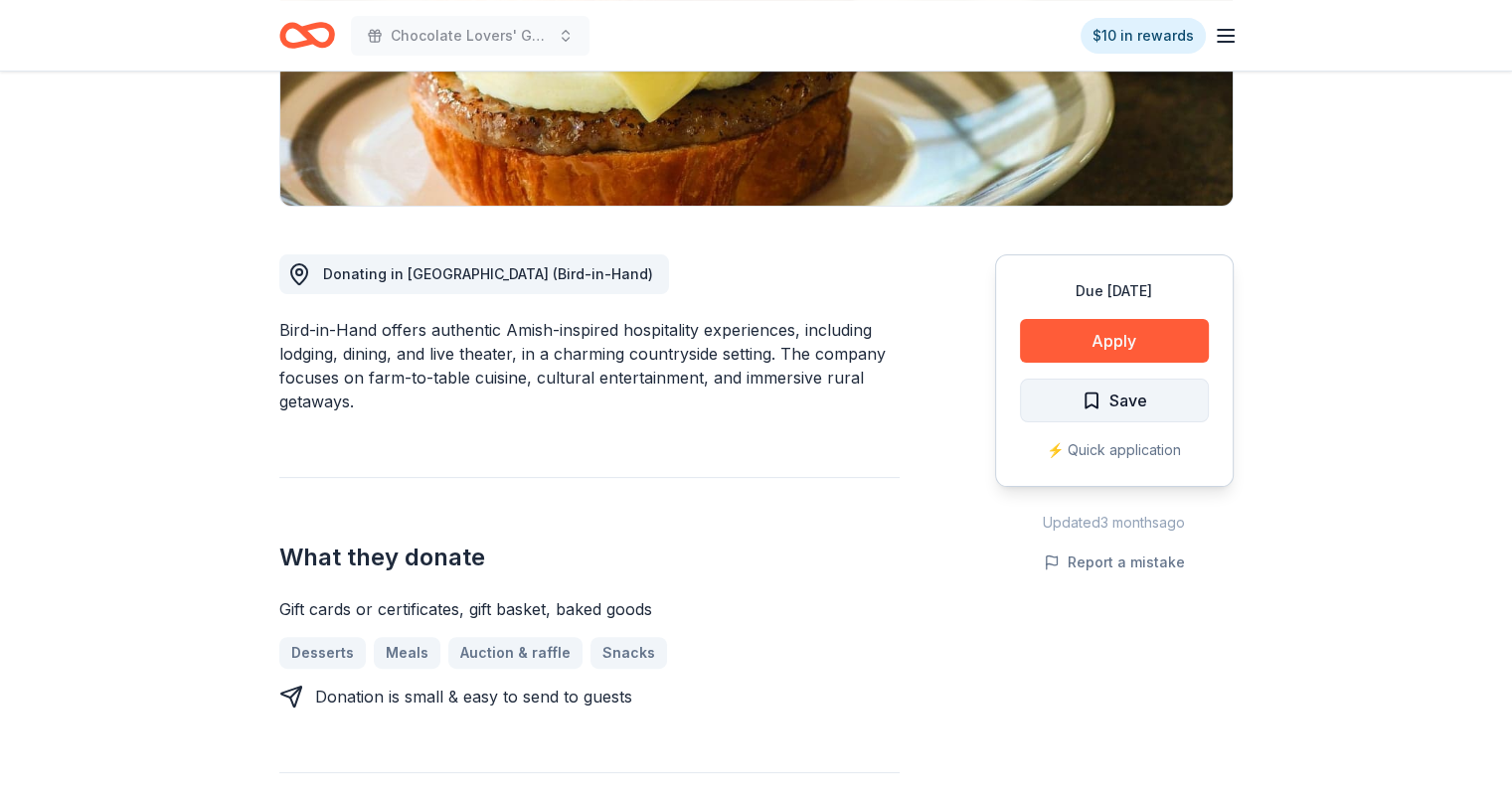
click at [1114, 408] on span "Save" at bounding box center [1128, 400] width 38 height 26
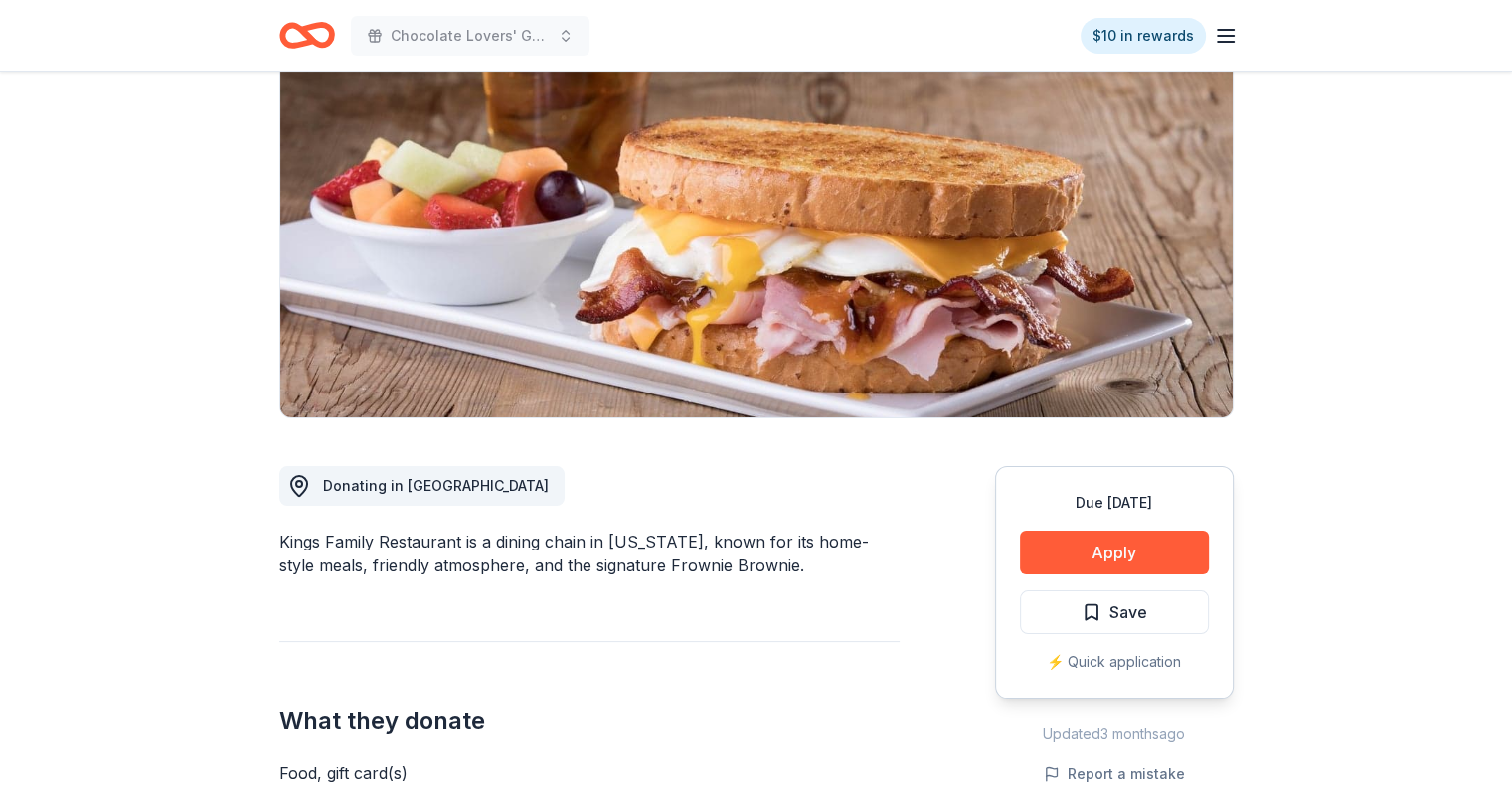
scroll to position [100, 0]
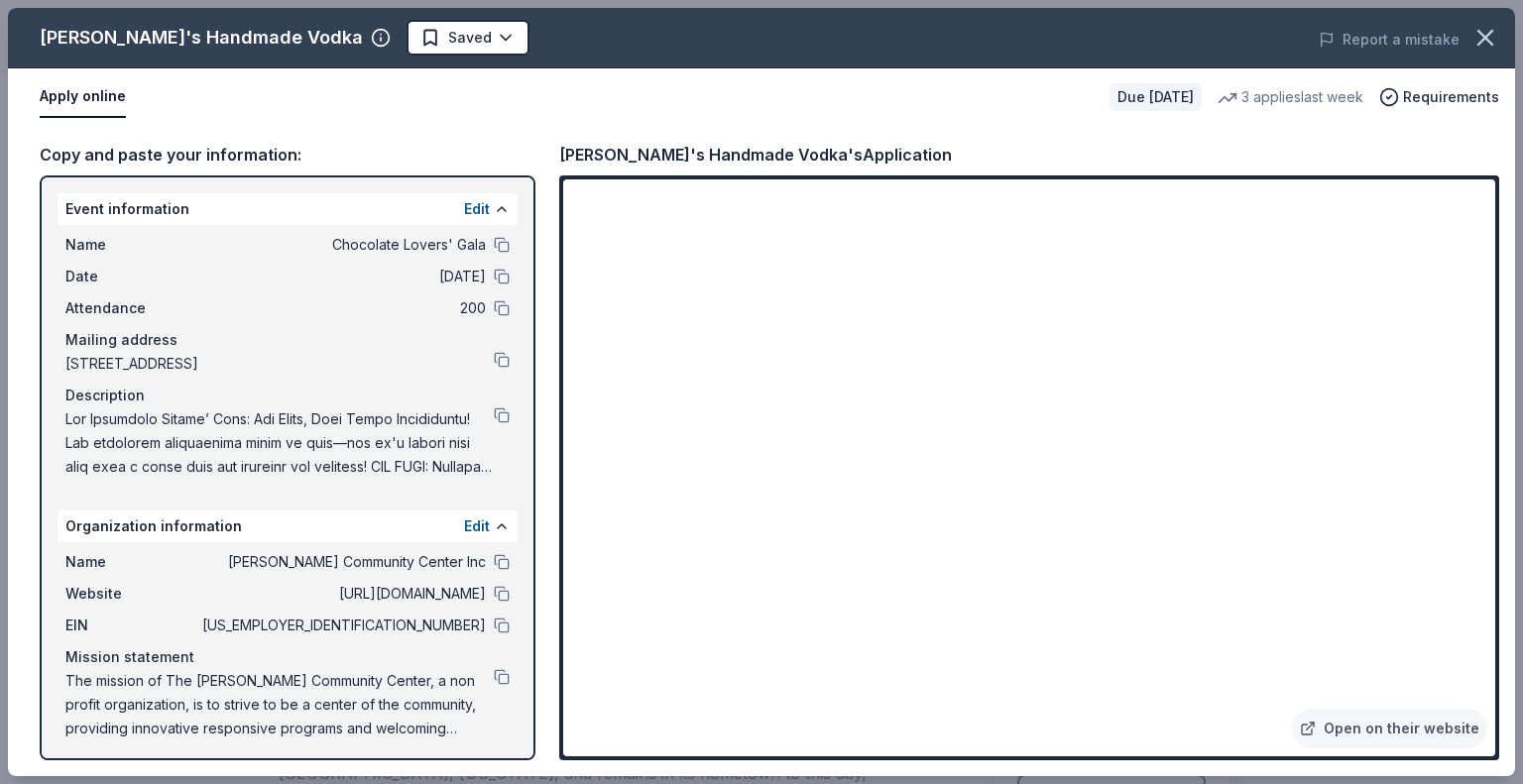
scroll to position [198, 0]
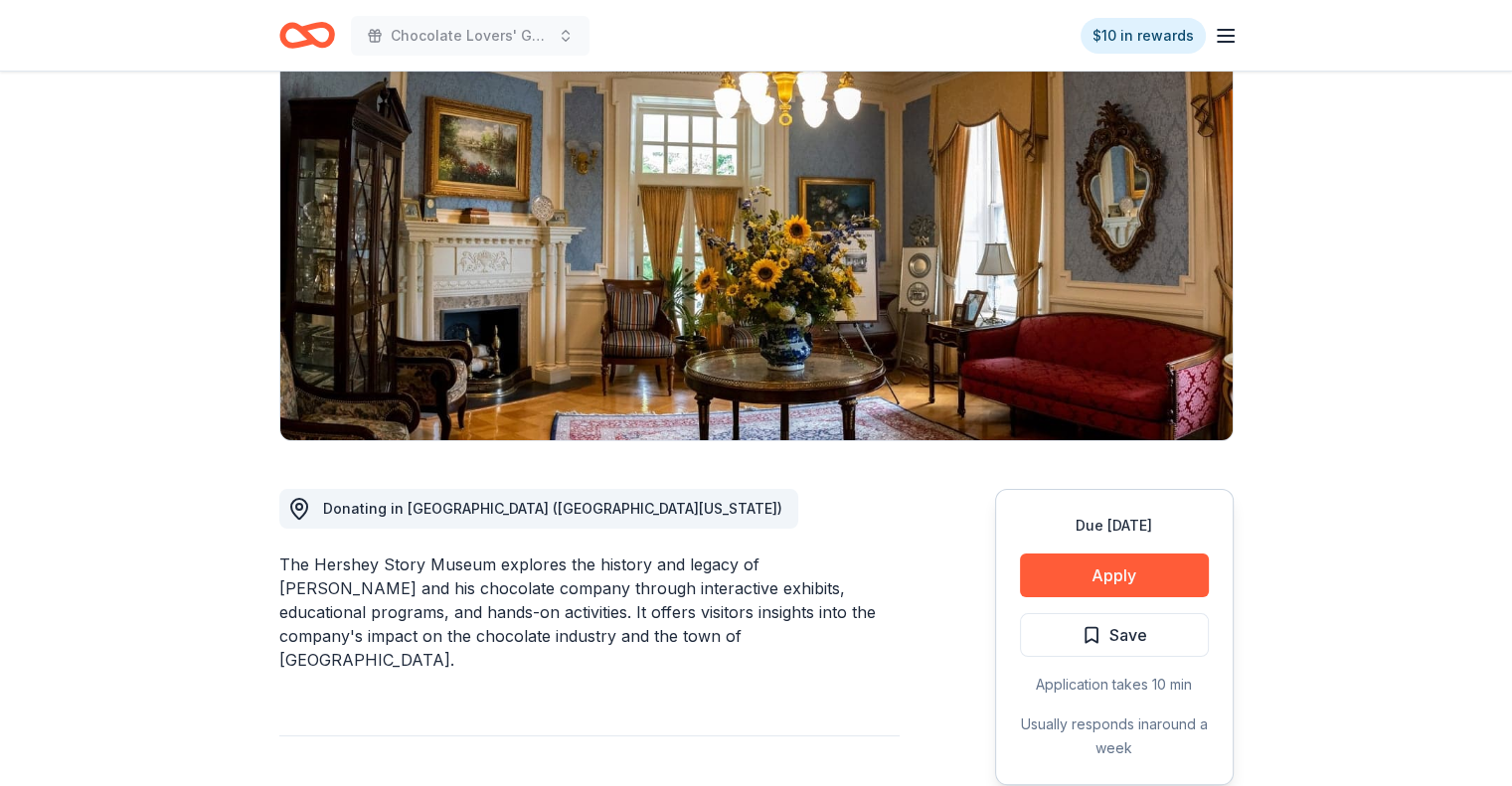
scroll to position [198, 0]
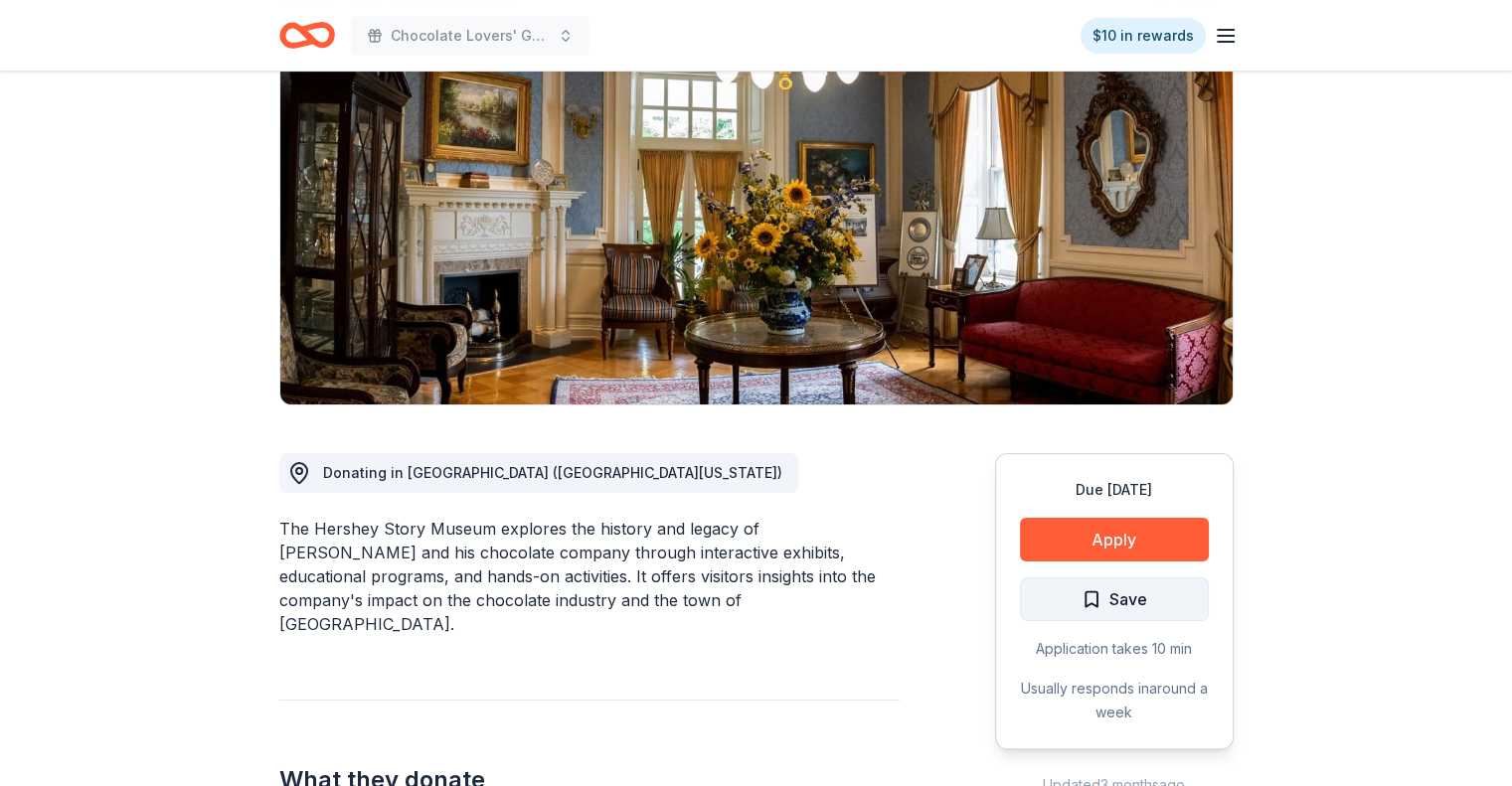
click at [1104, 607] on span "Save" at bounding box center [1115, 599] width 66 height 26
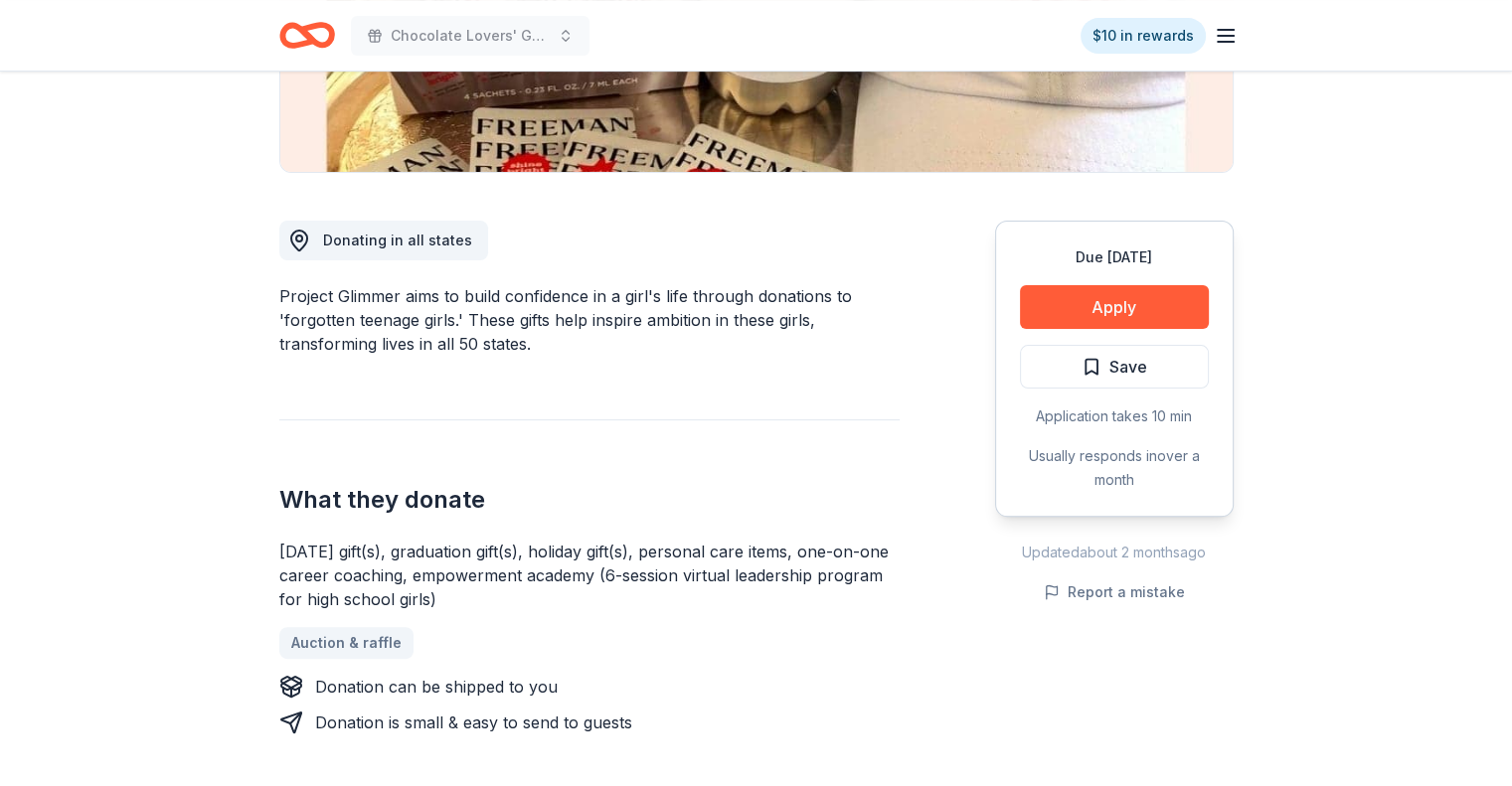
scroll to position [397, 0]
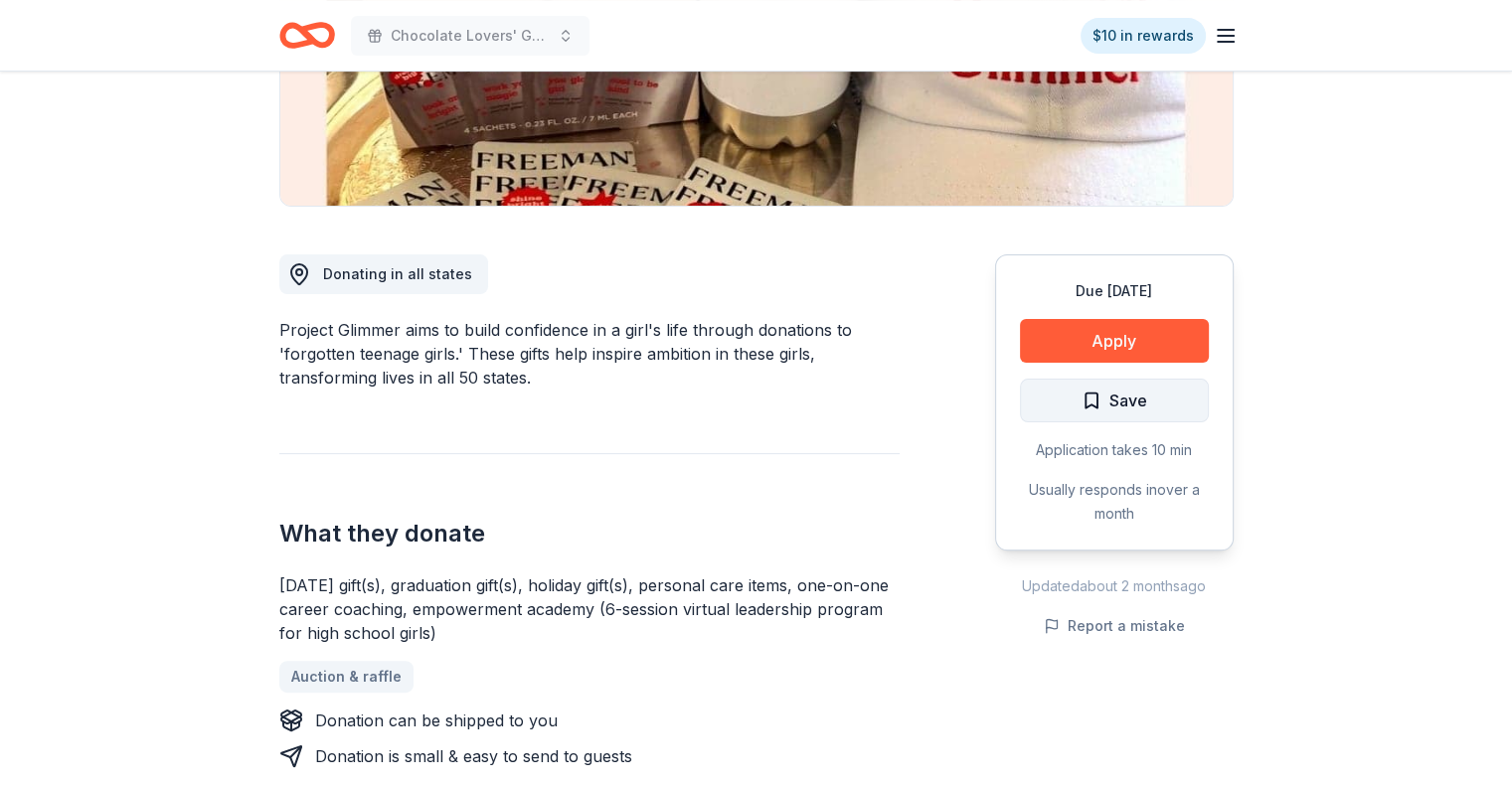
click at [1115, 398] on span "Save" at bounding box center [1128, 400] width 38 height 26
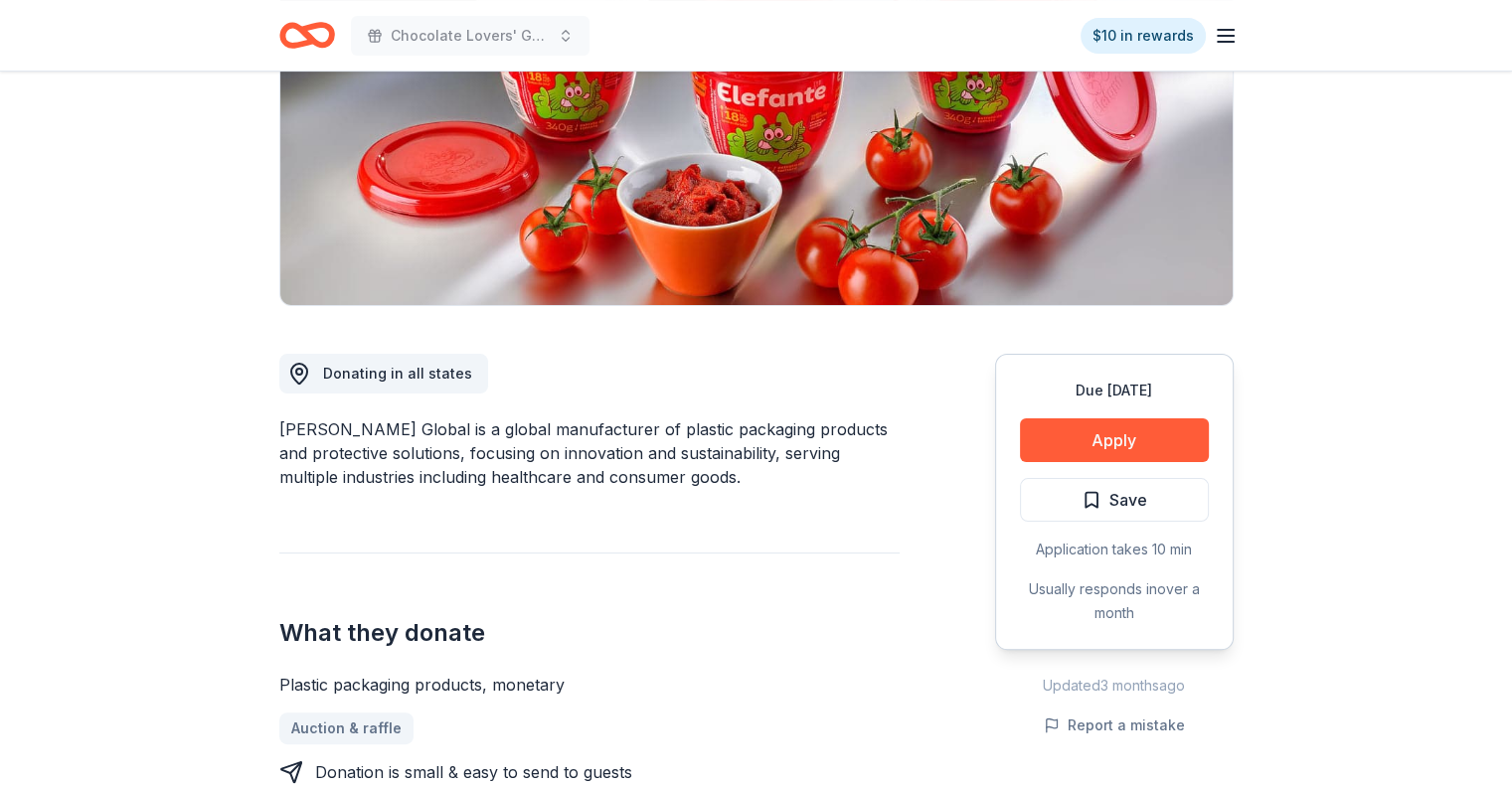
scroll to position [397, 0]
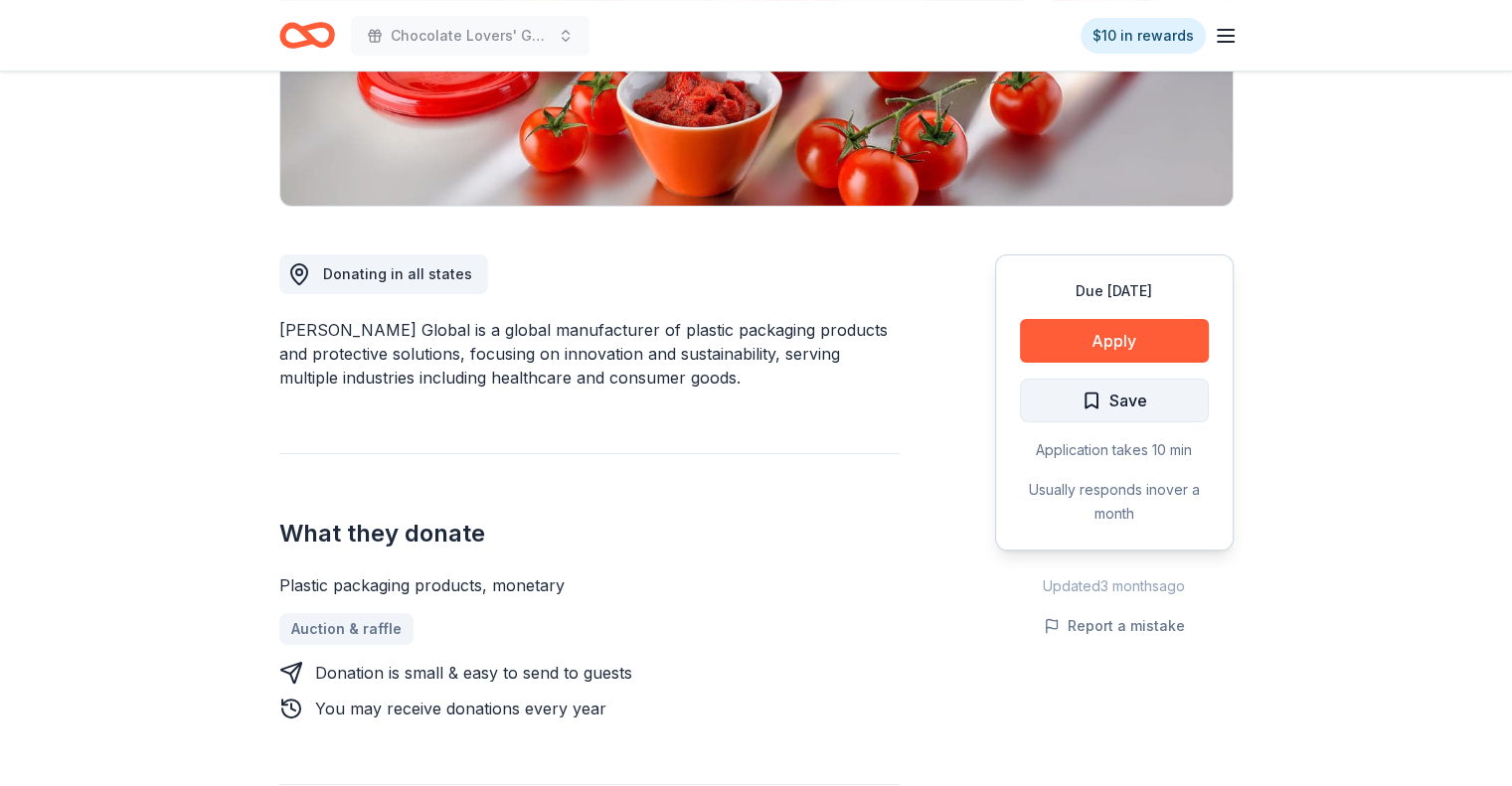
click at [1049, 404] on button "Save" at bounding box center [1114, 400] width 189 height 44
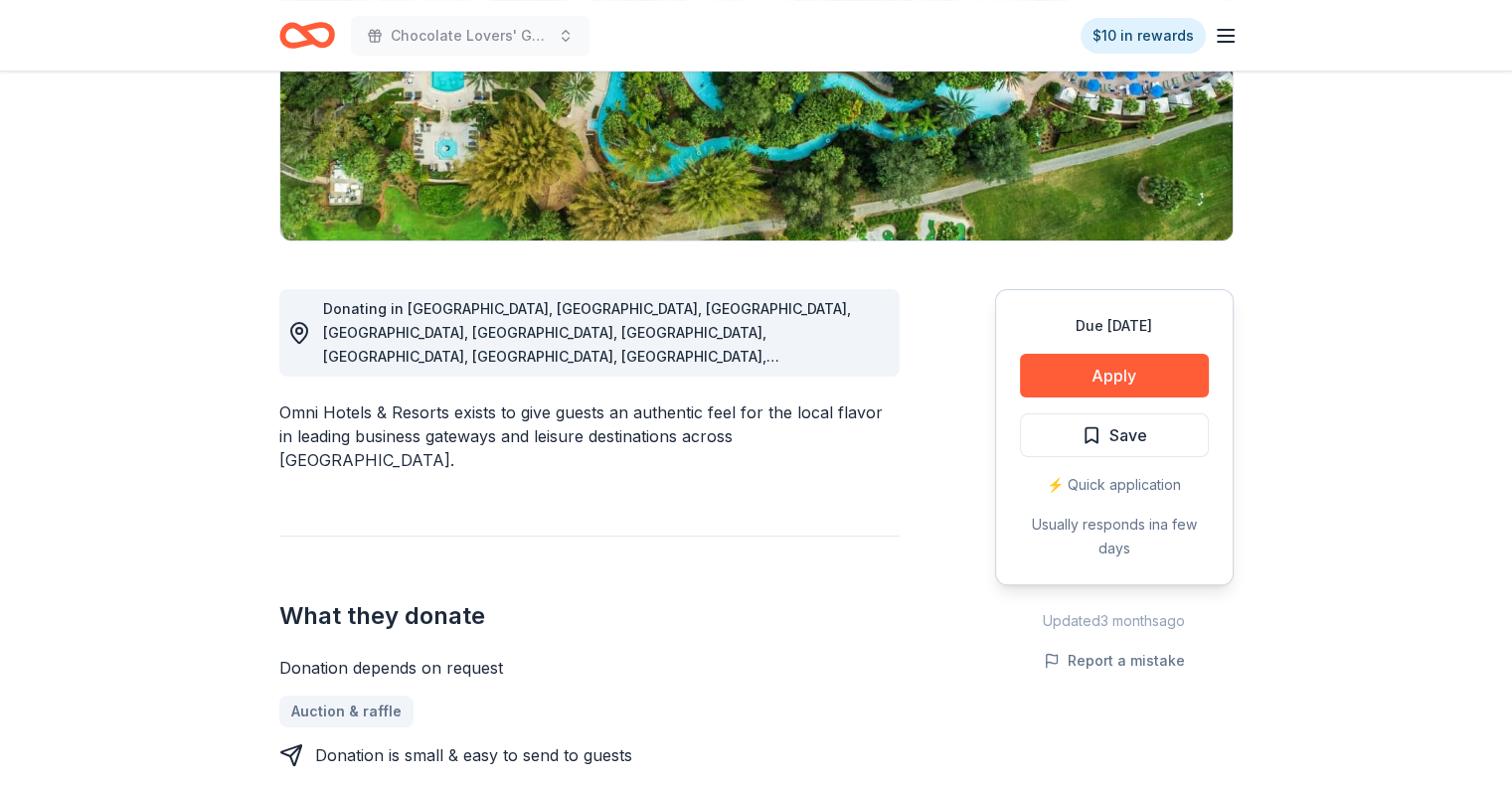
scroll to position [397, 0]
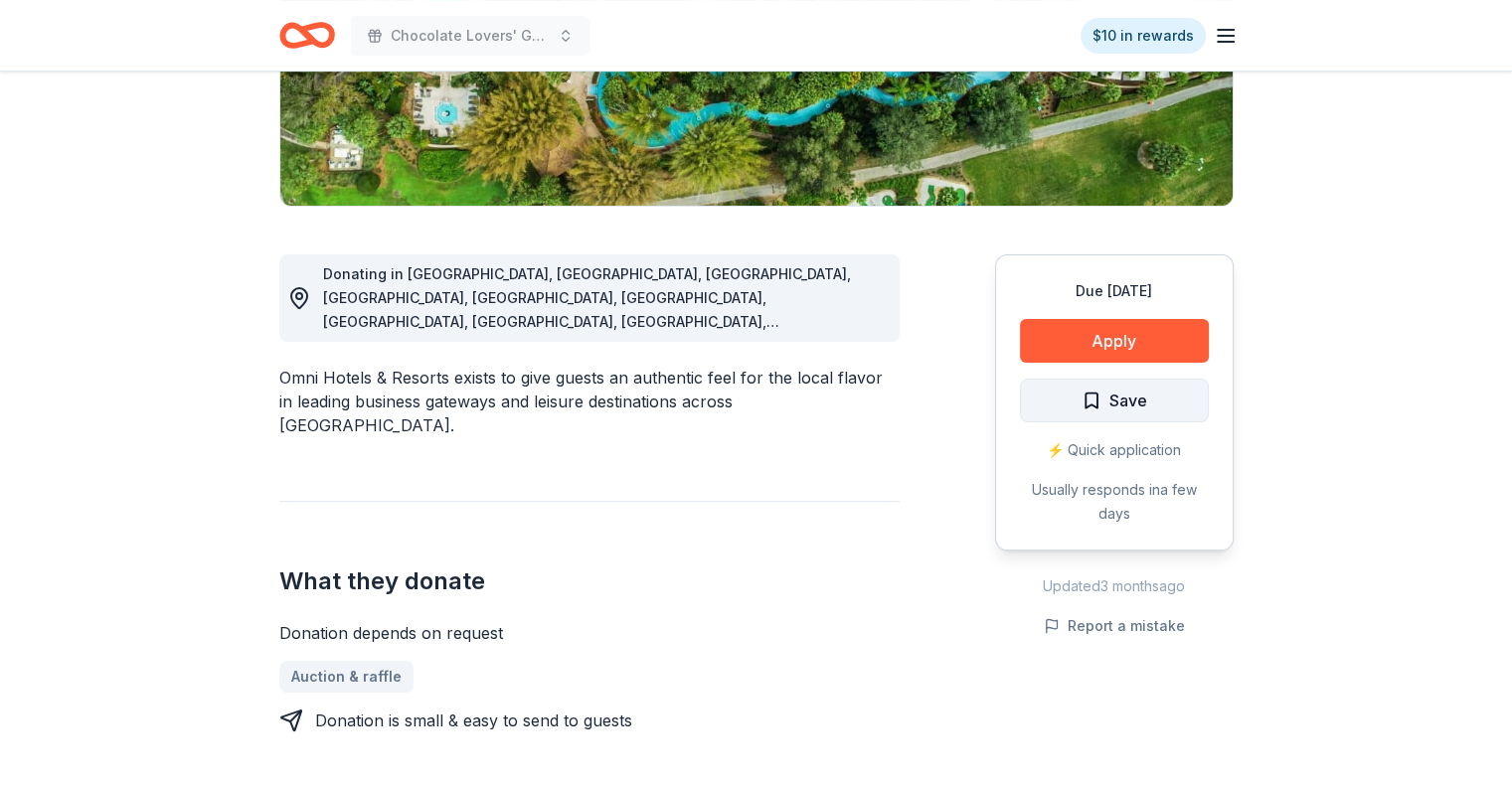
click at [1076, 400] on button "Save" at bounding box center [1114, 400] width 189 height 44
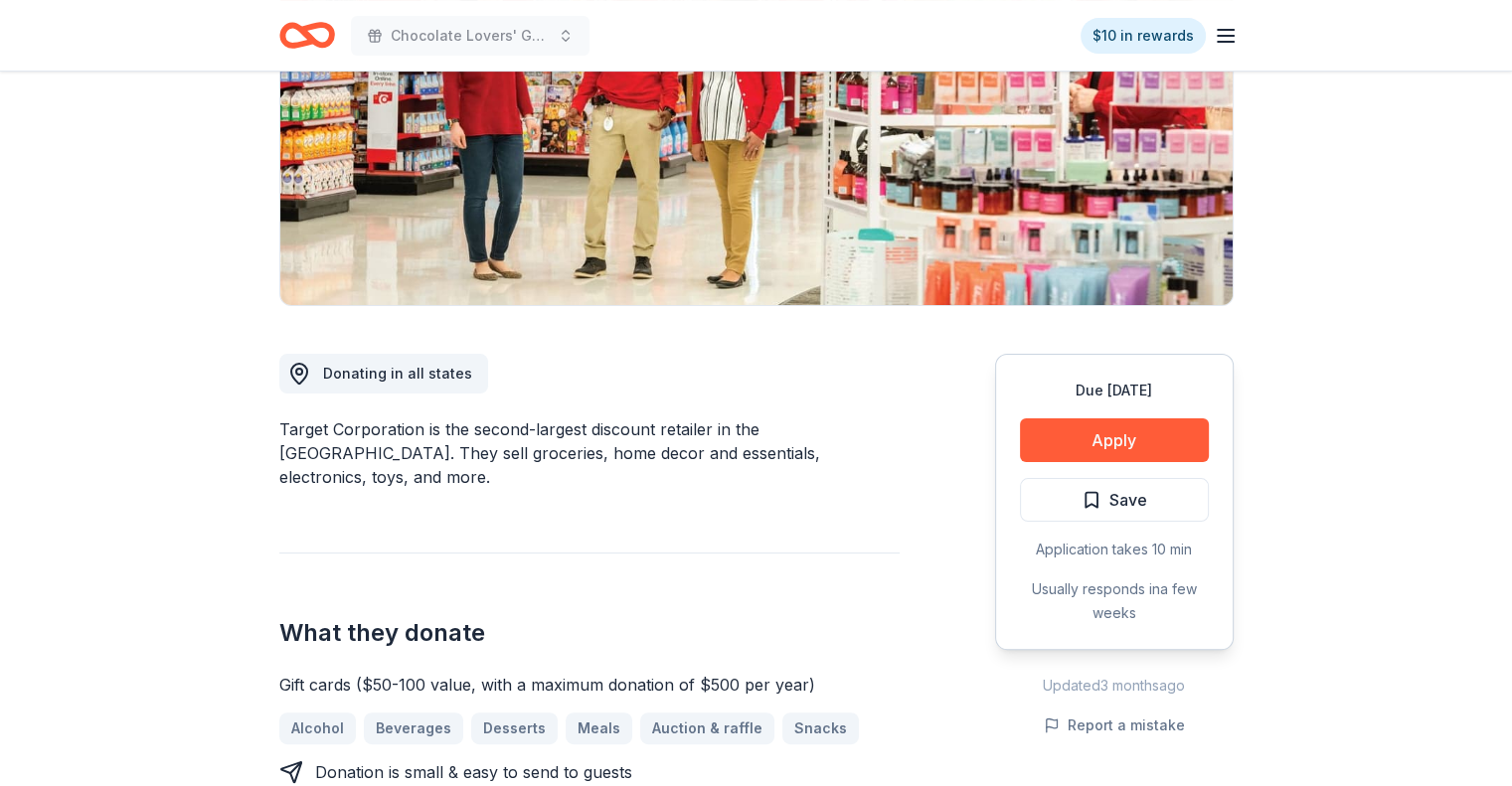
scroll to position [397, 0]
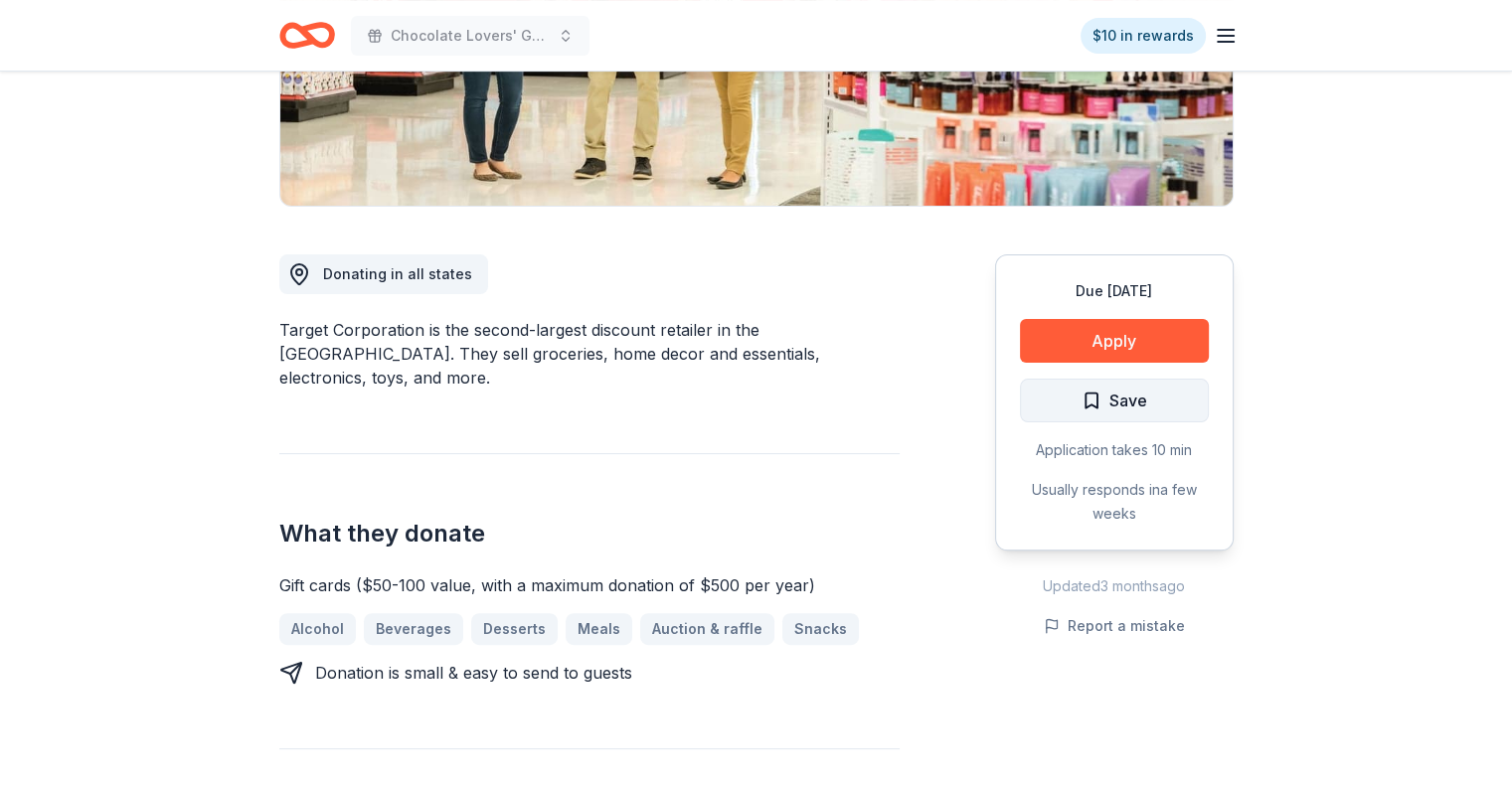
click at [1080, 396] on button "Save" at bounding box center [1114, 400] width 189 height 44
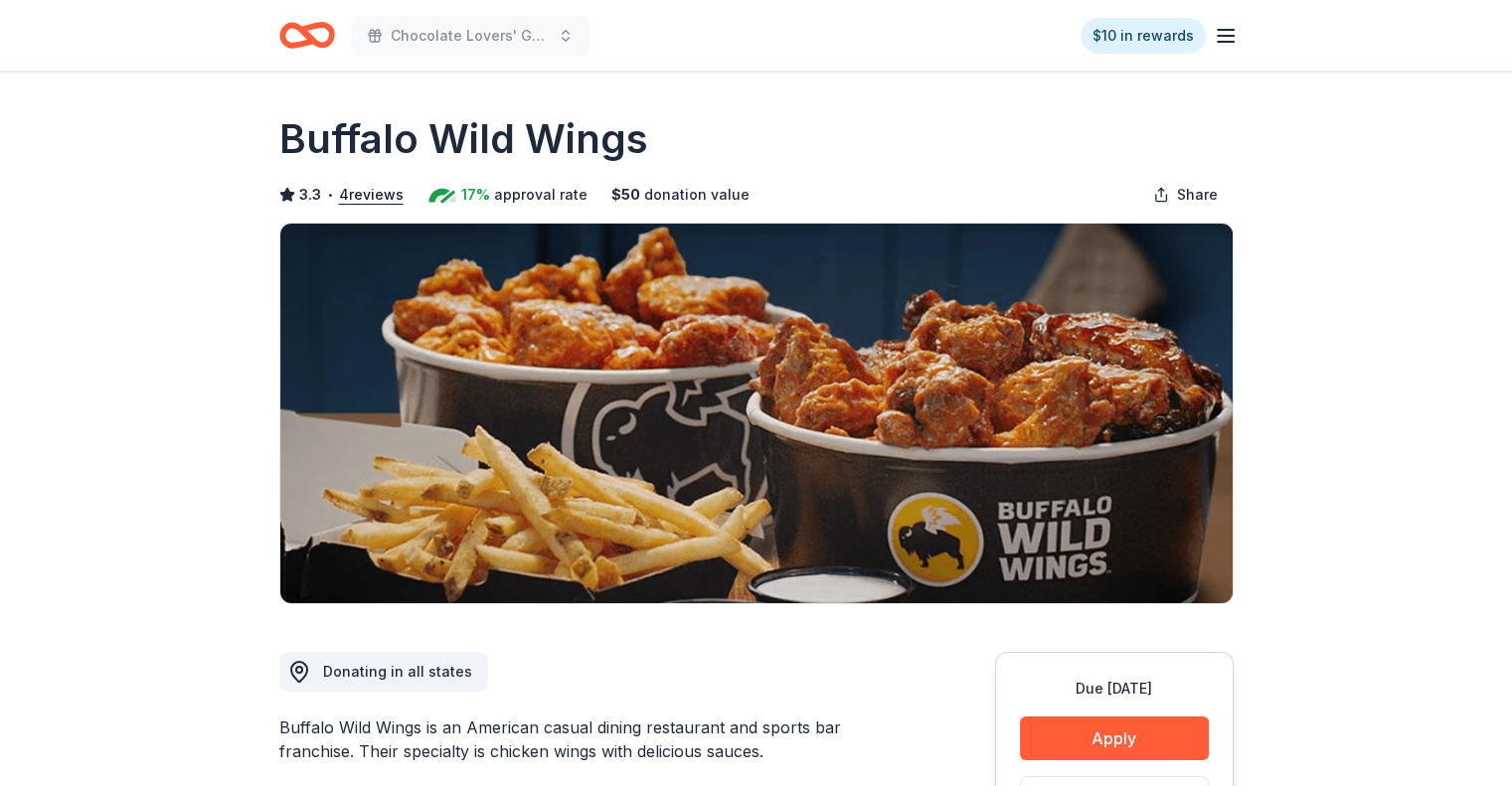
scroll to position [298, 0]
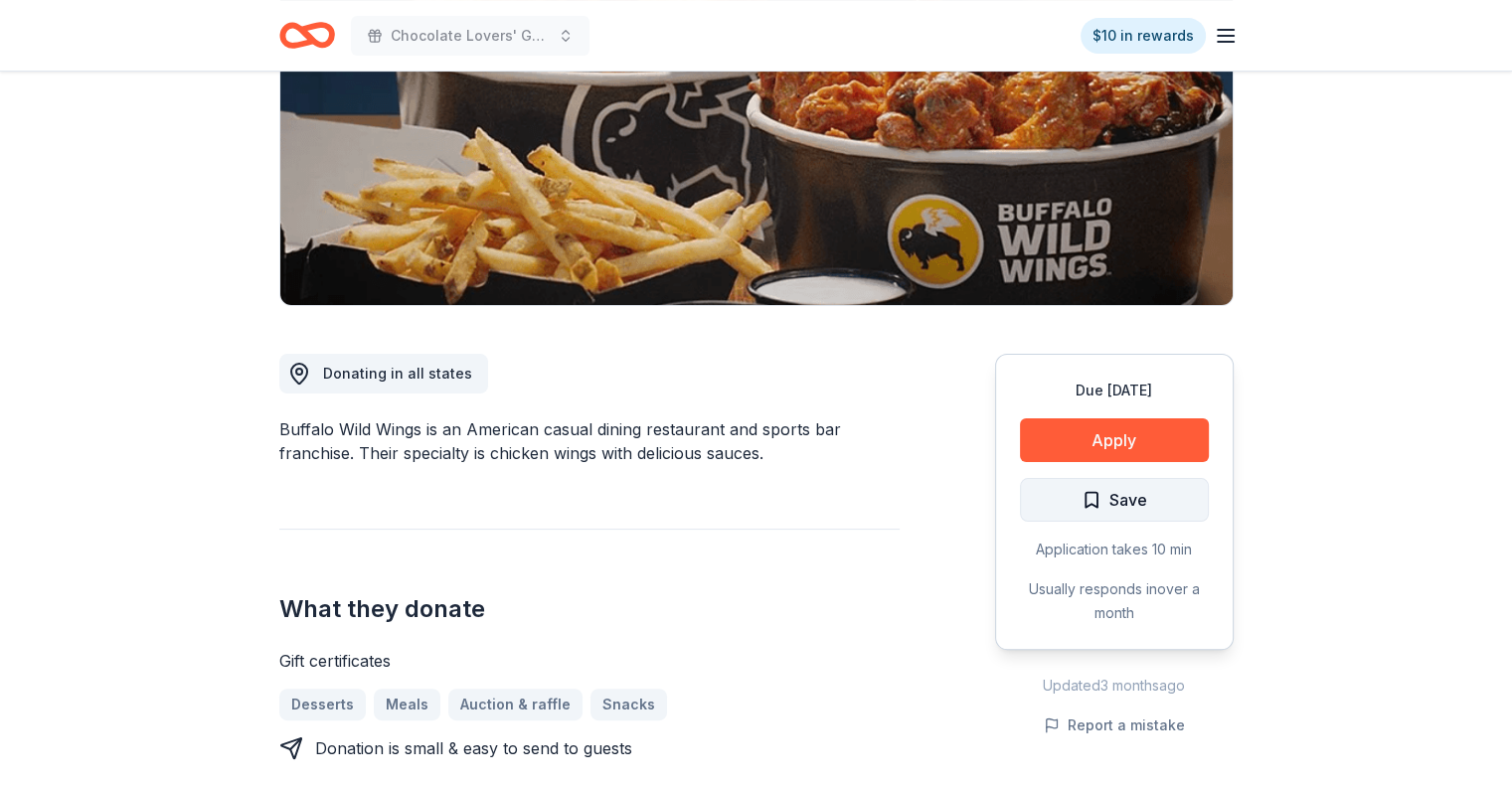
click at [1078, 511] on button "Save" at bounding box center [1114, 500] width 189 height 44
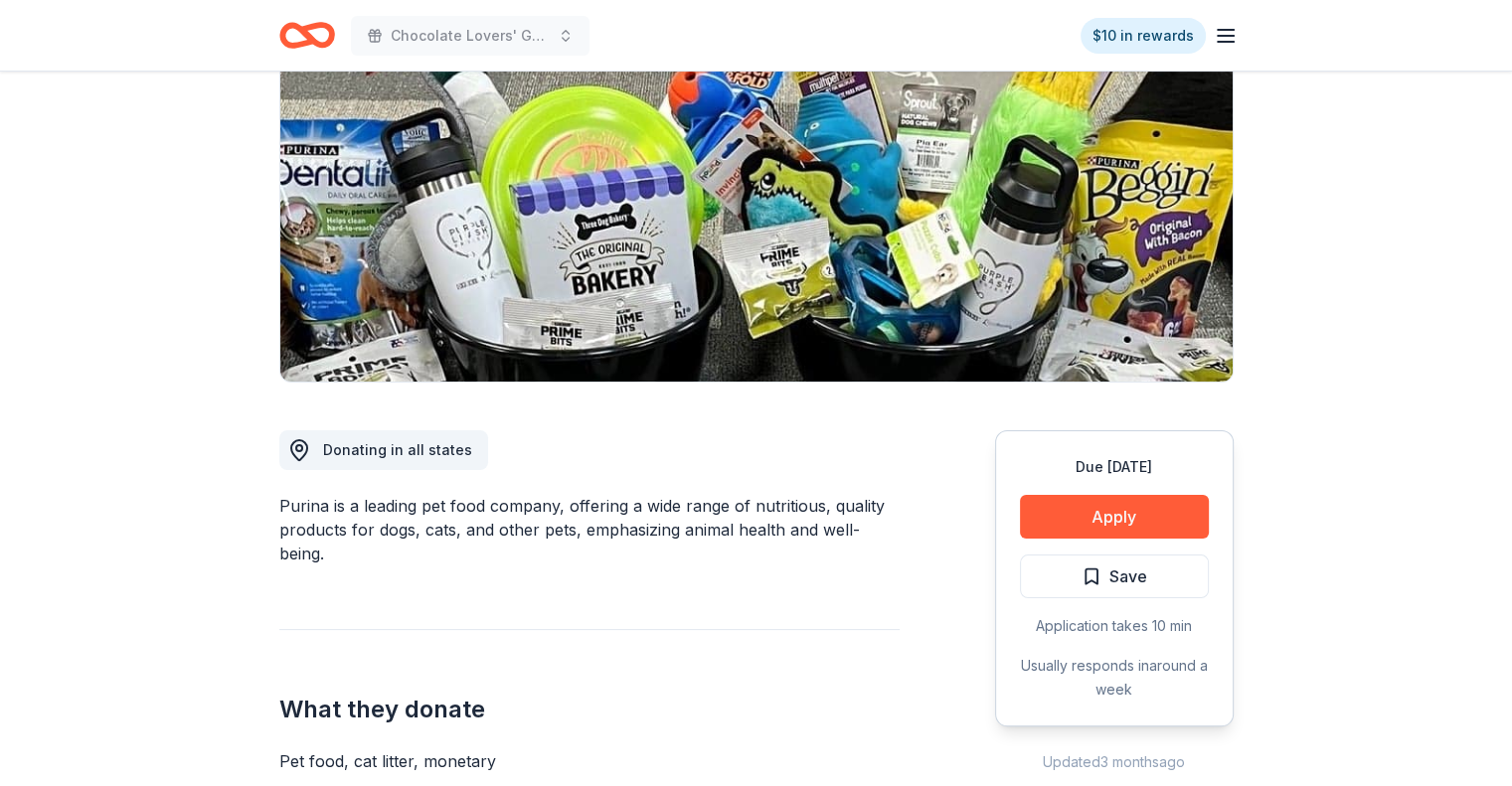
scroll to position [198, 0]
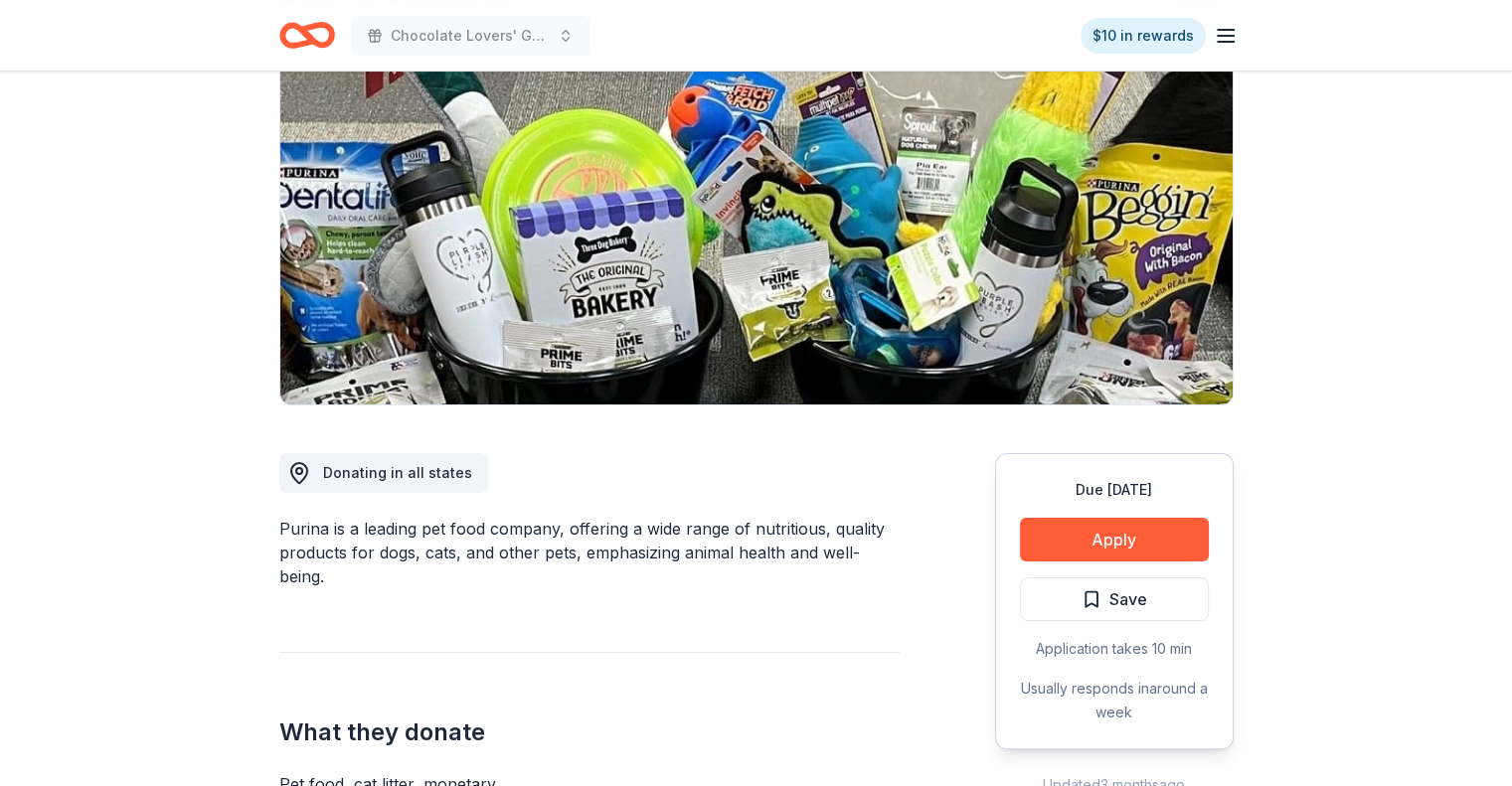
click at [1102, 599] on span "Save" at bounding box center [1115, 599] width 66 height 26
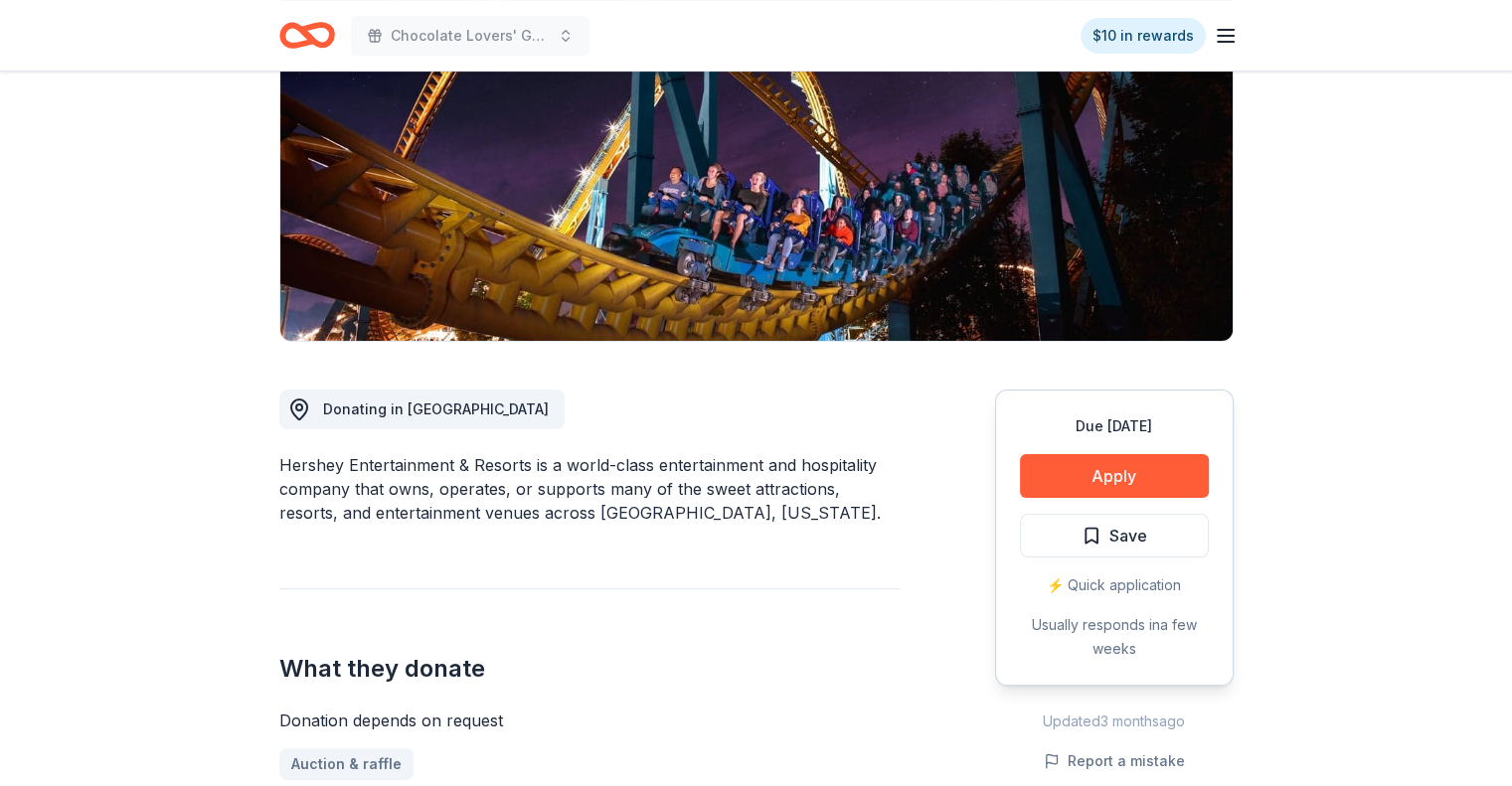
scroll to position [298, 0]
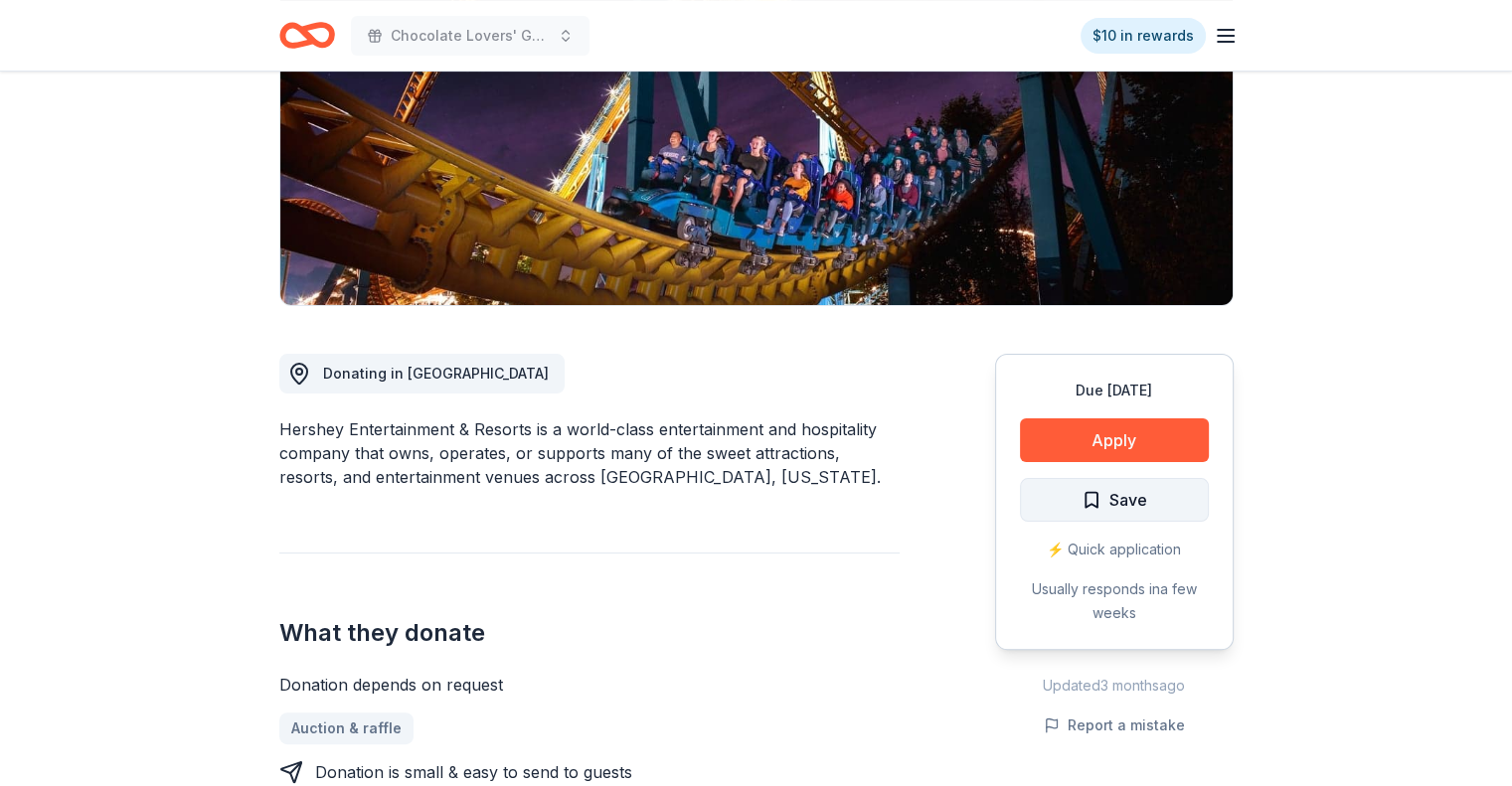
click at [1105, 504] on span "Save" at bounding box center [1115, 500] width 66 height 26
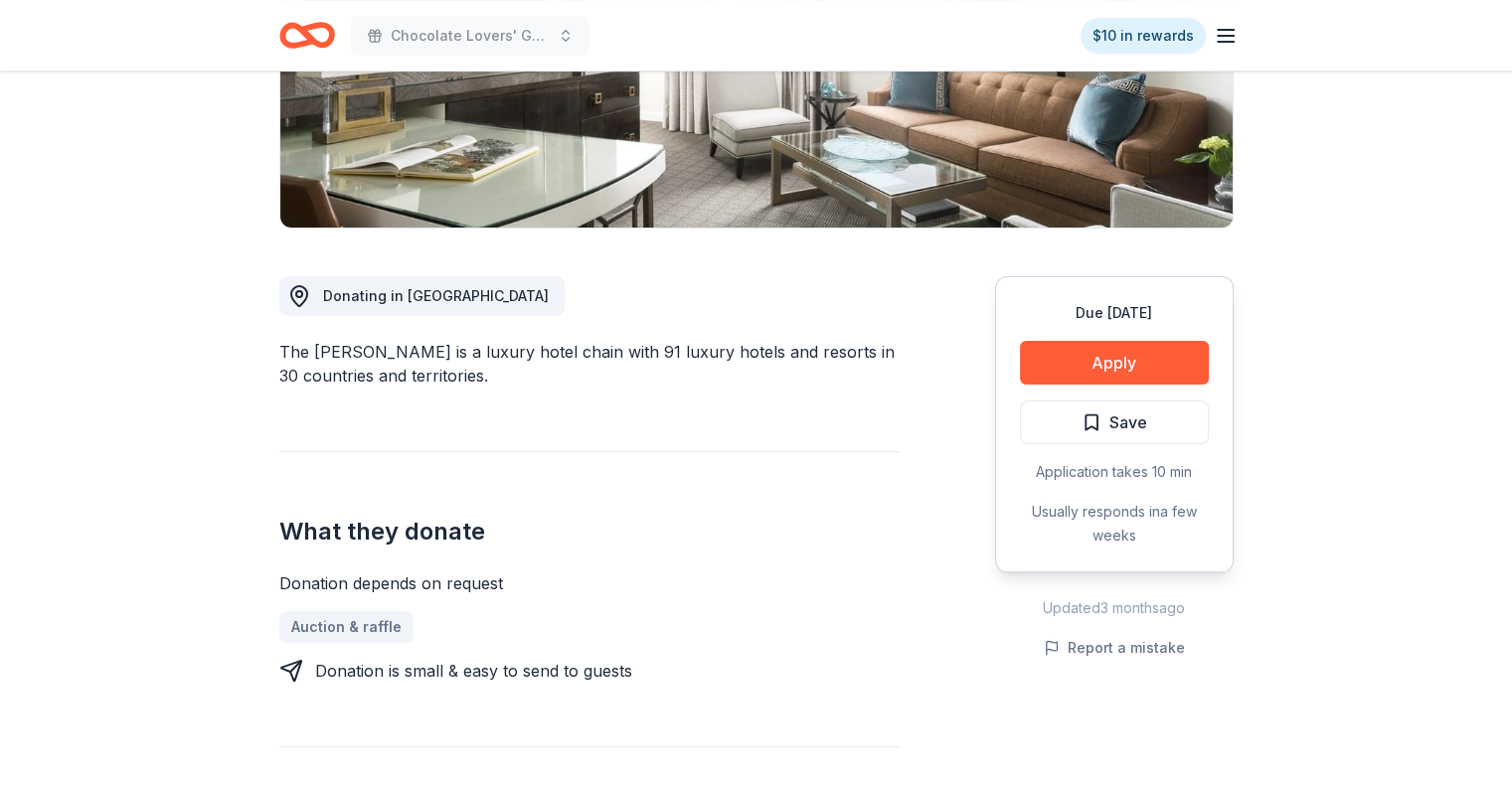
scroll to position [397, 0]
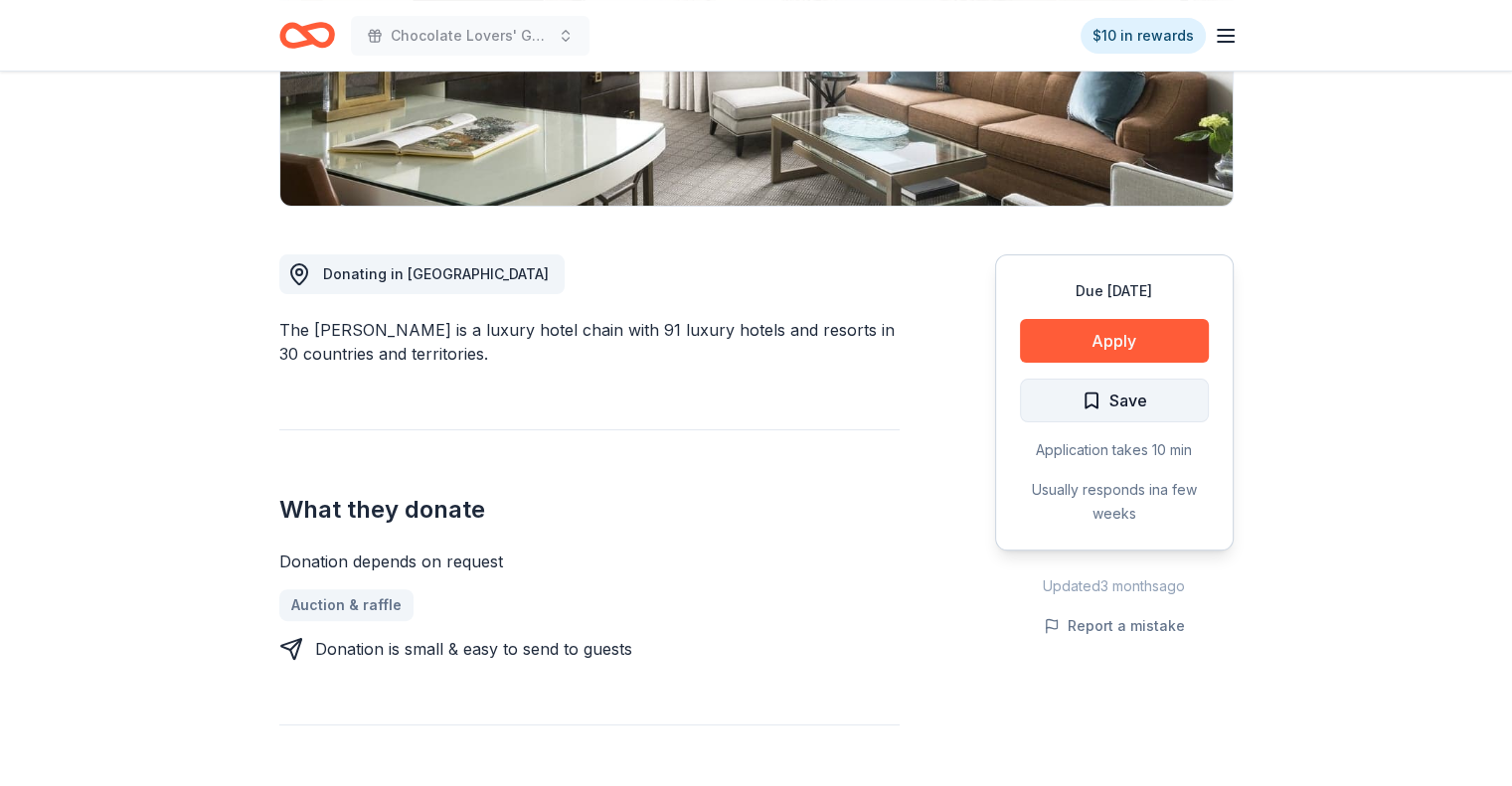
click at [1094, 408] on span "Save" at bounding box center [1115, 400] width 66 height 26
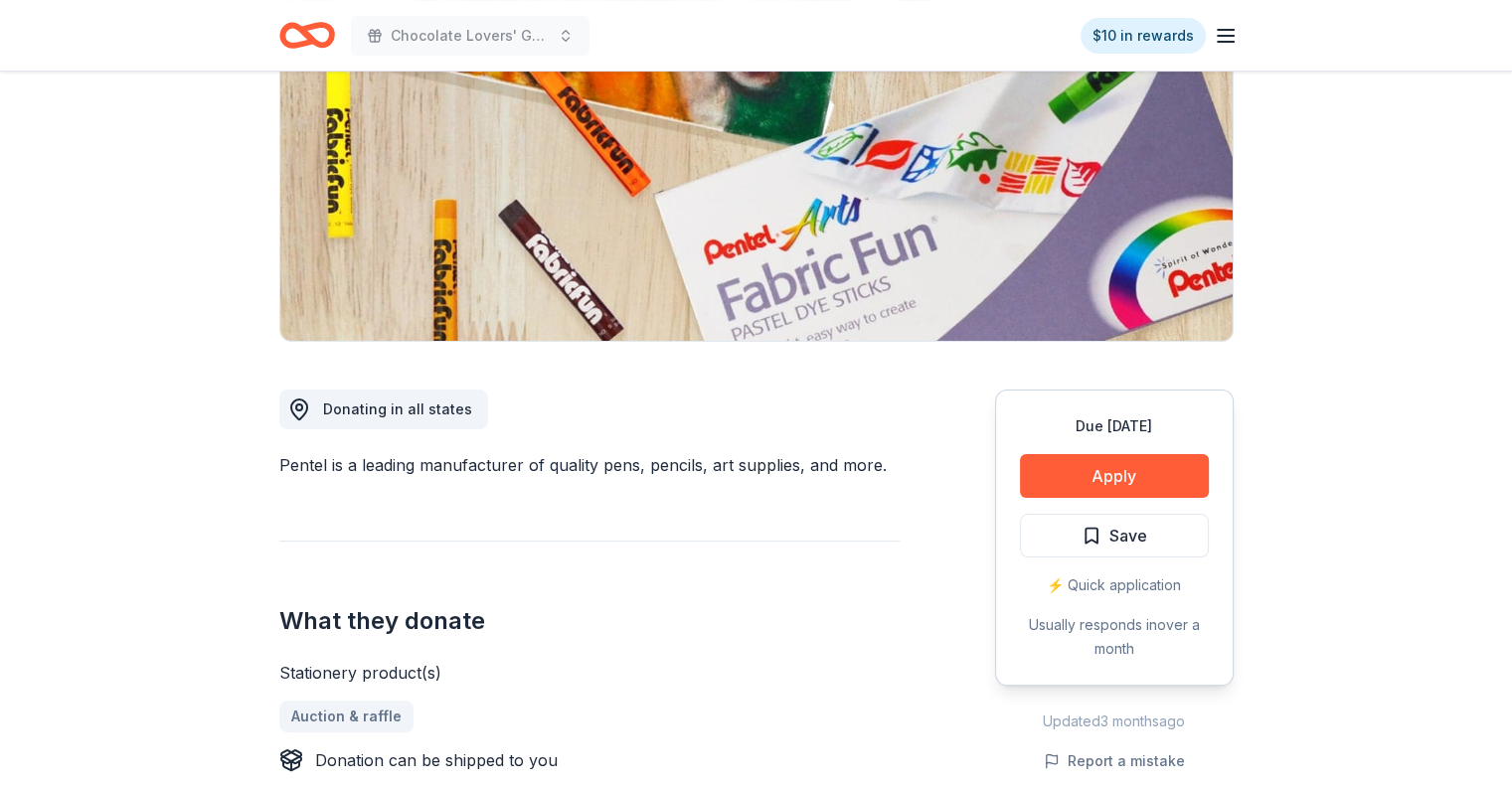
scroll to position [298, 0]
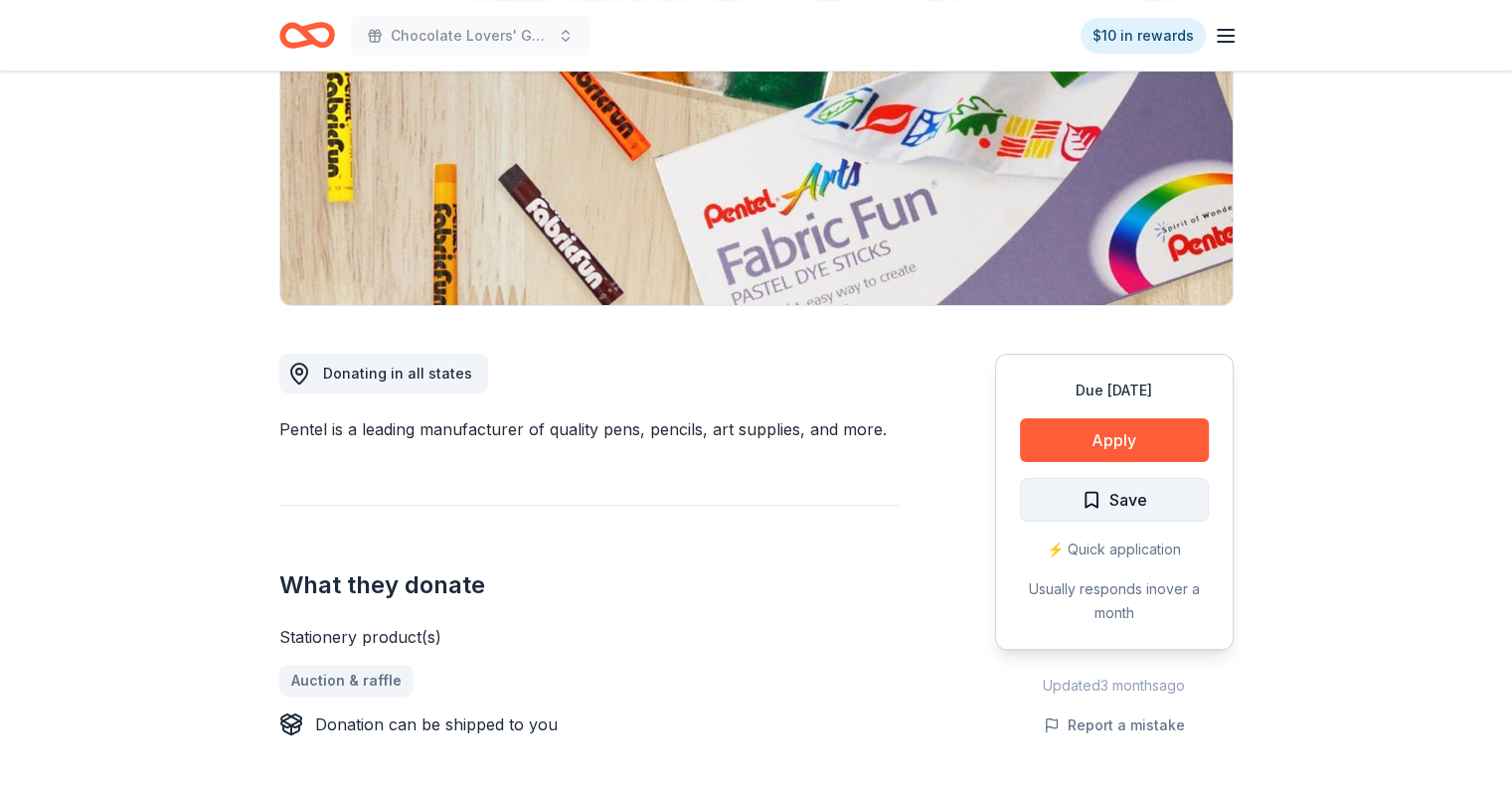
click at [1087, 500] on span "Save" at bounding box center [1115, 500] width 66 height 26
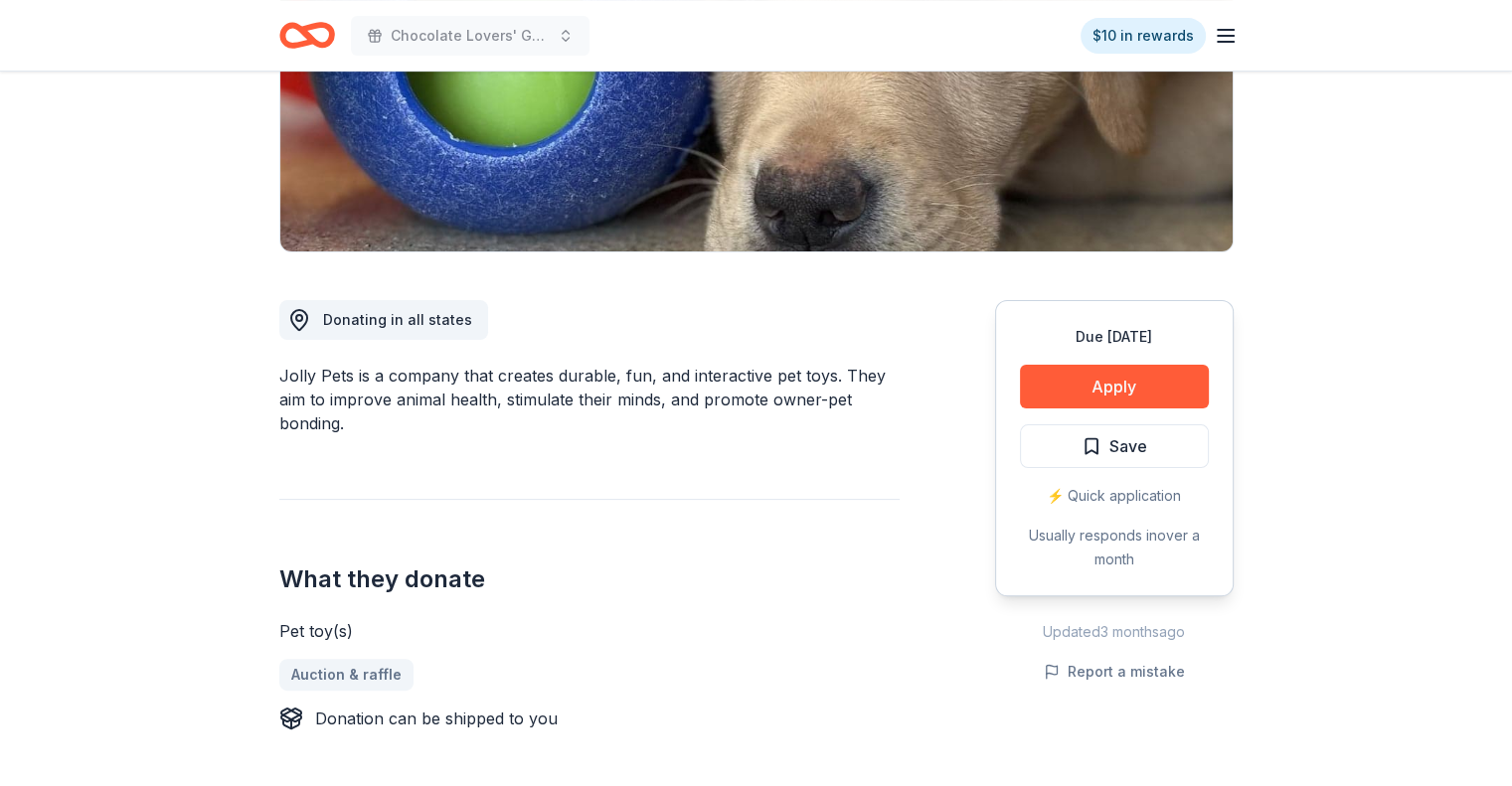
scroll to position [397, 0]
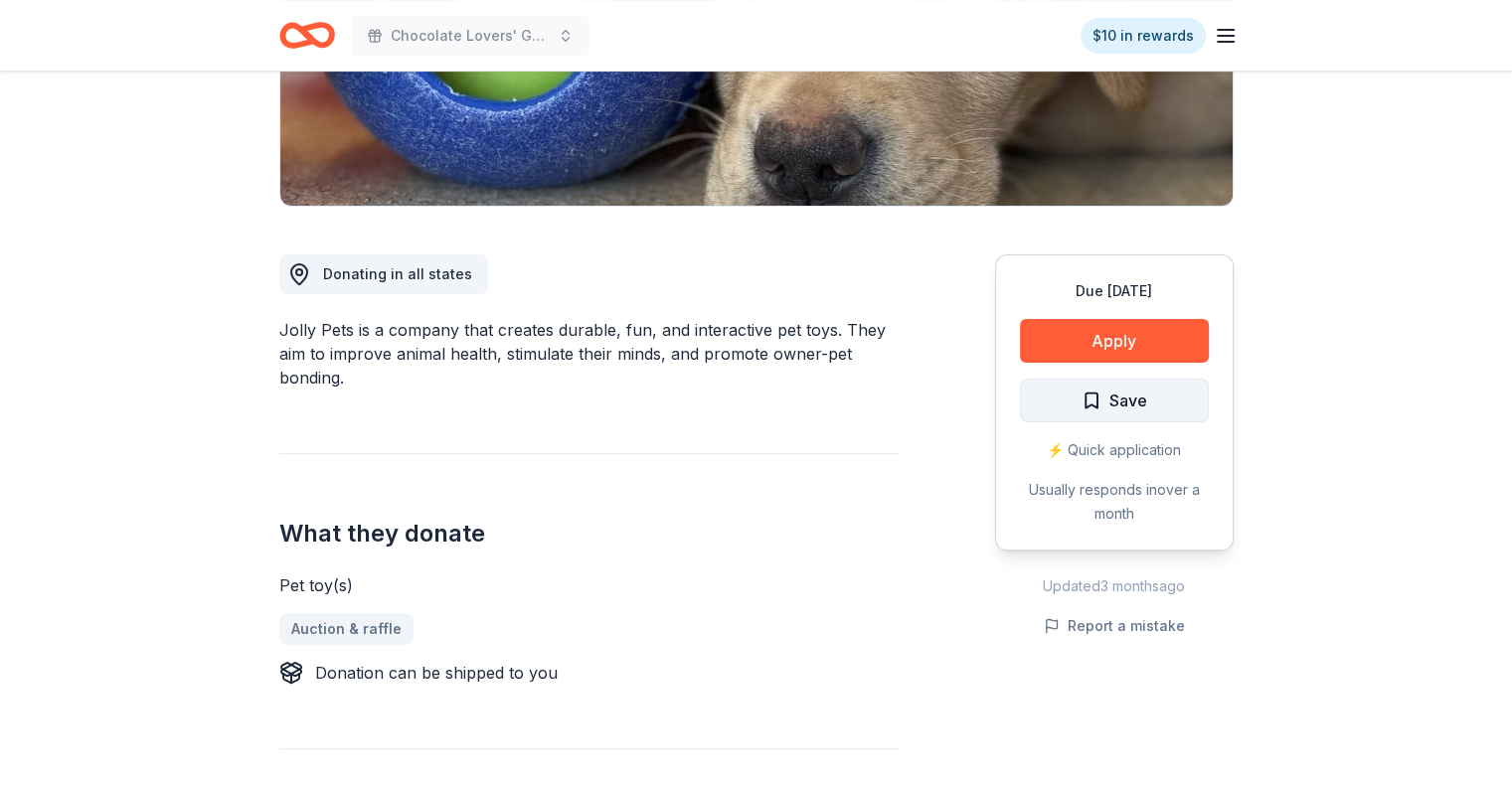
click at [1185, 402] on button "Save" at bounding box center [1114, 400] width 189 height 44
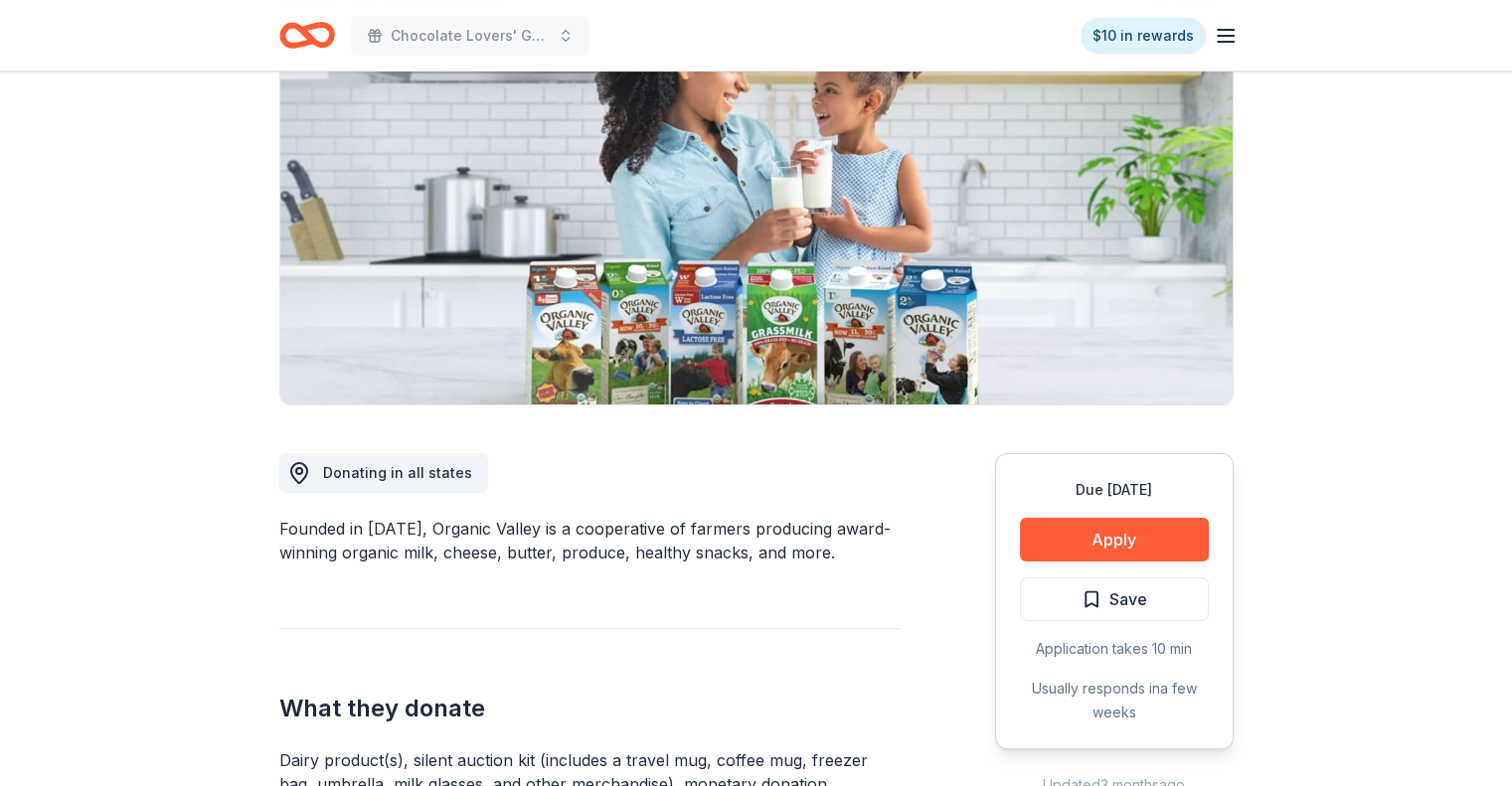
scroll to position [298, 0]
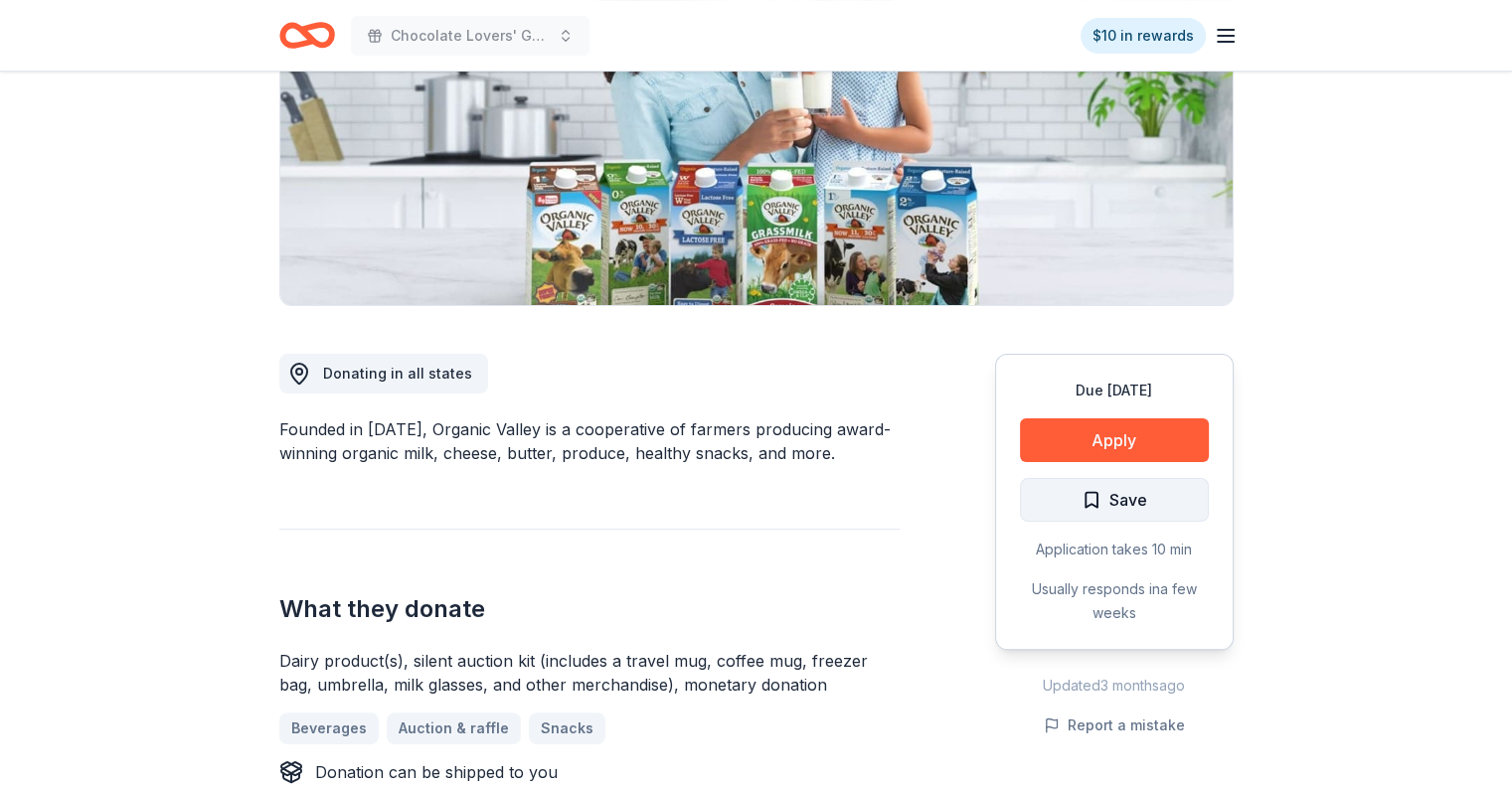
click at [1102, 488] on span "Save" at bounding box center [1115, 500] width 66 height 26
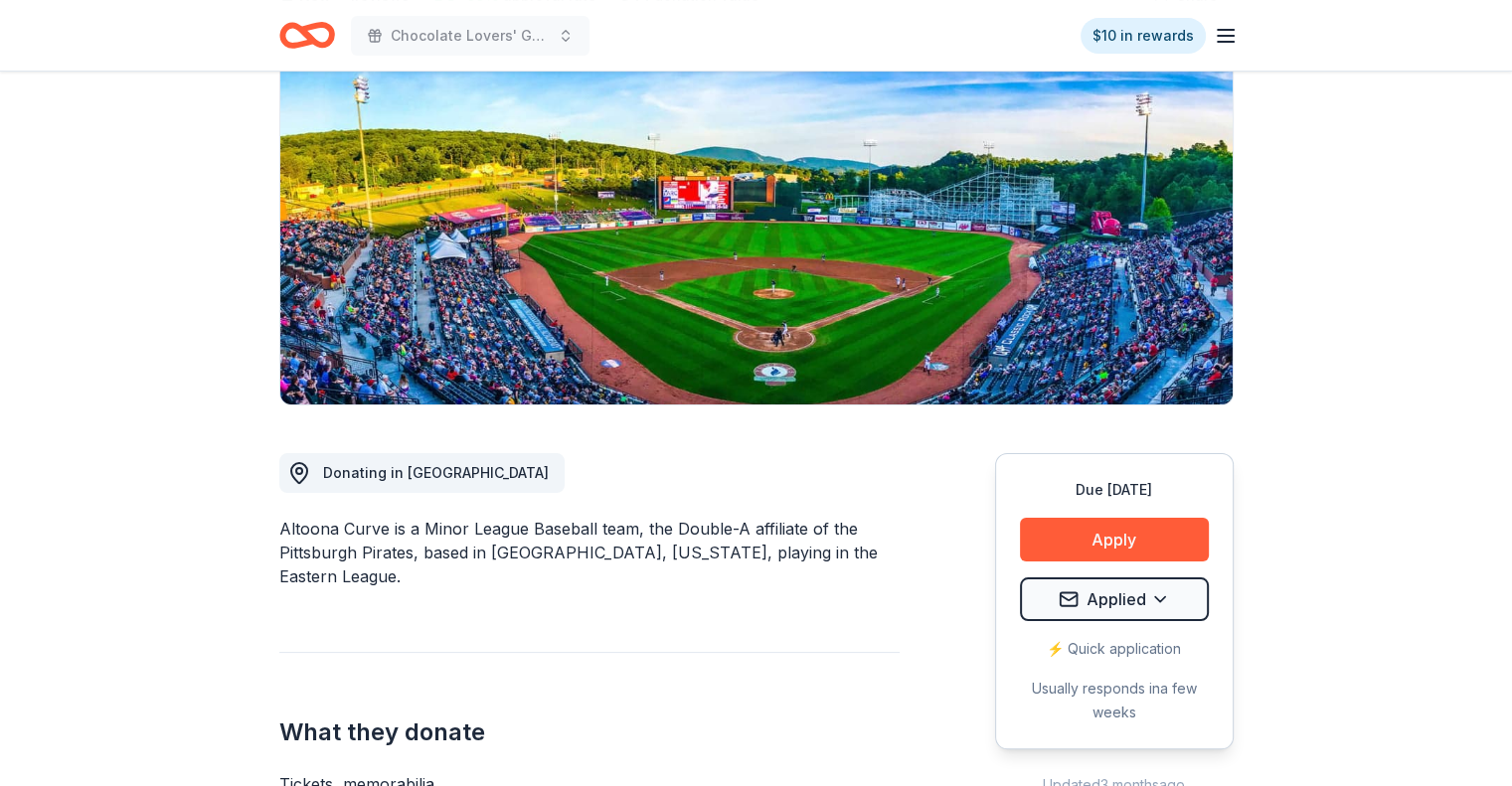
scroll to position [298, 0]
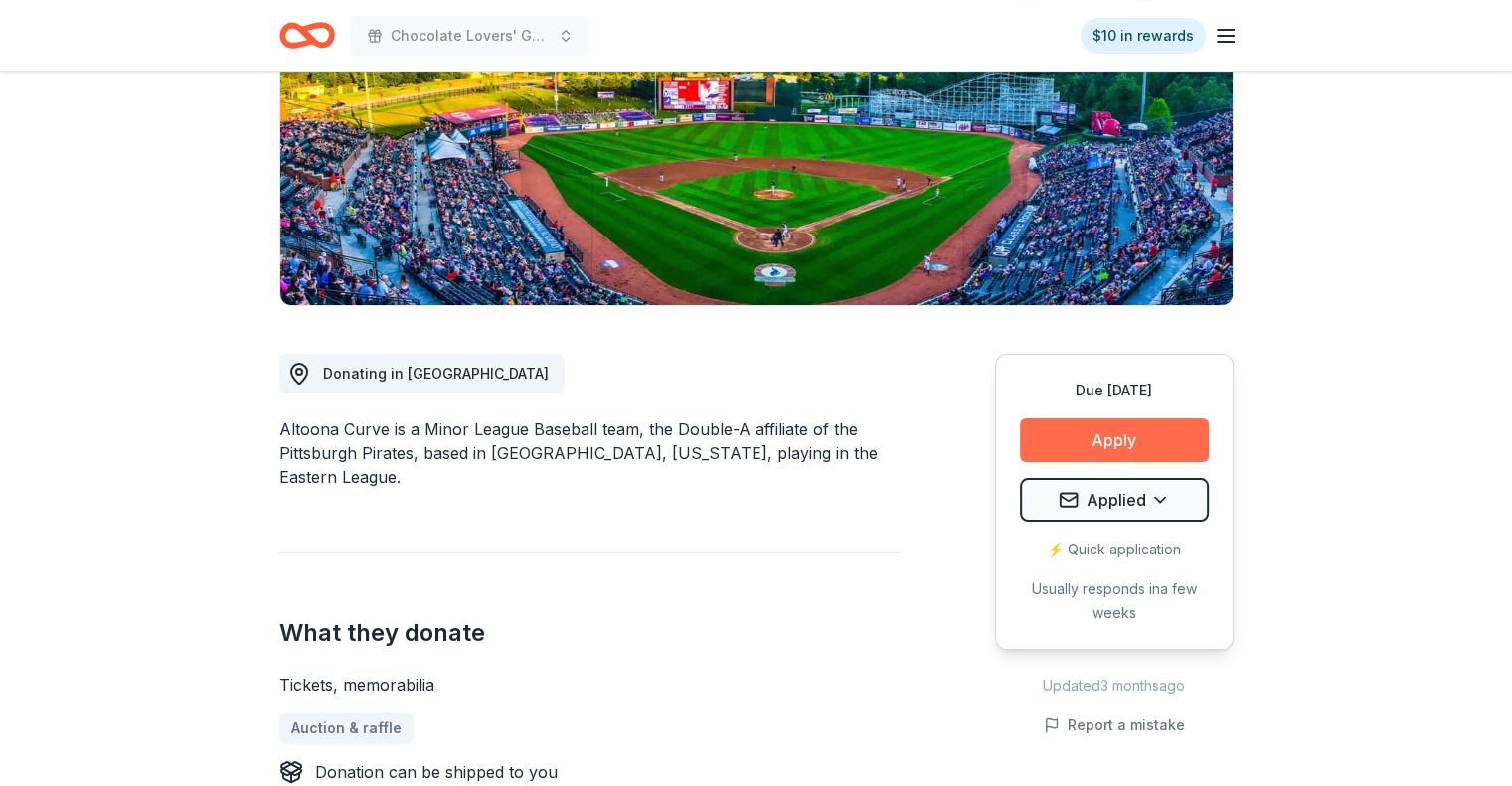
click at [1101, 440] on button "Apply" at bounding box center [1114, 440] width 189 height 44
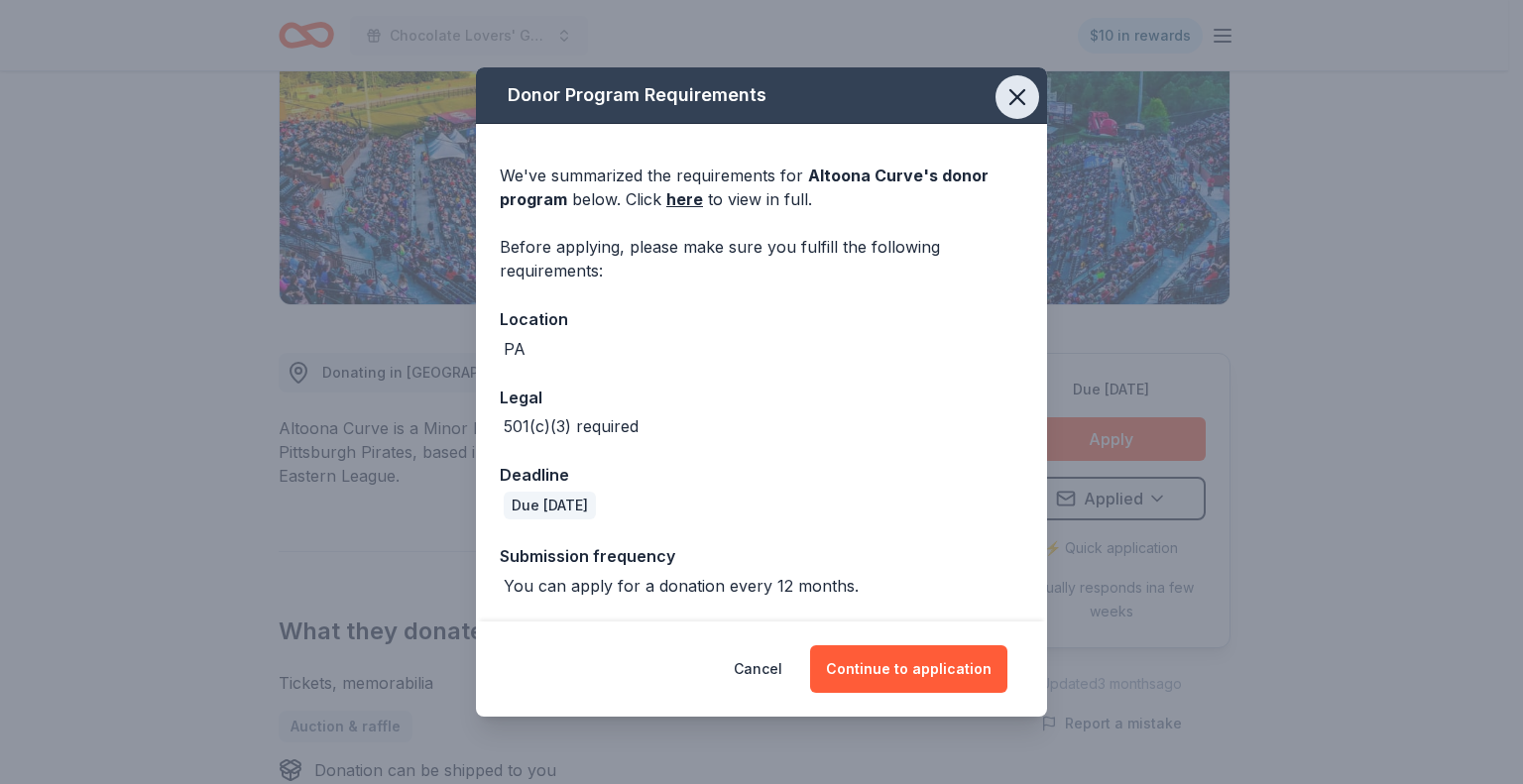
click at [1014, 107] on icon "button" at bounding box center [1017, 98] width 28 height 28
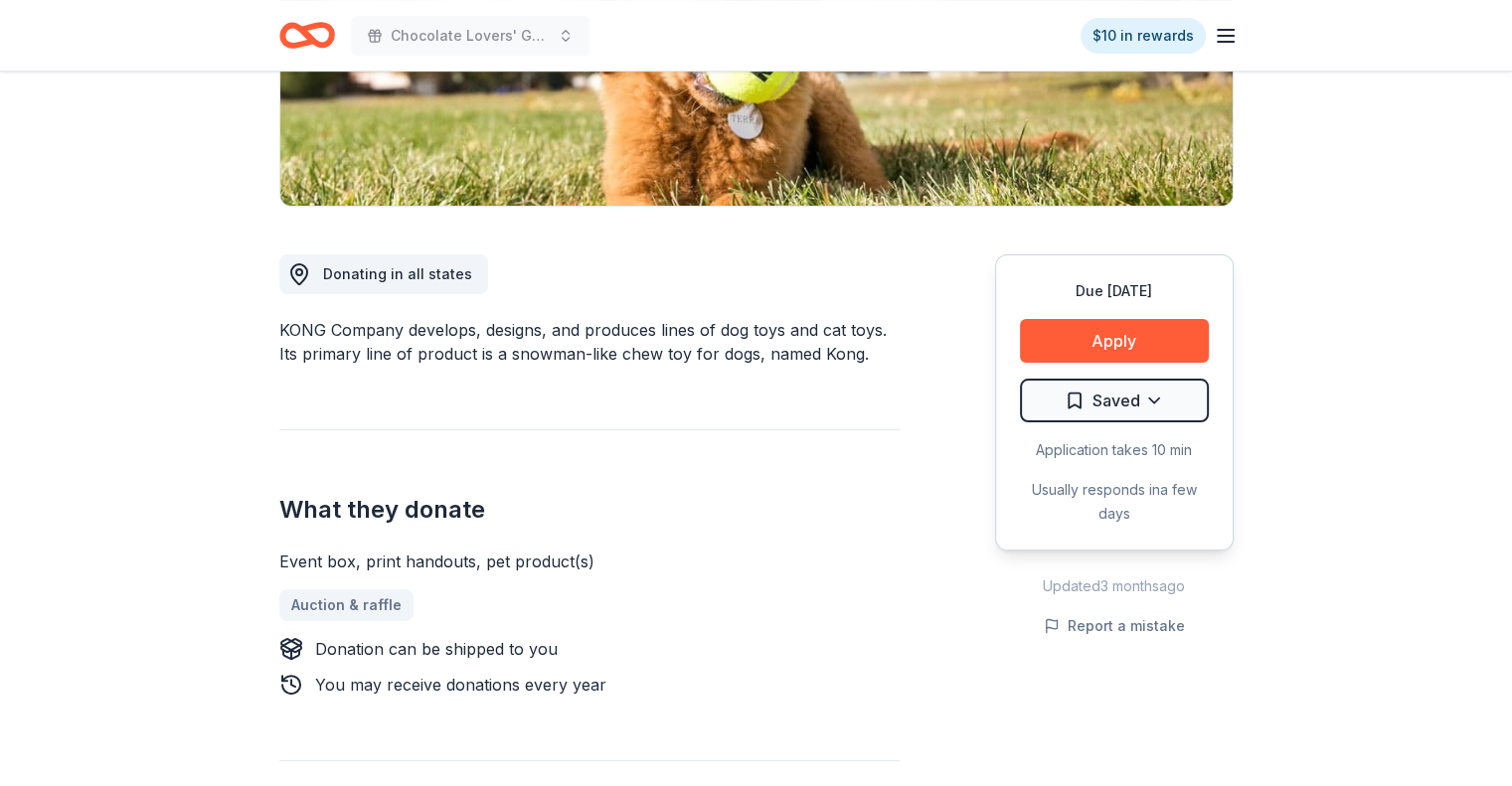
scroll to position [298, 0]
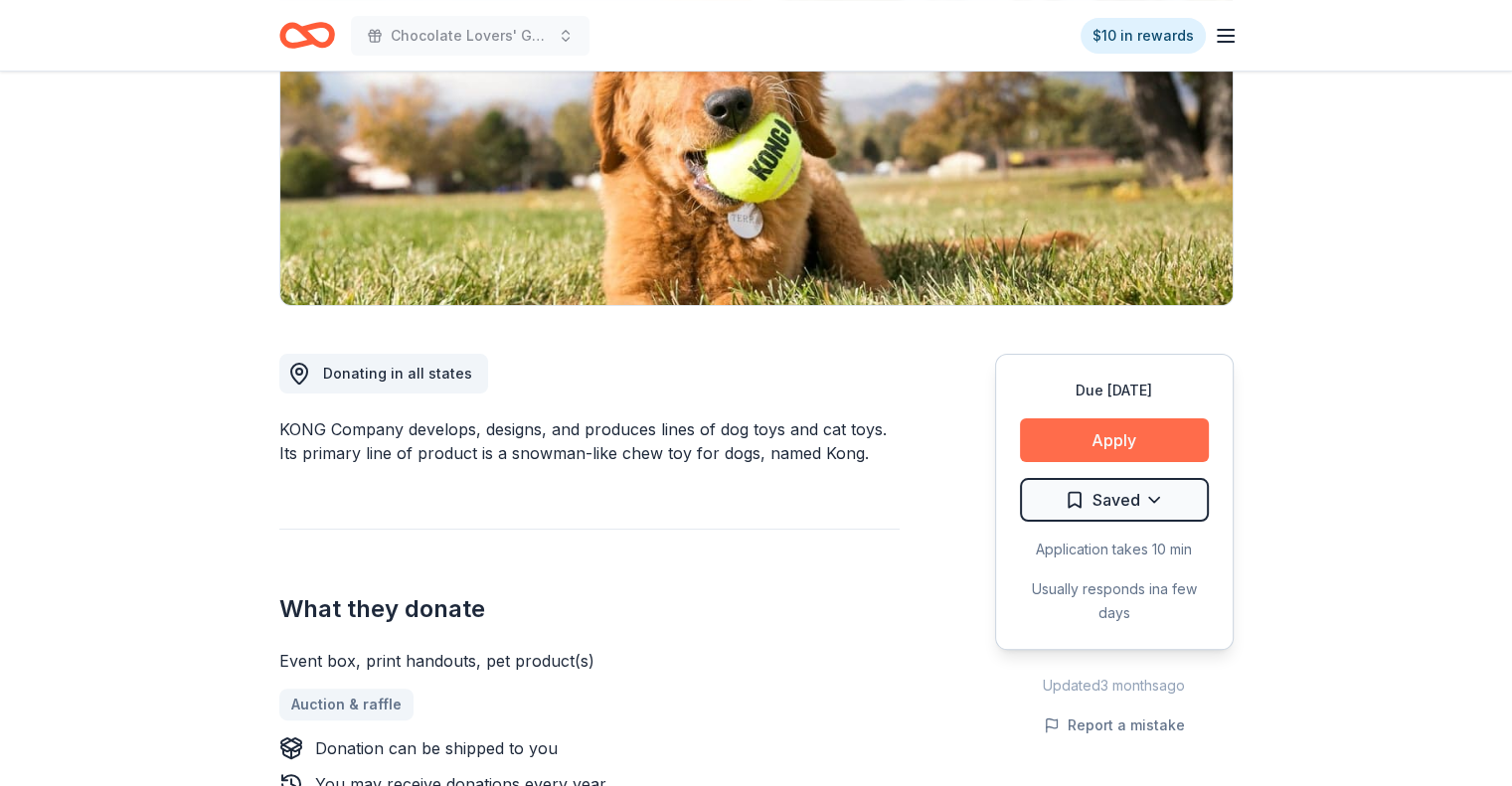
click at [1112, 426] on button "Apply" at bounding box center [1114, 440] width 189 height 44
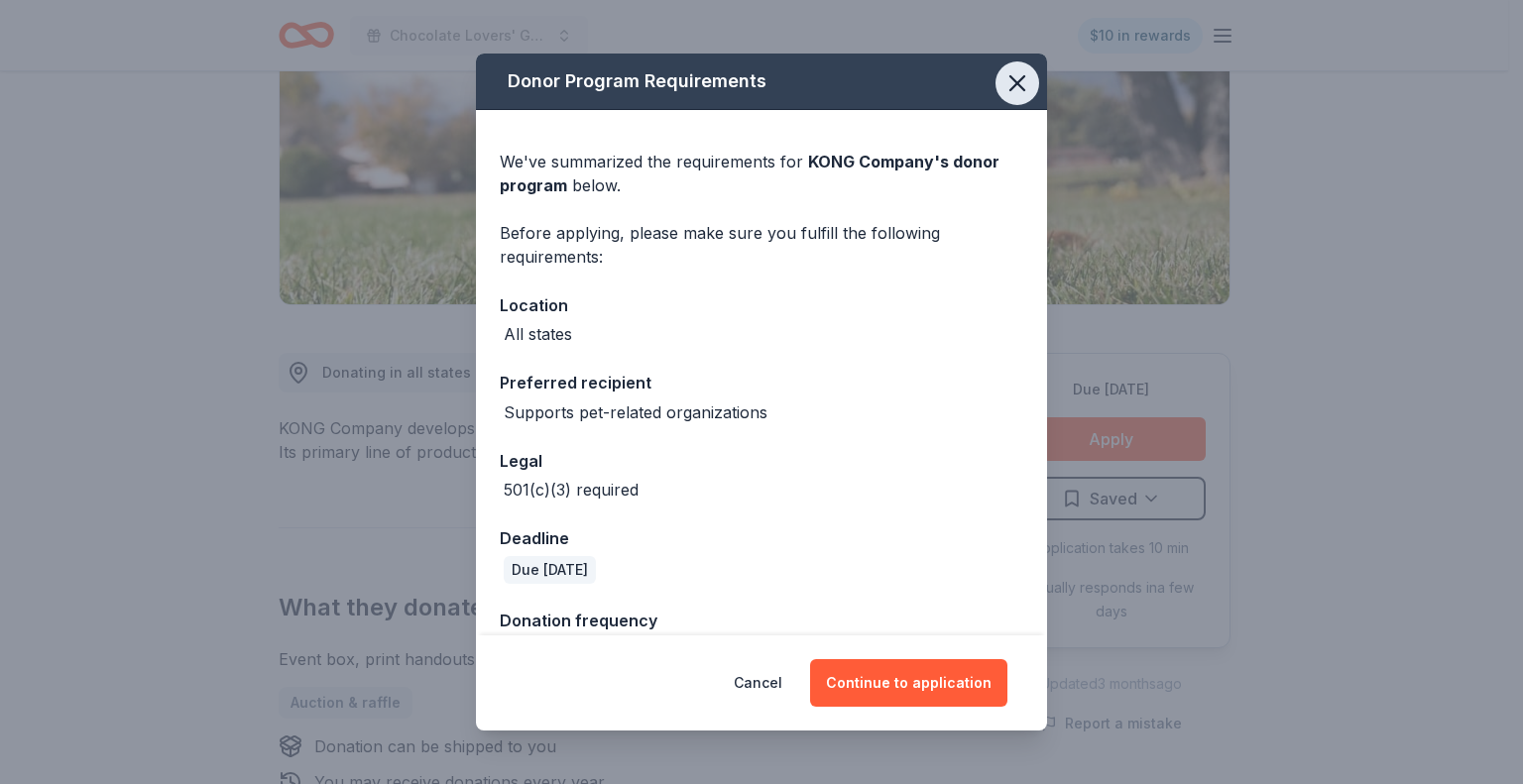
click at [1012, 83] on icon "button" at bounding box center [1017, 84] width 28 height 28
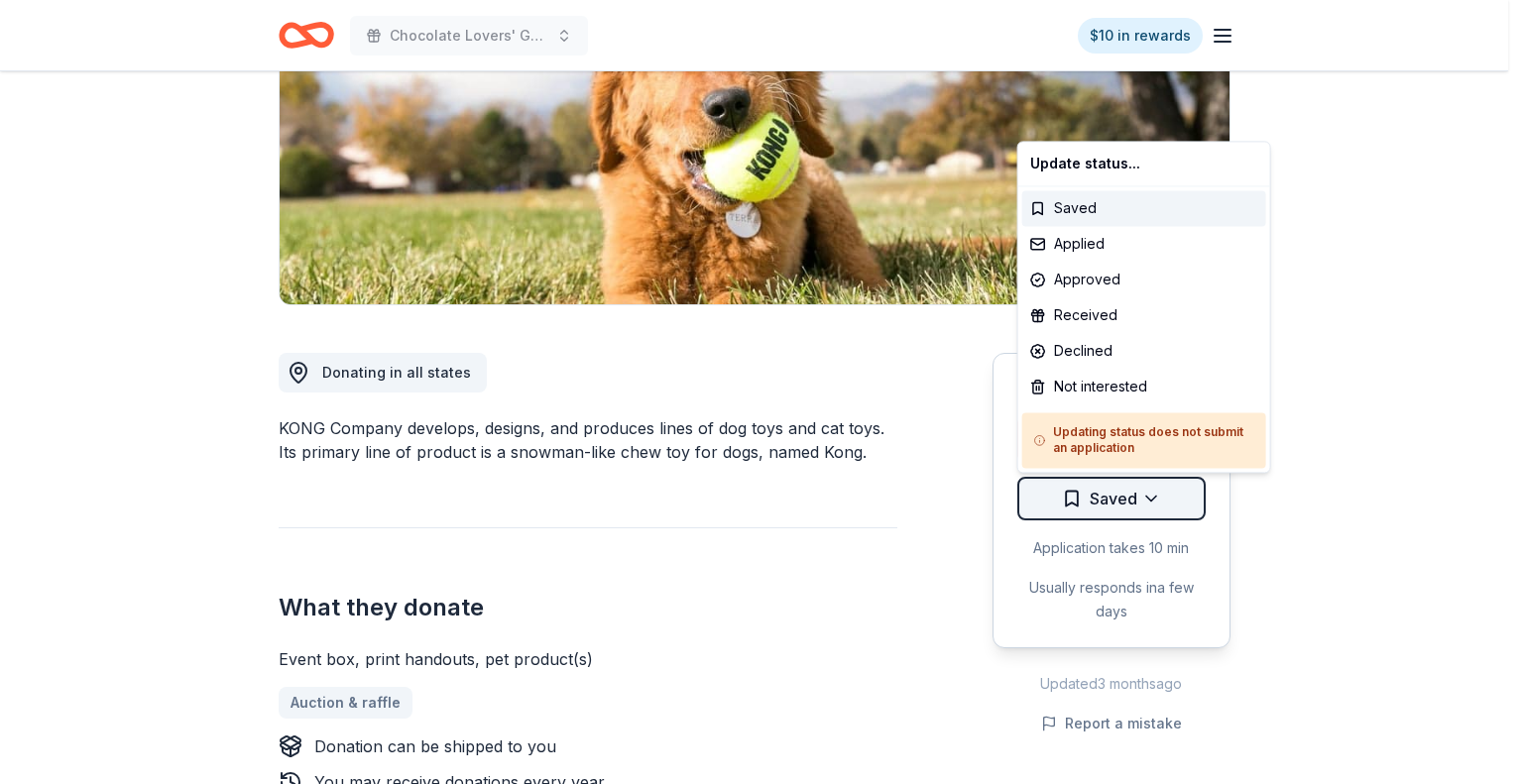
click at [1150, 487] on html "Chocolate Lovers' Gala $10 in rewards Due [DATE] Share KONG Company New • 2 rev…" at bounding box center [762, 95] width 1523 height 784
click at [1117, 385] on div "Not interested" at bounding box center [1144, 386] width 244 height 36
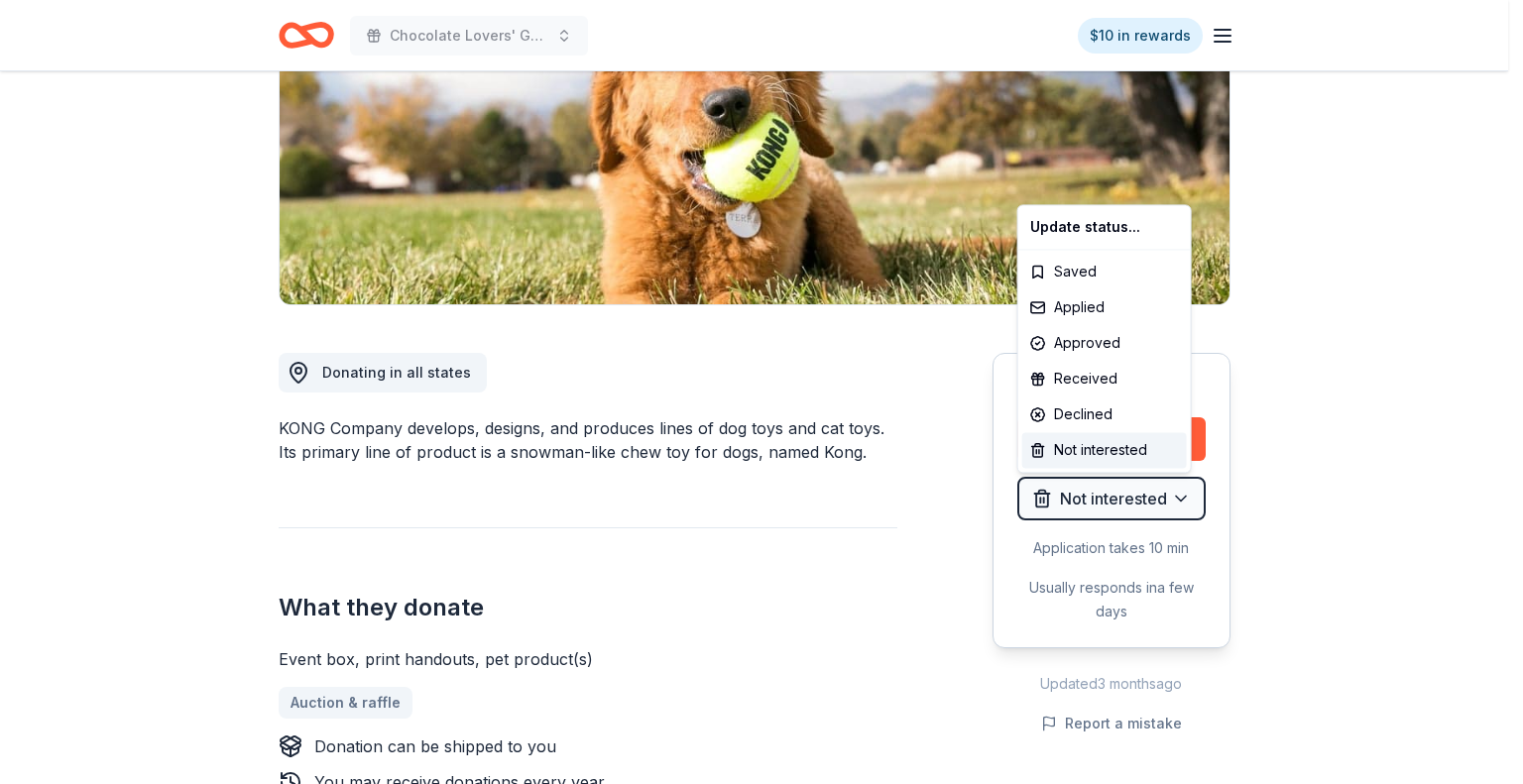
click at [0, 451] on html "Chocolate Lovers' Gala $10 in rewards Due [DATE] Share KONG Company New • 2 rev…" at bounding box center [762, 95] width 1523 height 784
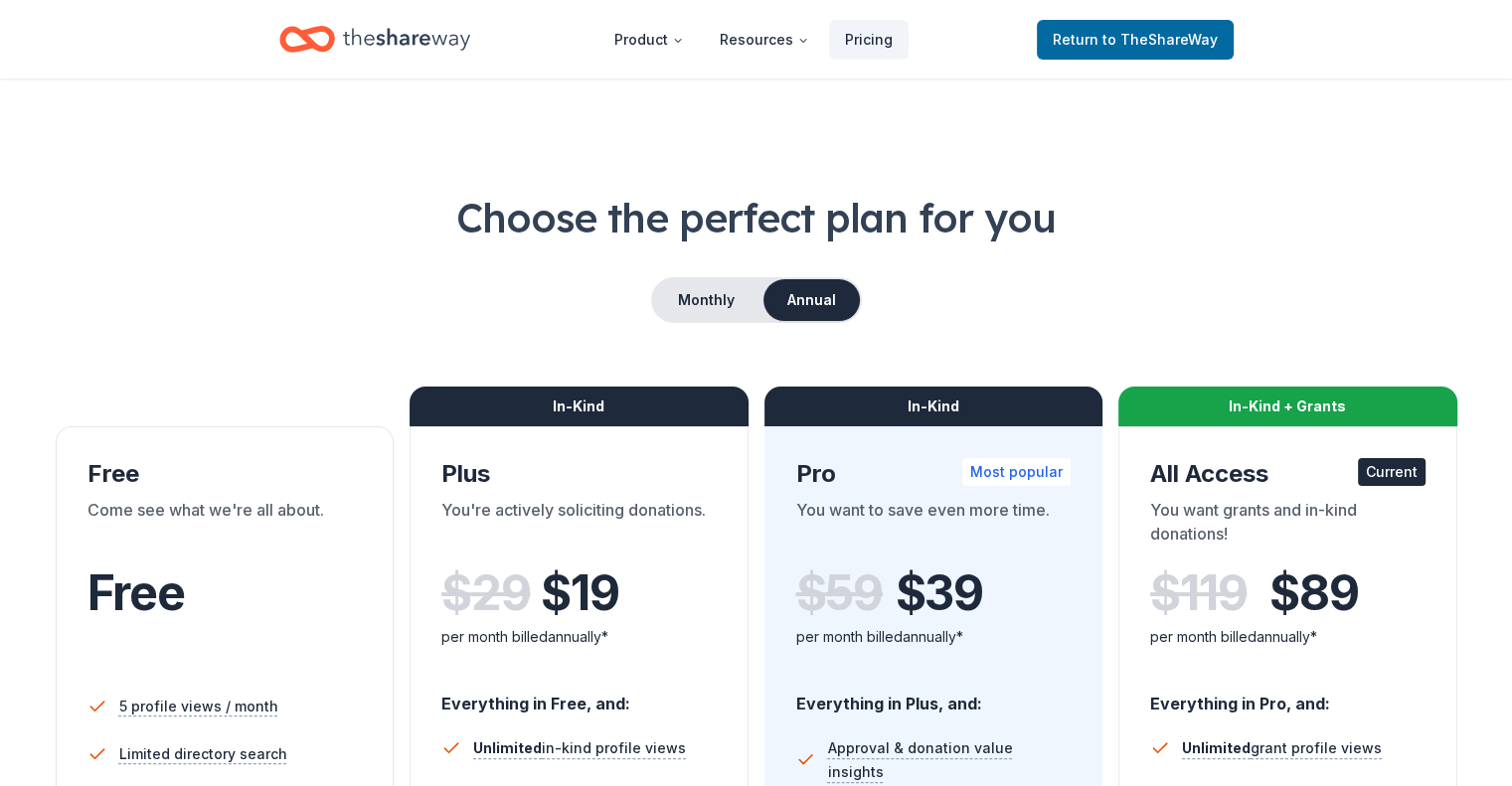
click at [373, 39] on icon "Home" at bounding box center [406, 39] width 127 height 41
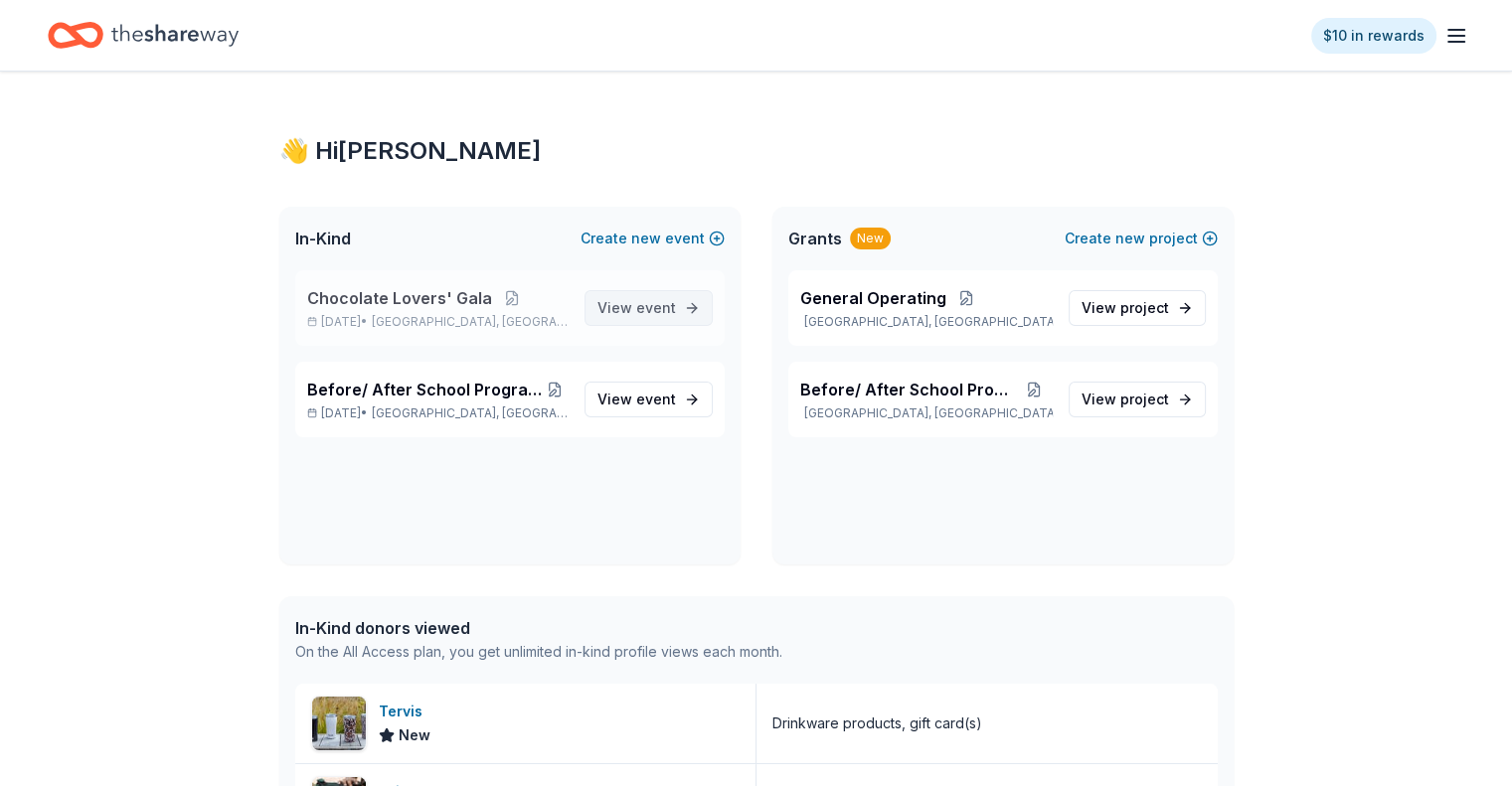
click at [640, 307] on span "event" at bounding box center [656, 307] width 40 height 17
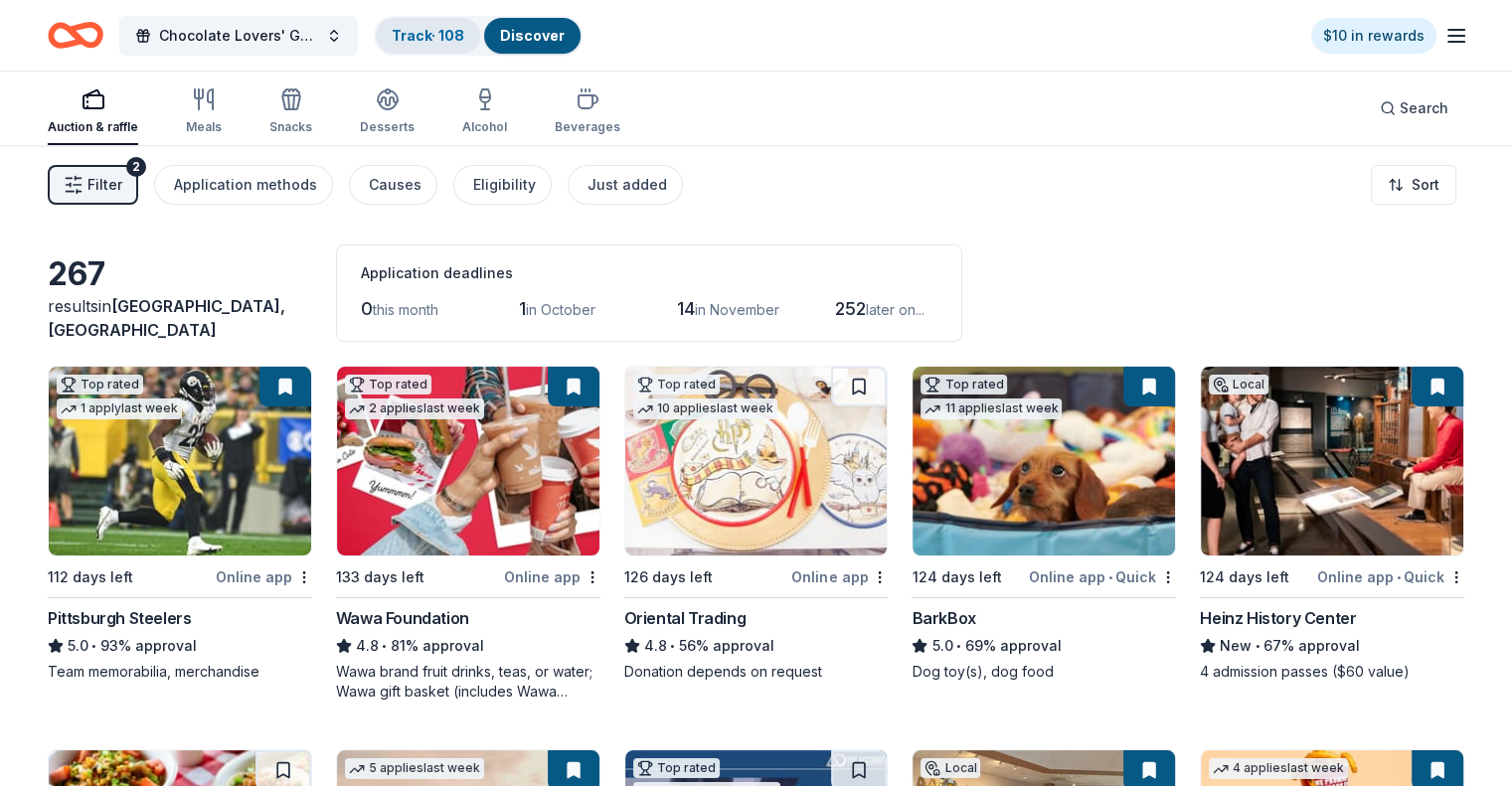
click at [453, 39] on link "Track · 108" at bounding box center [427, 35] width 73 height 17
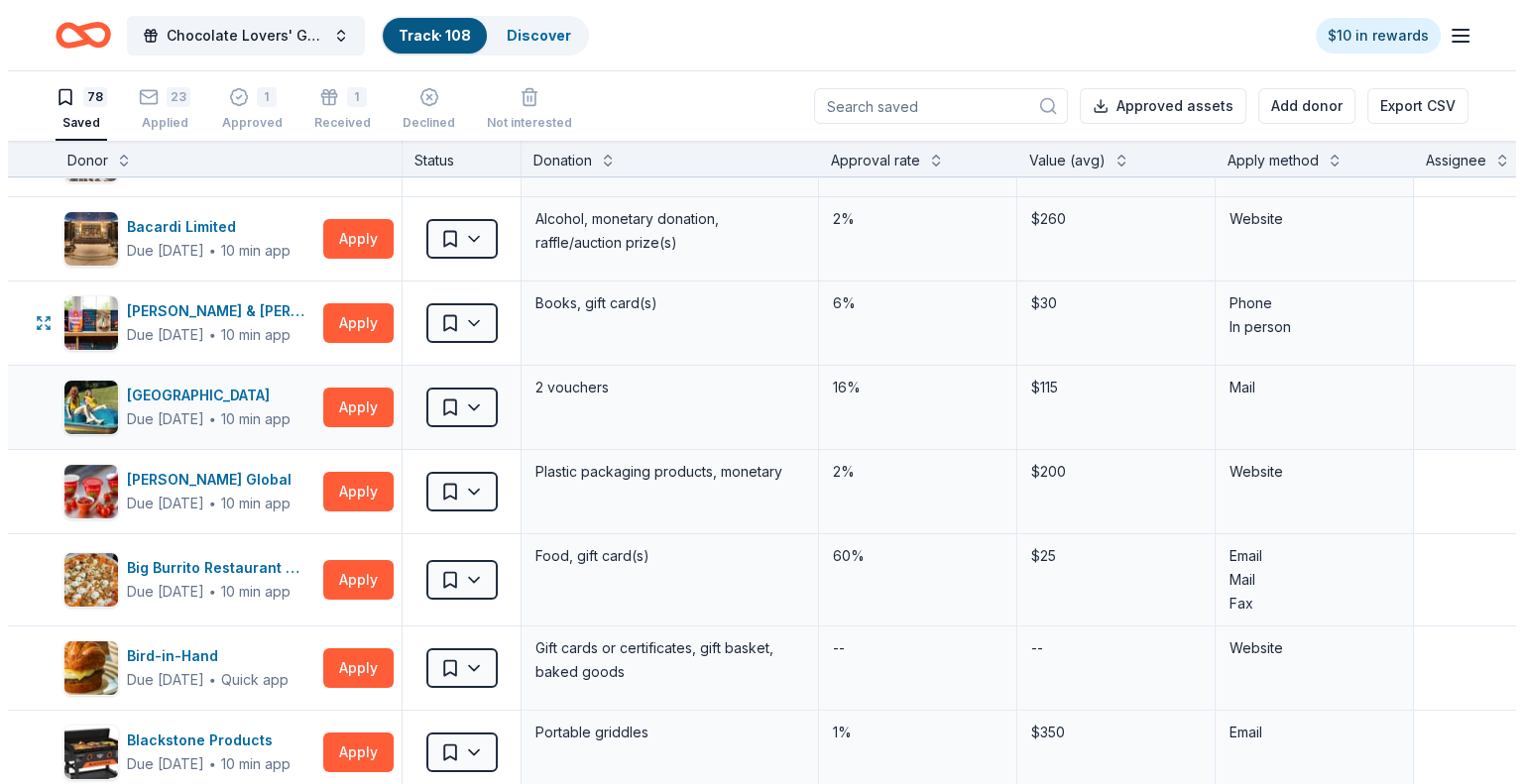
scroll to position [99, 0]
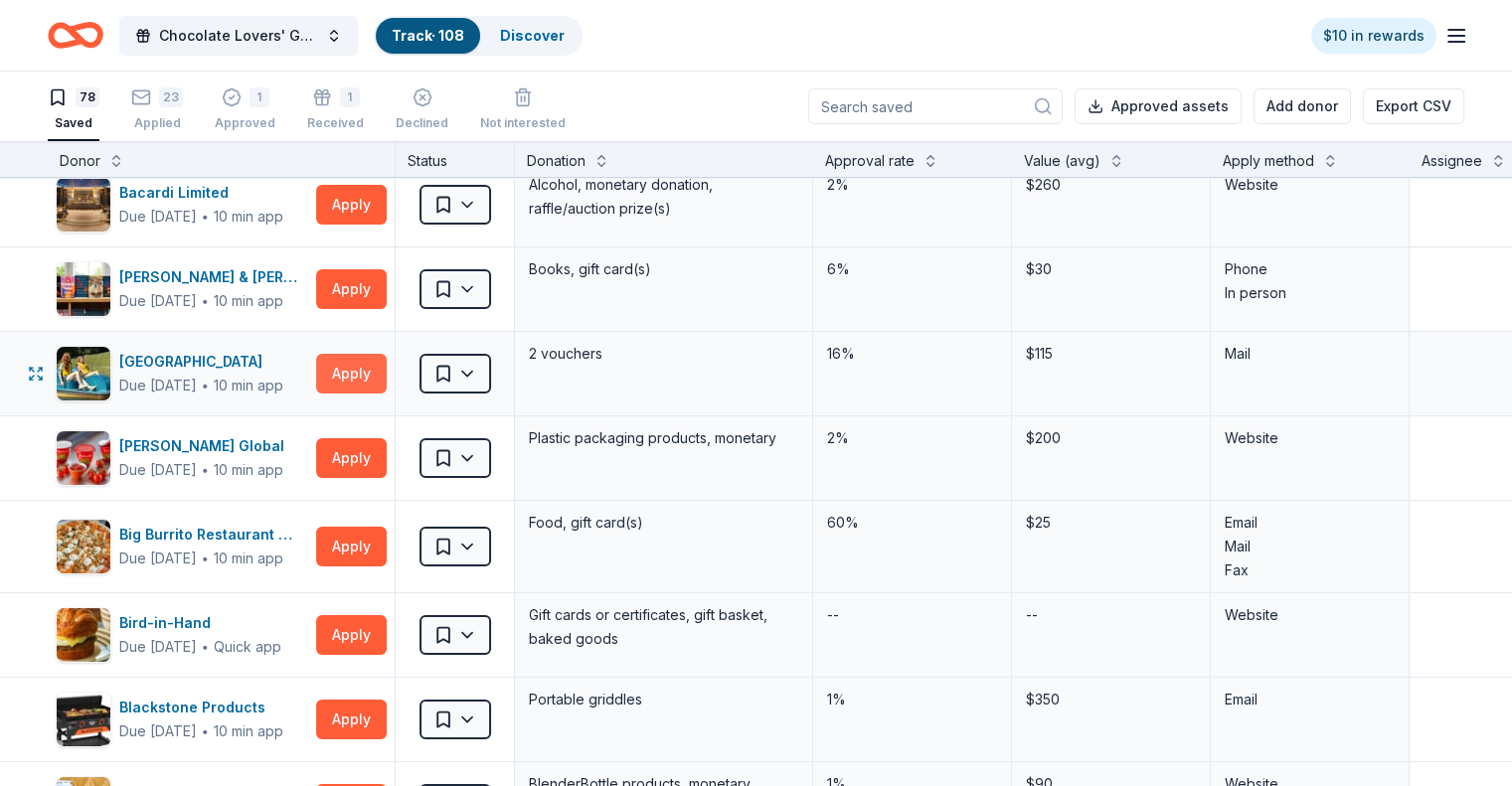
click at [381, 368] on button "Apply" at bounding box center [351, 374] width 71 height 40
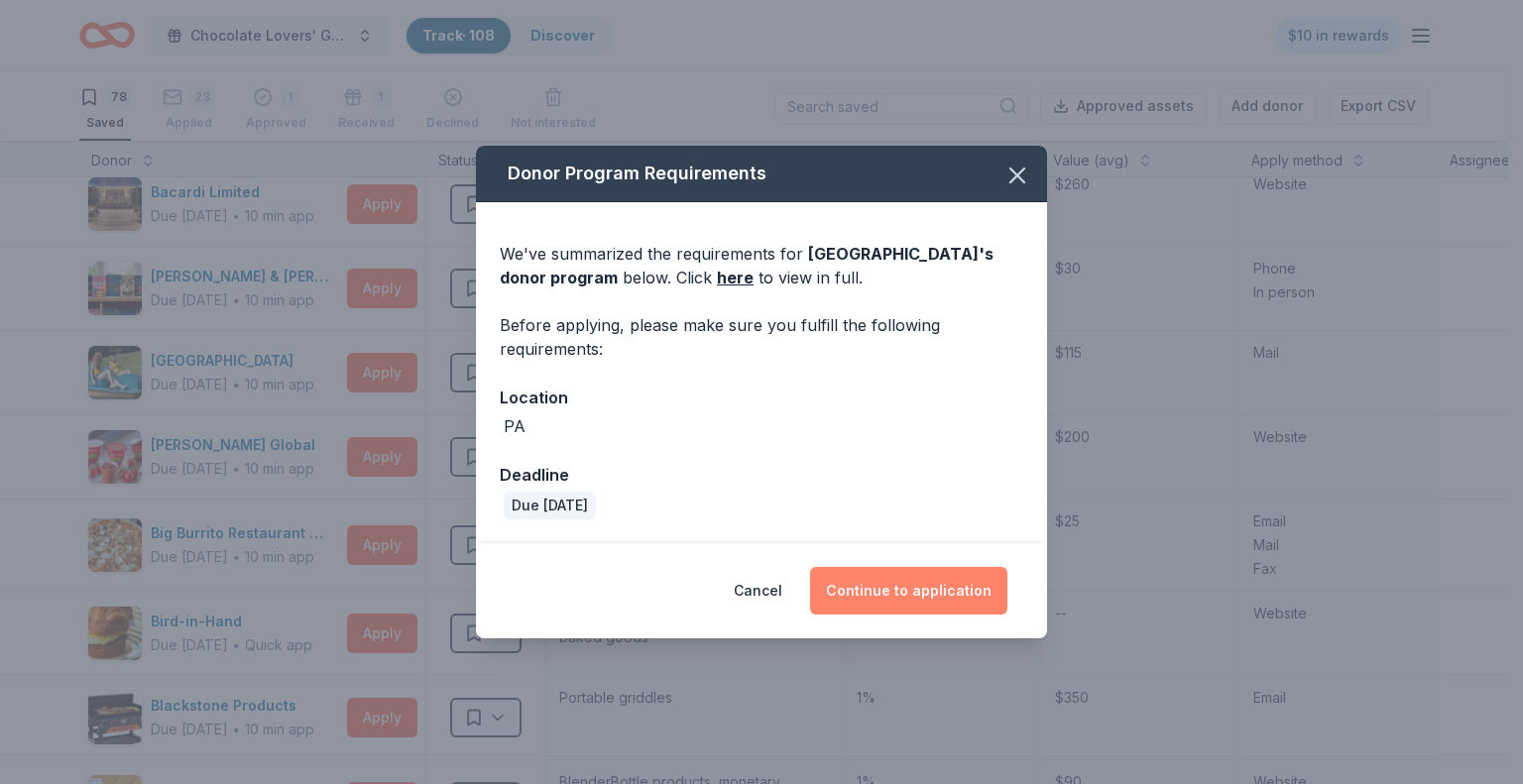
click at [900, 596] on button "Continue to application" at bounding box center [909, 591] width 197 height 48
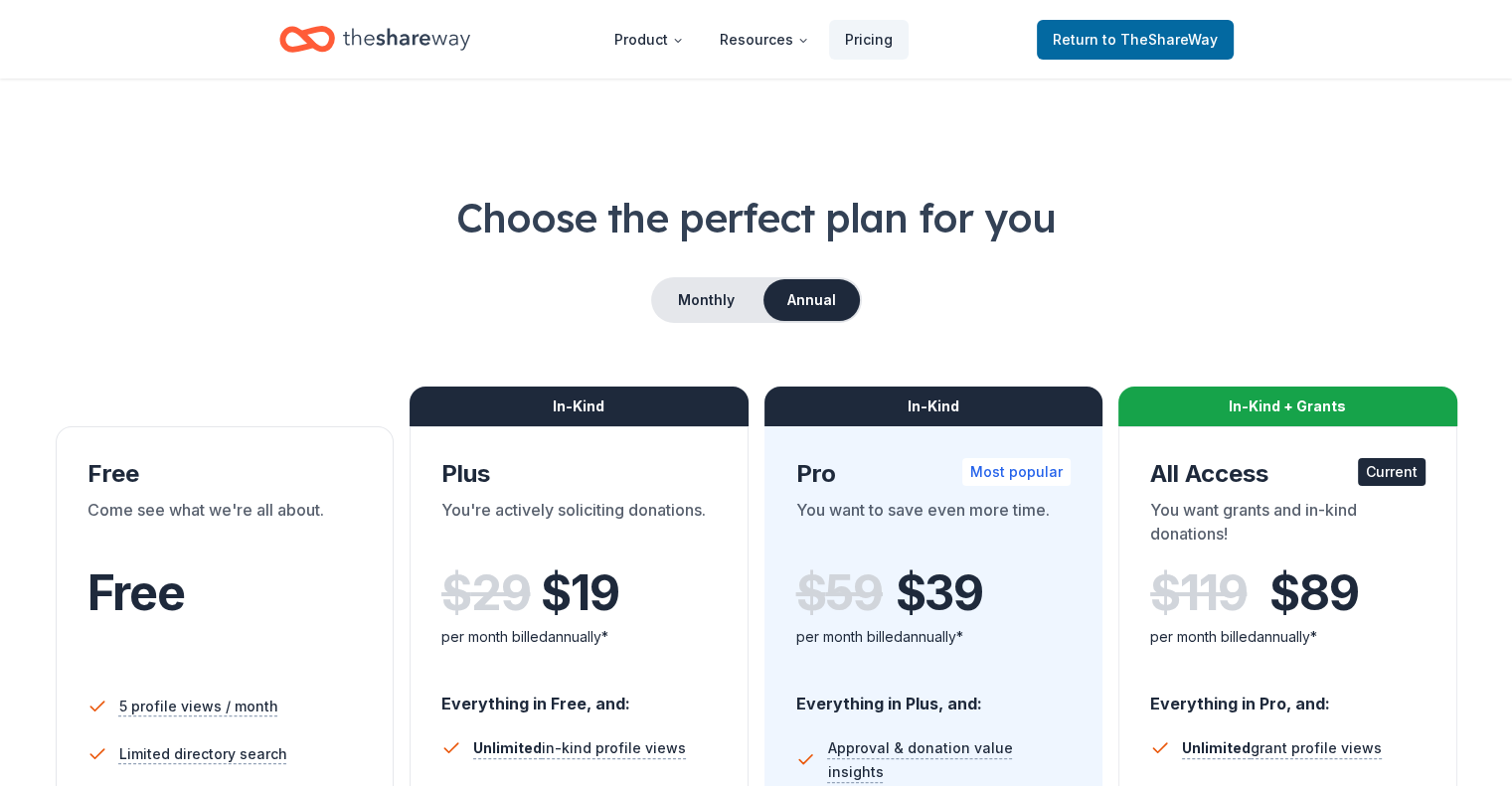
click at [402, 40] on icon "Home" at bounding box center [406, 39] width 127 height 22
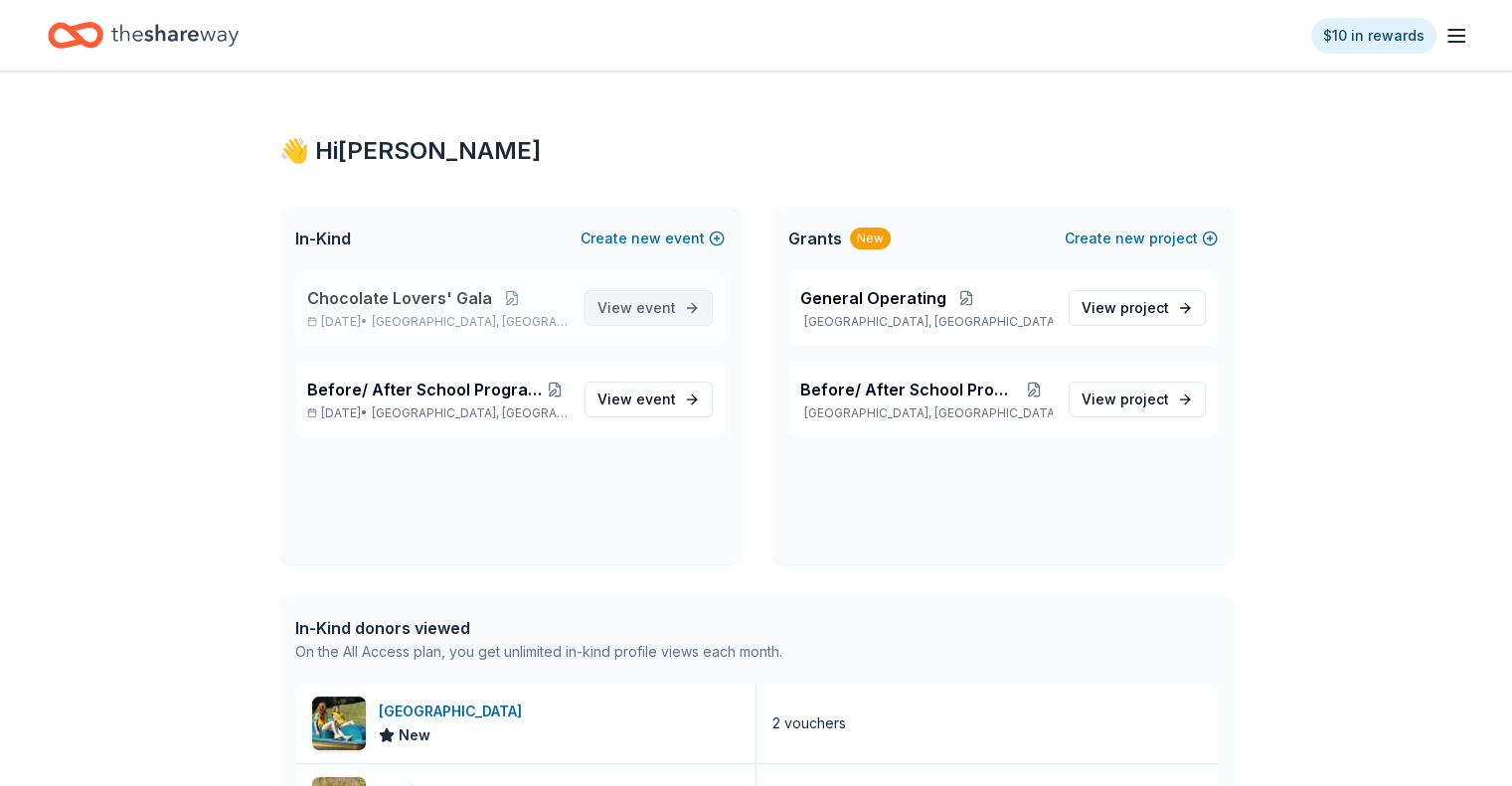
click at [642, 307] on span "event" at bounding box center [656, 307] width 40 height 17
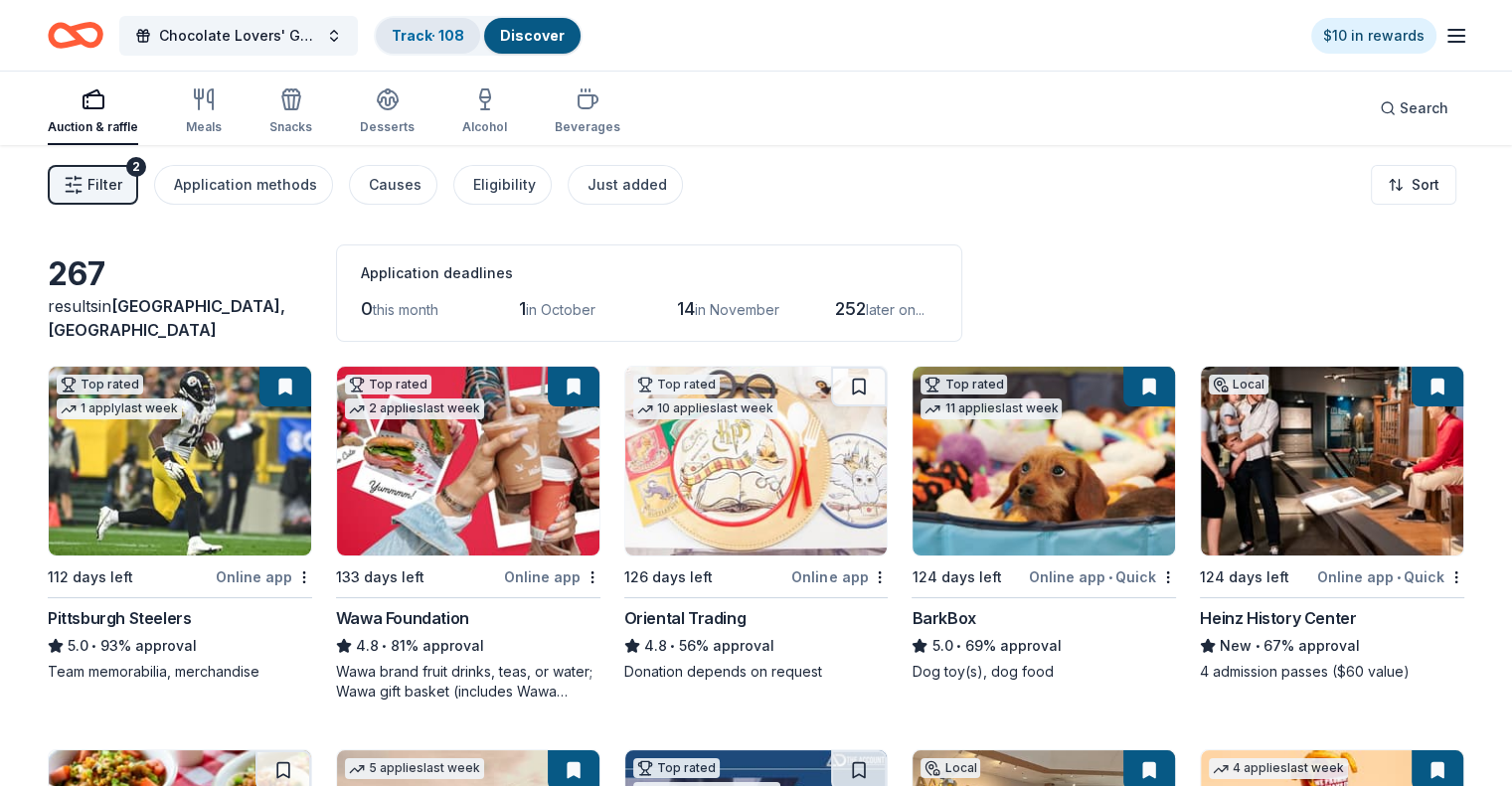
click at [443, 41] on link "Track · 108" at bounding box center [427, 35] width 73 height 17
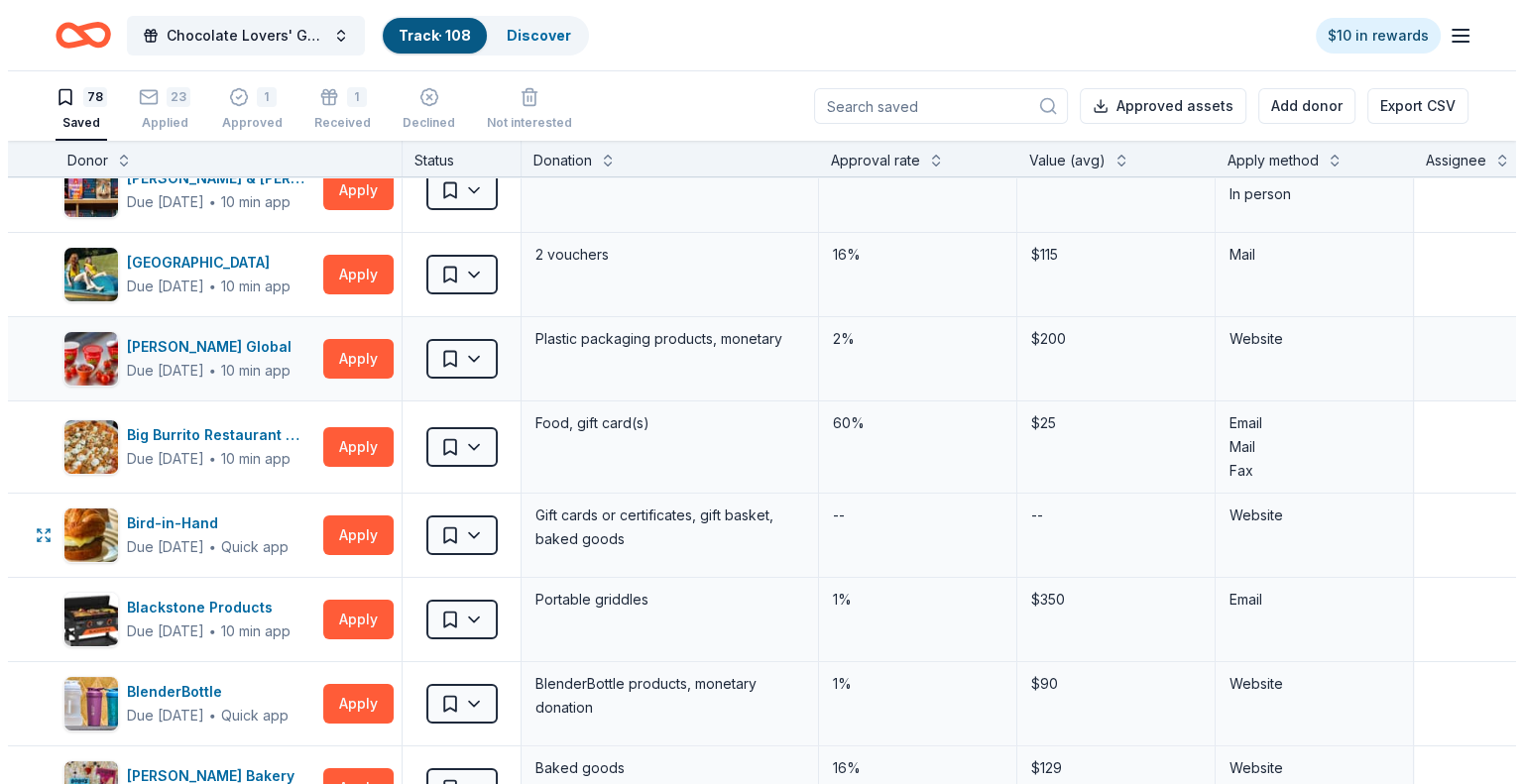
scroll to position [198, 0]
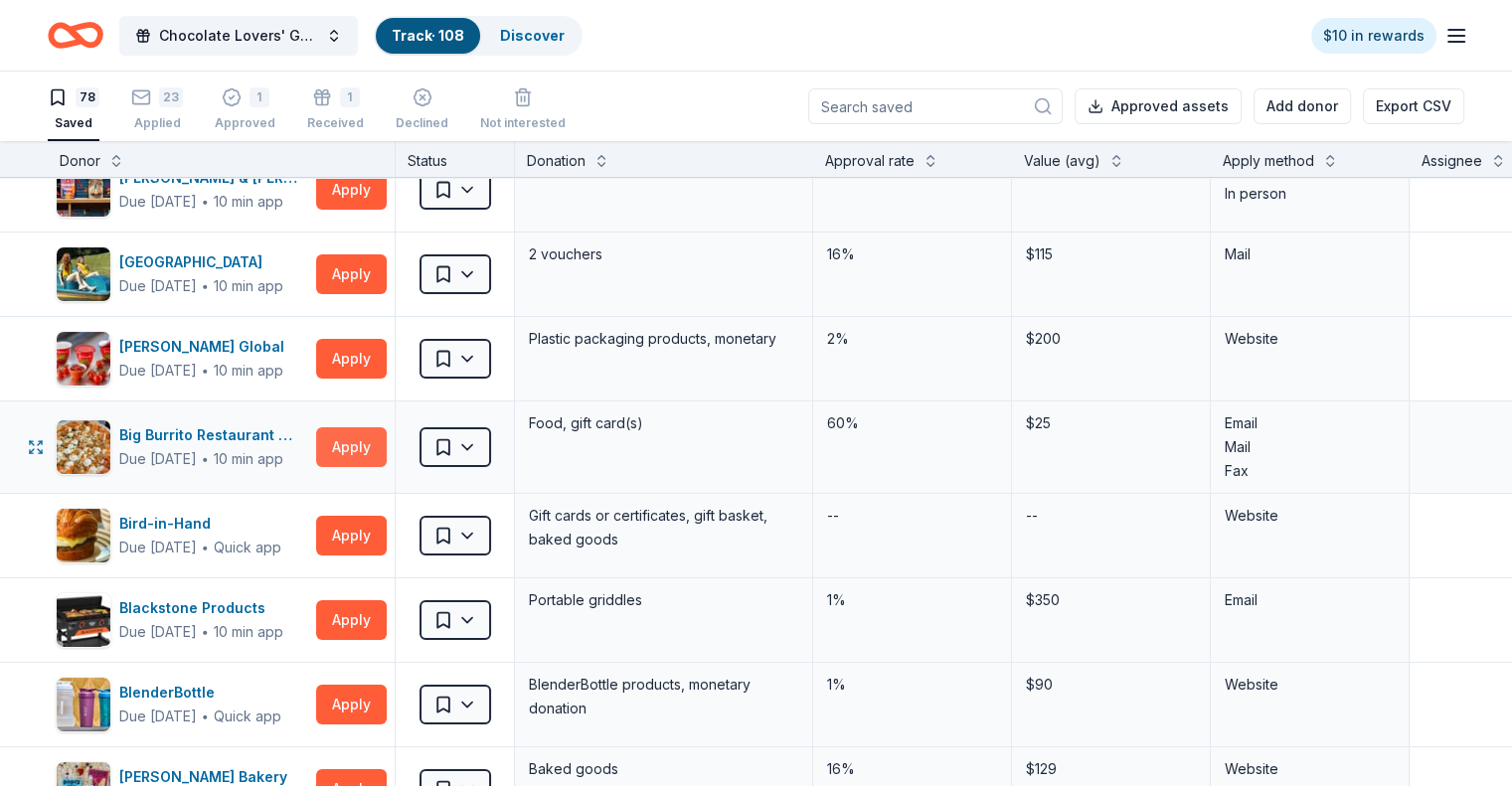
click at [381, 440] on button "Apply" at bounding box center [351, 447] width 71 height 40
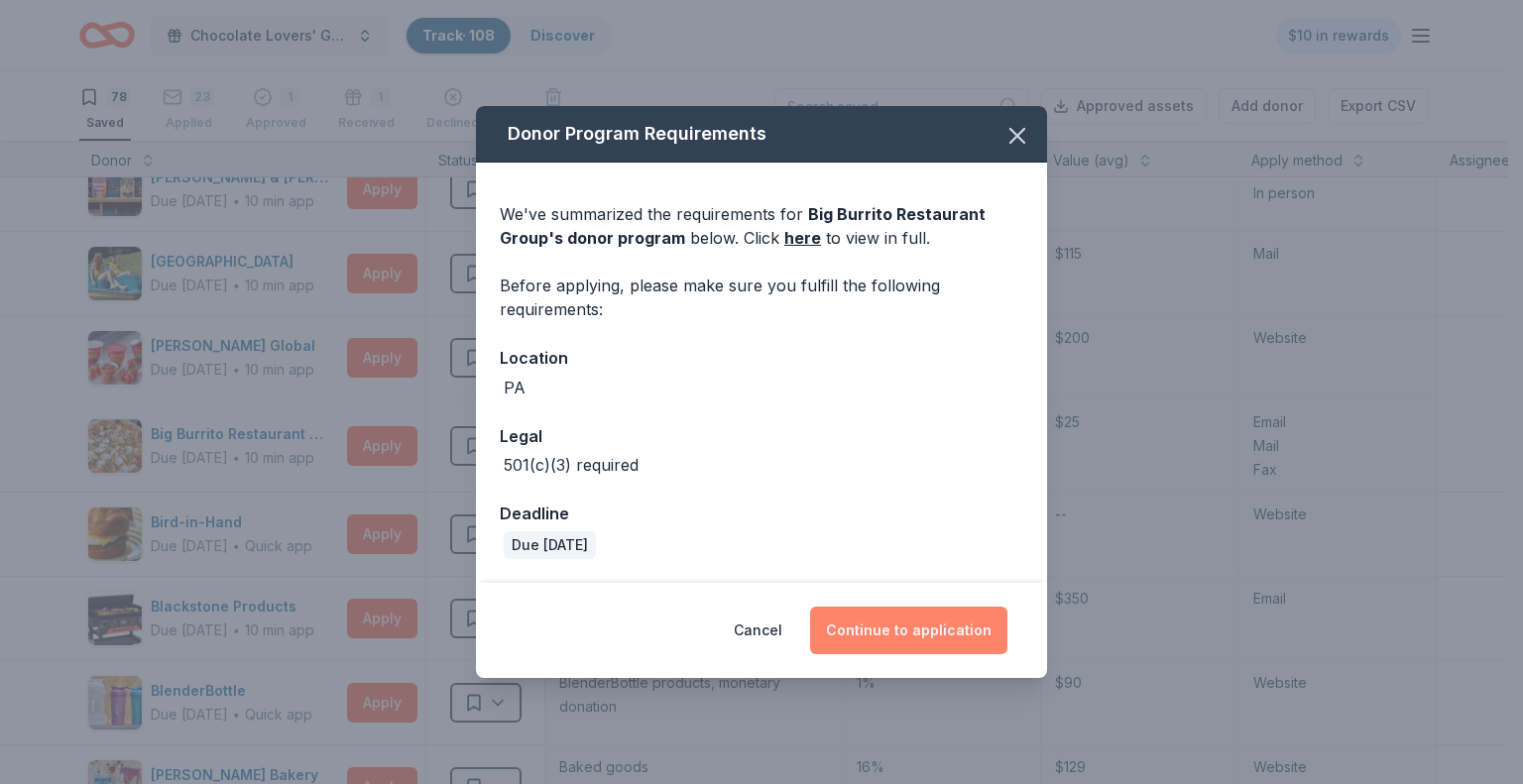
click at [904, 625] on button "Continue to application" at bounding box center [909, 631] width 197 height 48
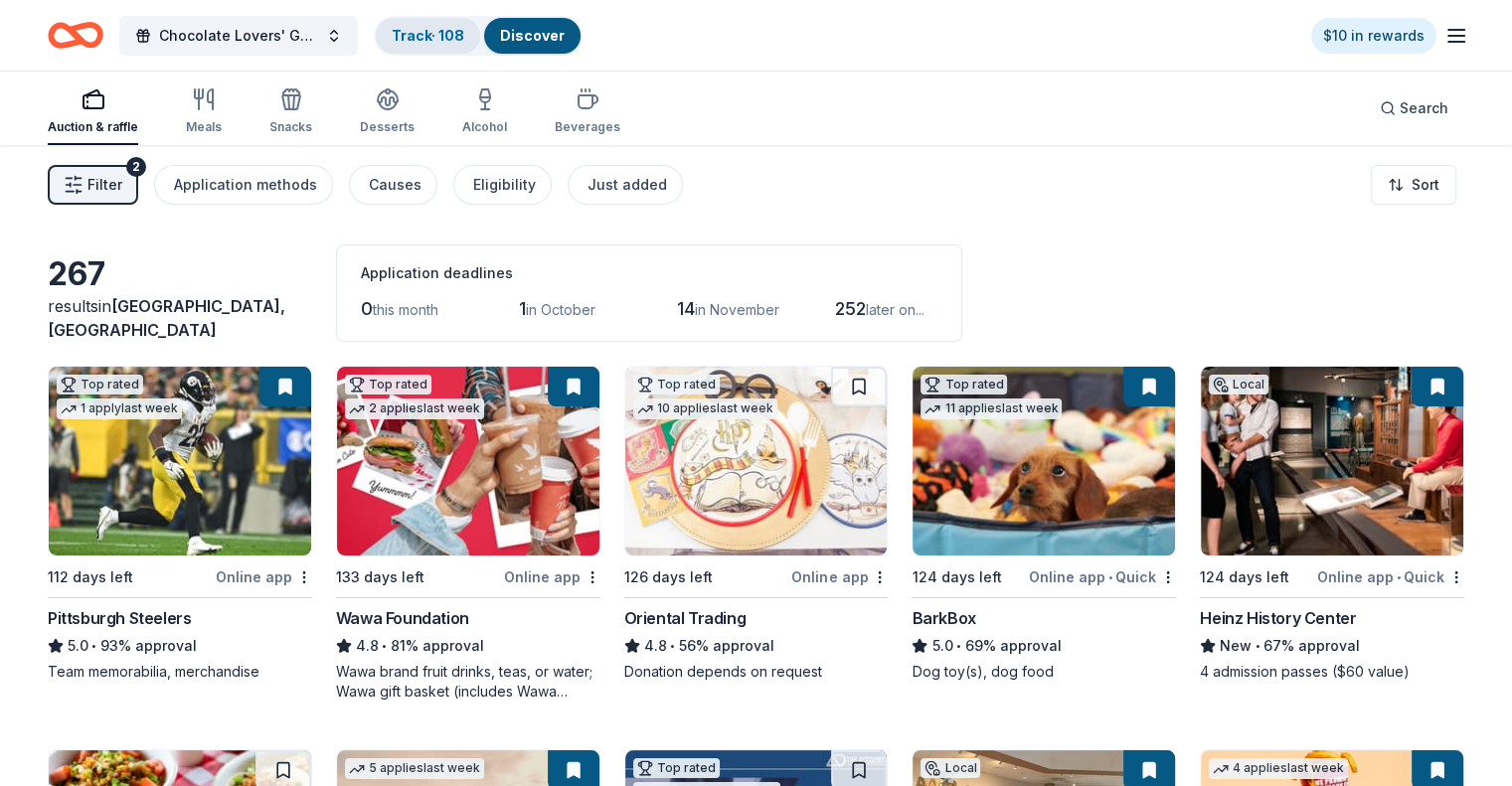
click at [464, 28] on link "Track · 108" at bounding box center [427, 35] width 73 height 17
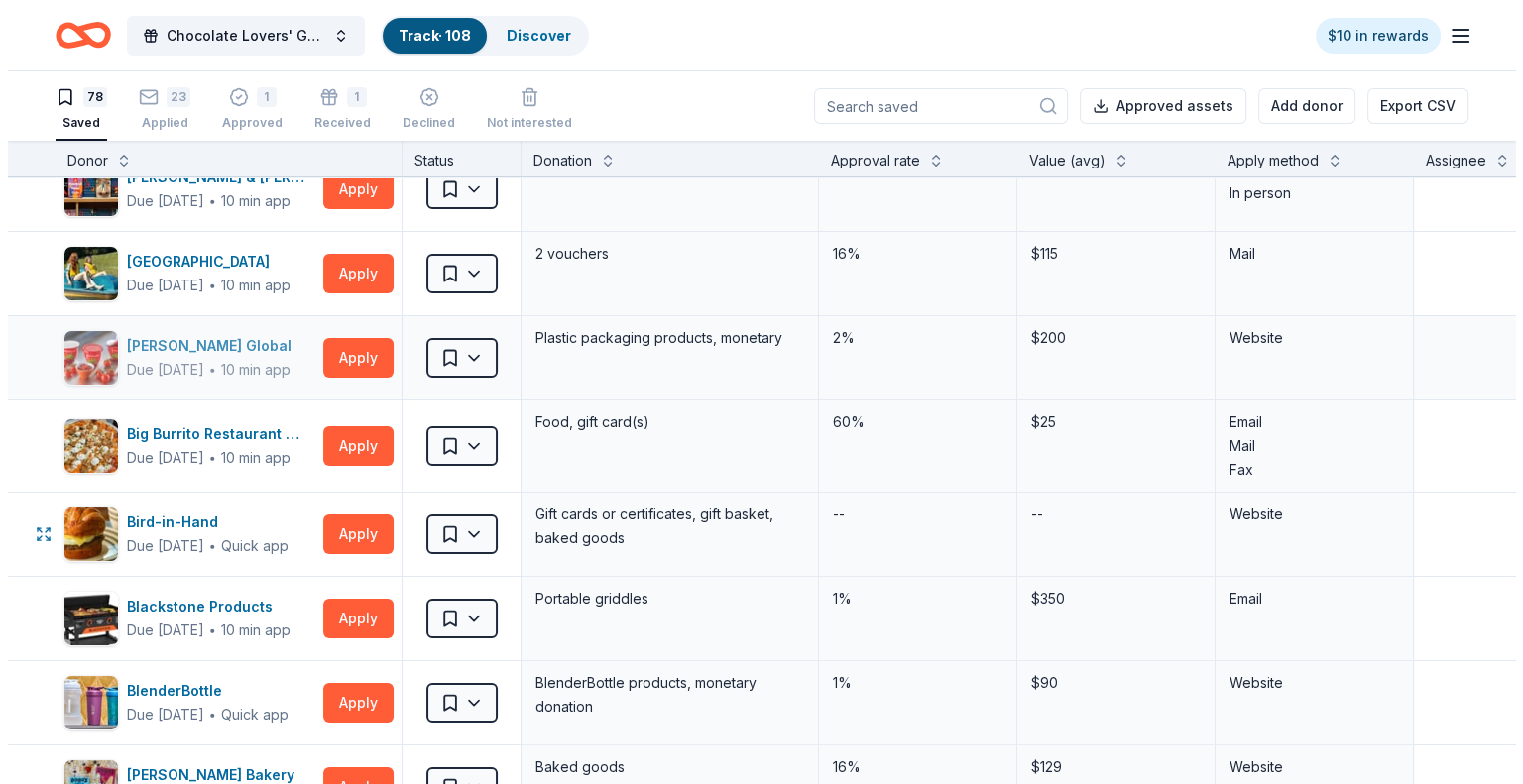
scroll to position [297, 0]
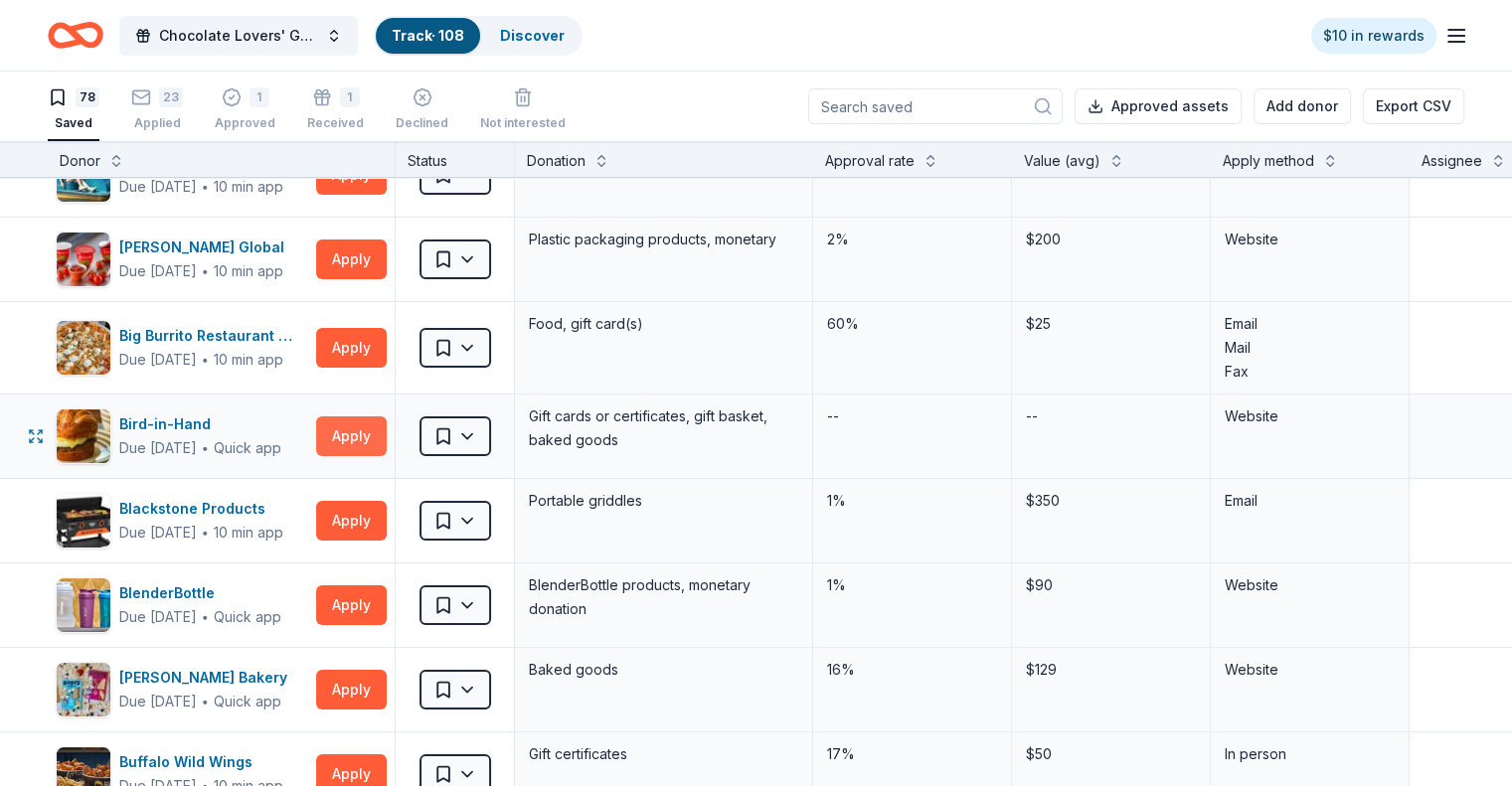
click at [368, 428] on button "Apply" at bounding box center [351, 436] width 71 height 40
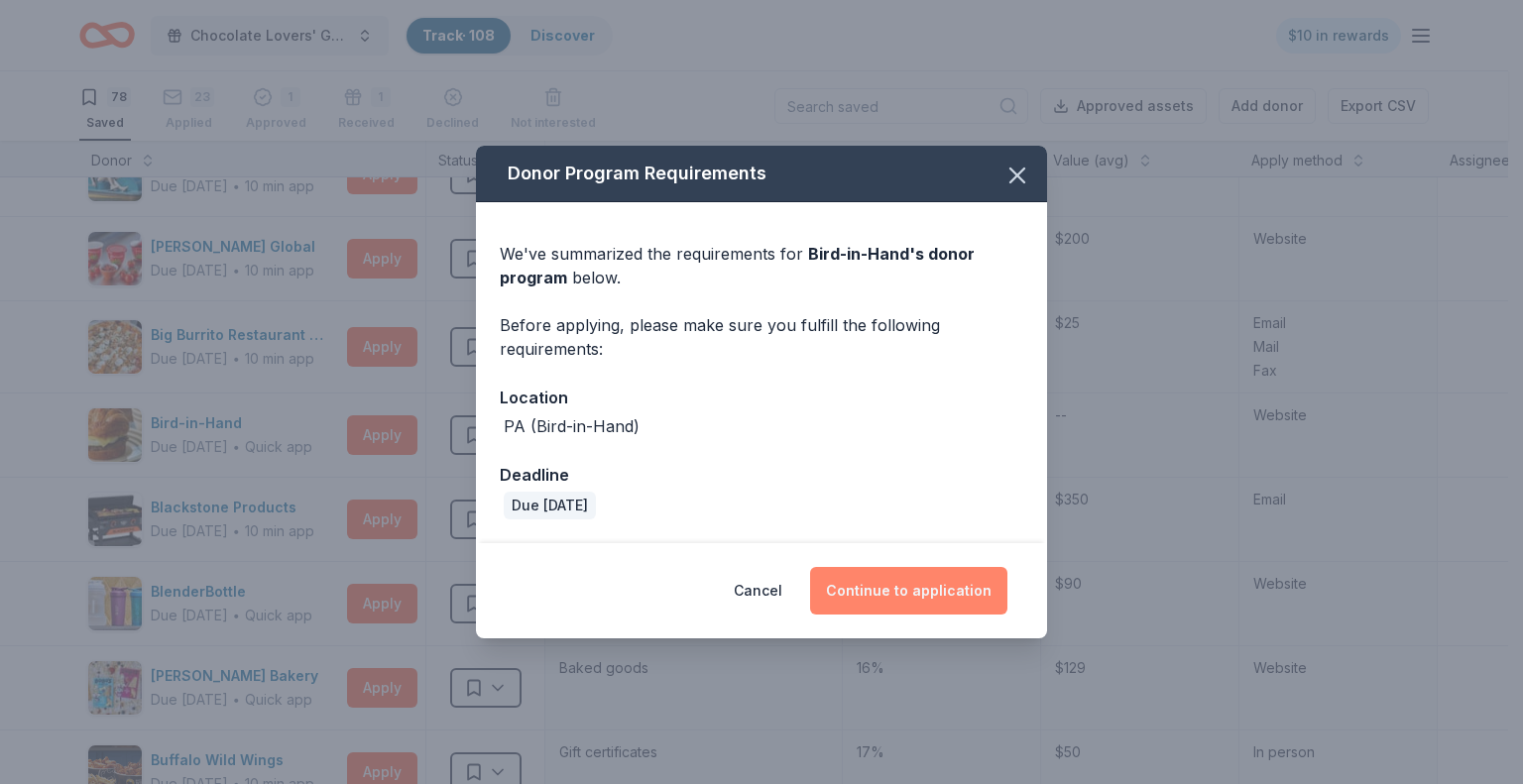
click at [920, 589] on button "Continue to application" at bounding box center [909, 591] width 197 height 48
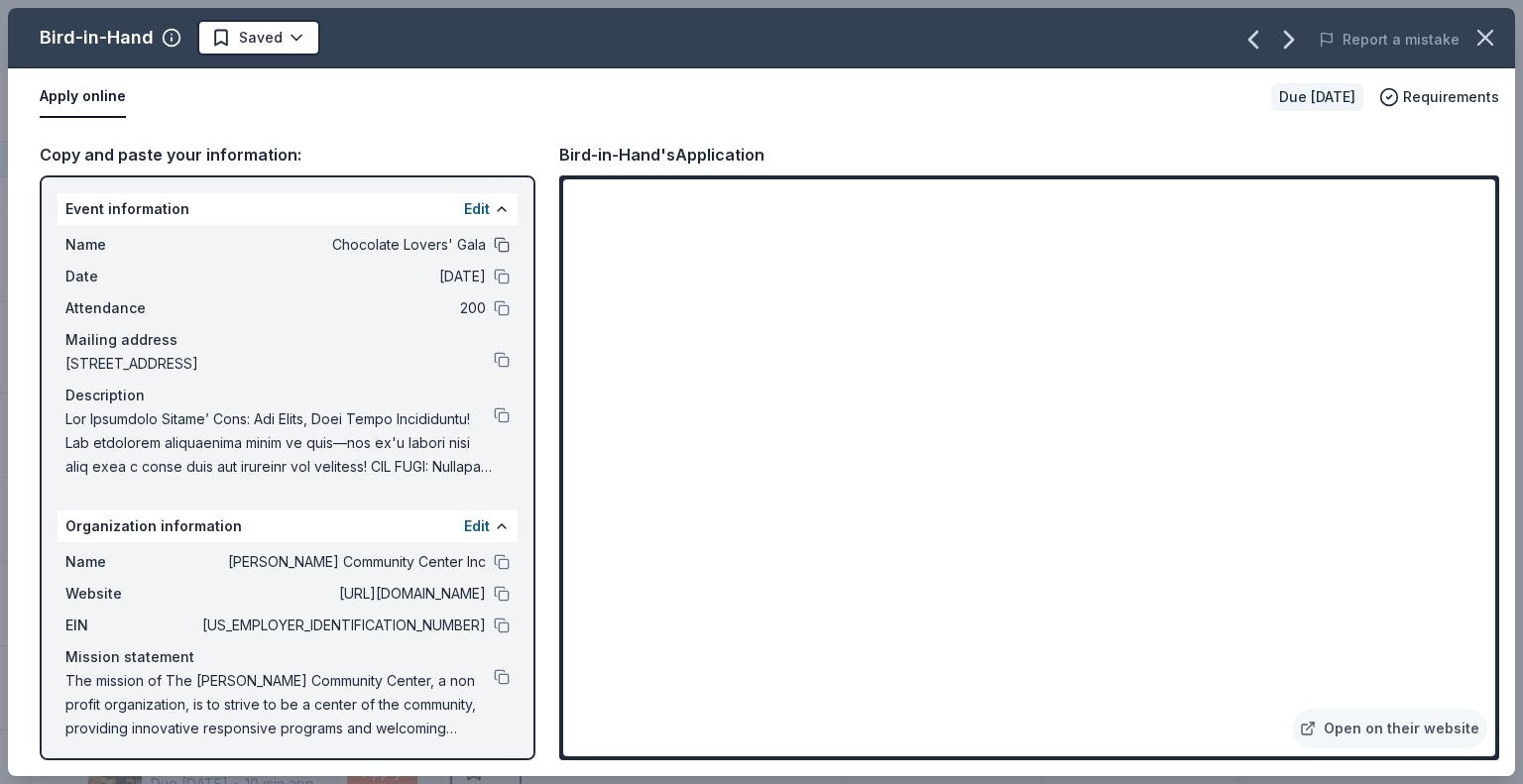
click at [494, 247] on button at bounding box center [502, 245] width 16 height 16
click at [494, 414] on button at bounding box center [502, 415] width 16 height 16
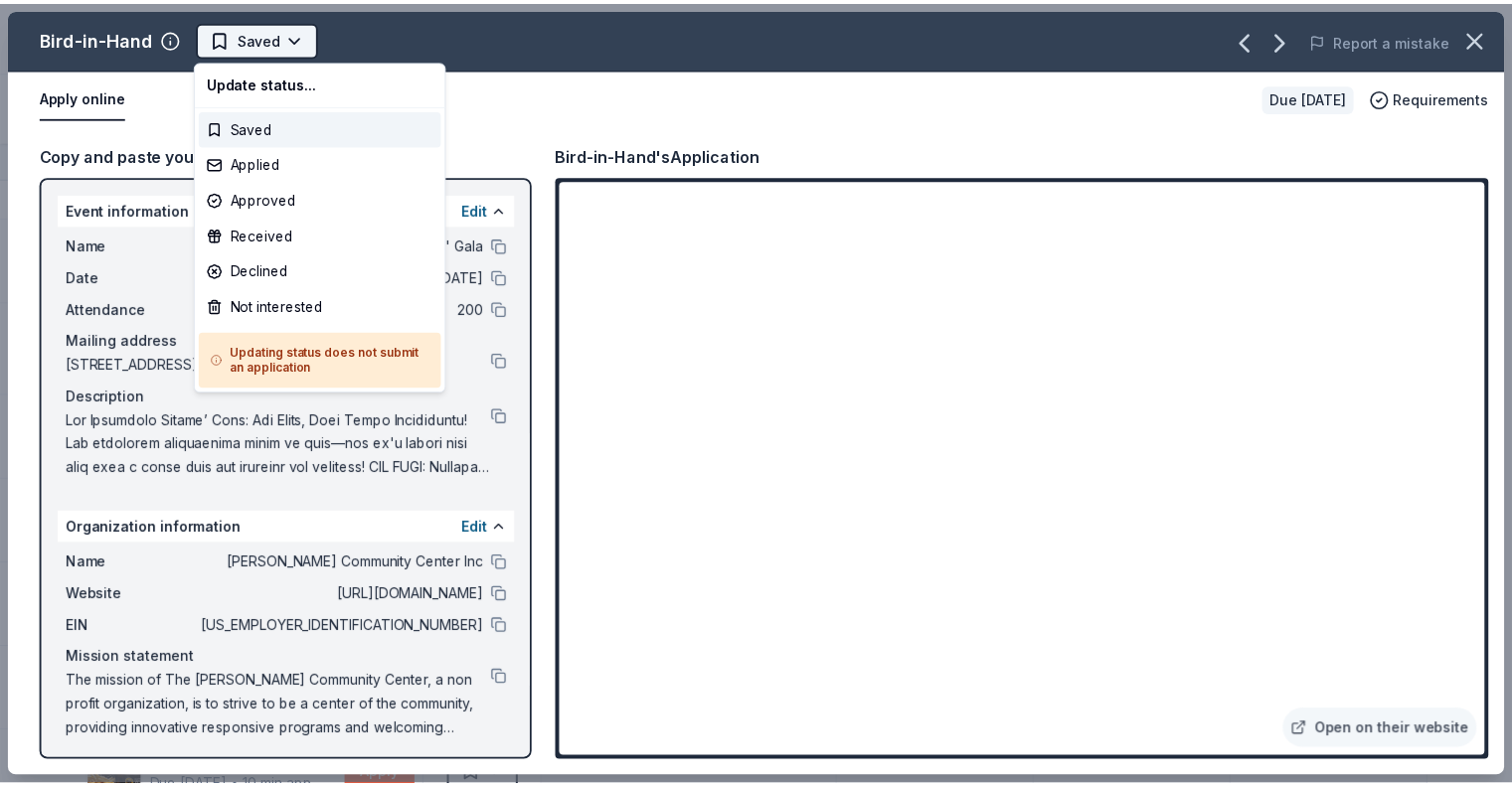
scroll to position [0, 0]
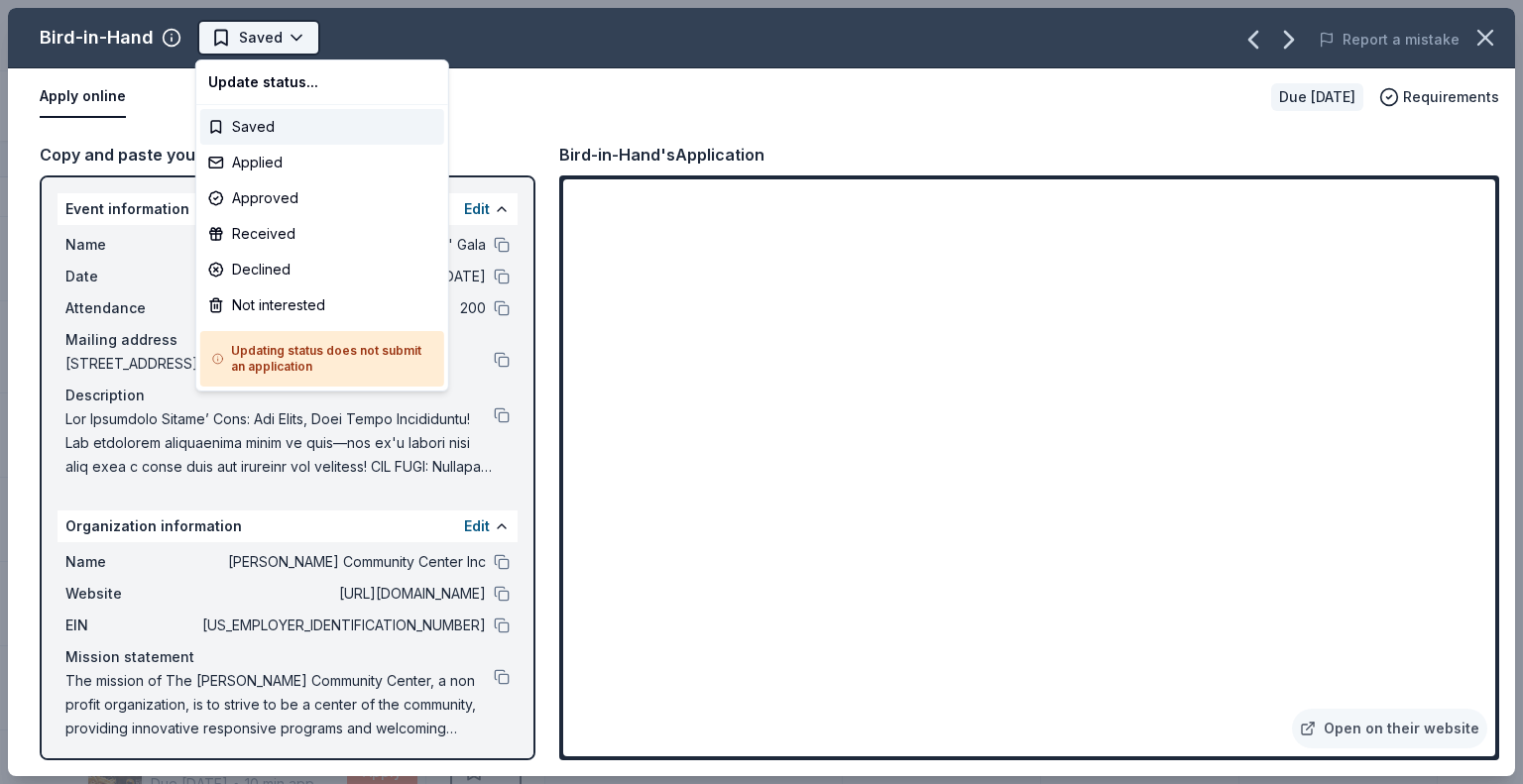
click at [301, 35] on html "Chocolate Lovers' Gala Track · 108 Discover $10 in rewards 78 Saved 23 Applied …" at bounding box center [762, 392] width 1523 height 784
click at [283, 170] on div "Applied" at bounding box center [322, 162] width 244 height 36
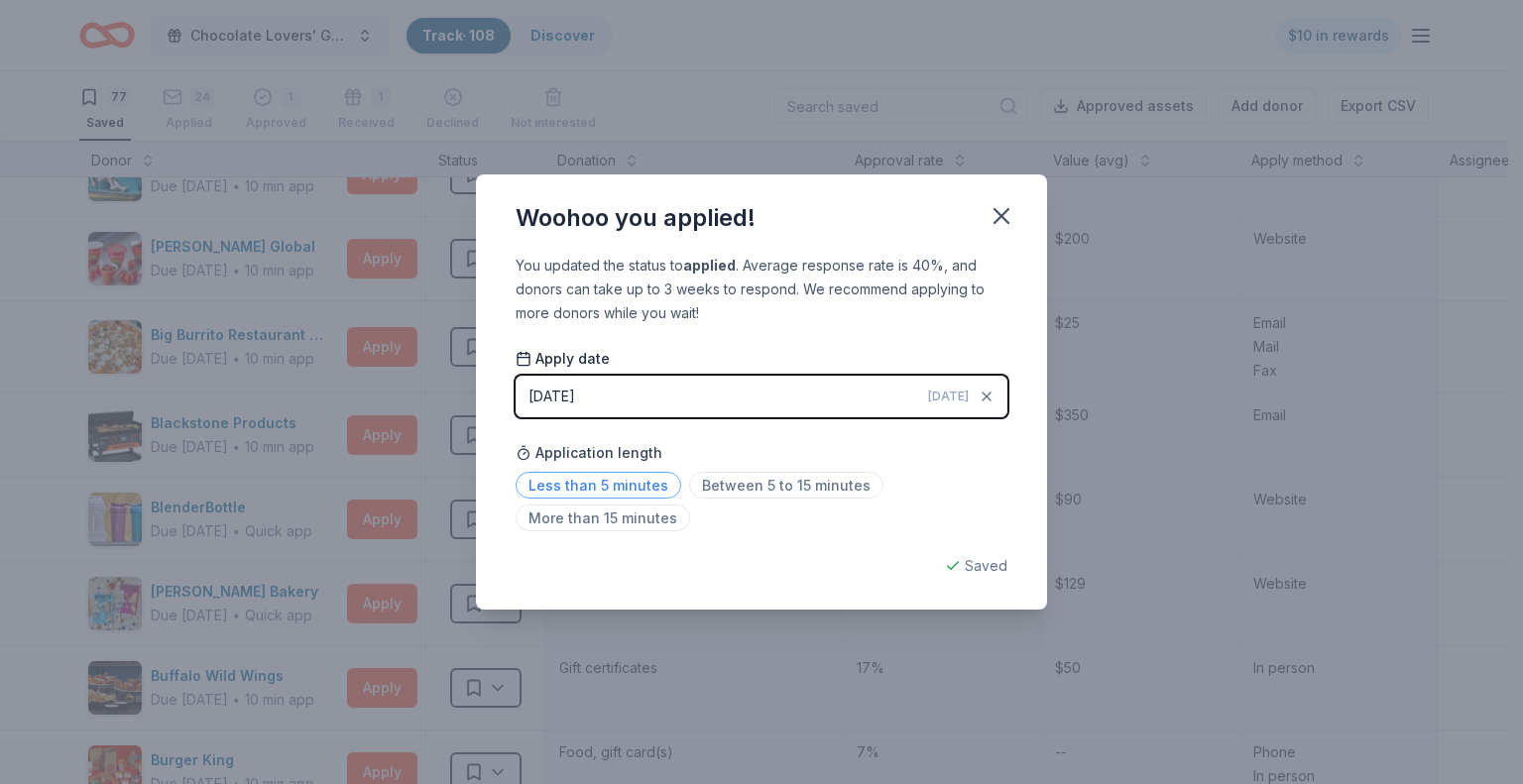
click at [625, 486] on span "Less than 5 minutes" at bounding box center [598, 485] width 165 height 27
click at [993, 218] on icon "button" at bounding box center [1001, 216] width 28 height 28
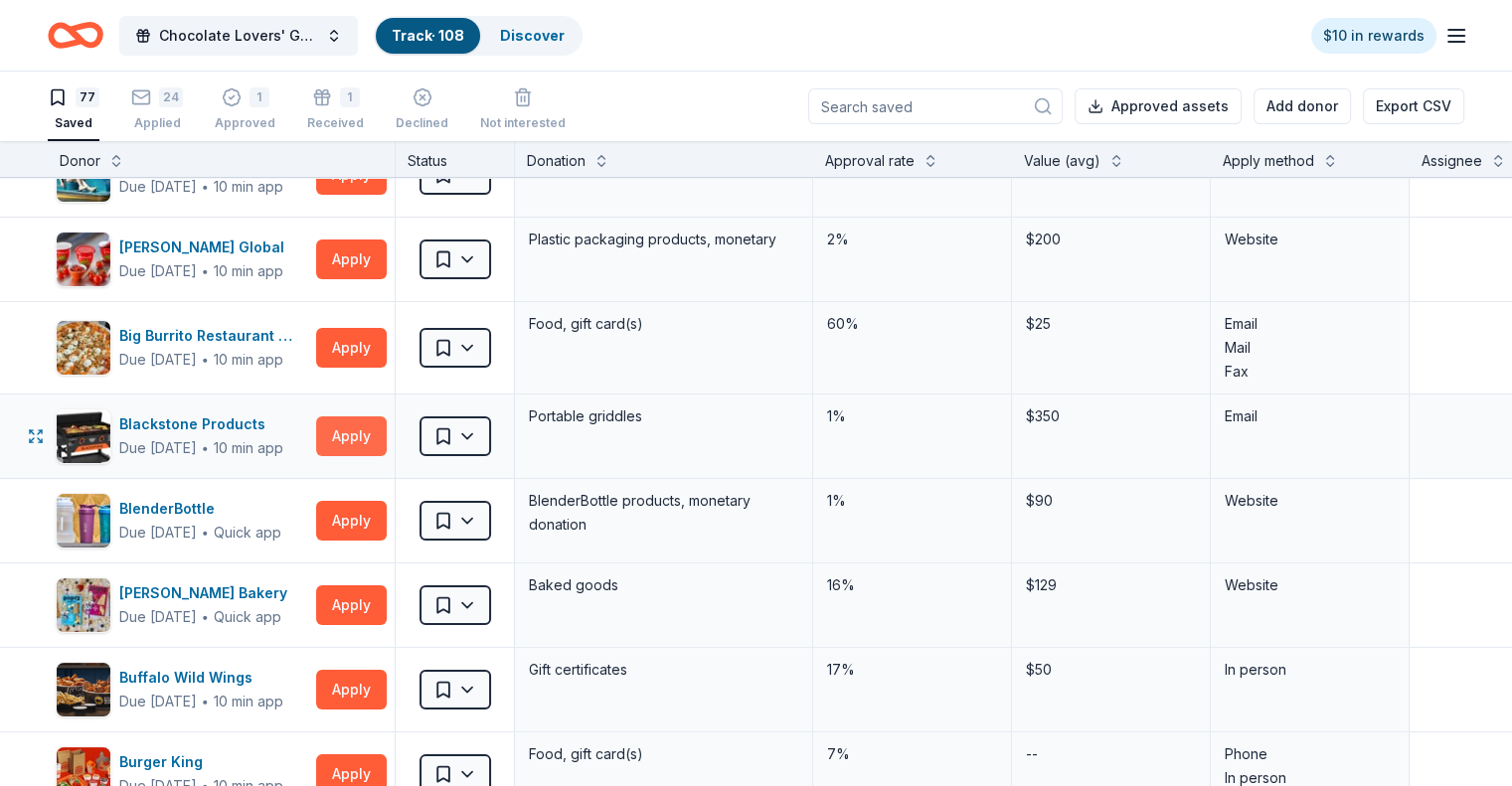
click at [382, 431] on button "Apply" at bounding box center [351, 436] width 71 height 40
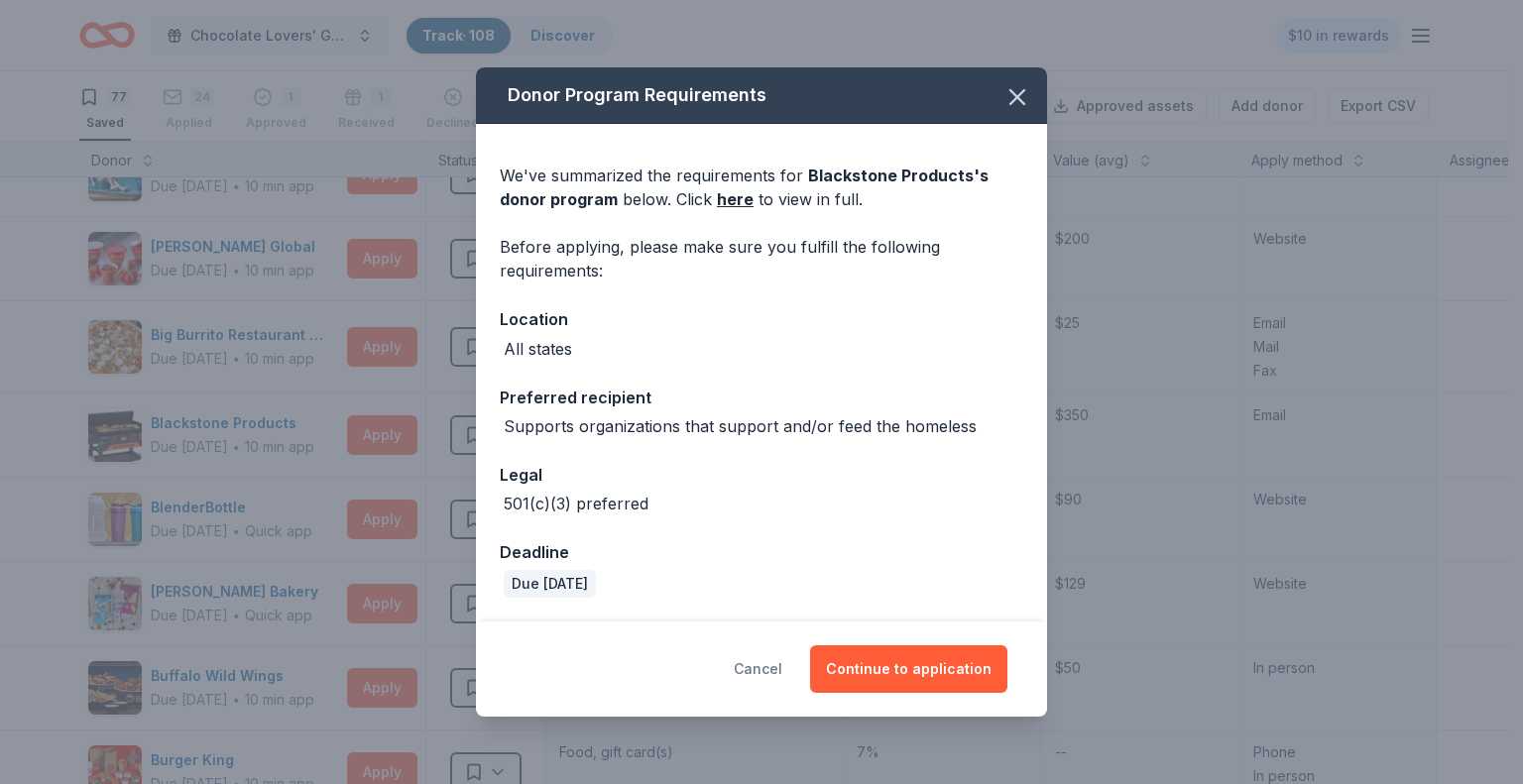
click at [773, 667] on button "Cancel" at bounding box center [758, 669] width 49 height 48
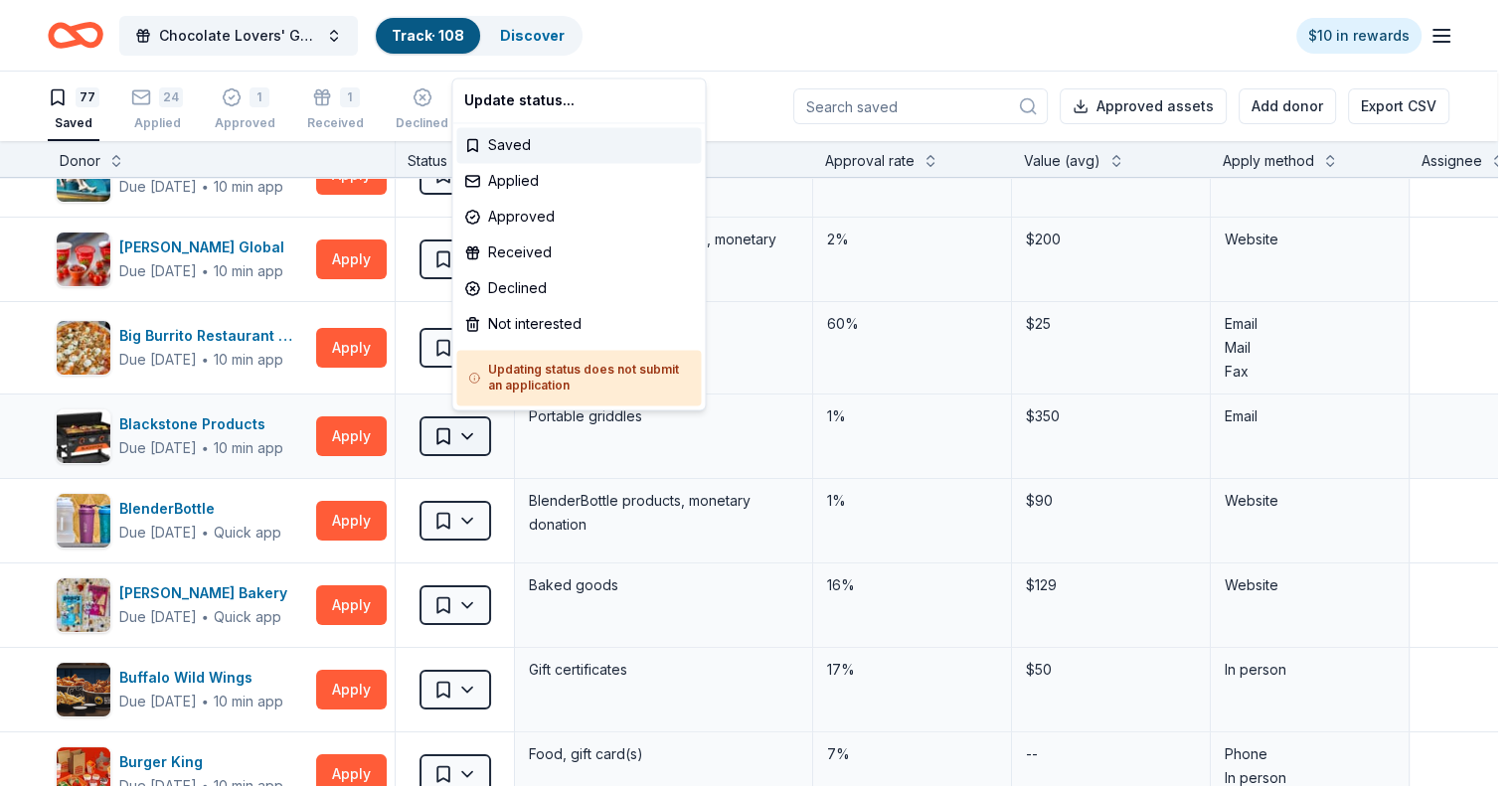
click at [498, 434] on html "Chocolate Lovers' Gala Track · 108 Discover $10 in rewards 77 Saved 24 Applied …" at bounding box center [756, 393] width 1512 height 786
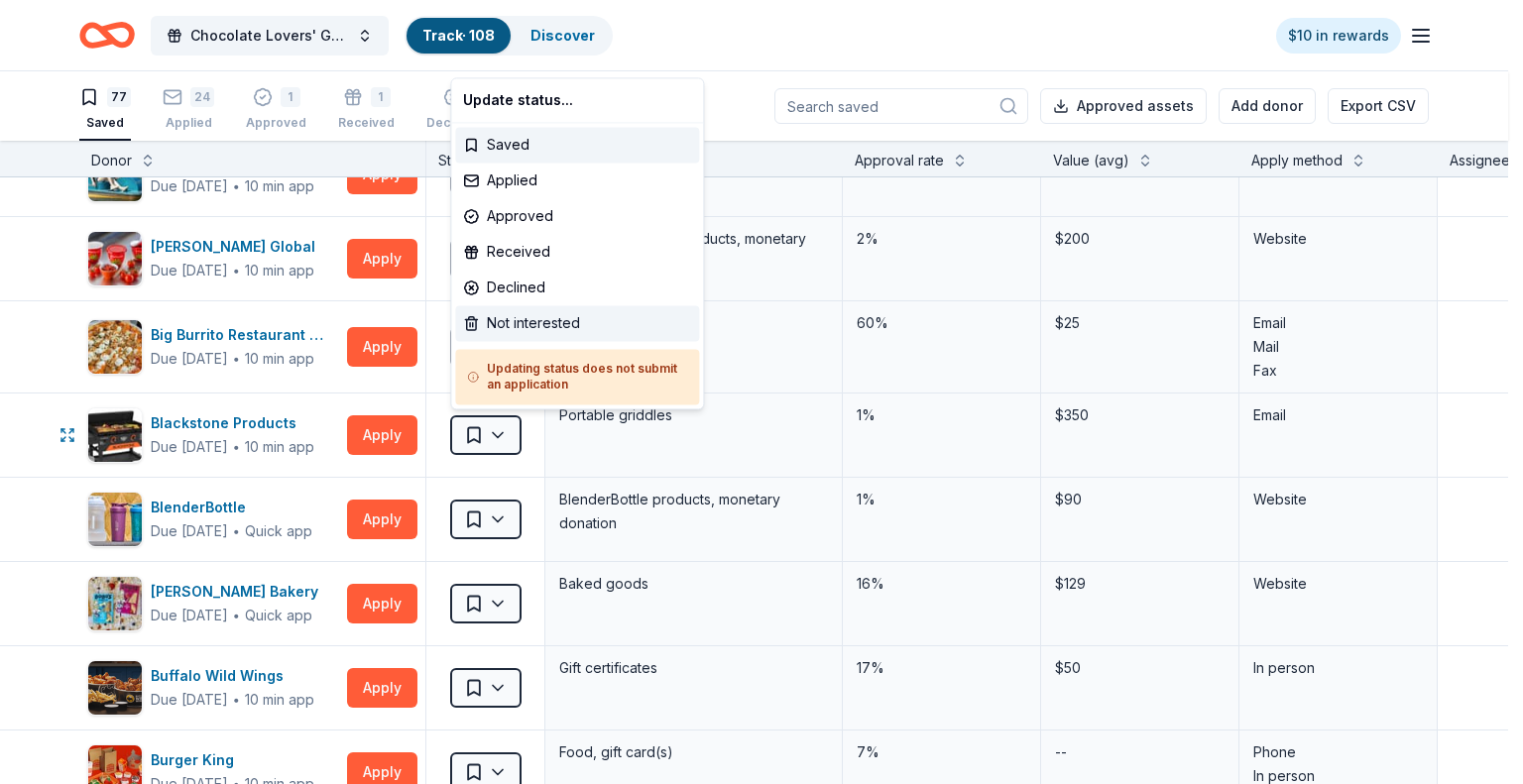
click at [532, 317] on div "Not interested" at bounding box center [576, 323] width 244 height 36
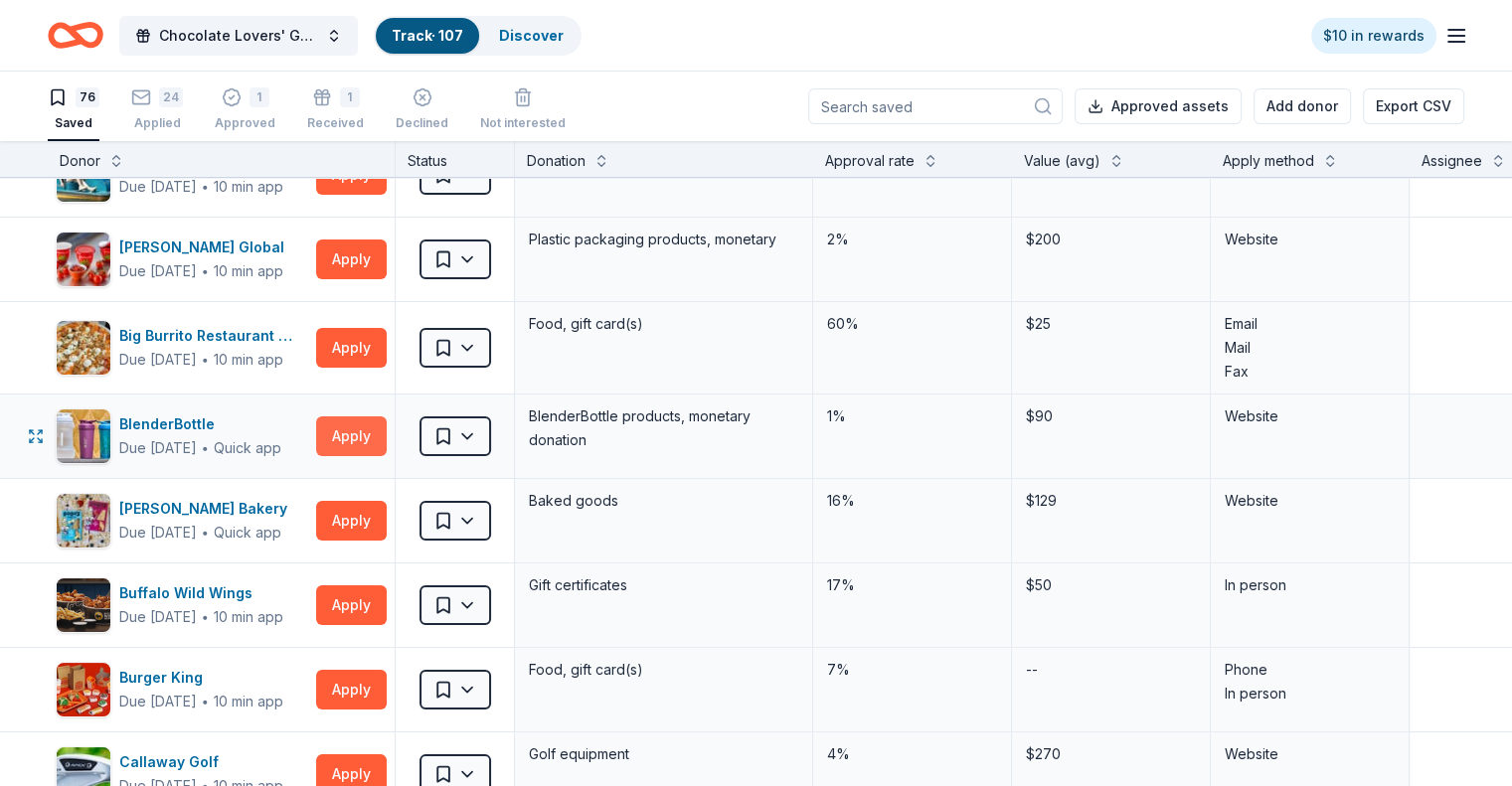
click at [379, 430] on button "Apply" at bounding box center [351, 436] width 71 height 40
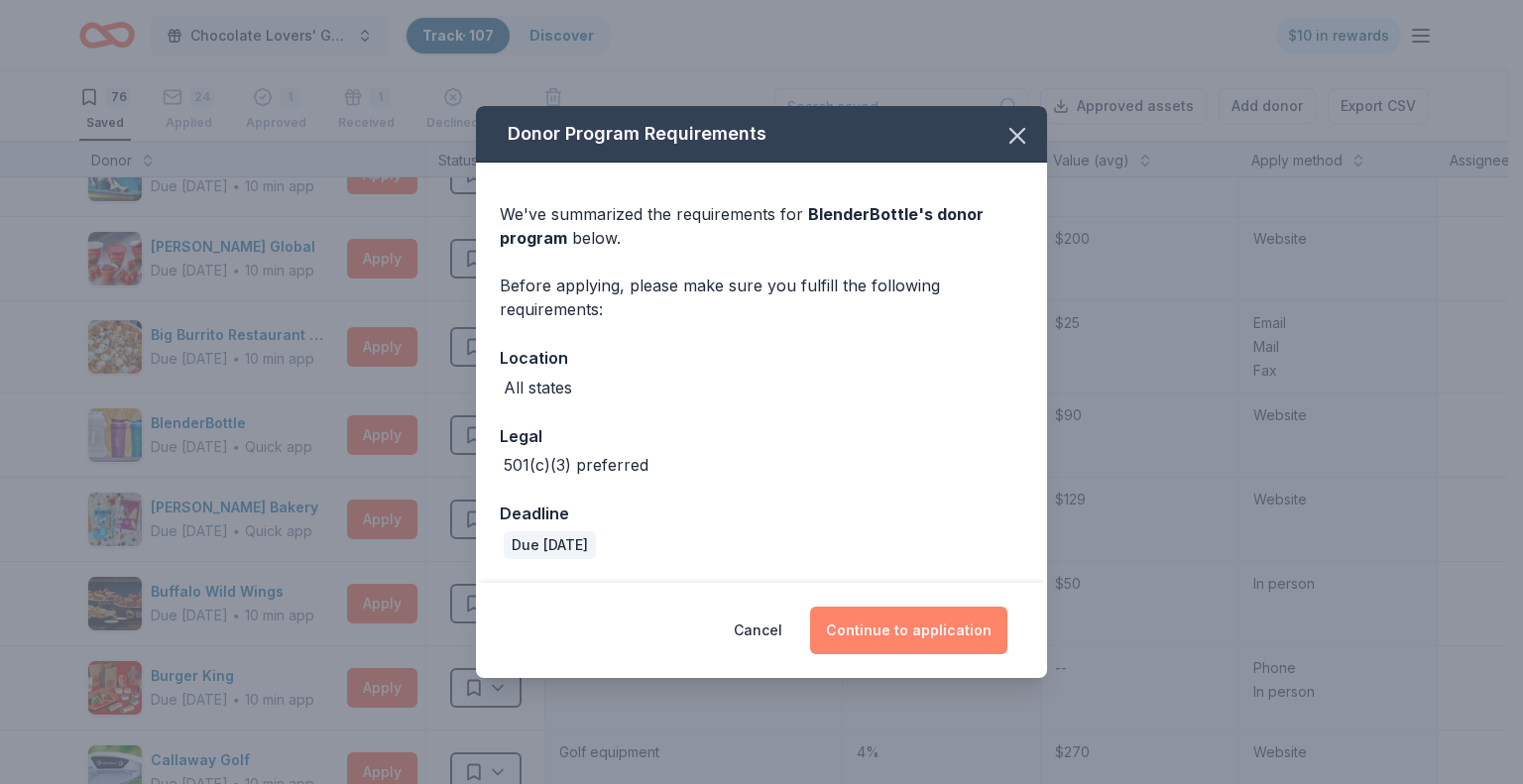
click at [924, 622] on button "Continue to application" at bounding box center [909, 631] width 197 height 48
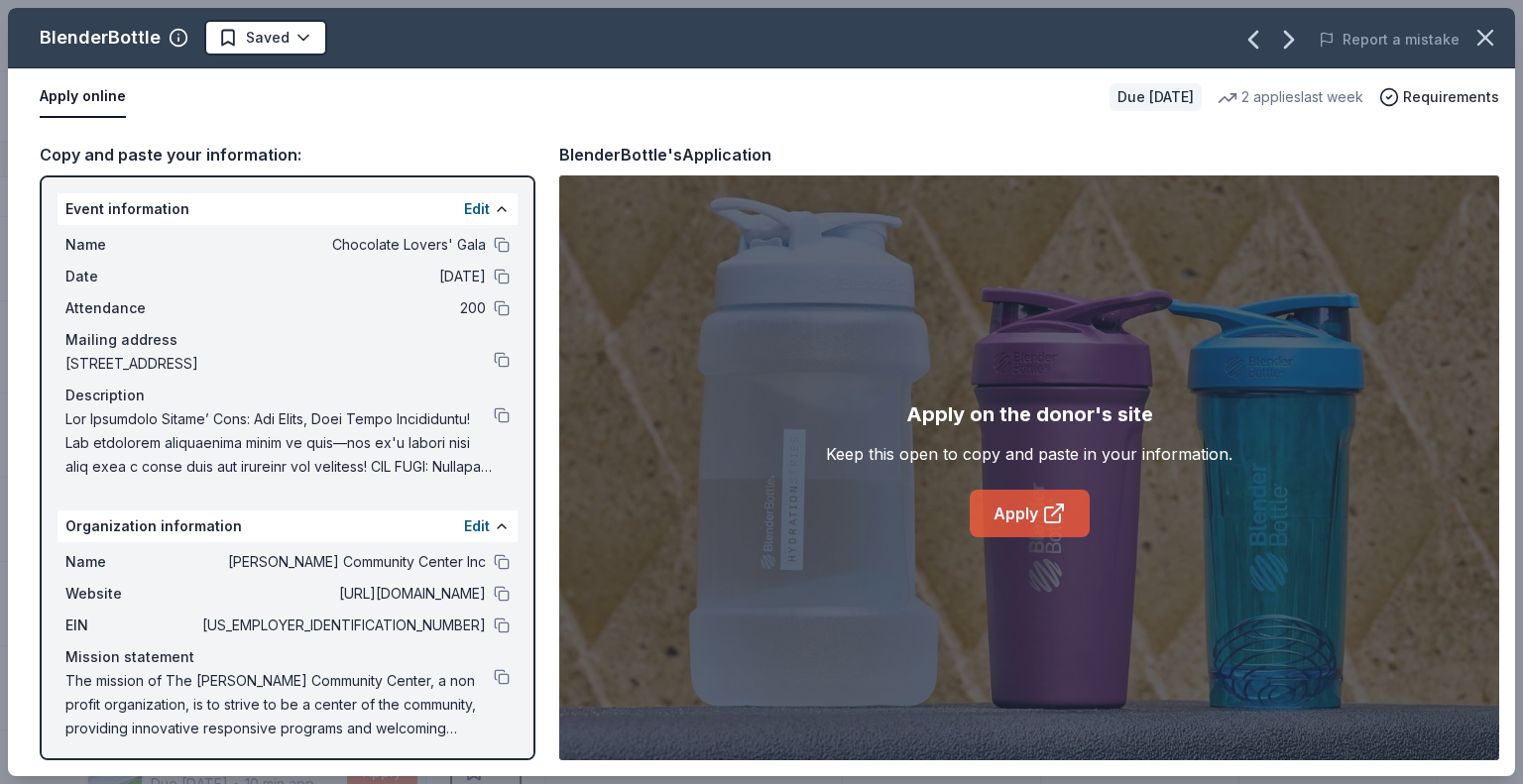
click at [1028, 502] on link "Apply" at bounding box center [1029, 513] width 120 height 48
click at [301, 35] on html "Chocolate Lovers' Gala Track · 107 Discover $10 in rewards 76 Saved 24 Applied …" at bounding box center [762, 392] width 1523 height 784
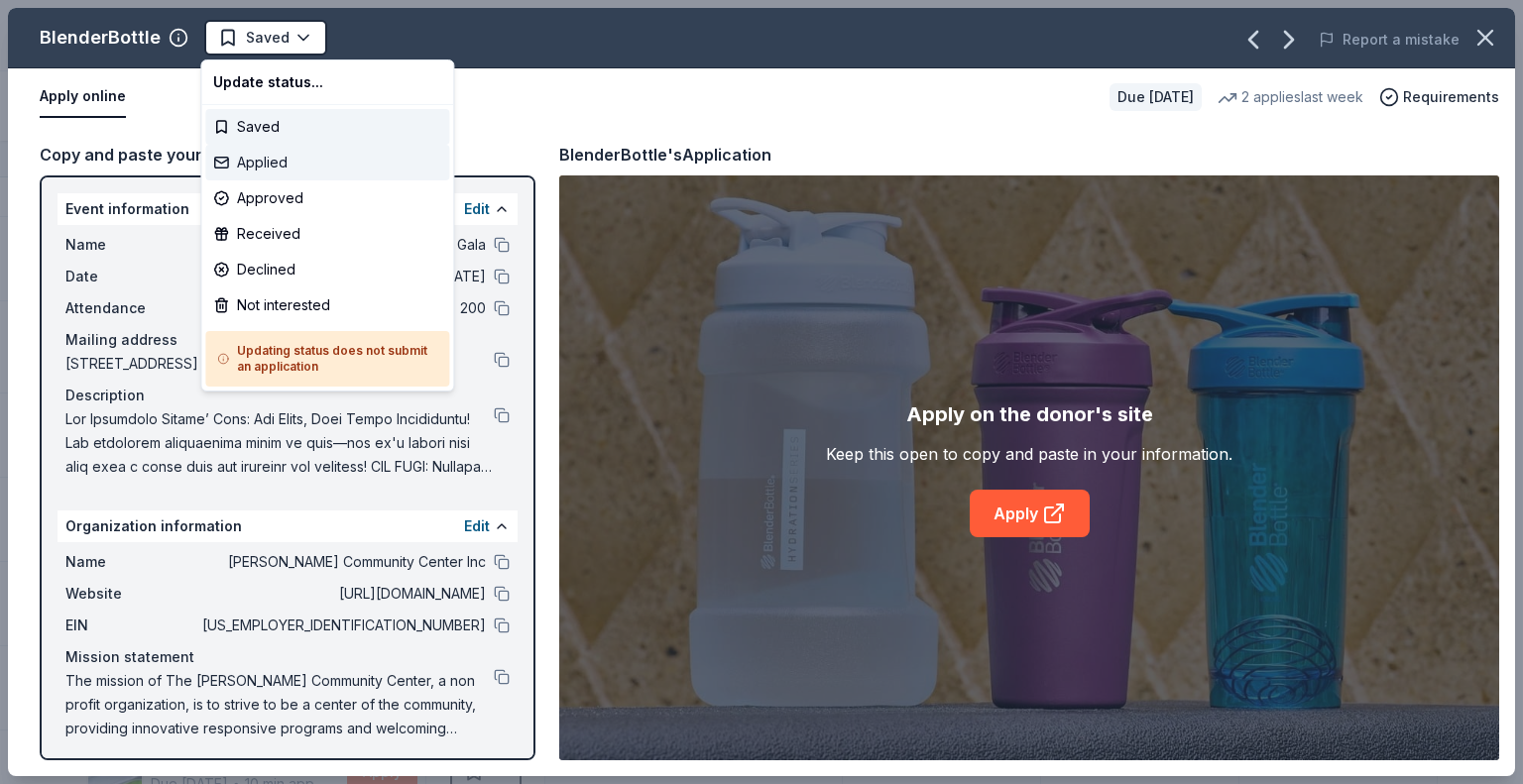
click at [277, 161] on div "Applied" at bounding box center [326, 162] width 244 height 36
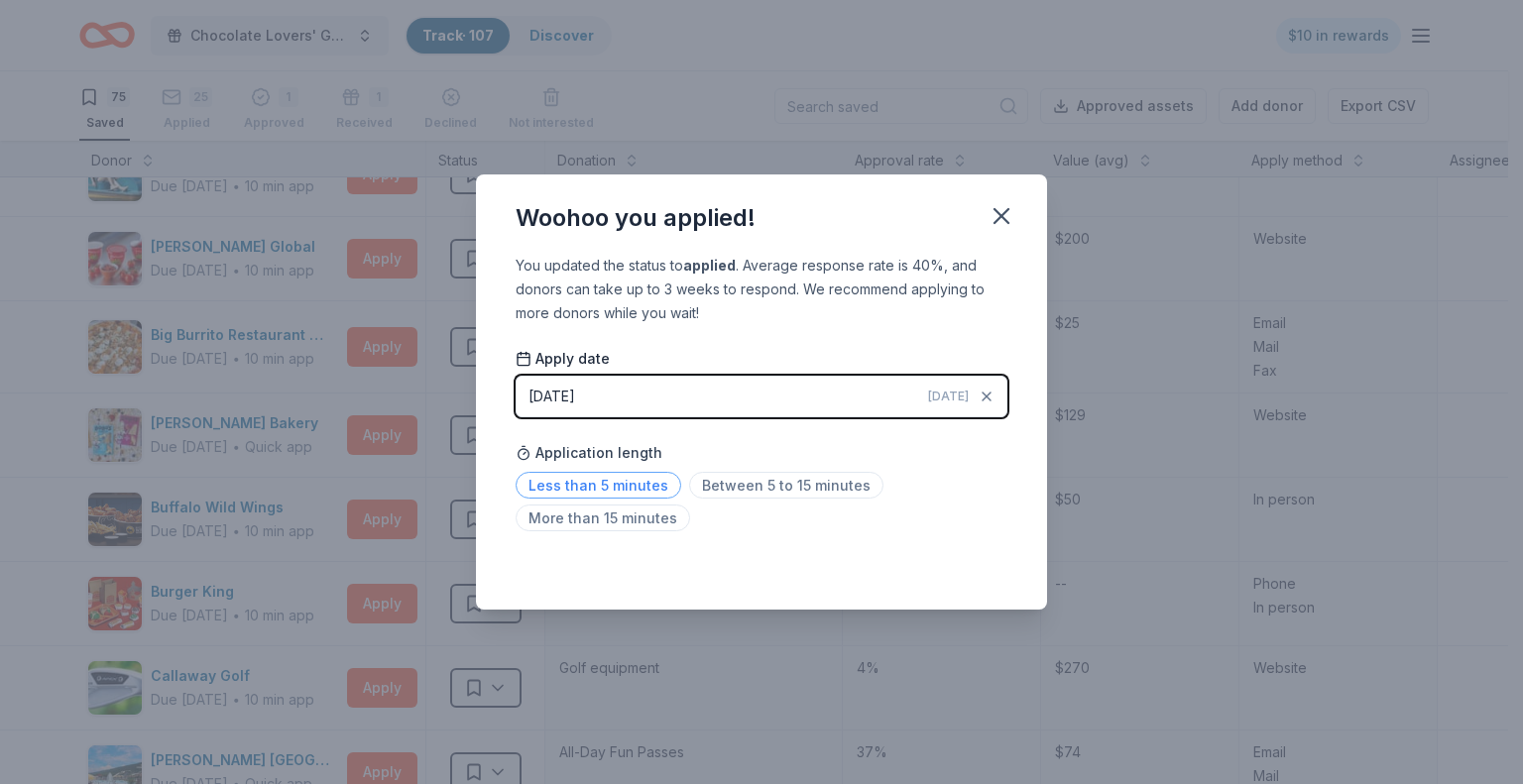
click at [623, 487] on span "Less than 5 minutes" at bounding box center [598, 485] width 165 height 27
click at [997, 216] on icon "button" at bounding box center [1001, 216] width 28 height 28
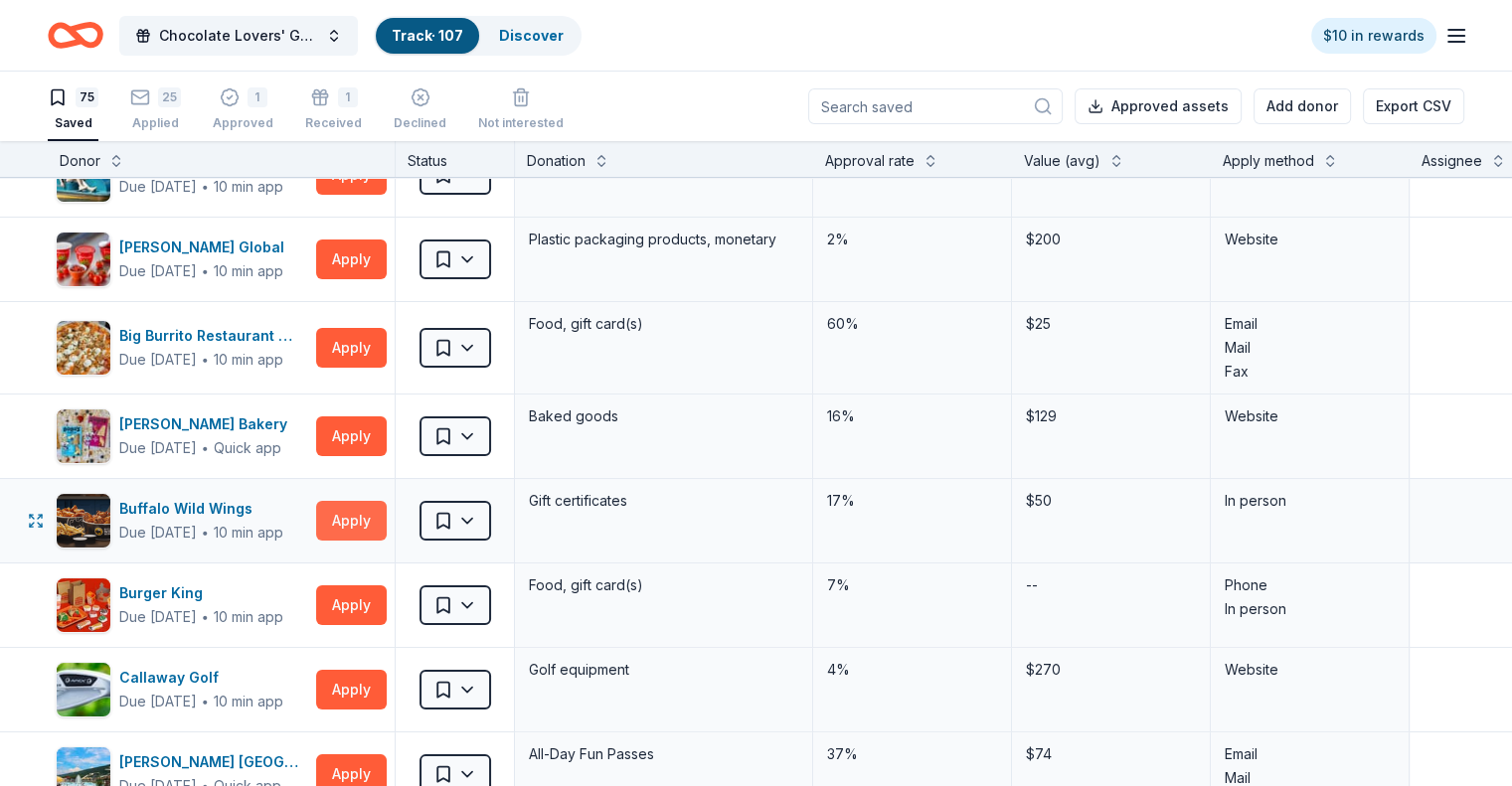
click at [377, 520] on button "Apply" at bounding box center [351, 521] width 71 height 40
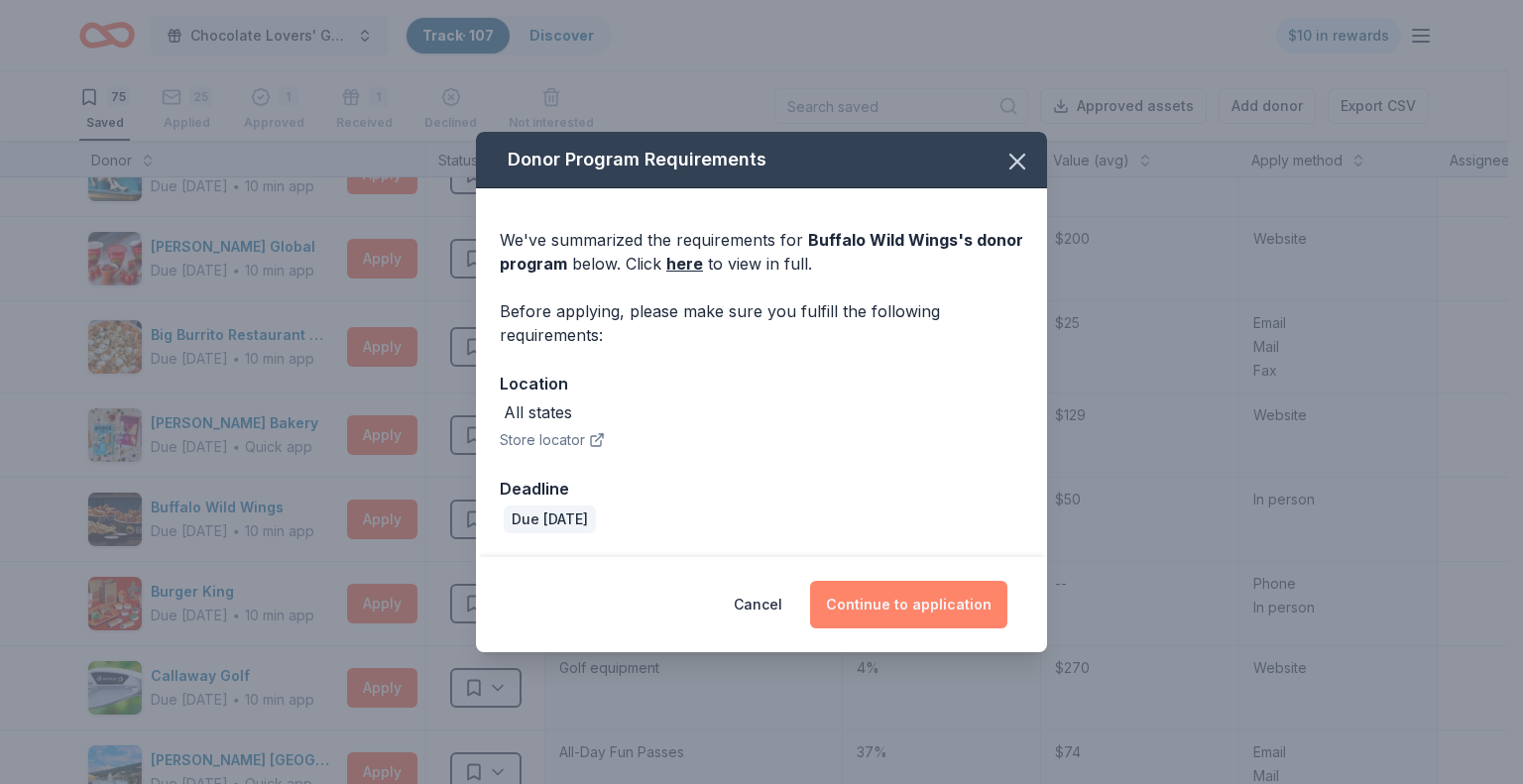
click at [916, 604] on button "Continue to application" at bounding box center [909, 605] width 197 height 48
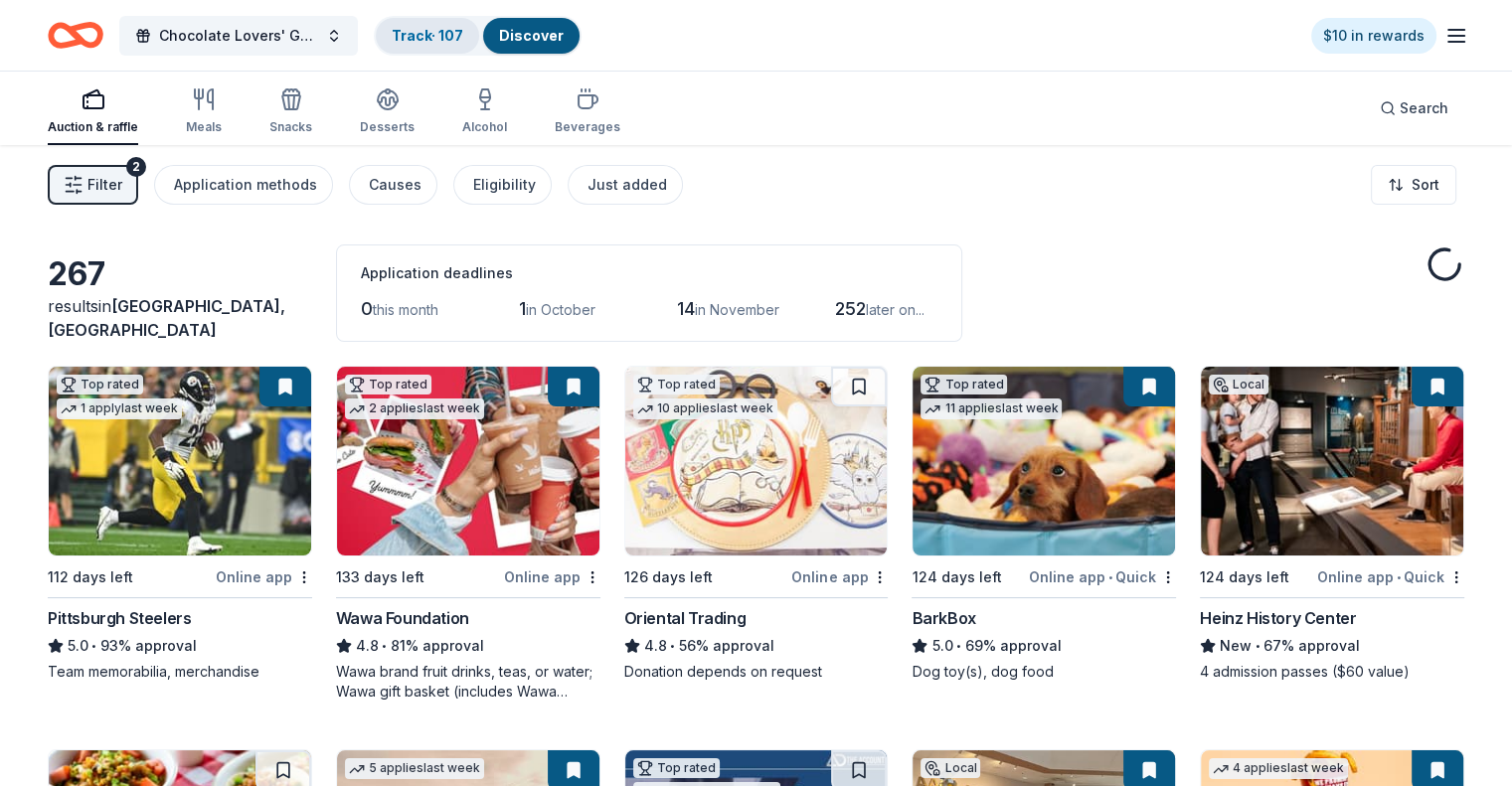
click at [449, 36] on link "Track · 107" at bounding box center [427, 35] width 72 height 17
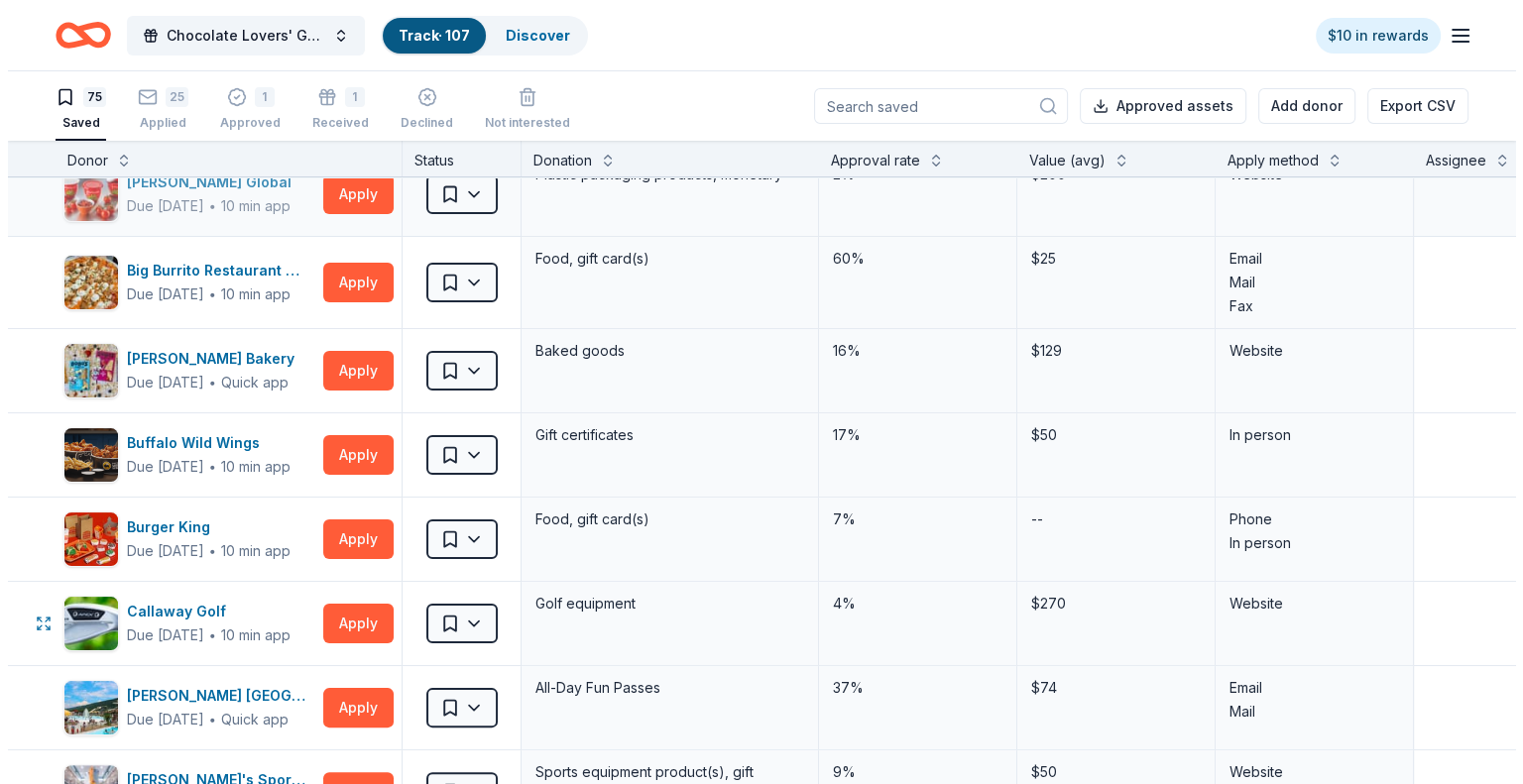
scroll to position [396, 0]
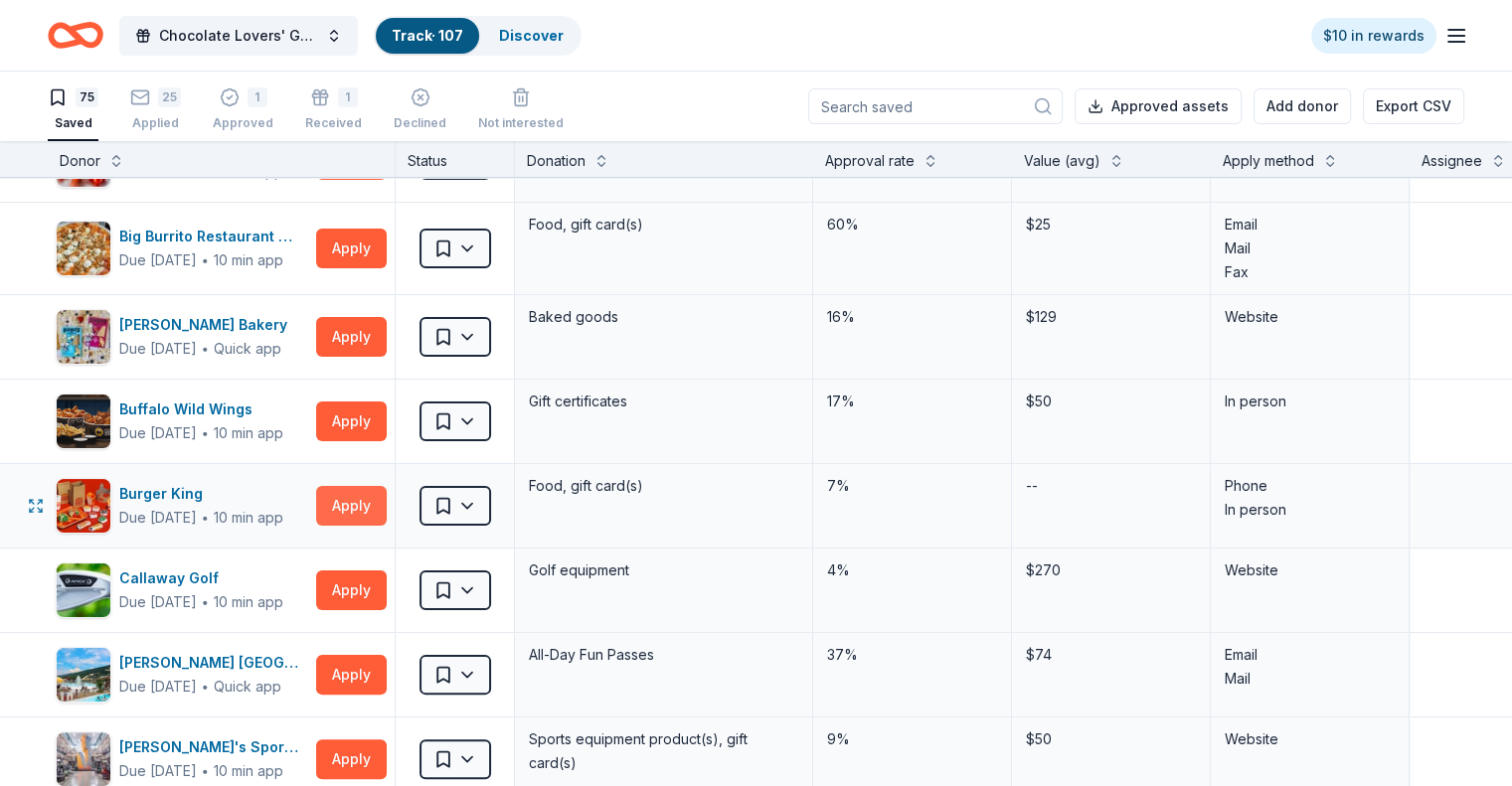
click at [386, 508] on button "Apply" at bounding box center [351, 506] width 71 height 40
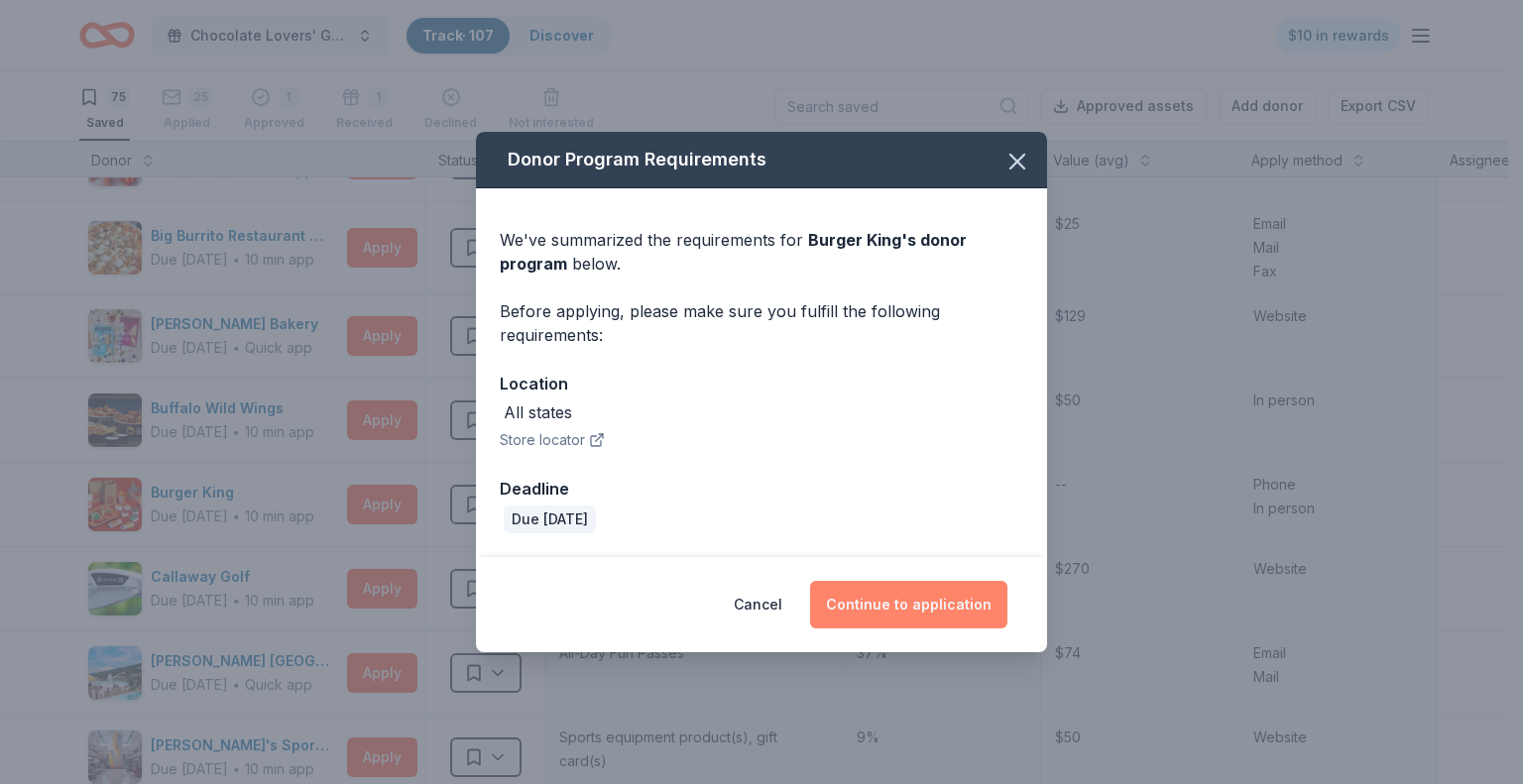
click at [899, 598] on button "Continue to application" at bounding box center [909, 605] width 197 height 48
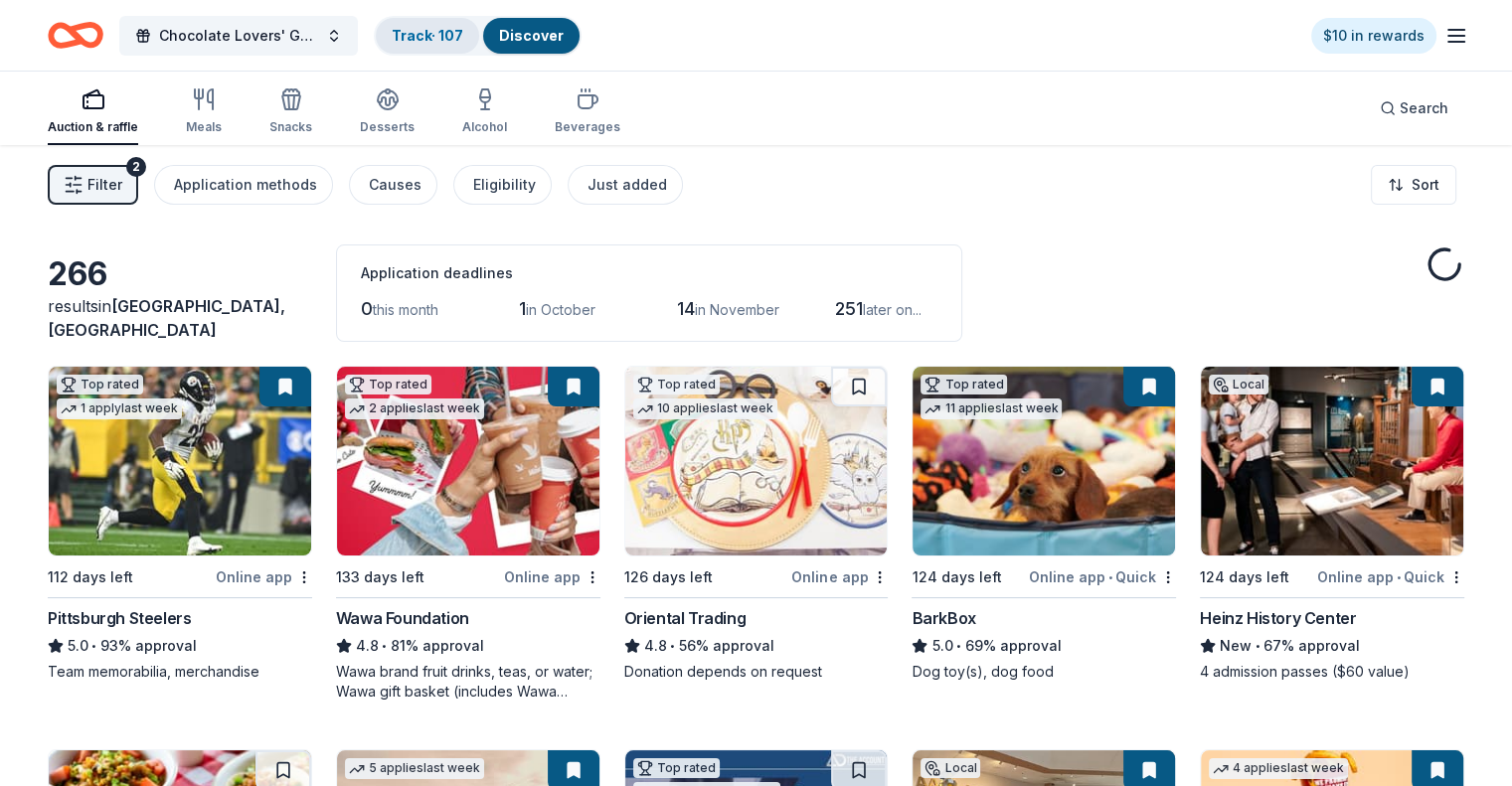
click at [463, 35] on link "Track · 107" at bounding box center [427, 35] width 72 height 17
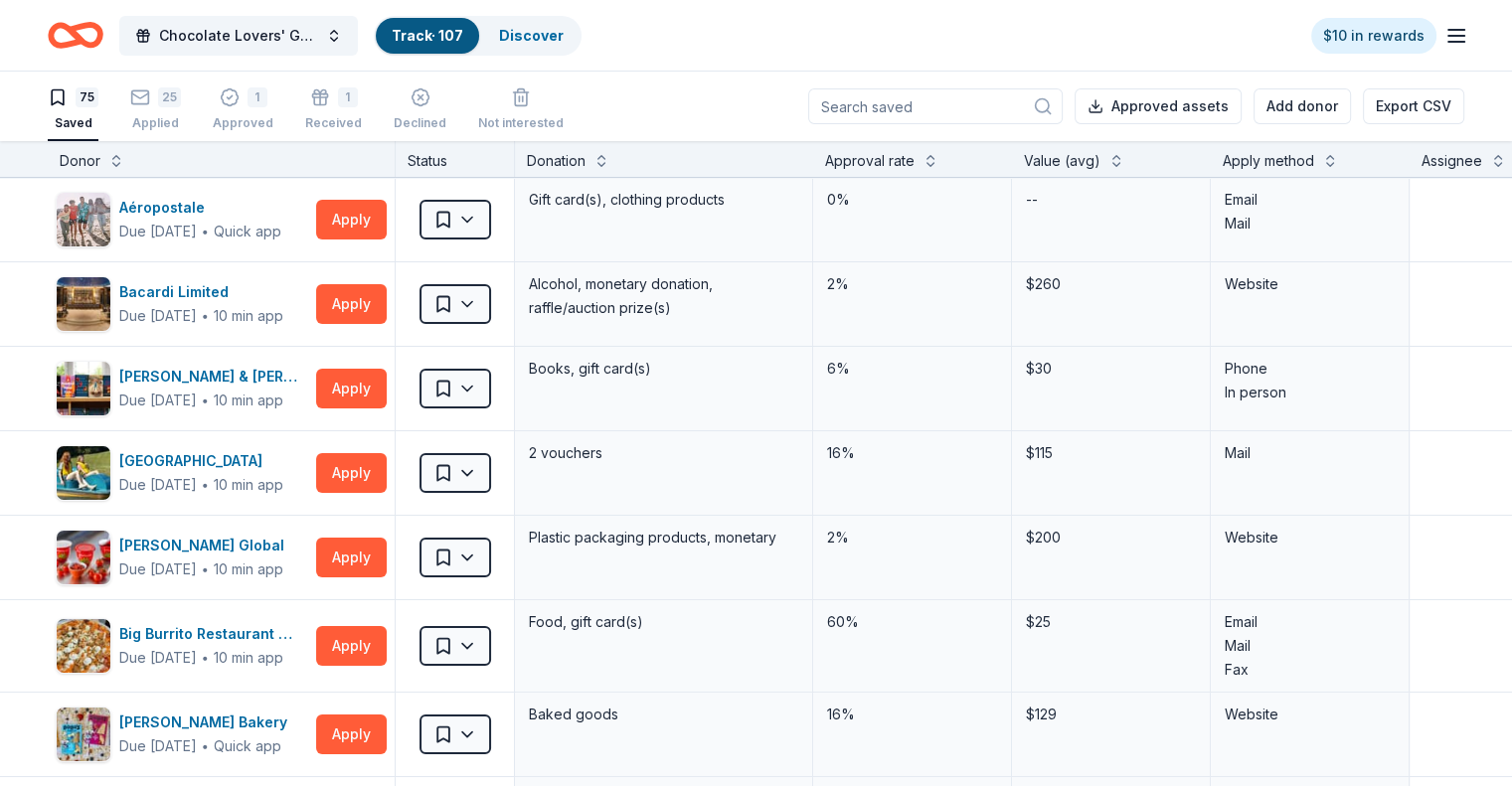
click at [463, 35] on link "Track · 107" at bounding box center [427, 35] width 72 height 17
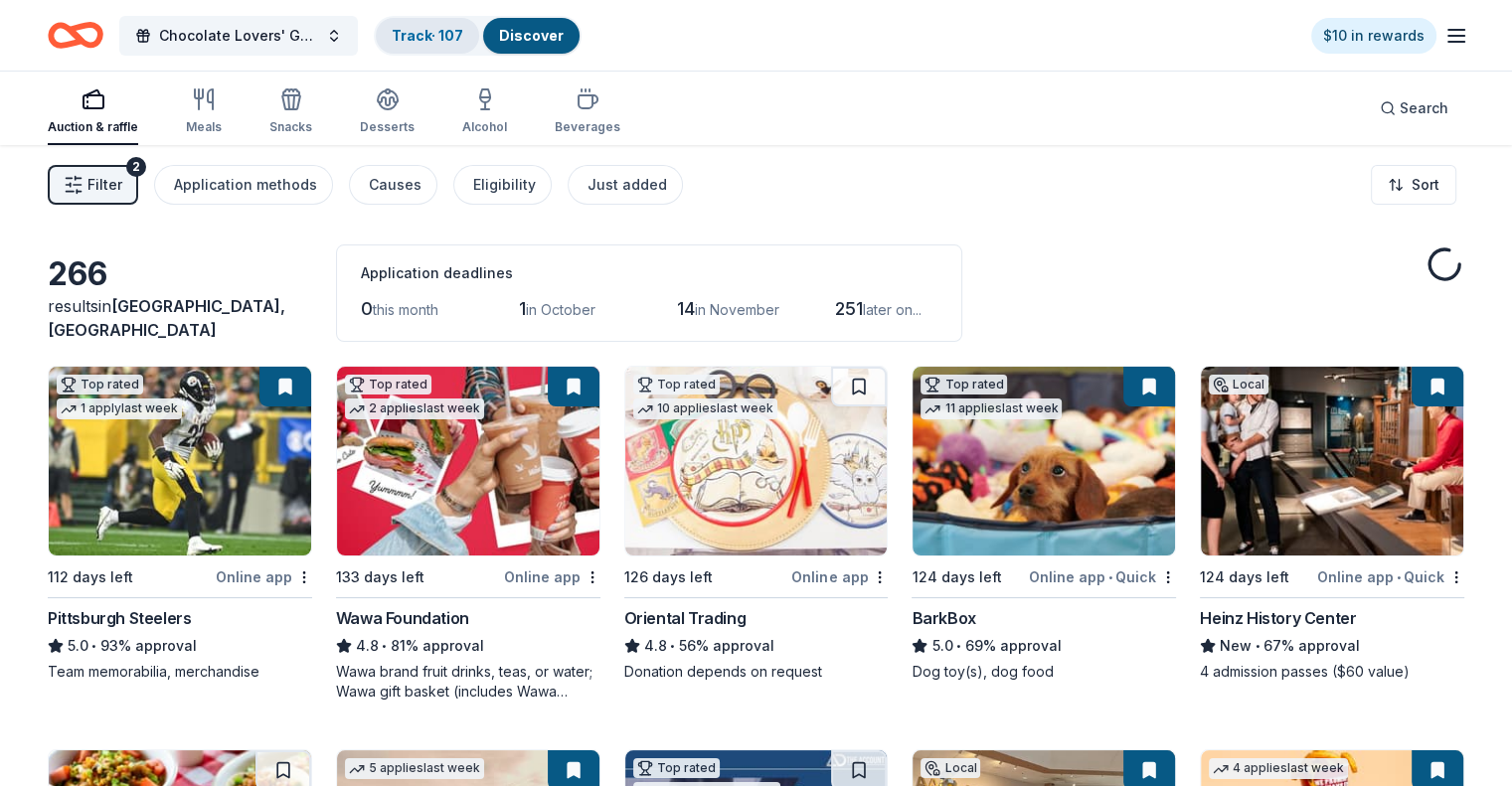
click at [421, 38] on link "Track · 107" at bounding box center [427, 35] width 72 height 17
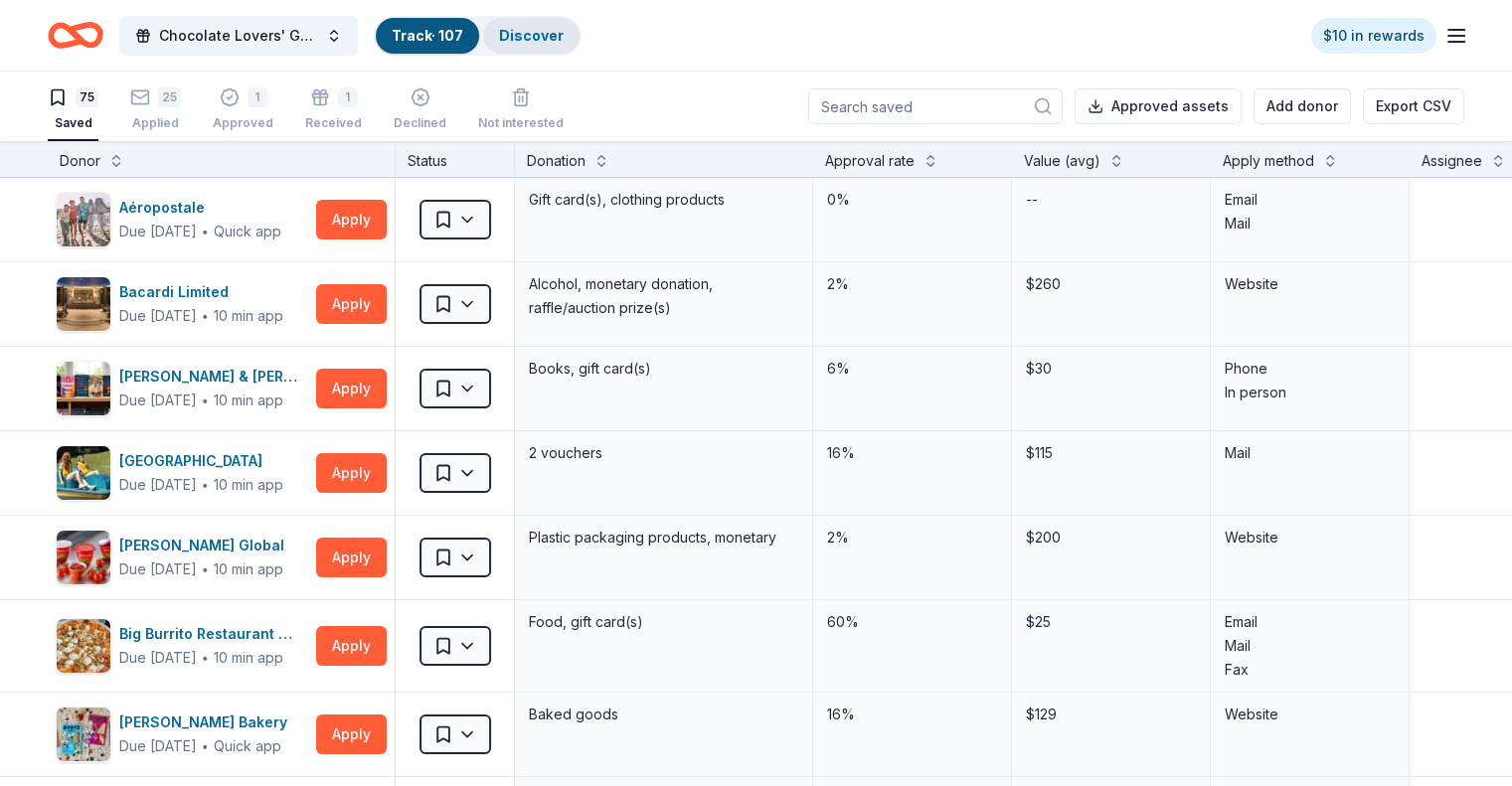
click at [564, 32] on link "Discover" at bounding box center [531, 35] width 65 height 17
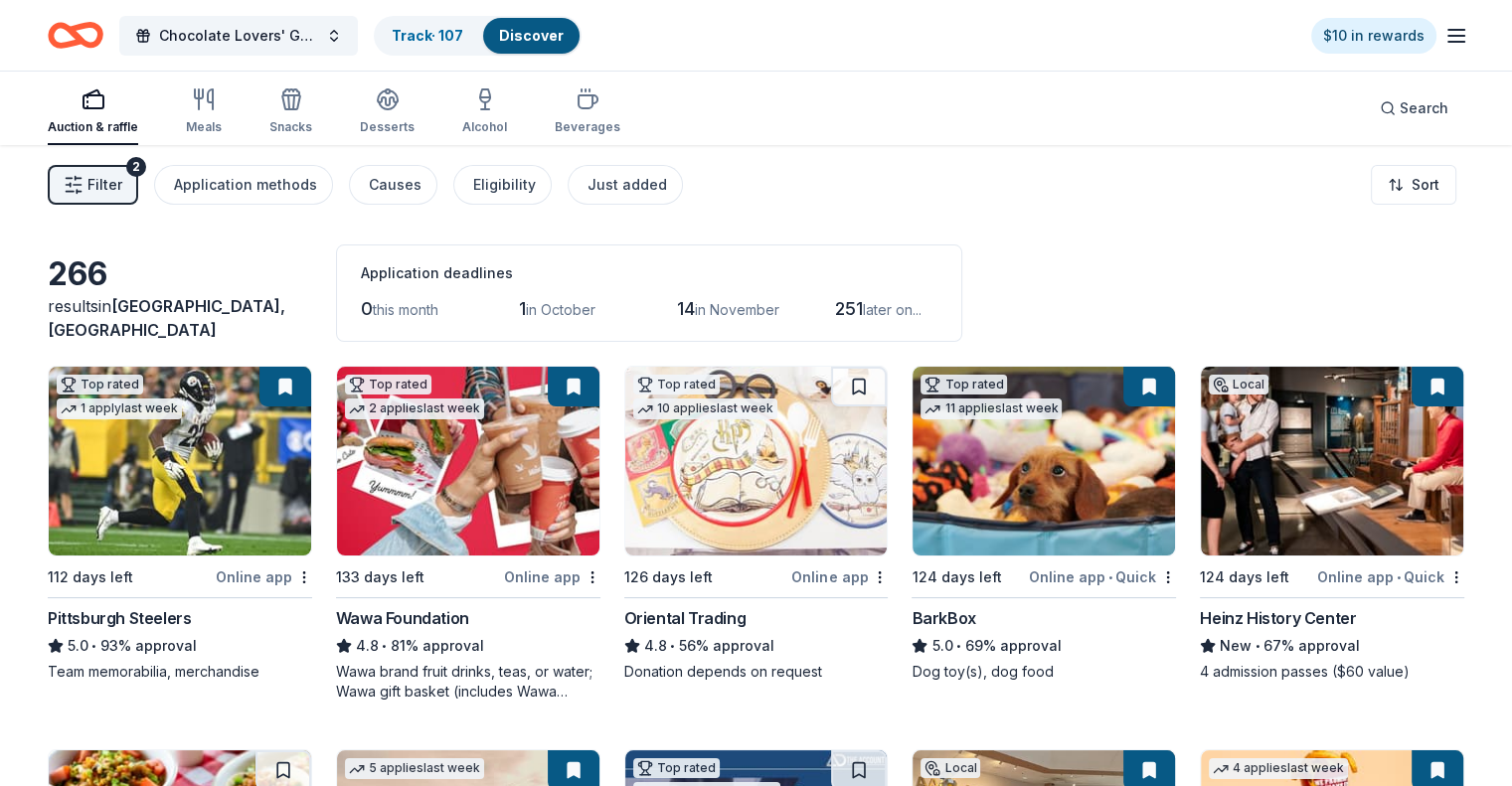
click at [518, 514] on img at bounding box center [468, 461] width 262 height 189
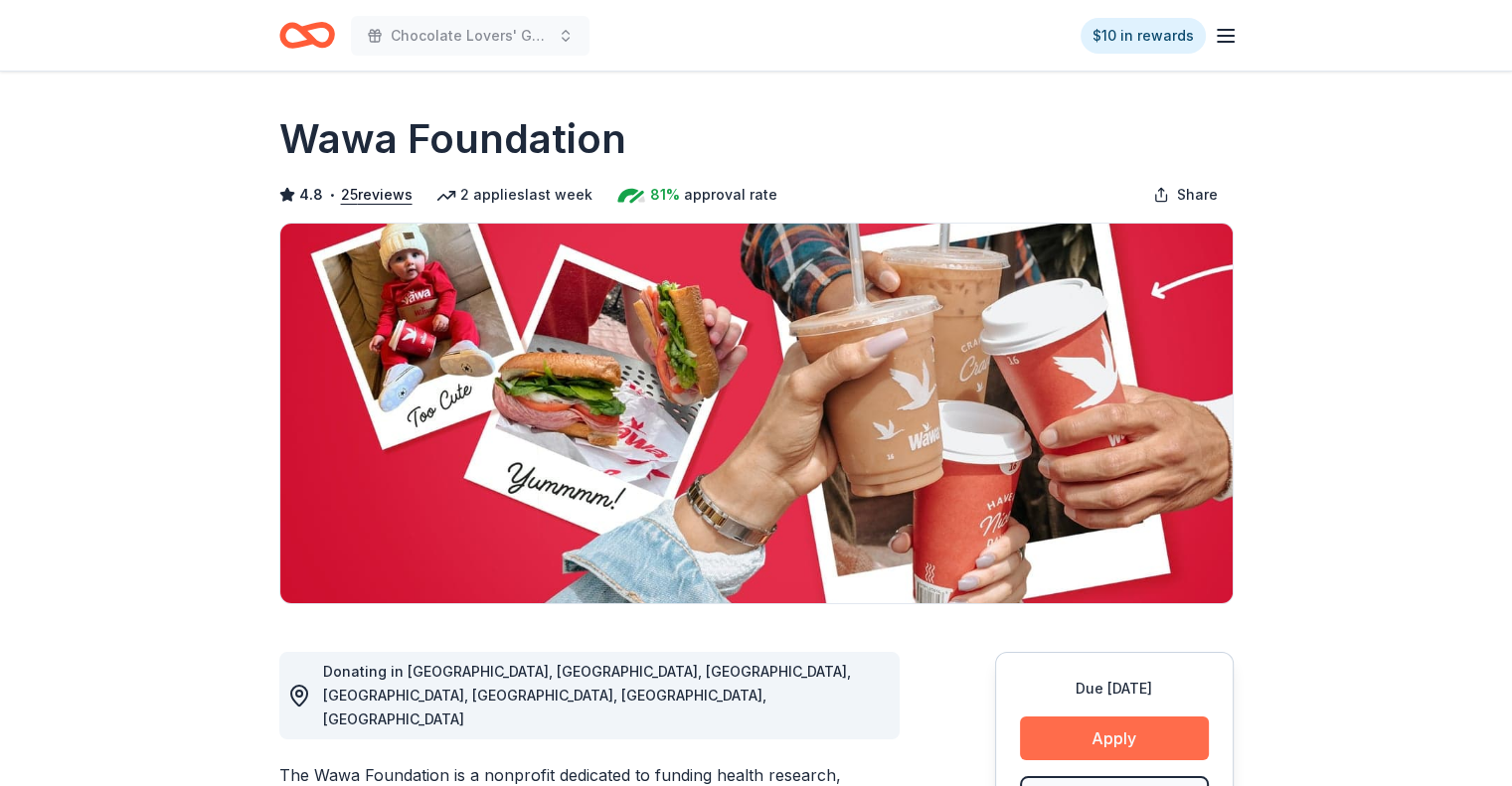
click at [1129, 730] on button "Apply" at bounding box center [1114, 738] width 189 height 44
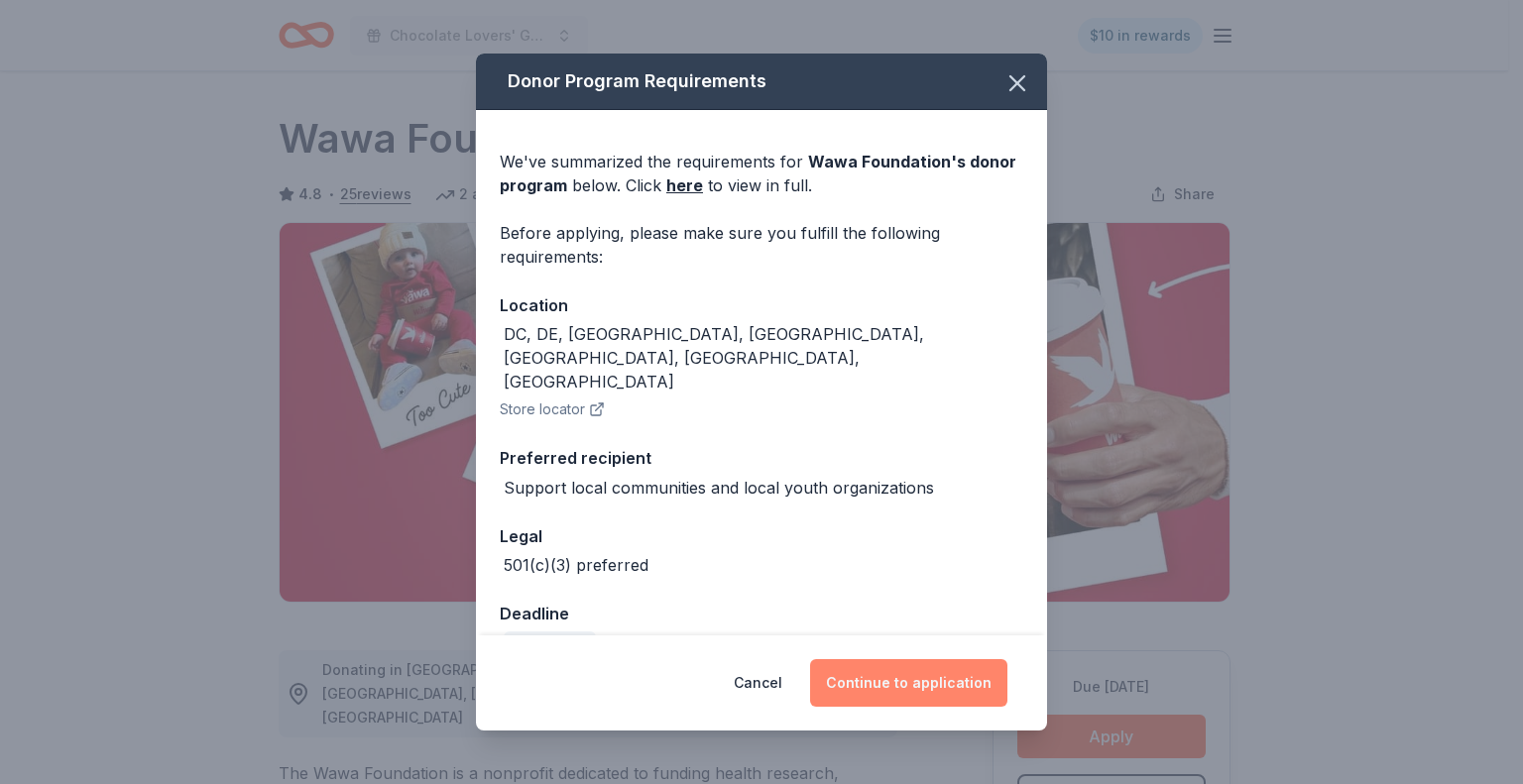
click at [891, 674] on button "Continue to application" at bounding box center [909, 683] width 197 height 48
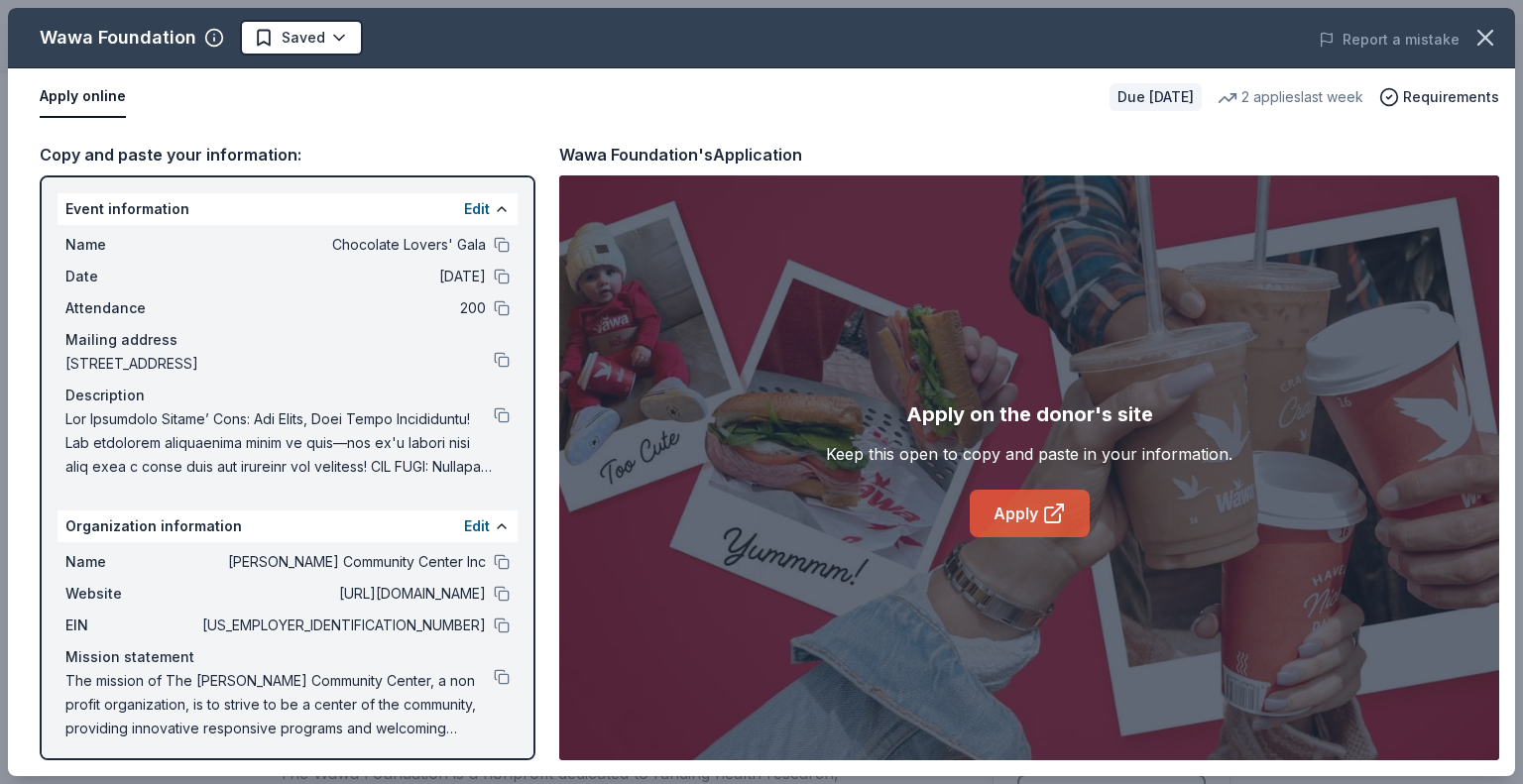
click at [1022, 506] on link "Apply" at bounding box center [1029, 513] width 120 height 48
